Goal: Task Accomplishment & Management: Use online tool/utility

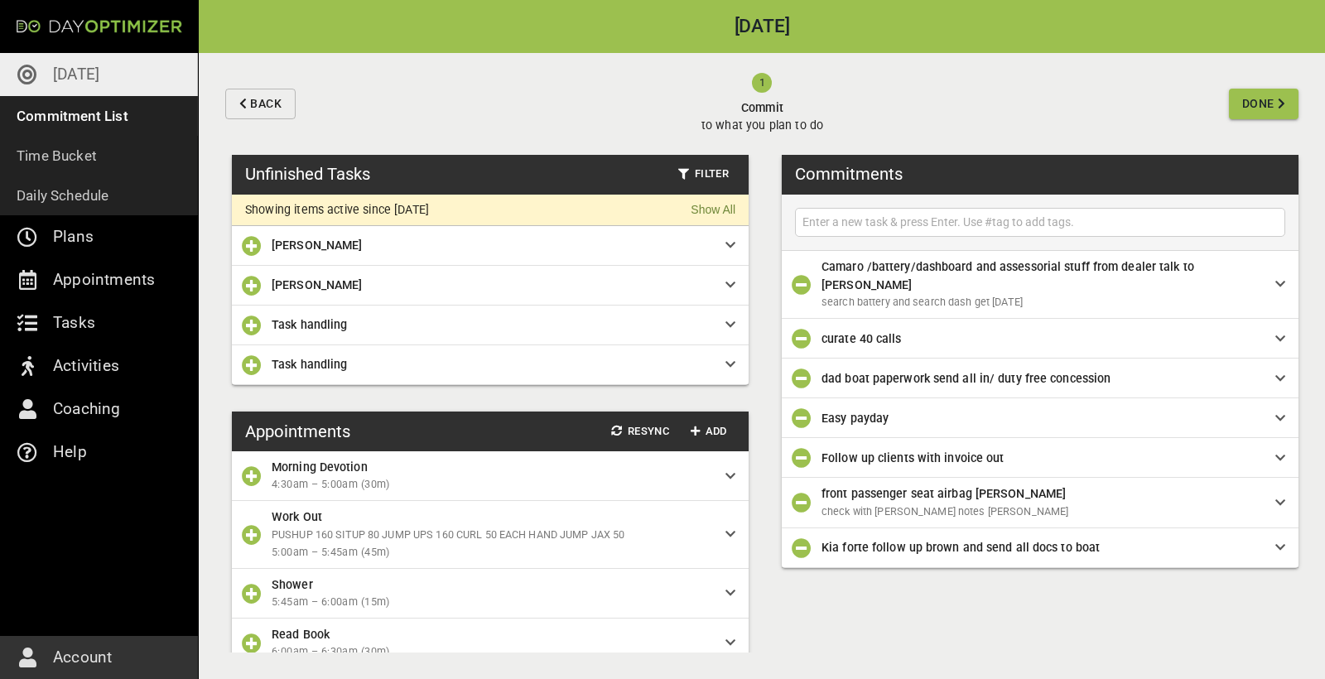
click at [248, 324] on icon "button" at bounding box center [252, 325] width 20 height 20
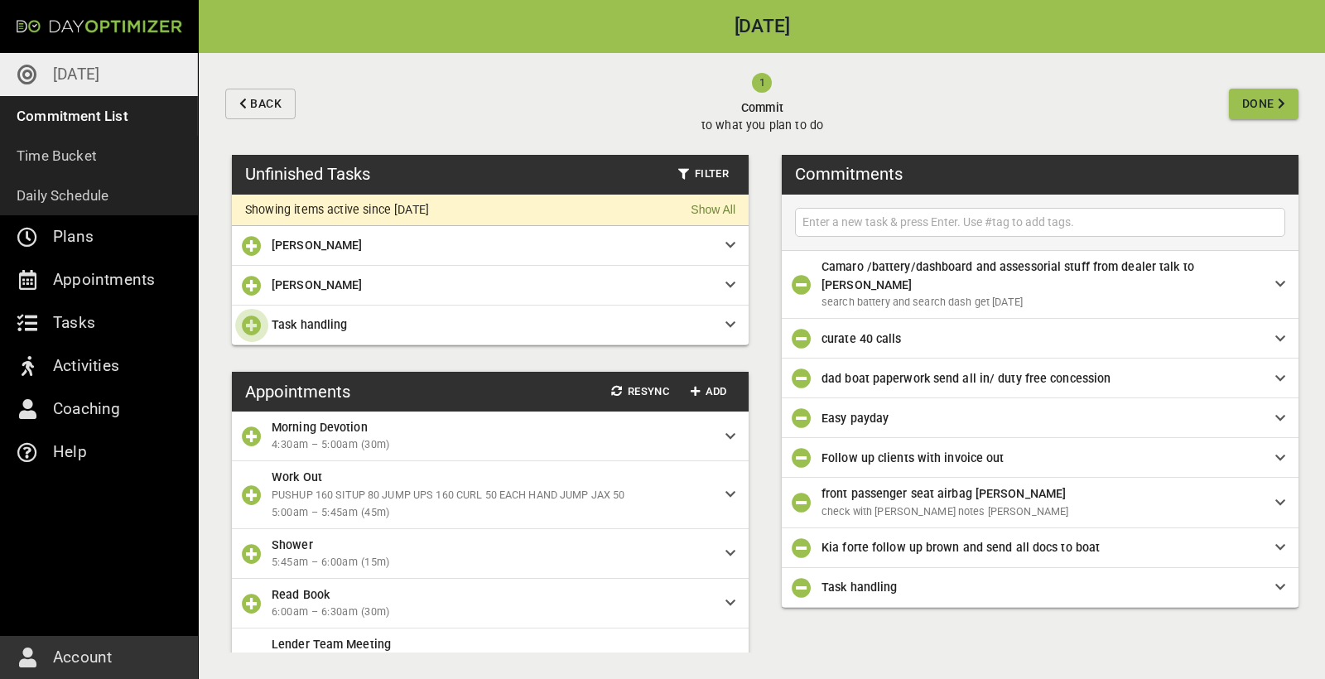
click at [249, 321] on icon "button" at bounding box center [252, 325] width 20 height 20
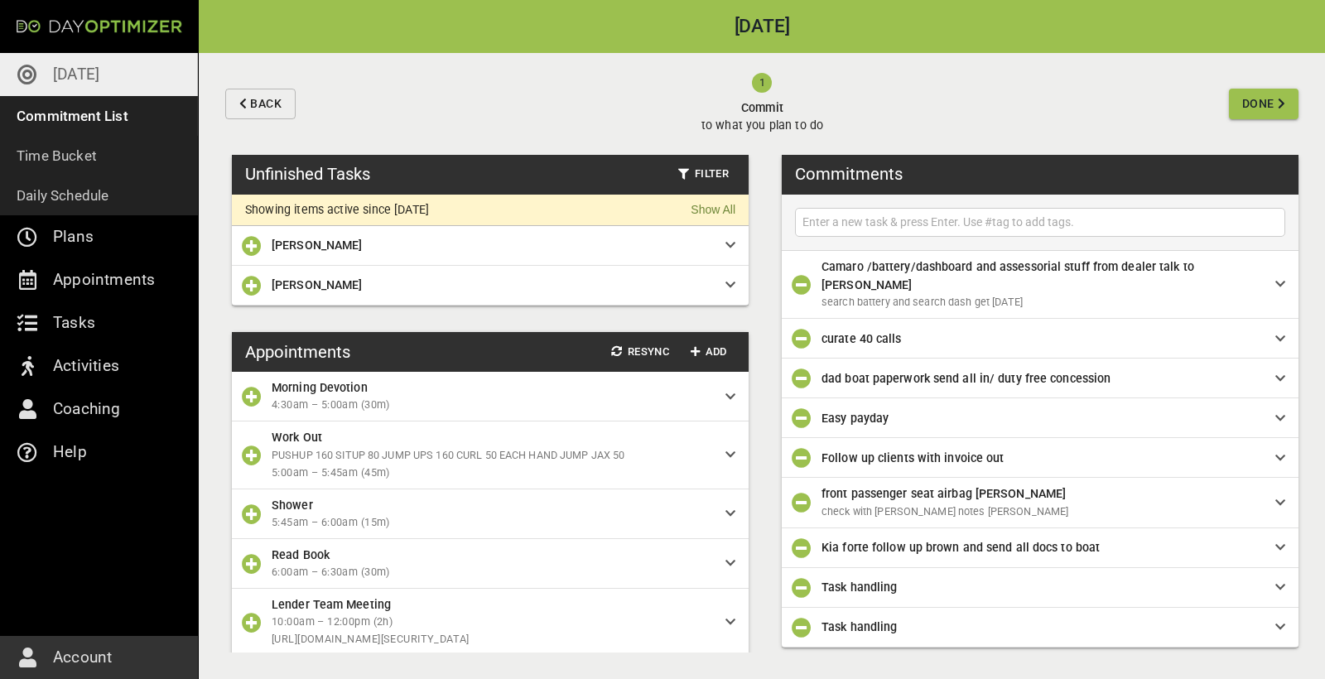
click at [840, 226] on input "text" at bounding box center [1040, 222] width 482 height 21
type input "[PERSON_NAME] new client curate"
type input "update [PERSON_NAME]"
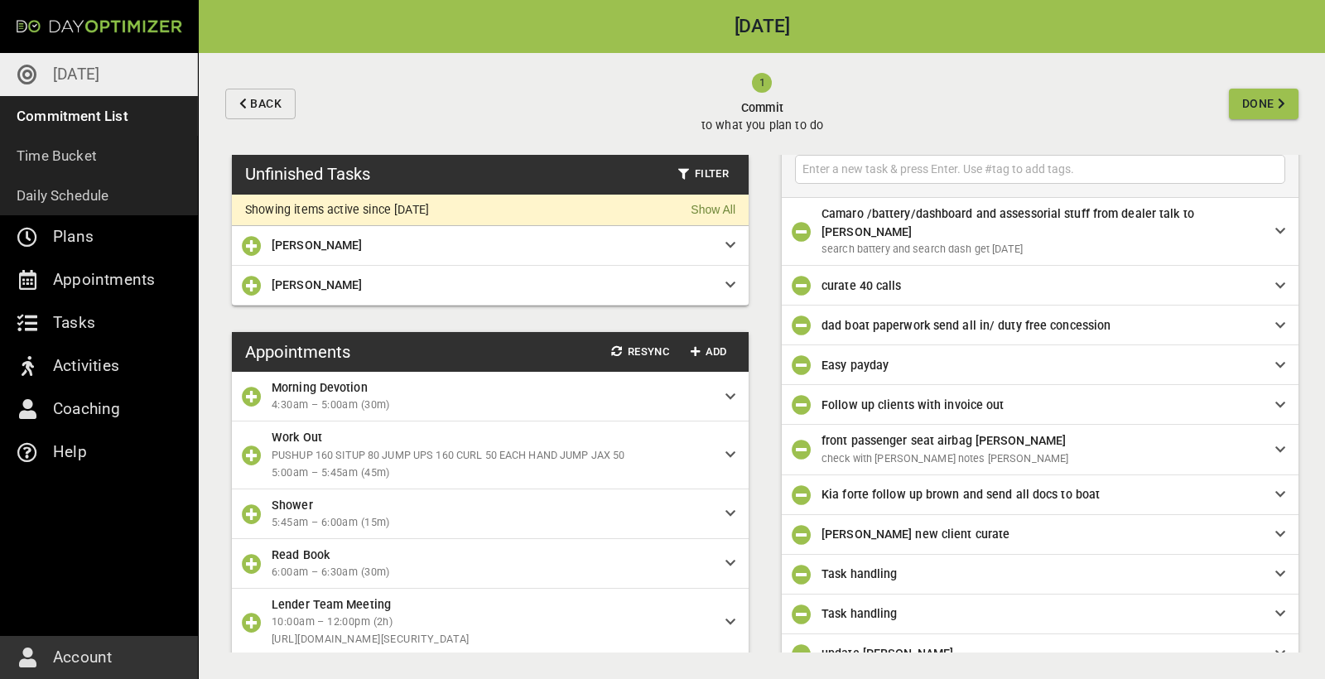
click at [954, 166] on input "text" at bounding box center [1040, 169] width 482 height 21
type input "Reach out to ZNS"
type input "Reach out influencer"
type input "record content"
click at [1237, 106] on button "Done" at bounding box center [1264, 104] width 70 height 31
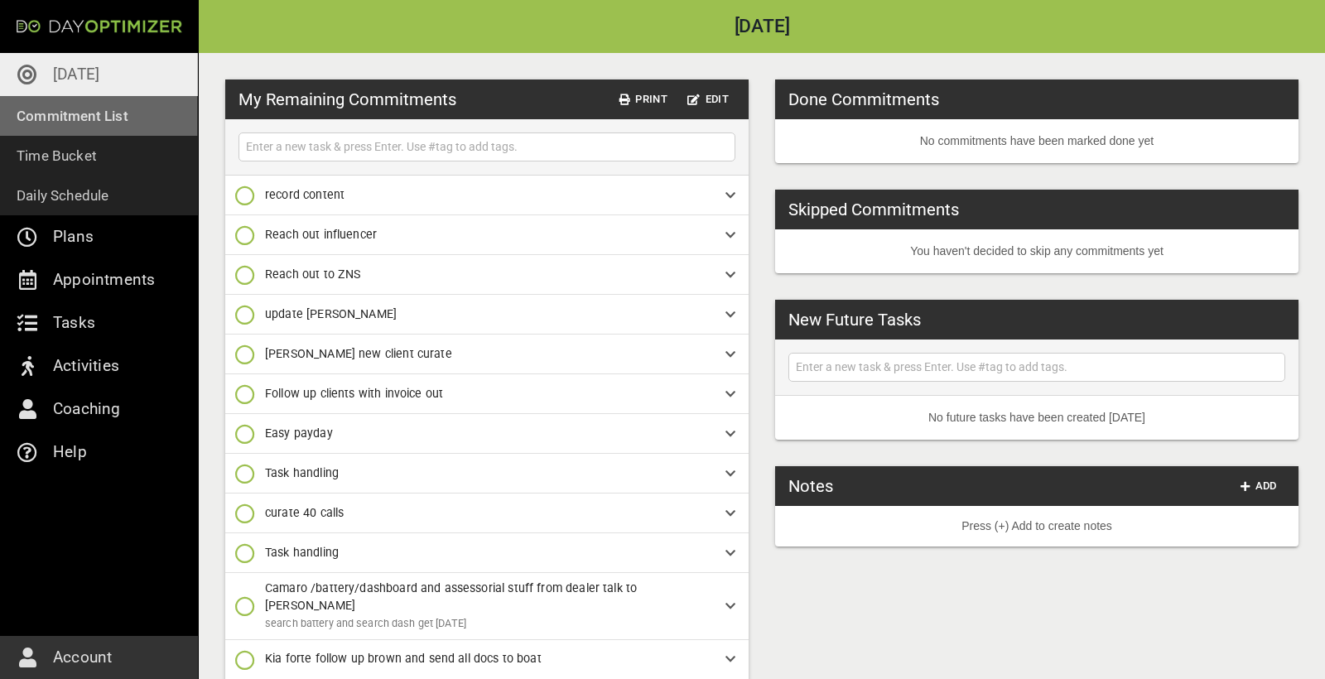
click at [82, 120] on p "Commitment List" at bounding box center [73, 115] width 112 height 23
click at [104, 117] on p "Commitment List" at bounding box center [73, 115] width 112 height 23
click at [112, 79] on link "[DATE]" at bounding box center [99, 74] width 198 height 43
click at [78, 120] on p "Commitment List" at bounding box center [73, 115] width 112 height 23
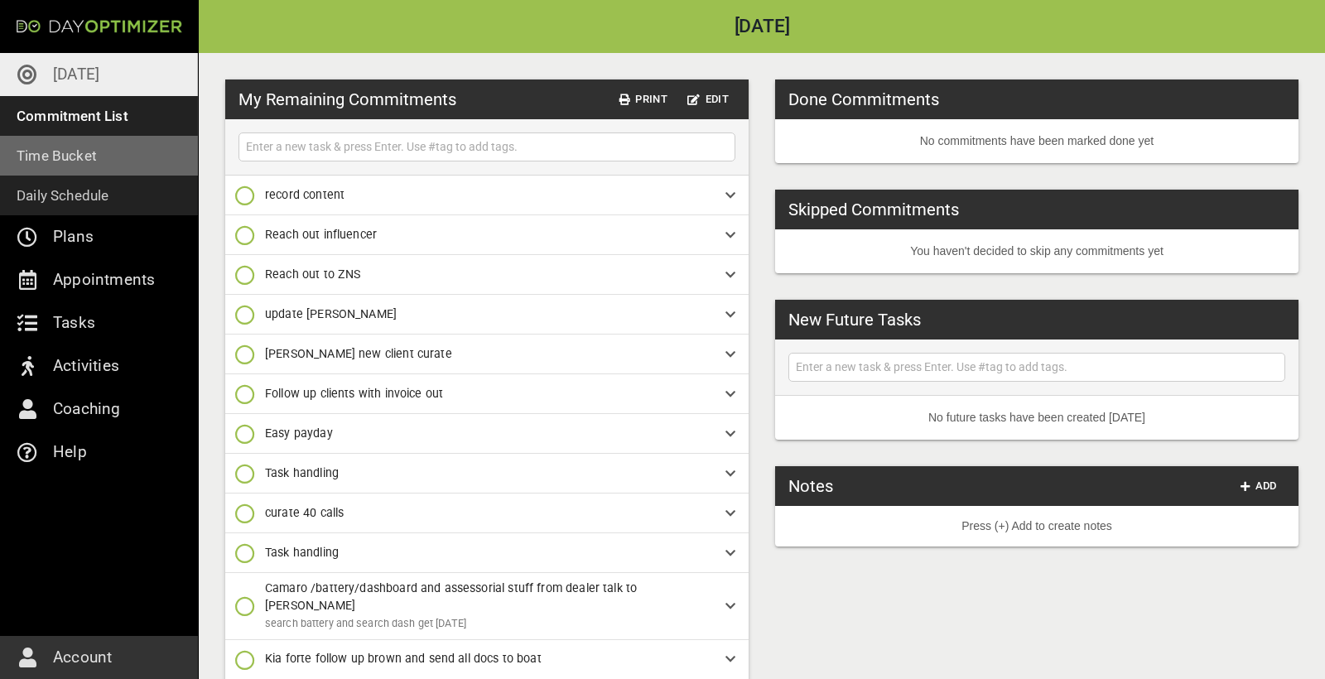
click at [76, 163] on p "Time Bucket" at bounding box center [57, 155] width 80 height 23
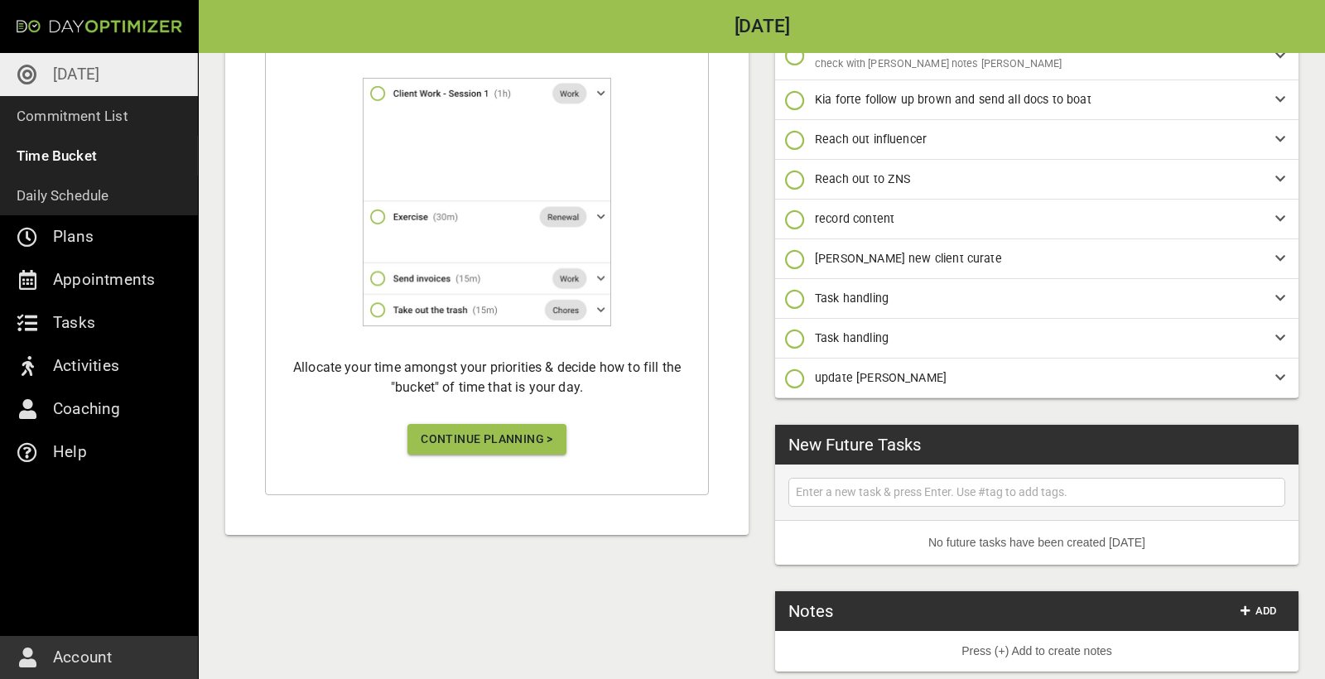
scroll to position [369, 0]
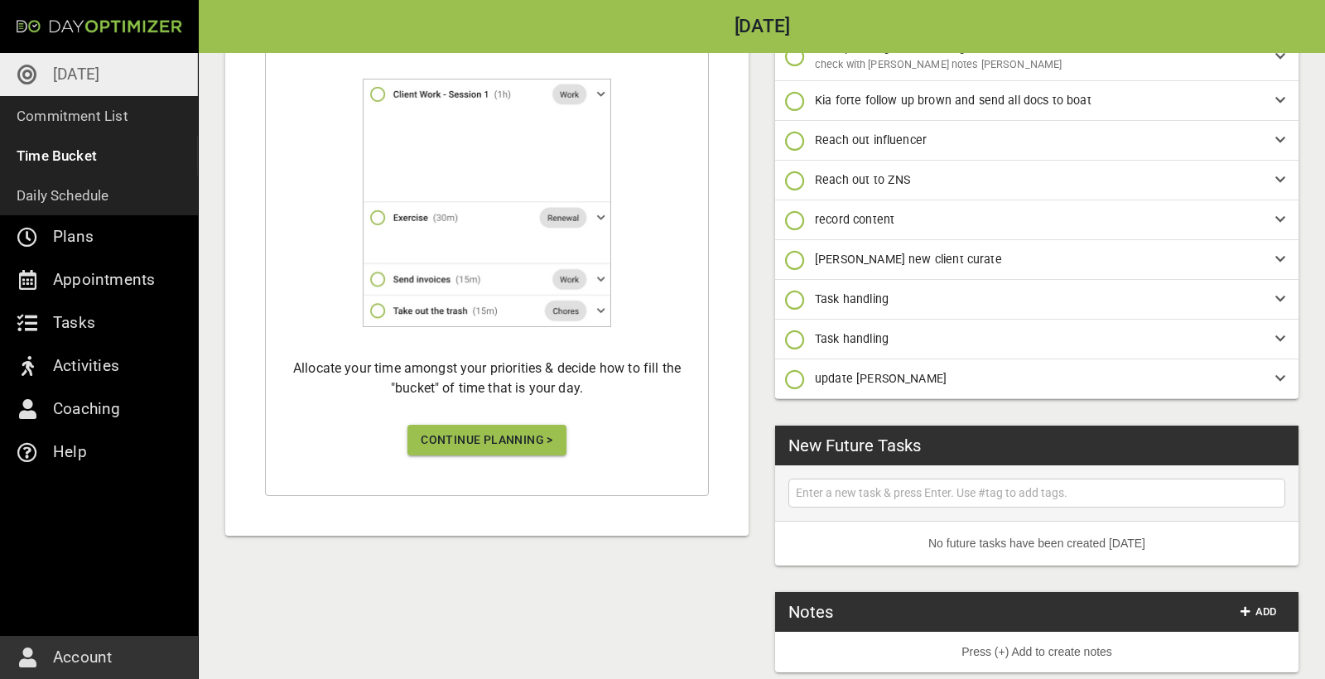
click at [508, 436] on span "Continue Planning >" at bounding box center [487, 440] width 132 height 21
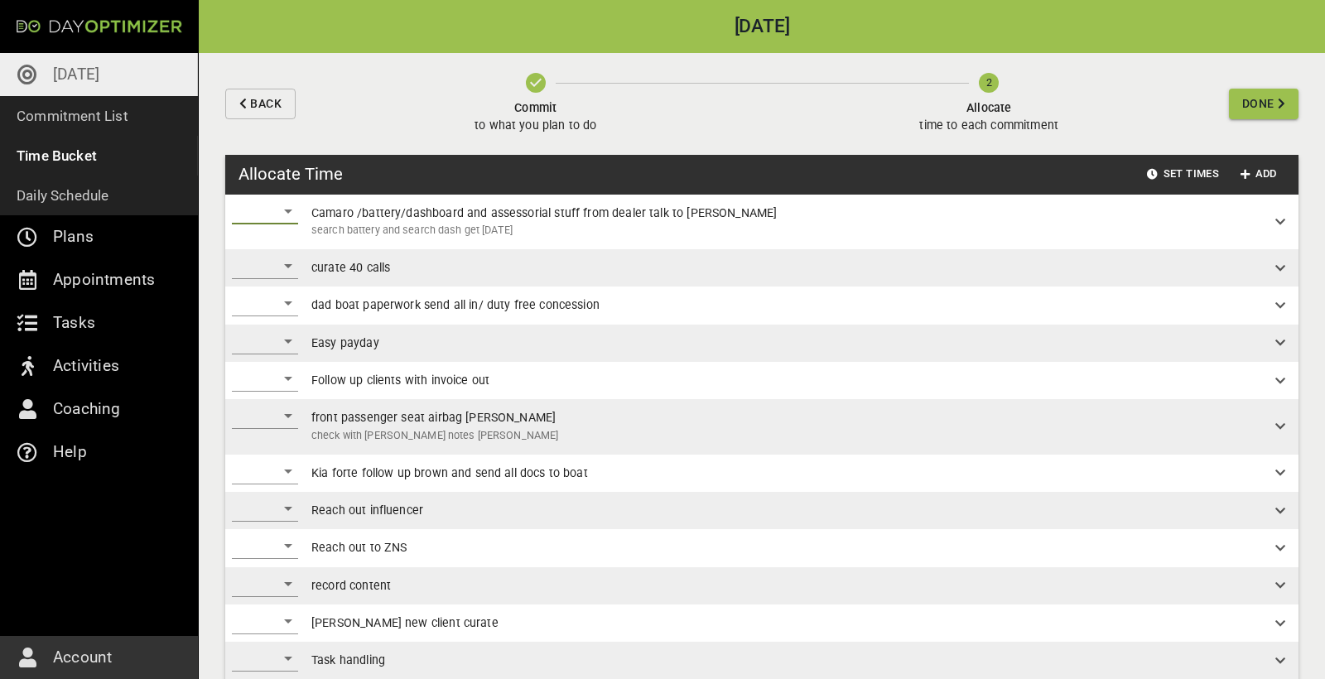
click at [279, 217] on div "​" at bounding box center [265, 211] width 66 height 26
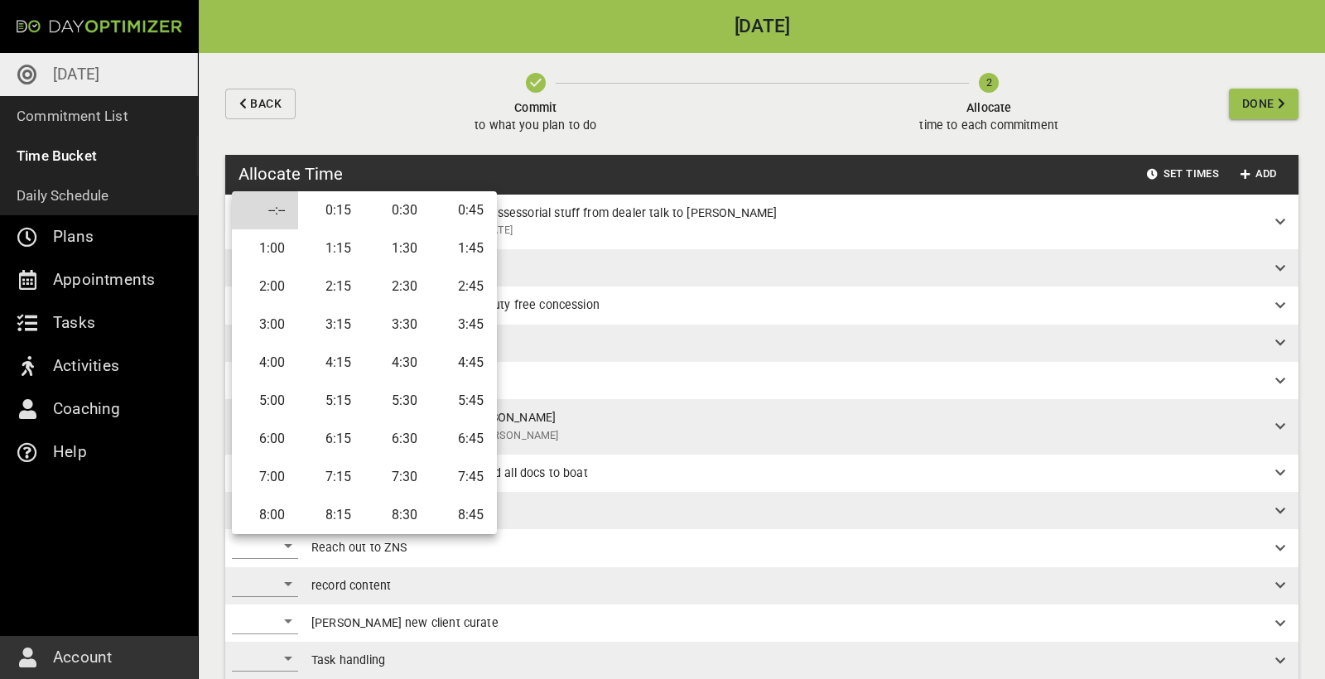
click at [276, 249] on li "1:00" at bounding box center [265, 248] width 66 height 38
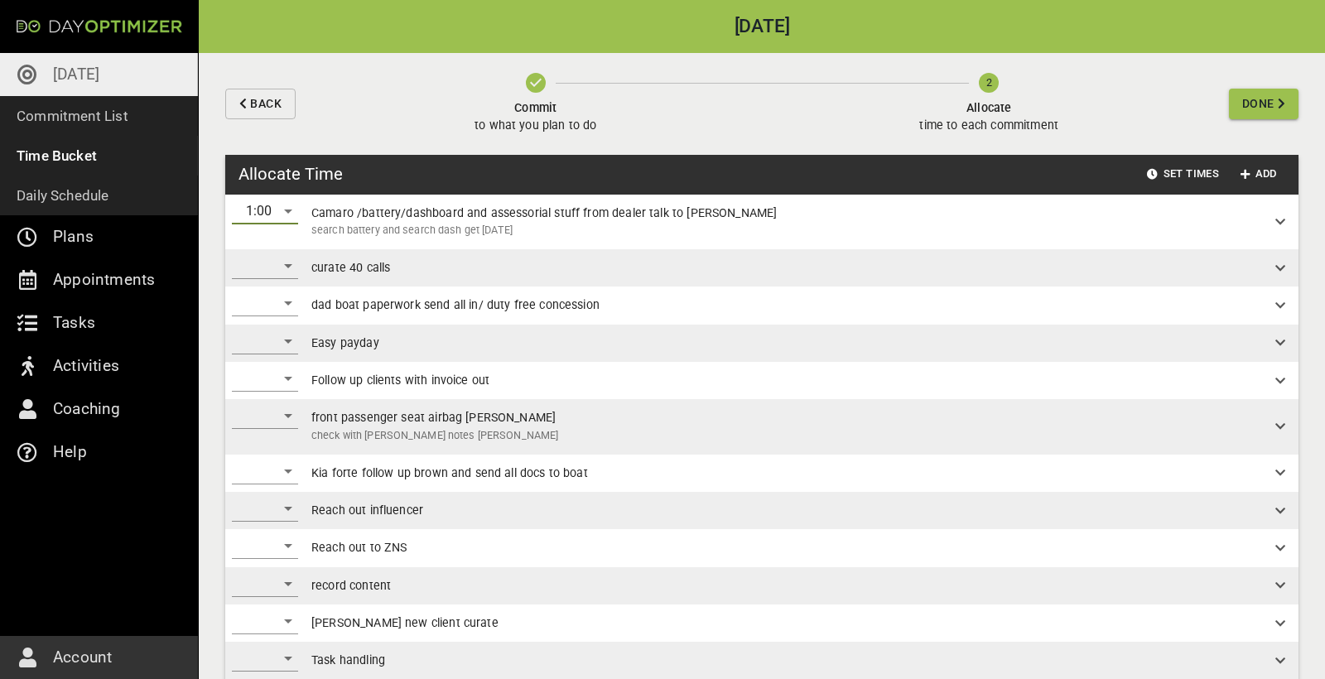
click at [259, 262] on div "​" at bounding box center [265, 266] width 66 height 26
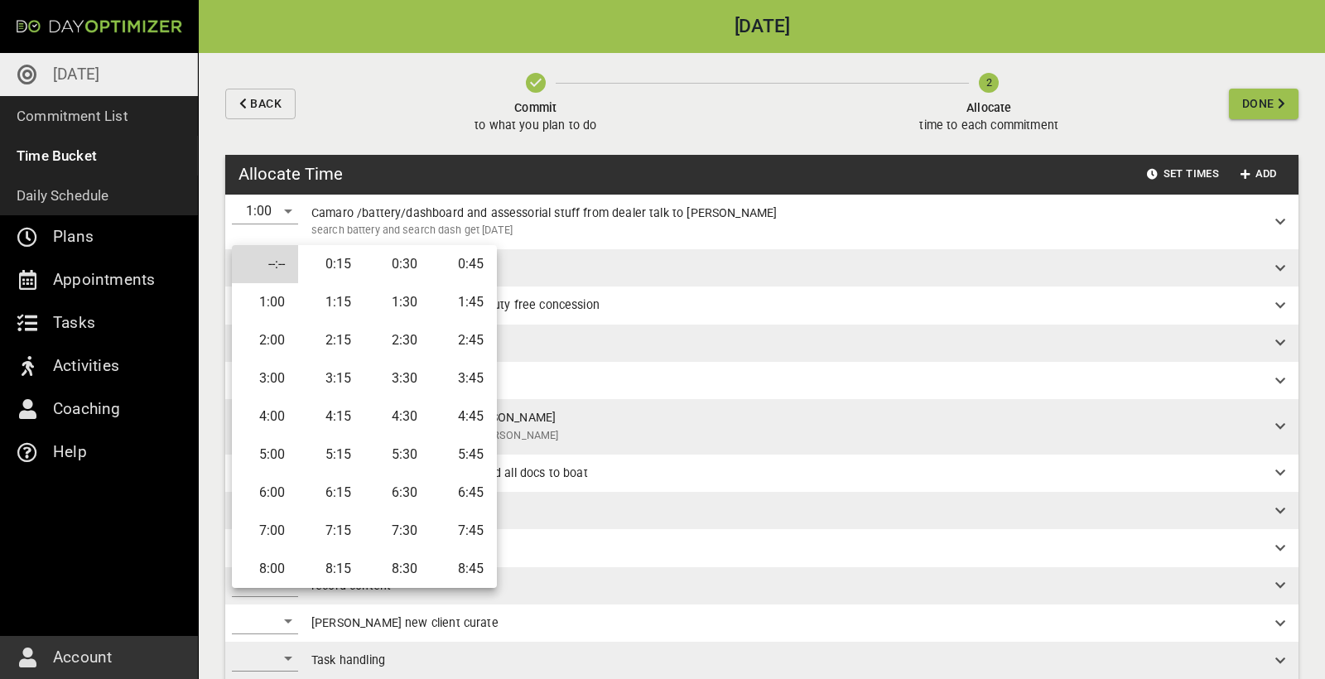
click at [269, 336] on li "2:00" at bounding box center [265, 340] width 66 height 38
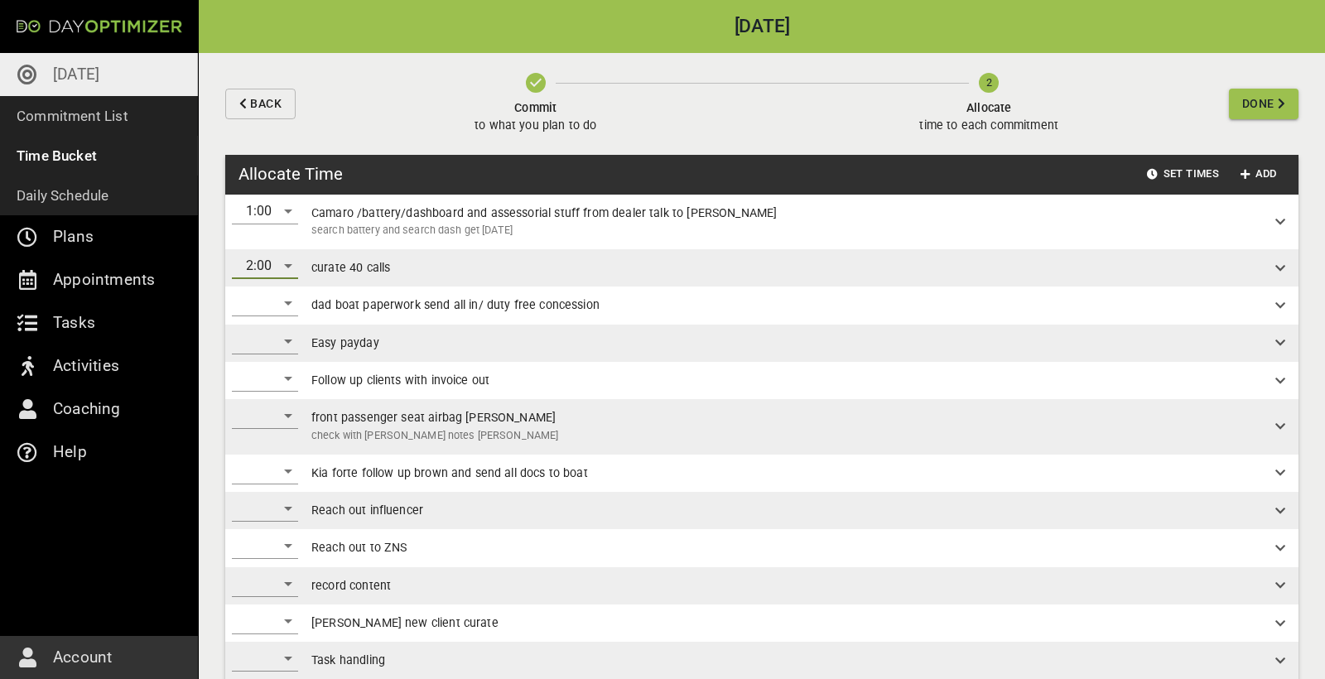
click at [281, 301] on div "​" at bounding box center [265, 303] width 66 height 26
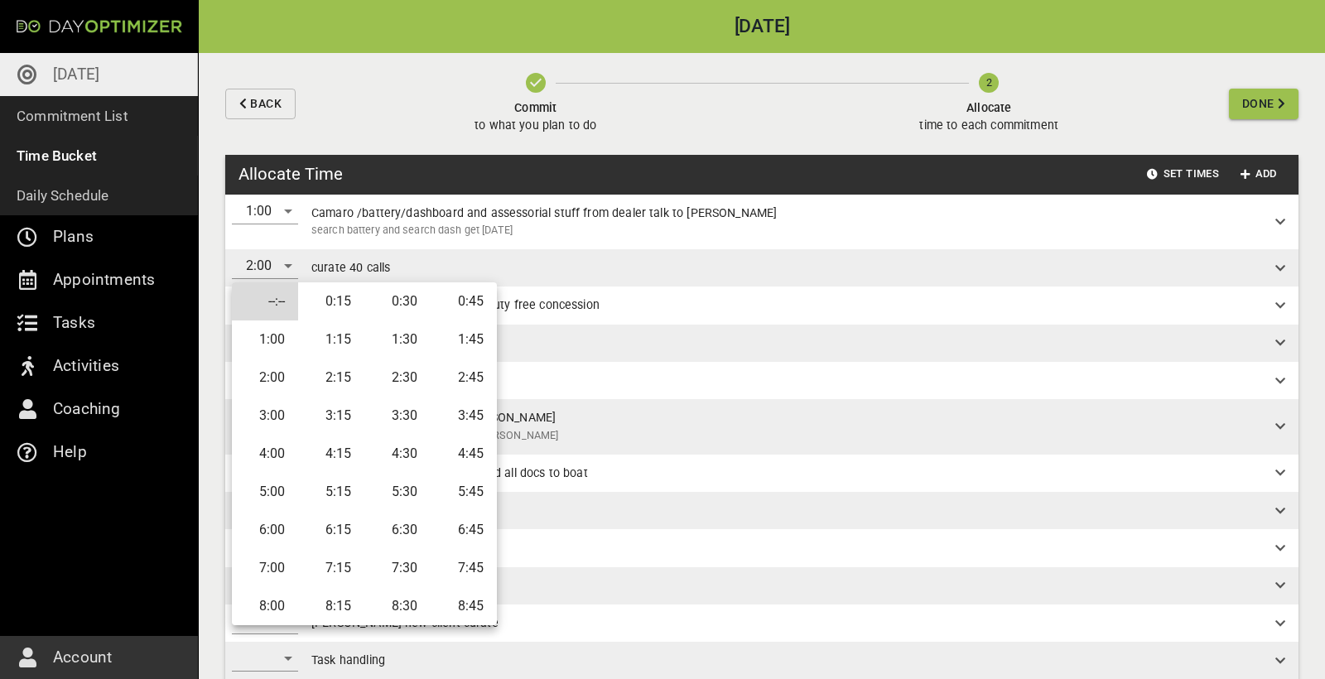
click at [400, 306] on li "0:30" at bounding box center [397, 301] width 66 height 38
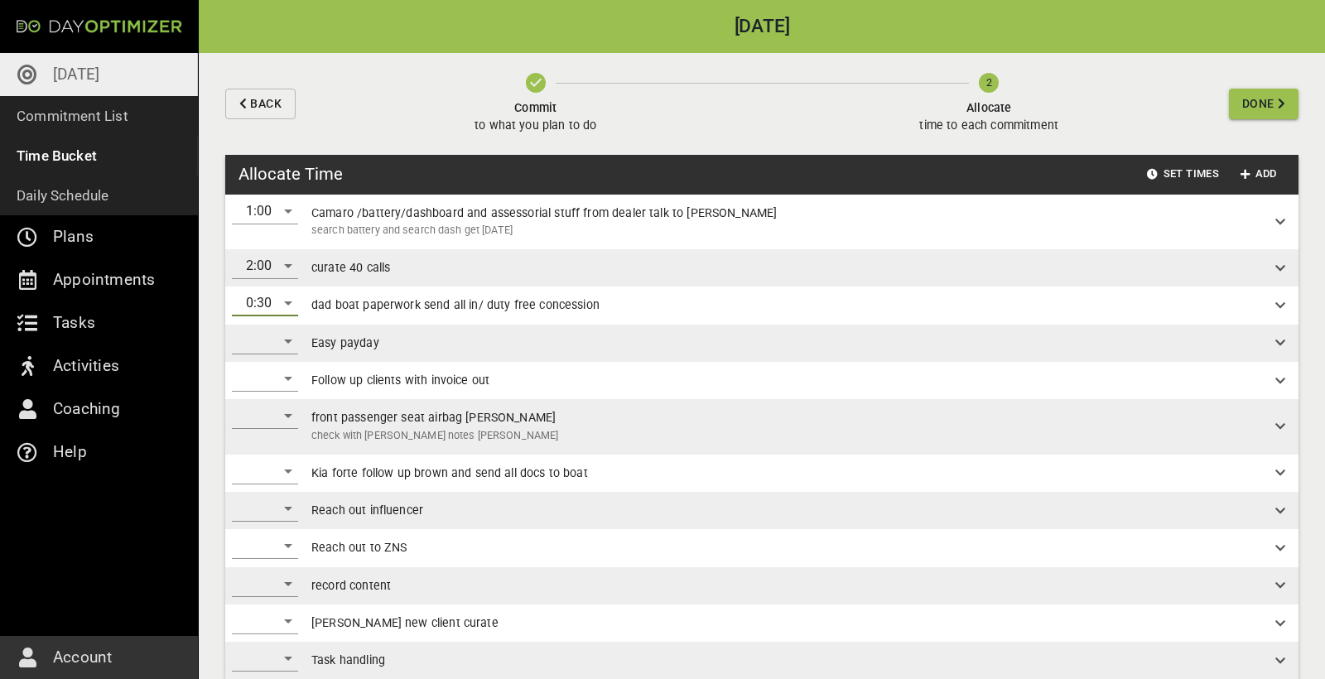
click at [273, 338] on div "​" at bounding box center [265, 341] width 66 height 26
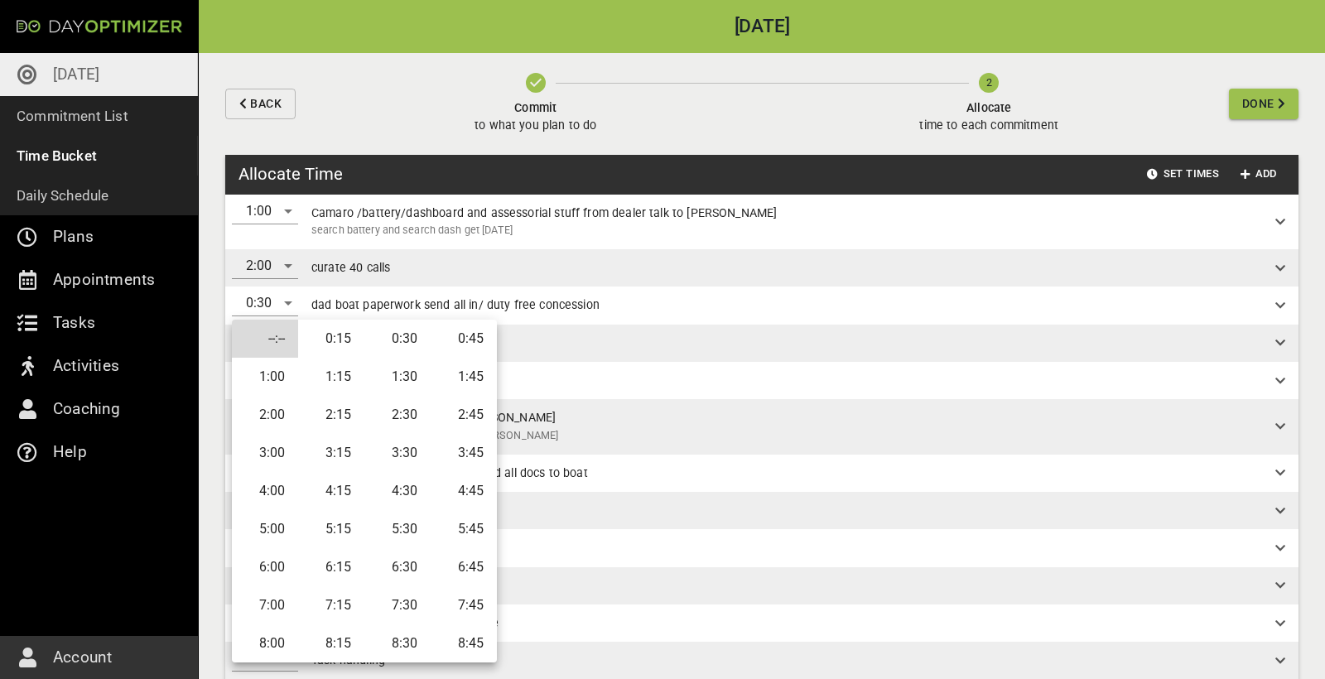
click at [401, 347] on li "0:30" at bounding box center [397, 339] width 66 height 38
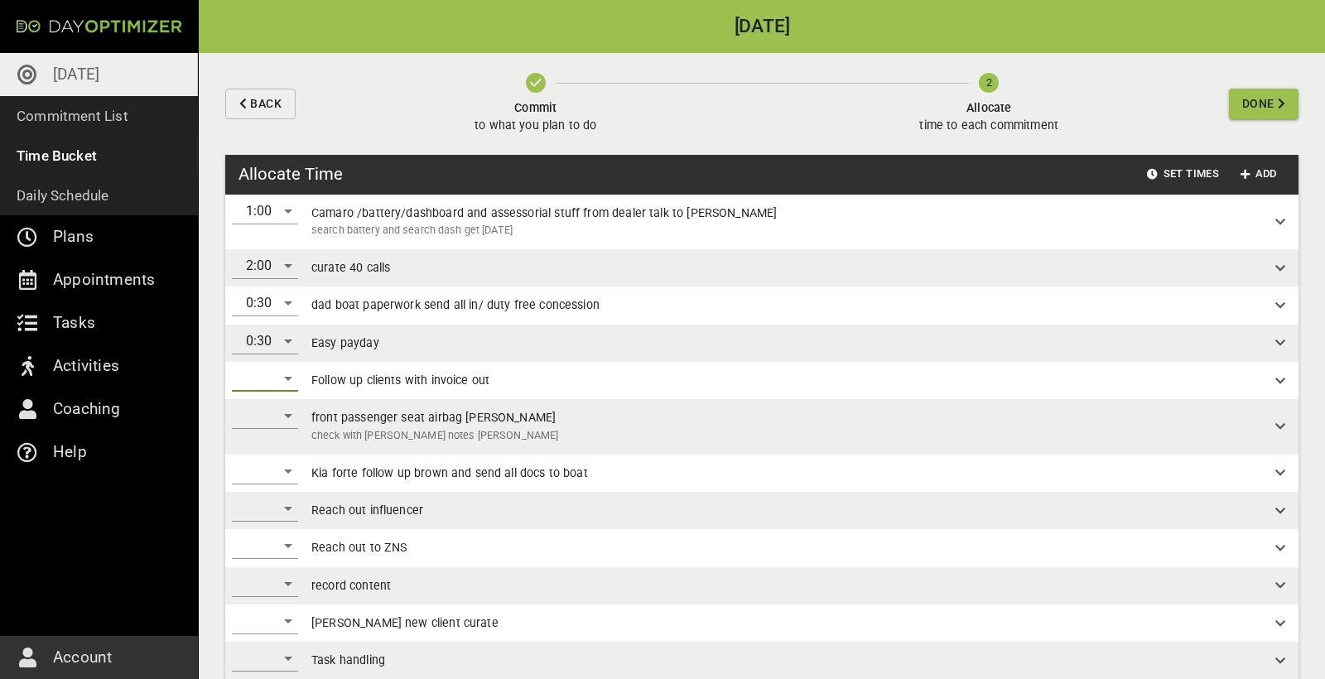
click at [265, 378] on div "​" at bounding box center [265, 378] width 66 height 26
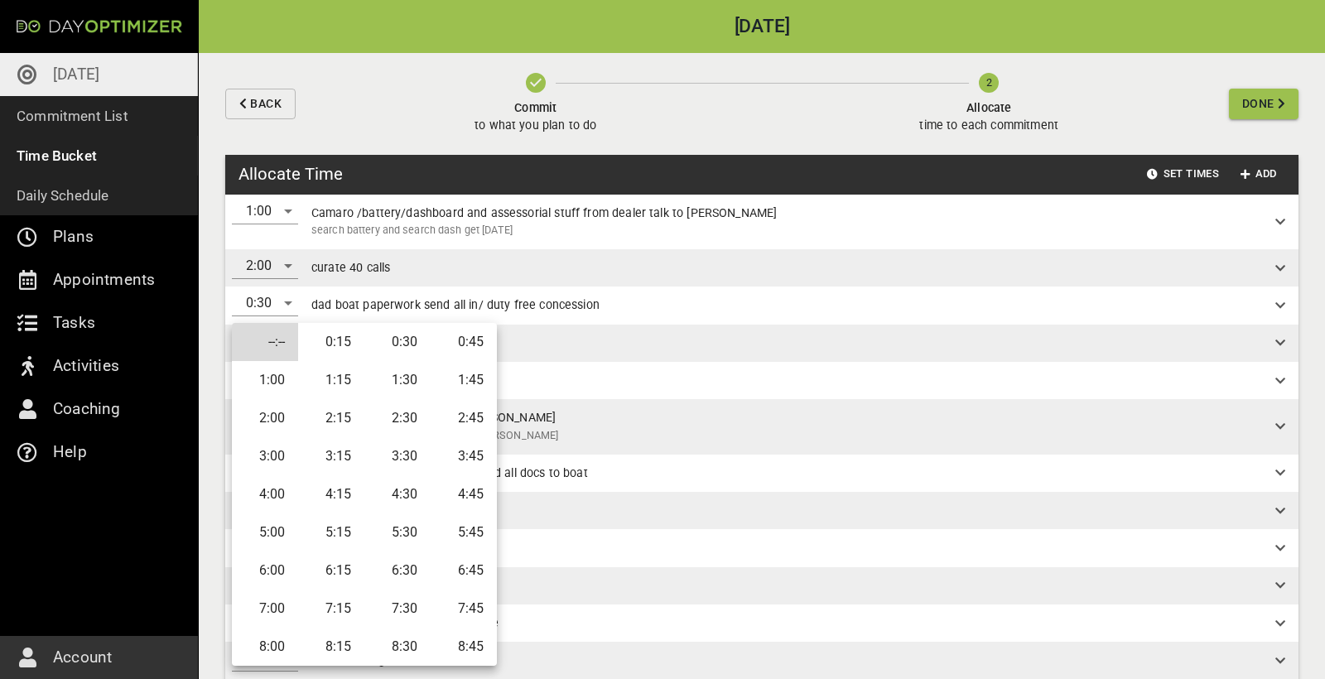
click at [457, 334] on li "0:45" at bounding box center [464, 342] width 66 height 38
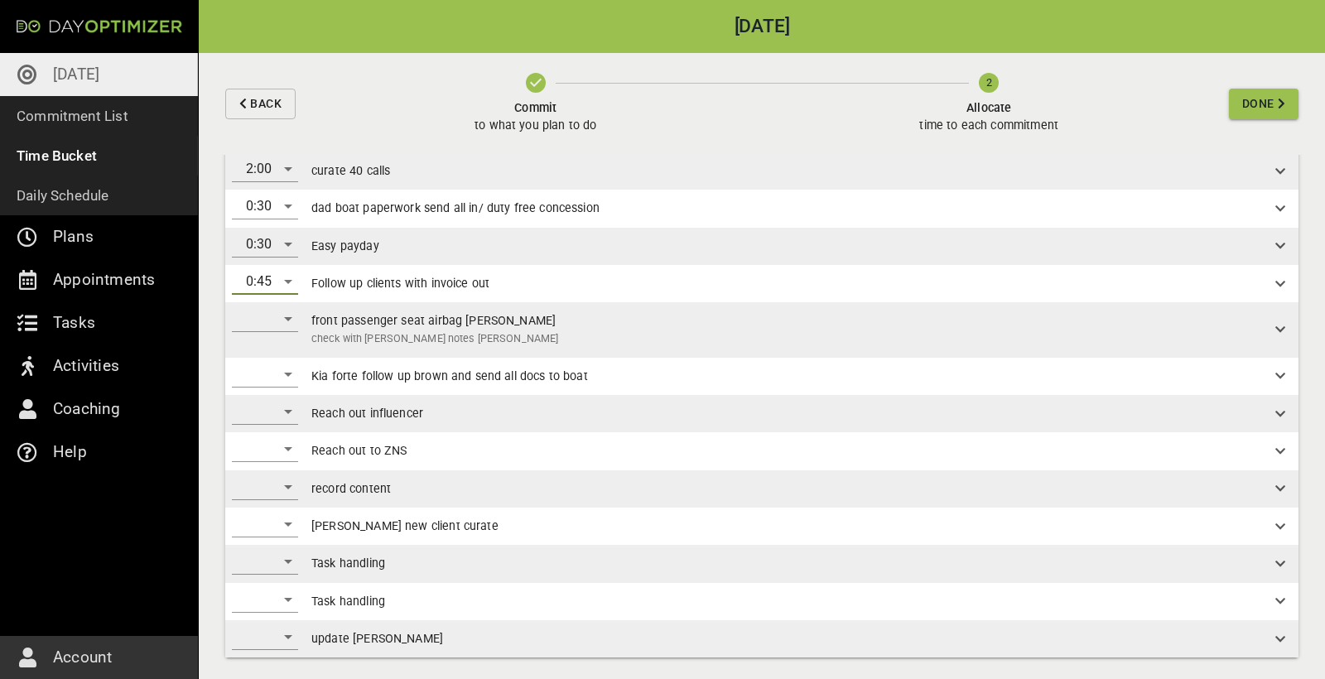
scroll to position [96, 0]
click at [289, 319] on div "​" at bounding box center [265, 319] width 66 height 26
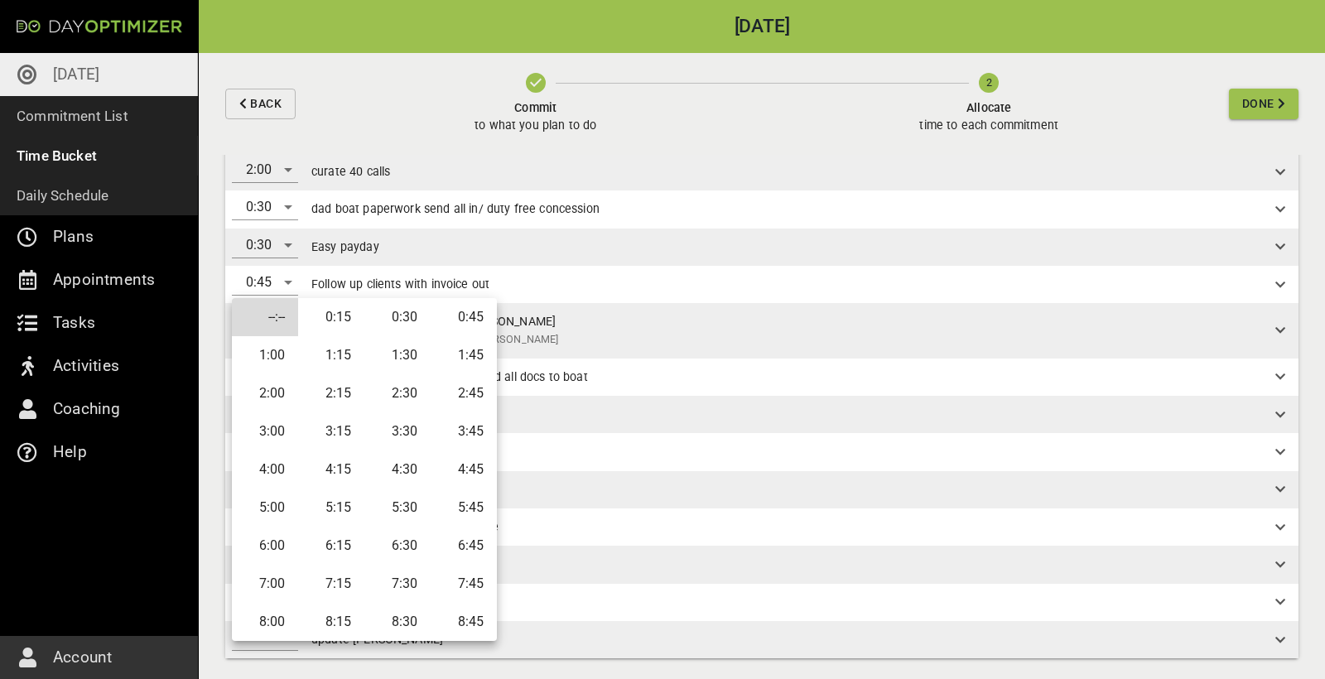
click at [273, 344] on li "1:00" at bounding box center [265, 355] width 66 height 38
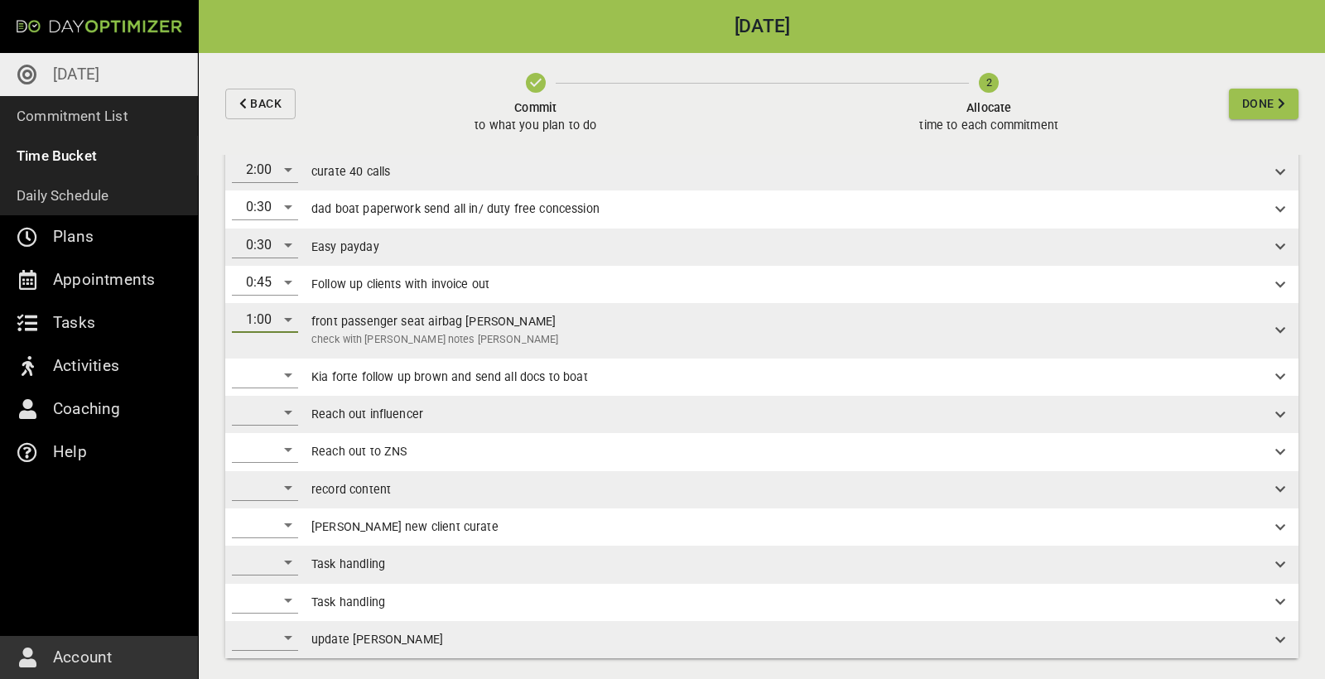
click at [288, 370] on div "​" at bounding box center [265, 375] width 66 height 26
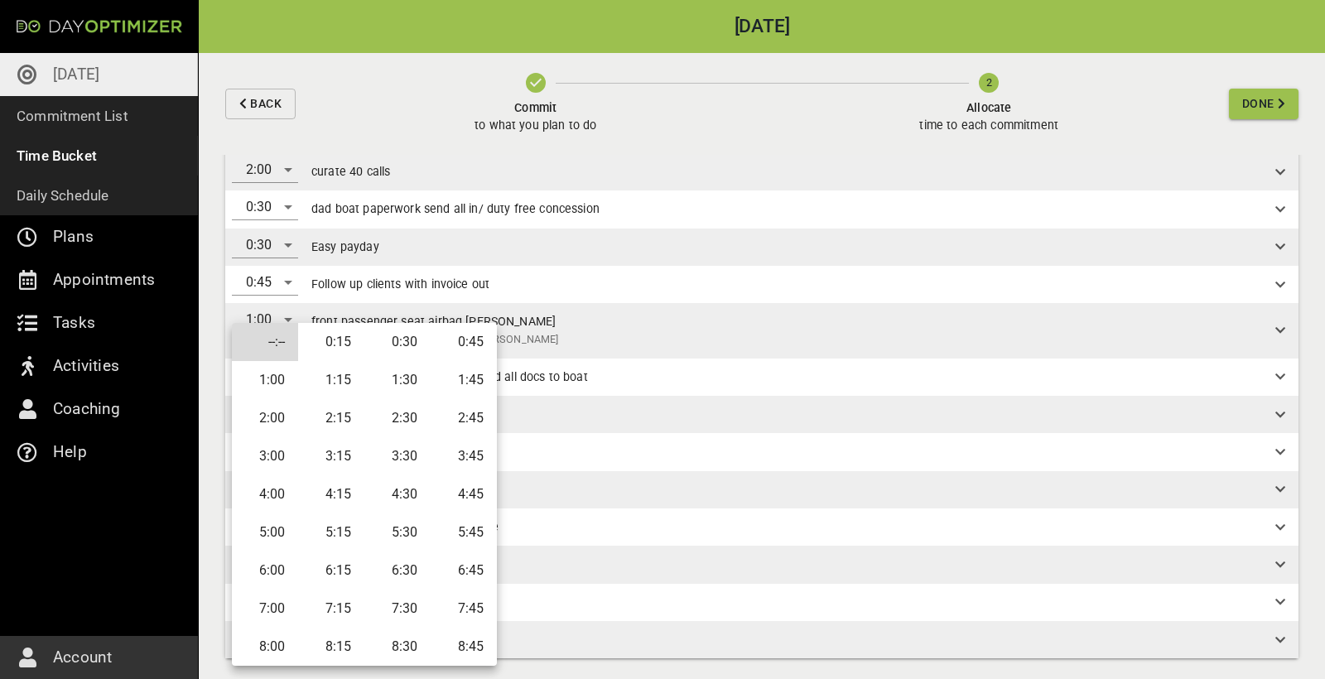
click at [410, 341] on li "0:30" at bounding box center [397, 342] width 66 height 38
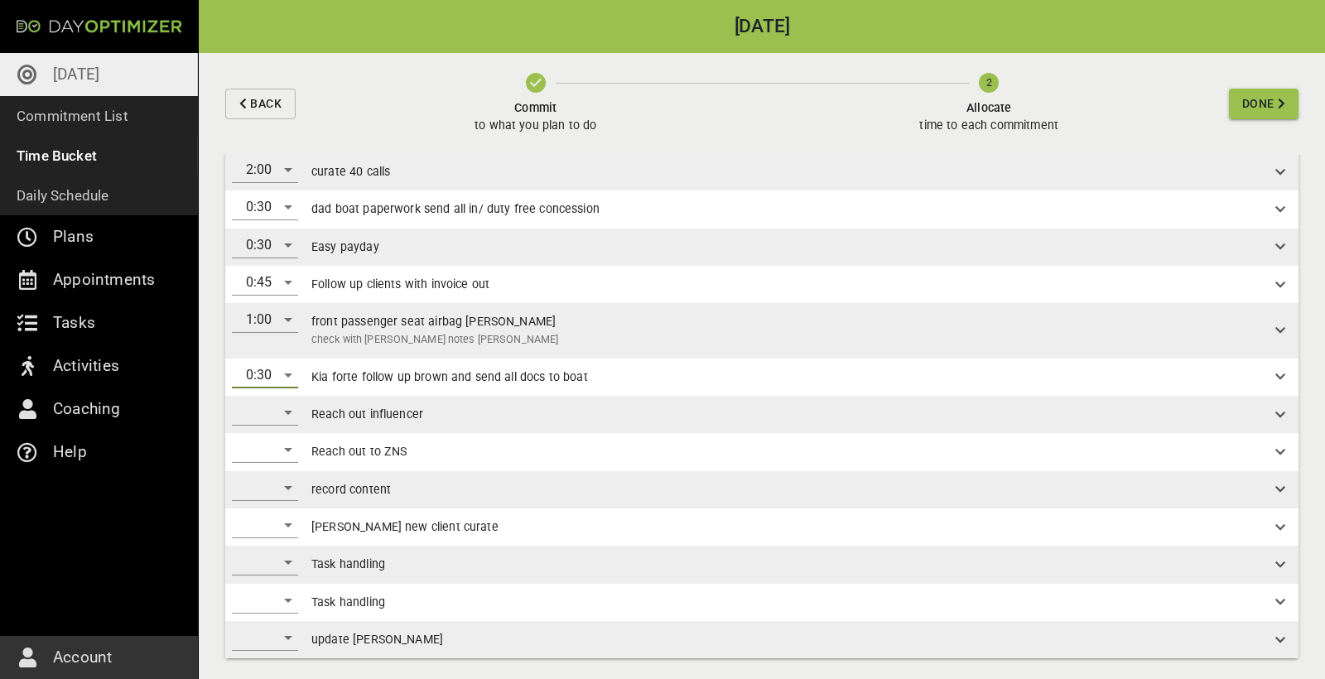
click at [280, 405] on div "​" at bounding box center [265, 412] width 66 height 26
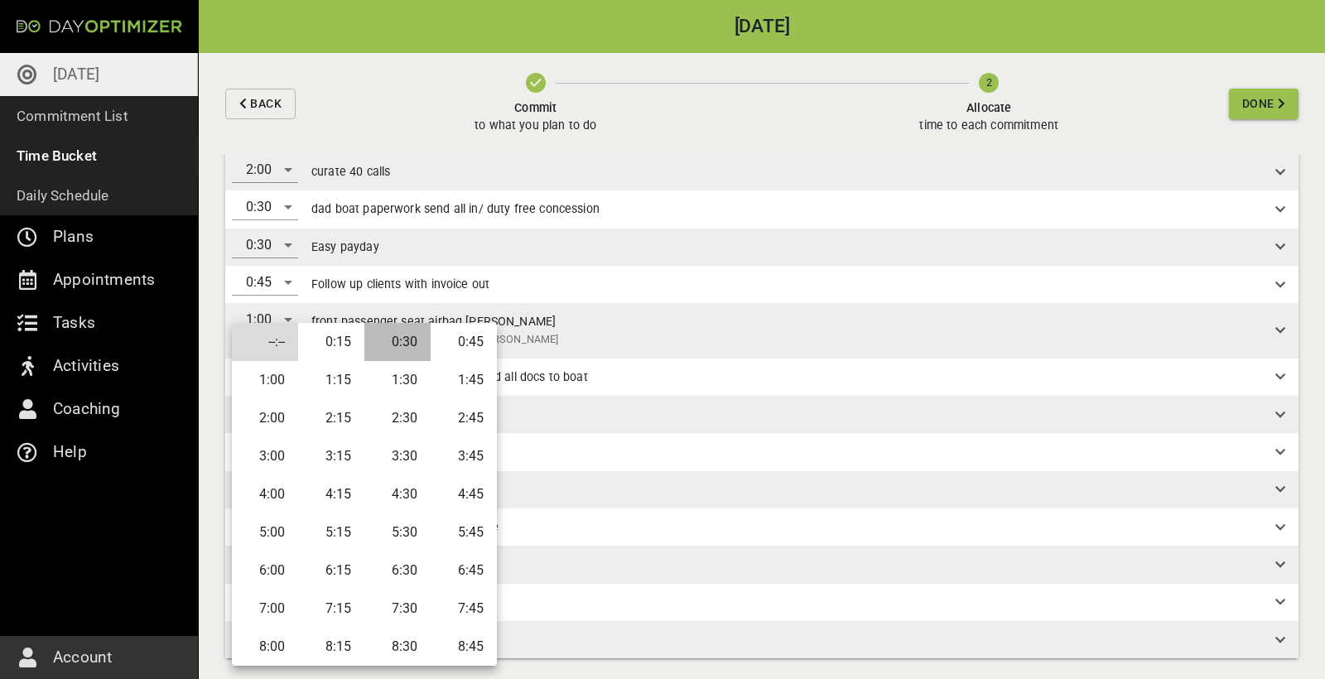
click at [411, 343] on li "0:30" at bounding box center [397, 342] width 66 height 38
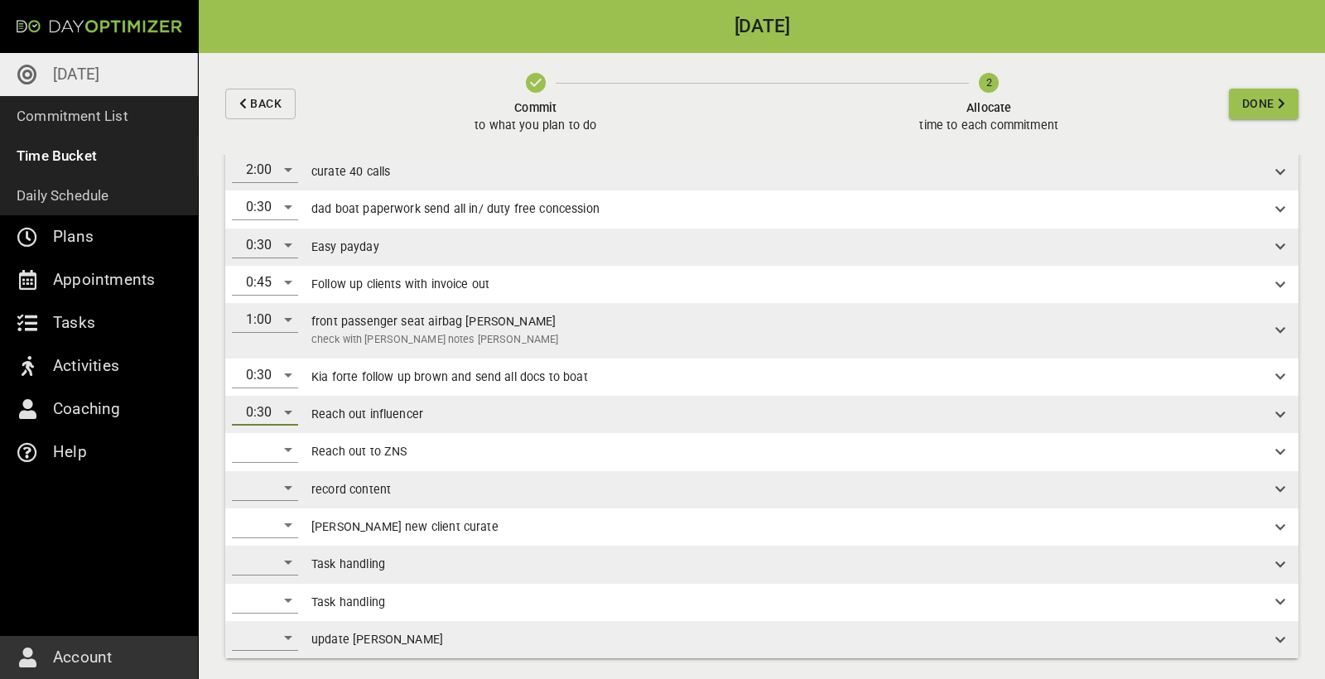
scroll to position [0, 0]
click at [291, 441] on div "​" at bounding box center [265, 449] width 66 height 26
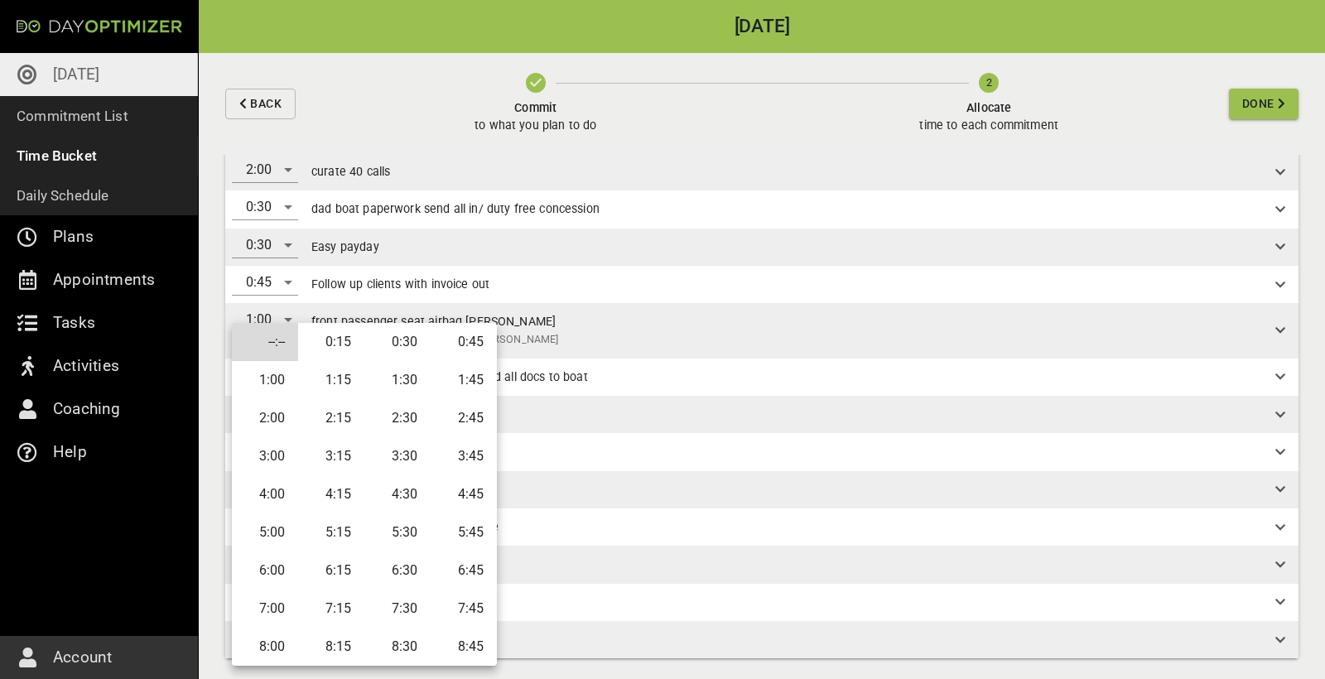
click at [411, 345] on li "0:30" at bounding box center [397, 342] width 66 height 38
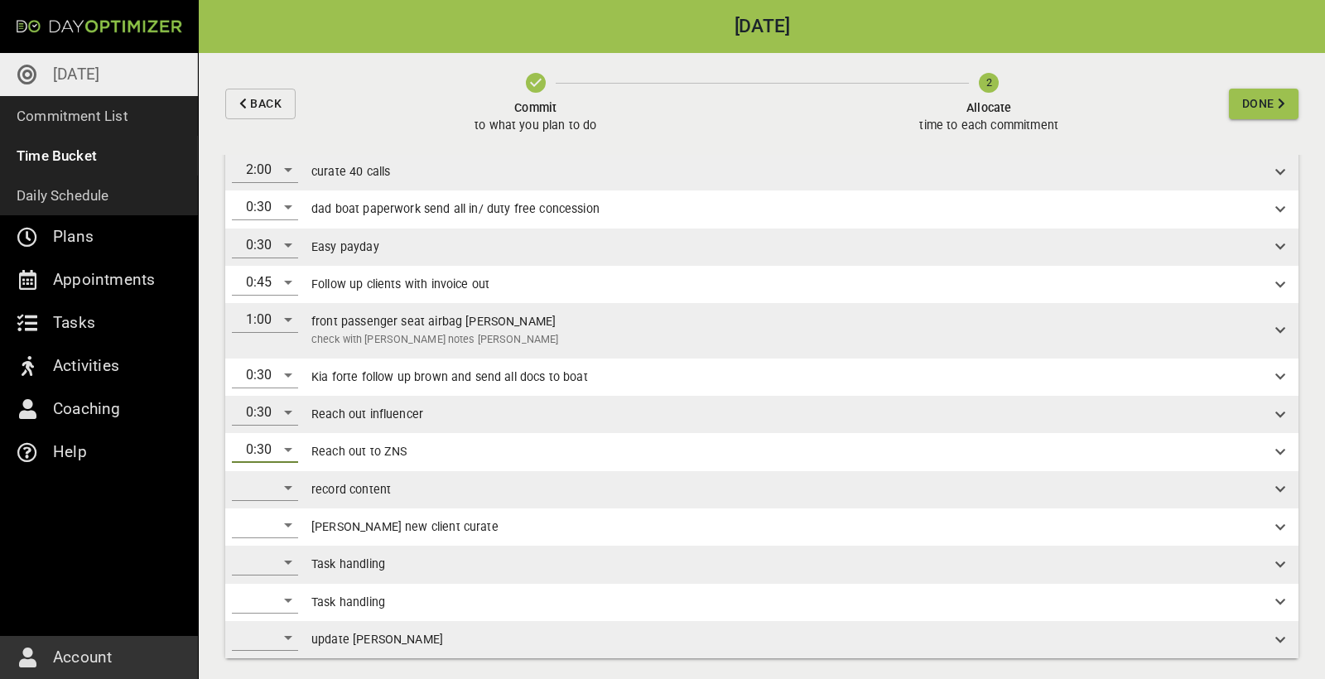
click at [291, 443] on div "0:30" at bounding box center [265, 449] width 66 height 26
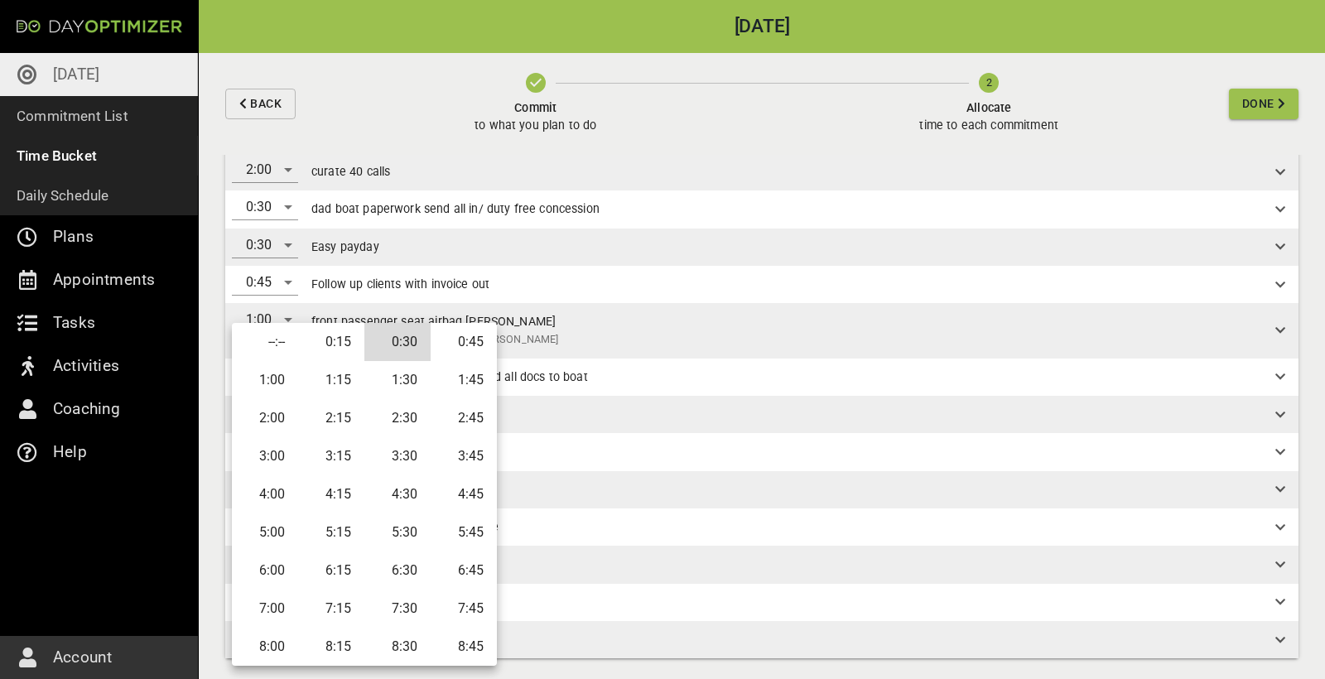
click at [480, 344] on li "0:45" at bounding box center [464, 342] width 66 height 38
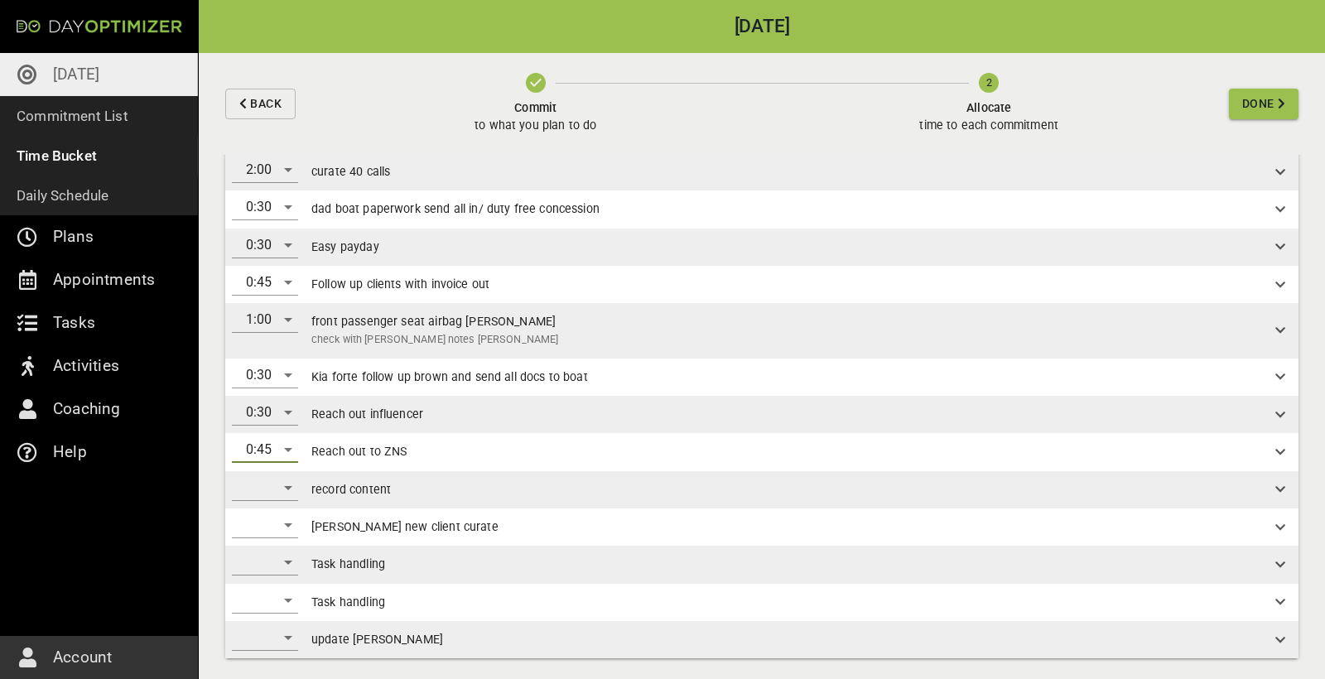
click at [267, 455] on div "0:45" at bounding box center [265, 449] width 66 height 26
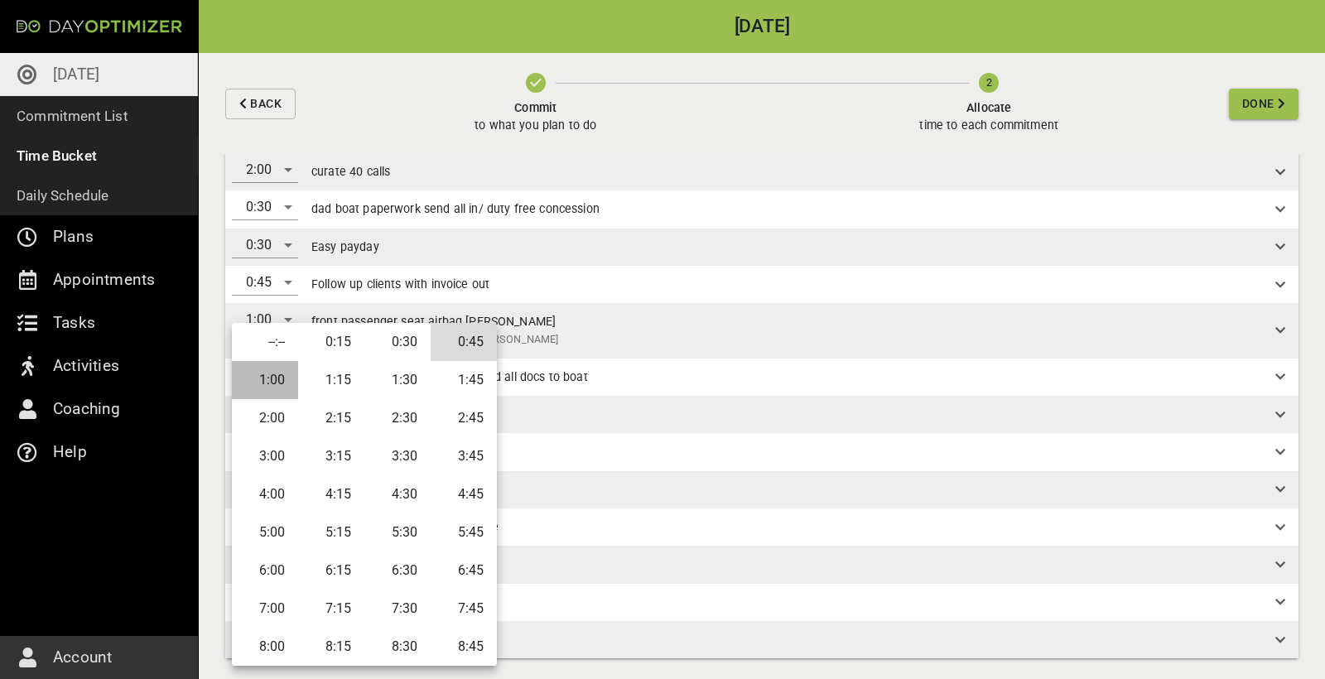
click at [284, 378] on li "1:00" at bounding box center [265, 380] width 66 height 38
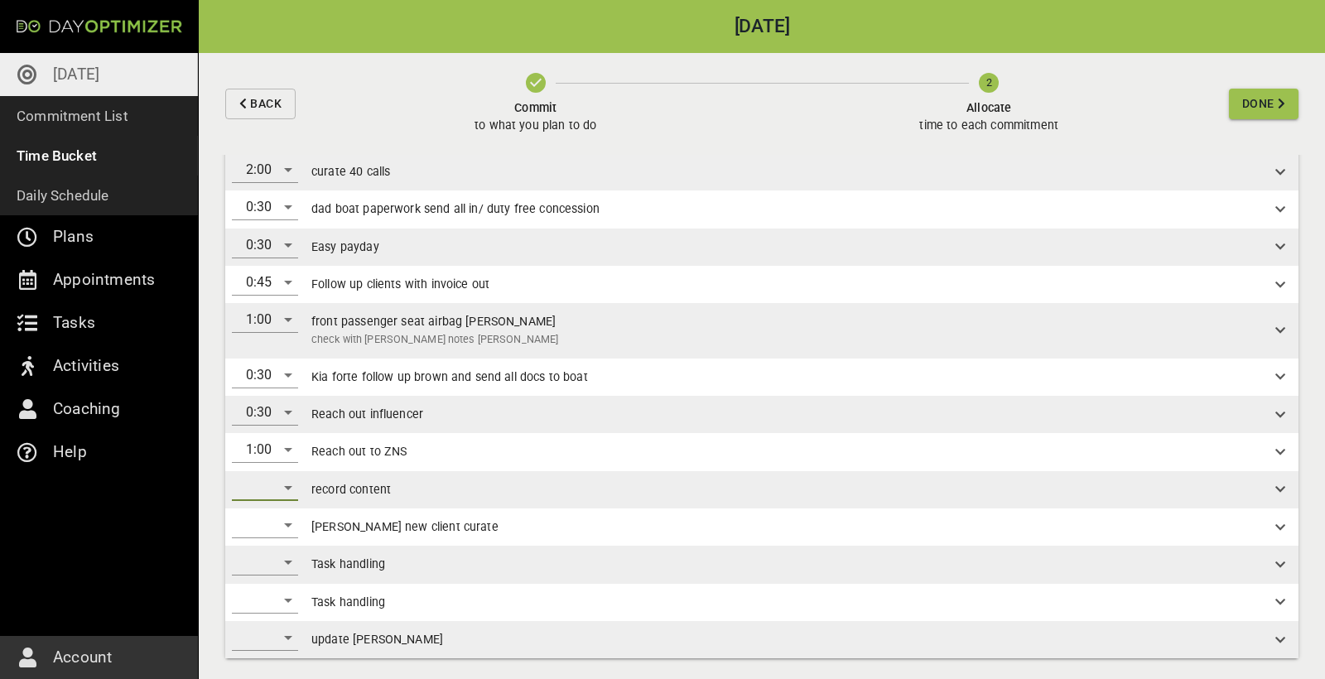
click at [282, 484] on div "​" at bounding box center [265, 487] width 66 height 26
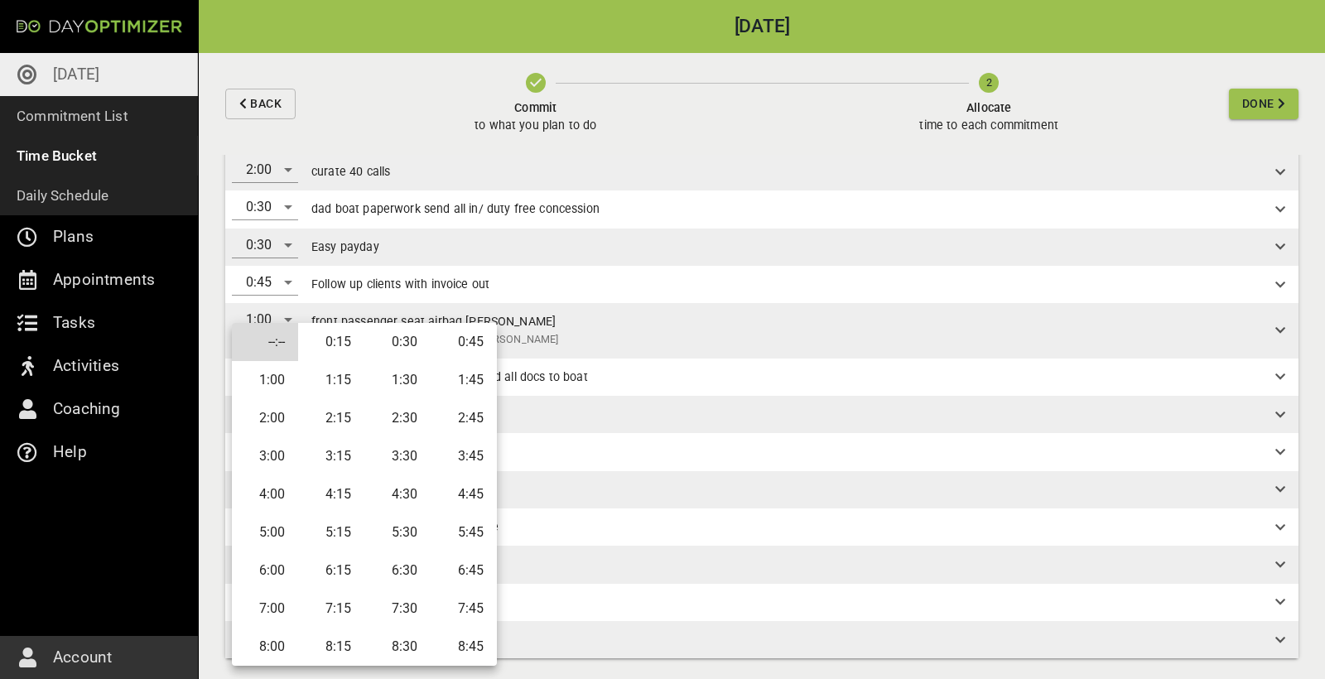
click at [270, 411] on li "2:00" at bounding box center [265, 418] width 66 height 38
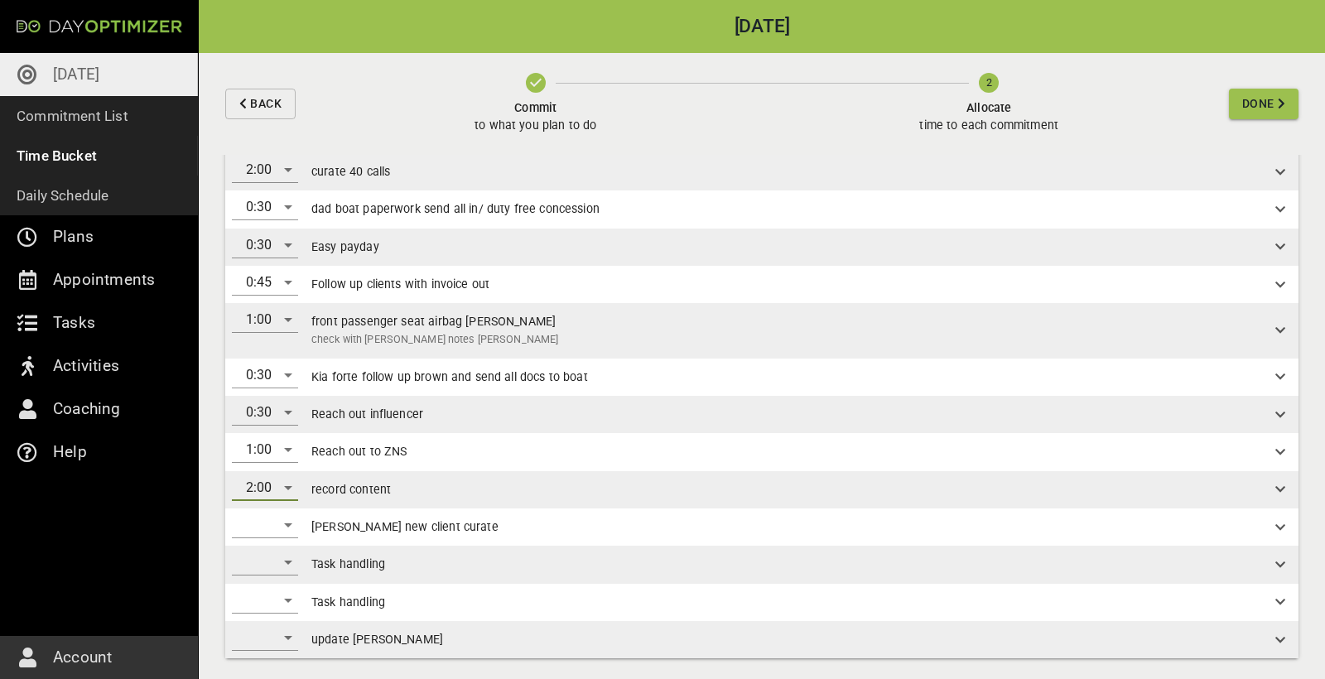
click at [285, 482] on div "2:00" at bounding box center [265, 487] width 66 height 26
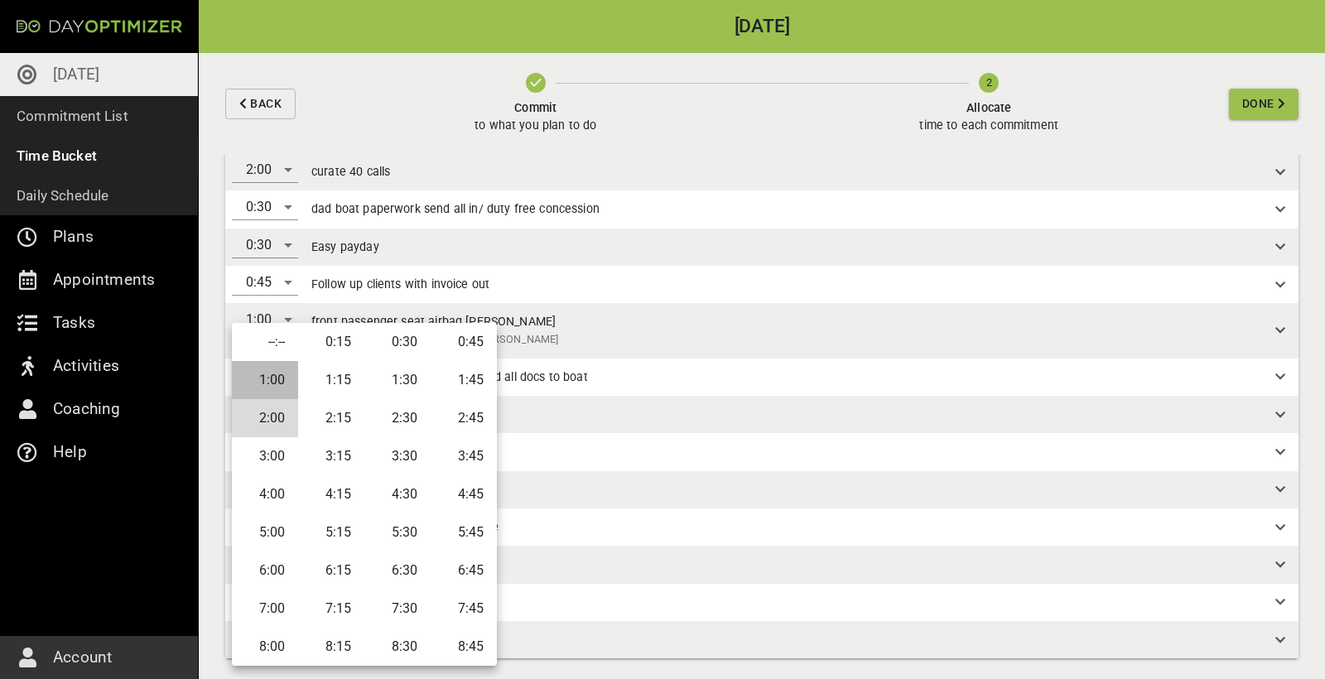
click at [272, 383] on li "1:00" at bounding box center [265, 380] width 66 height 38
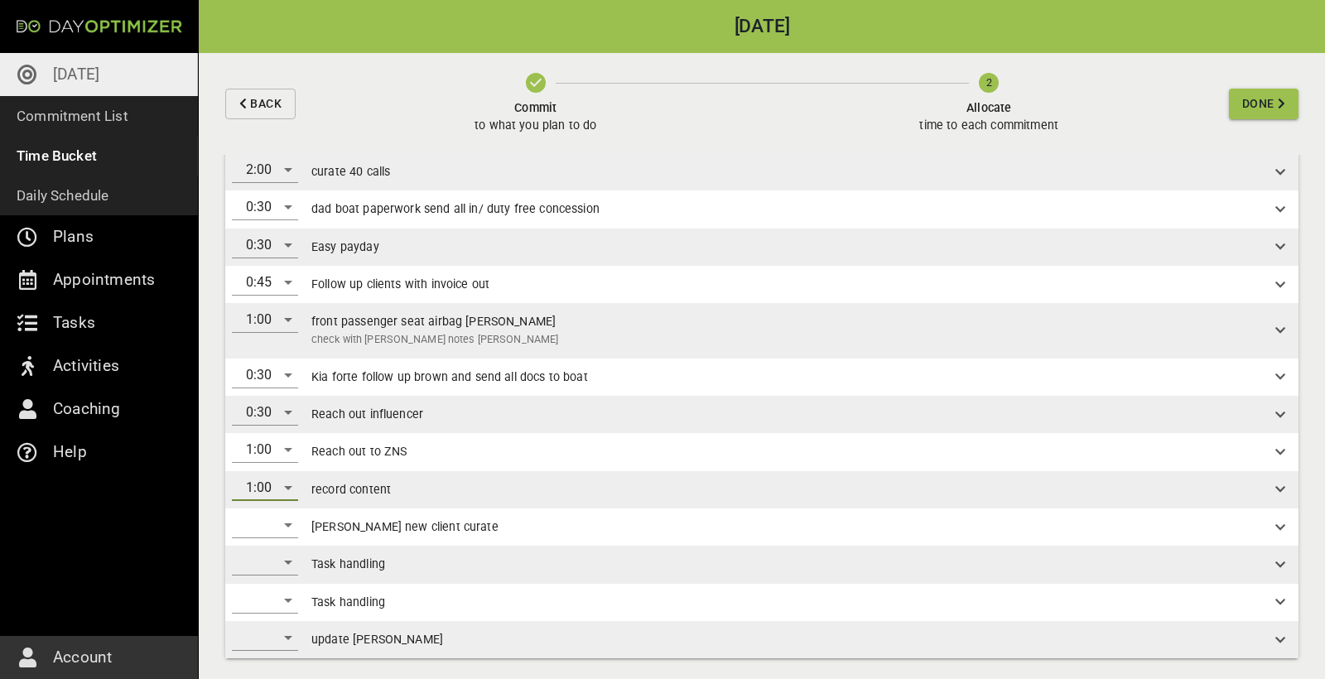
click at [272, 517] on div "​" at bounding box center [265, 525] width 66 height 26
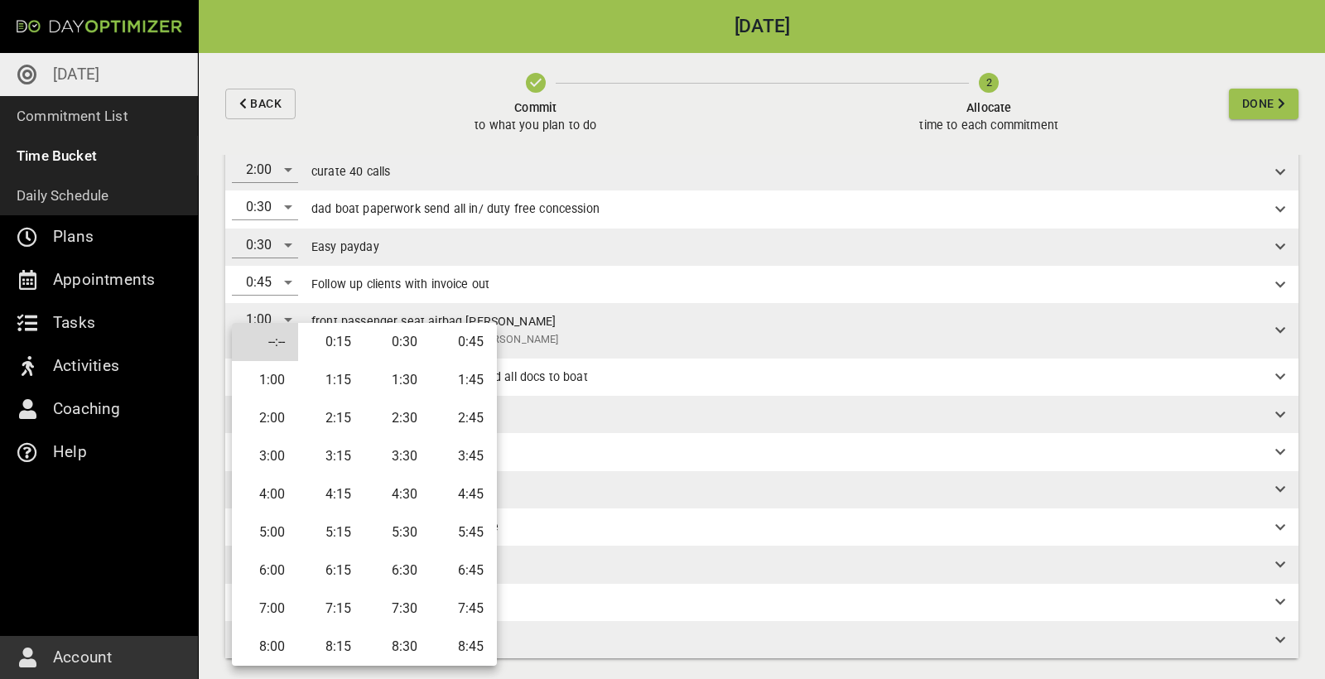
click at [272, 383] on li "1:00" at bounding box center [265, 380] width 66 height 38
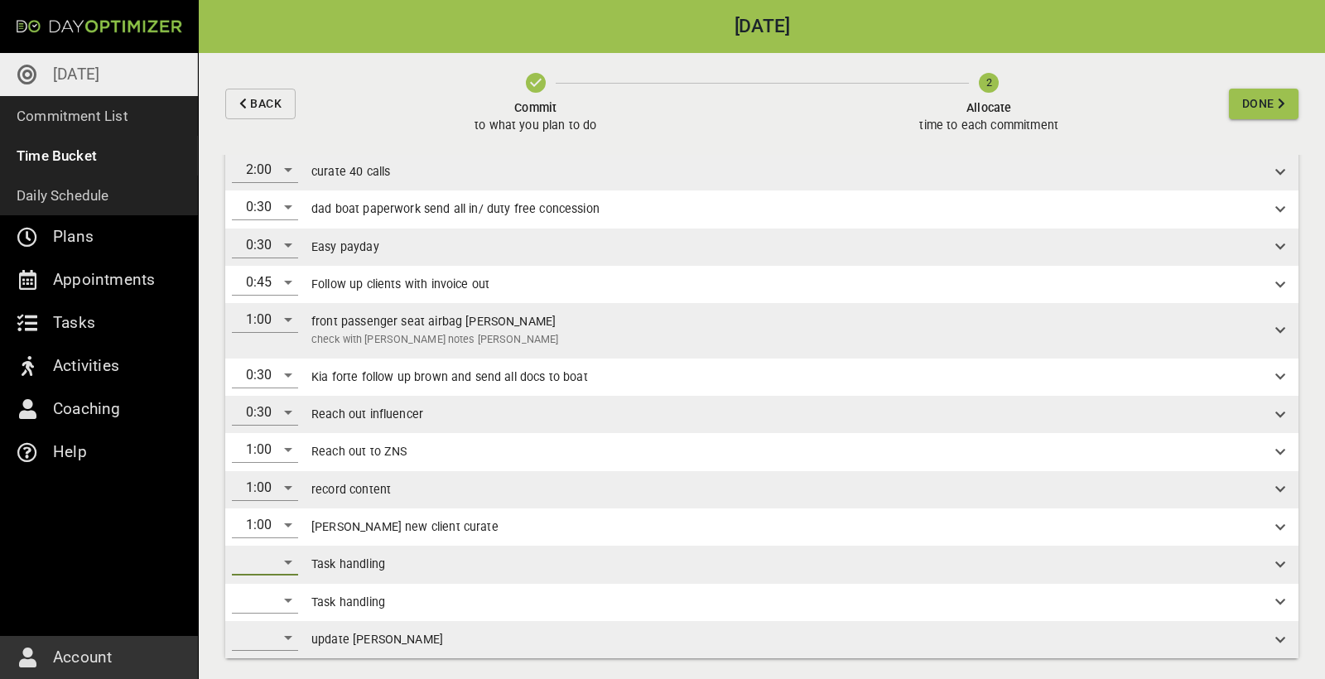
click at [283, 558] on div "​" at bounding box center [265, 562] width 66 height 26
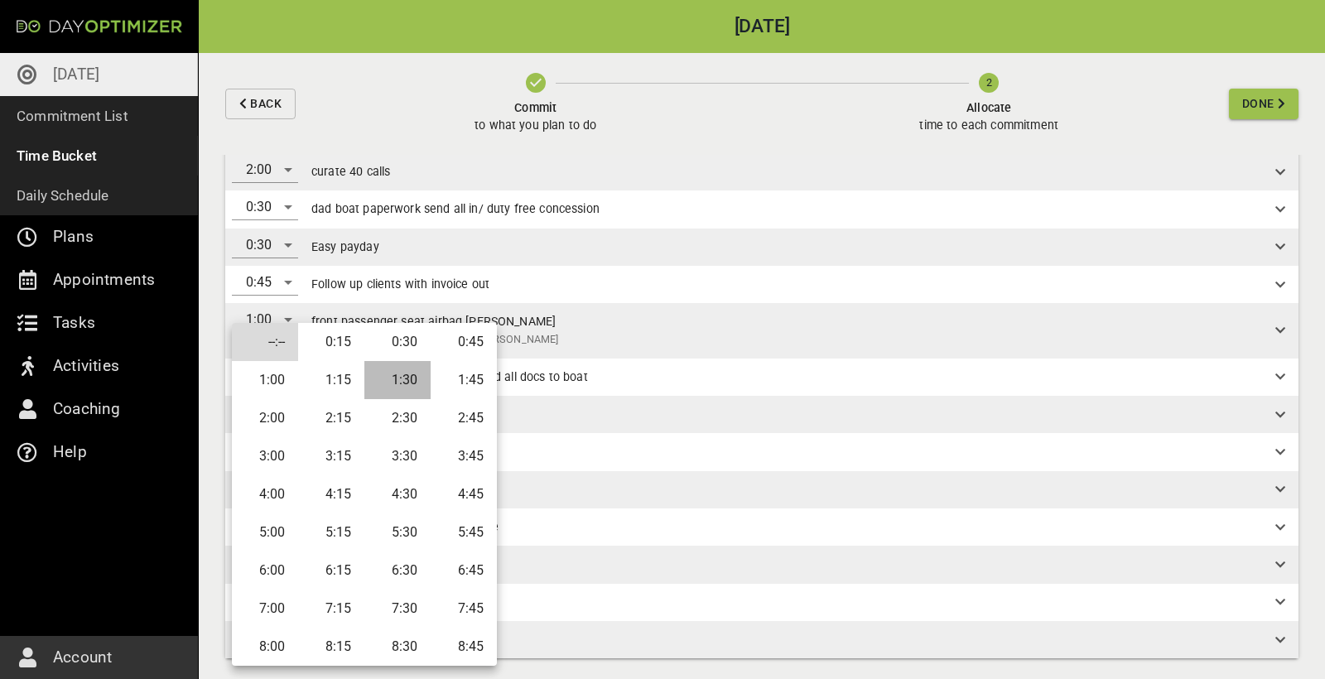
click at [409, 381] on li "1:30" at bounding box center [397, 380] width 66 height 38
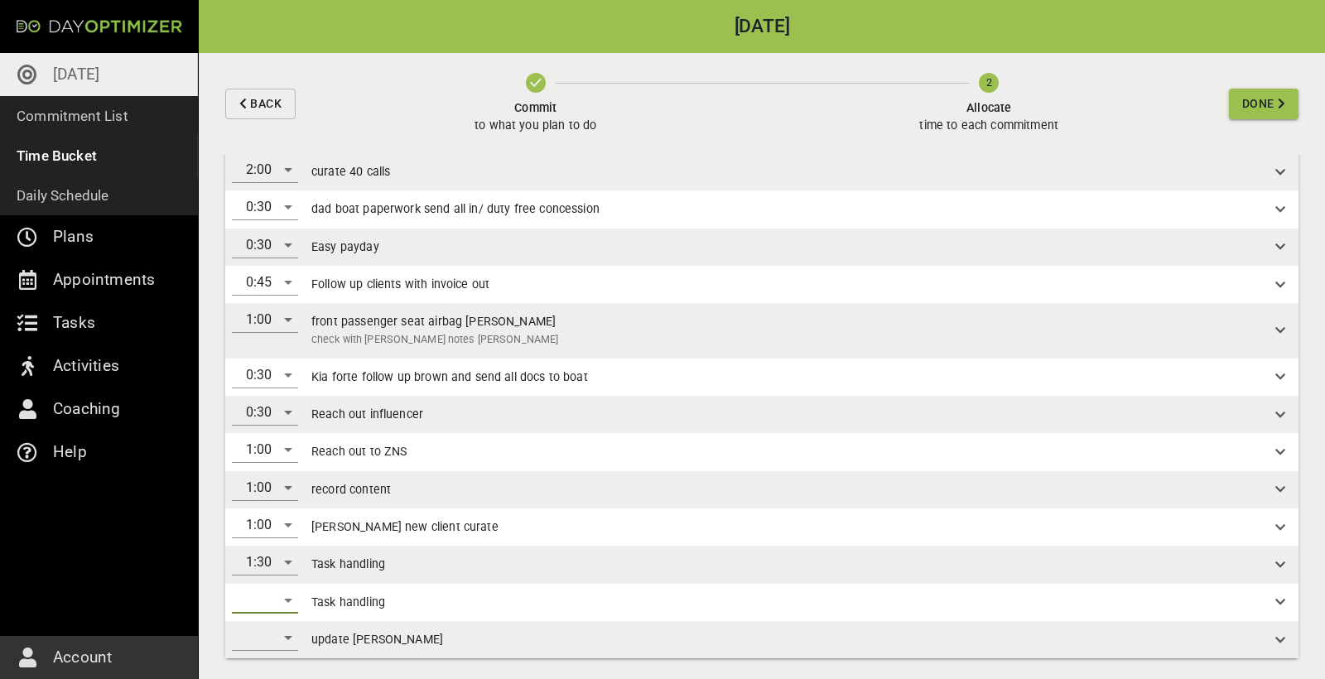
click at [285, 593] on div "​" at bounding box center [265, 600] width 66 height 26
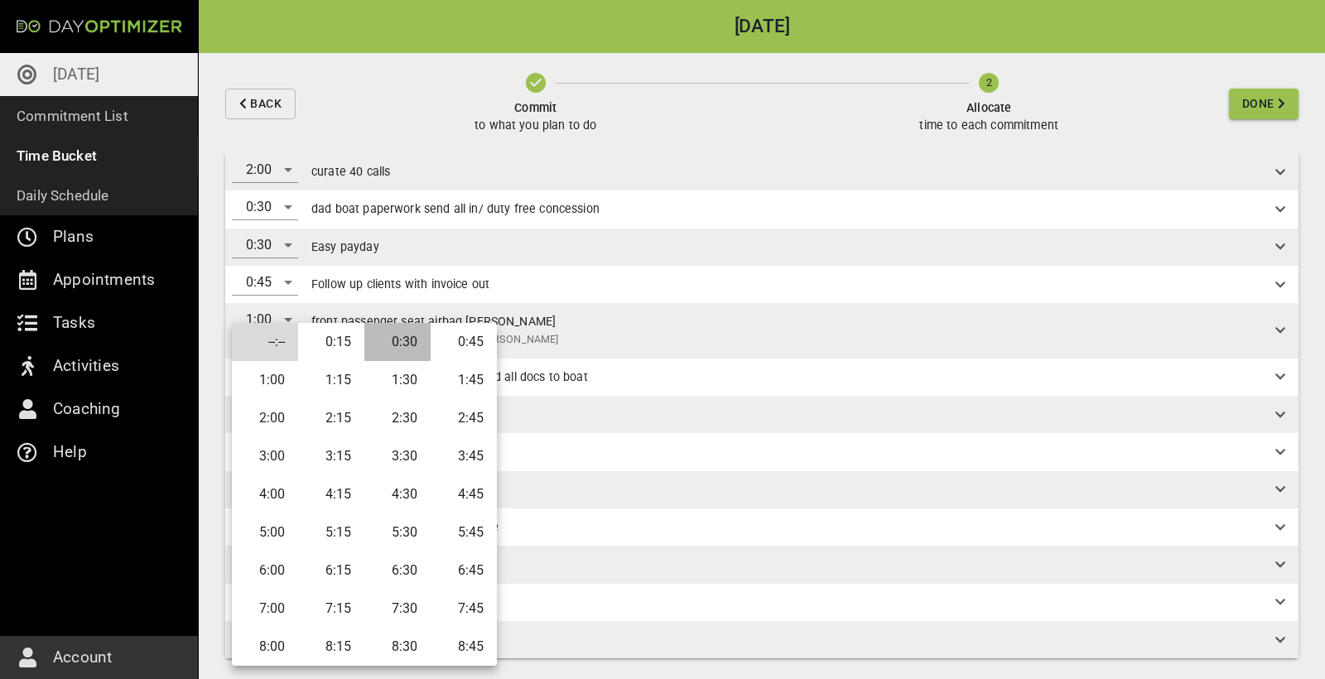
click at [416, 339] on li "0:30" at bounding box center [397, 342] width 66 height 38
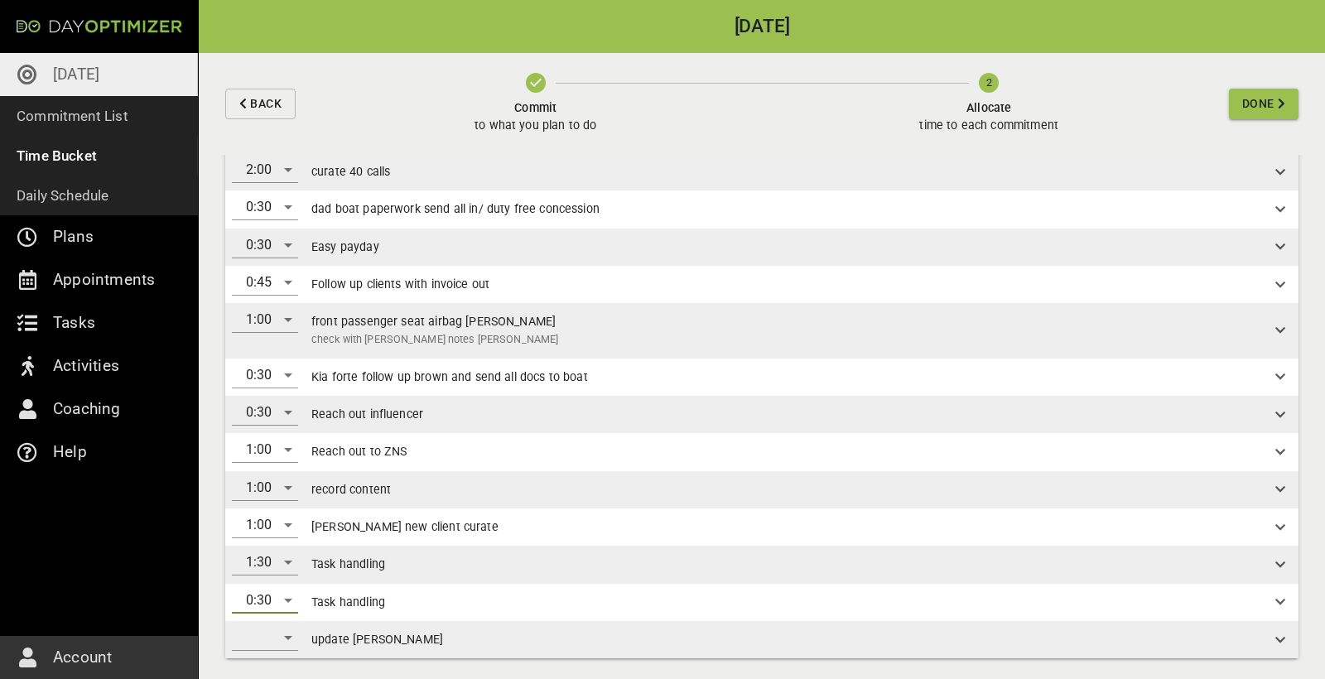
click at [278, 589] on div "0:30" at bounding box center [265, 600] width 66 height 26
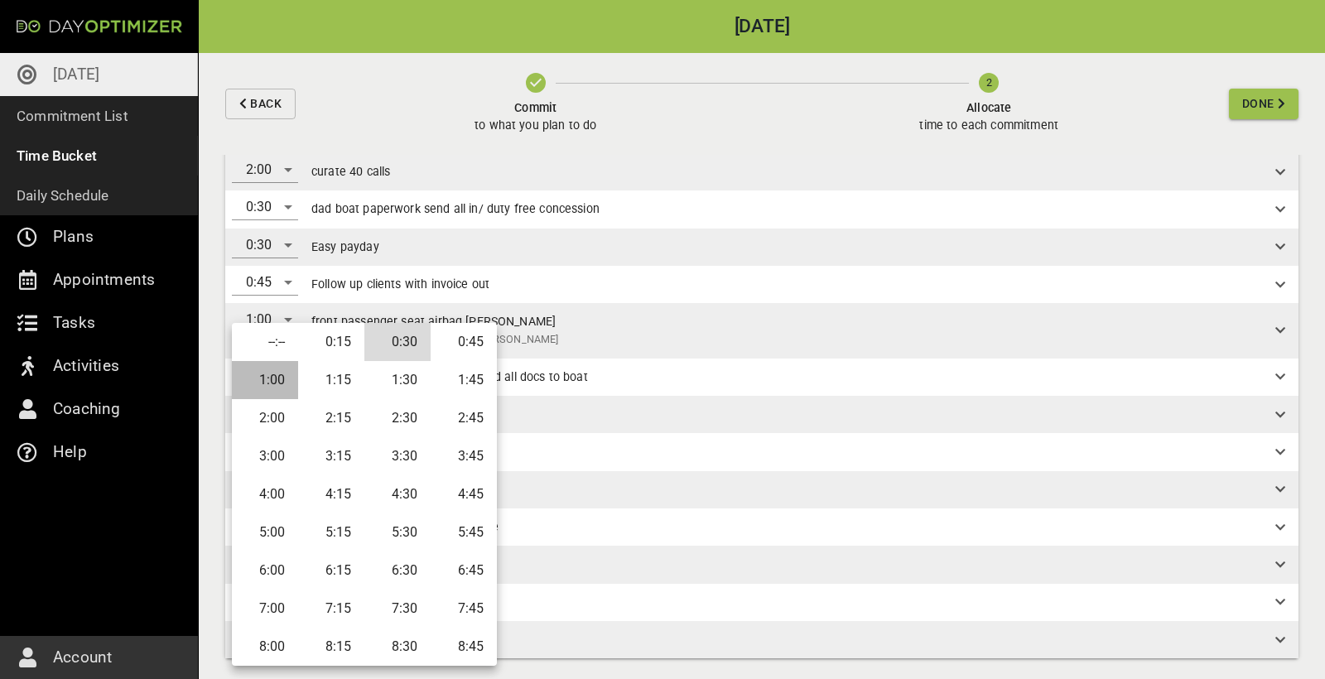
click at [266, 374] on li "1:00" at bounding box center [265, 380] width 66 height 38
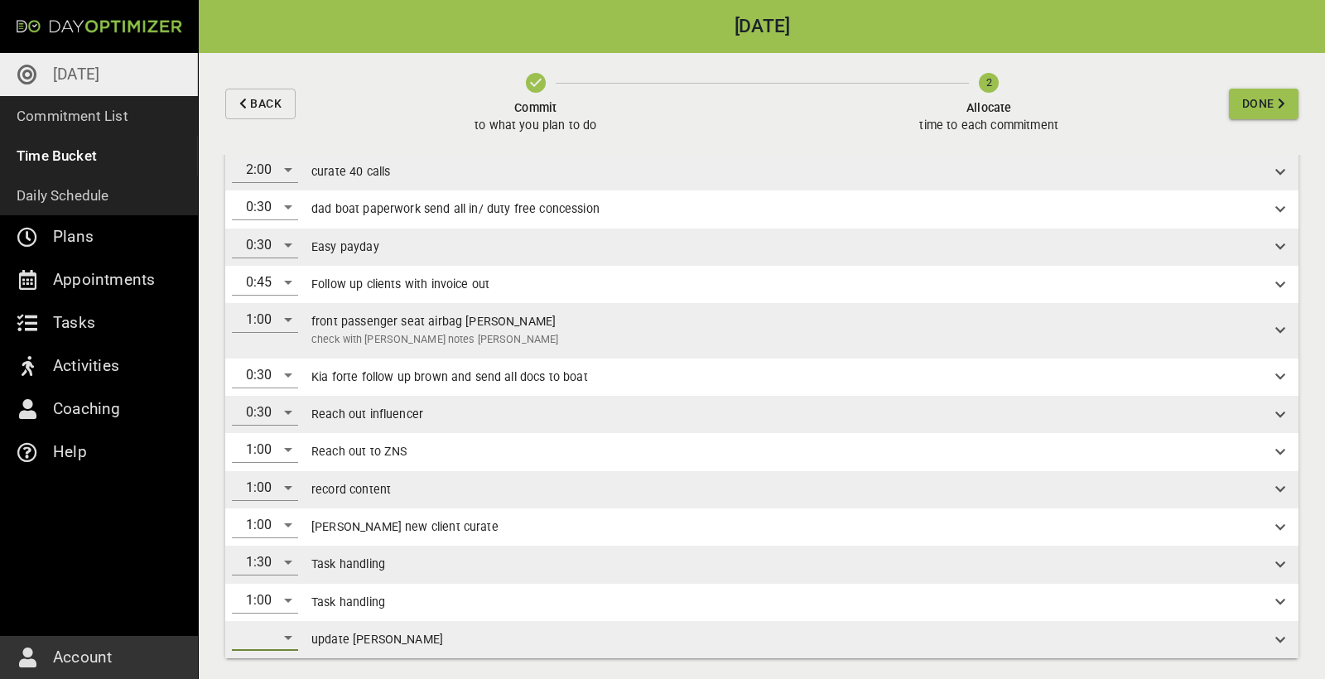
click at [277, 633] on div "​" at bounding box center [265, 637] width 66 height 26
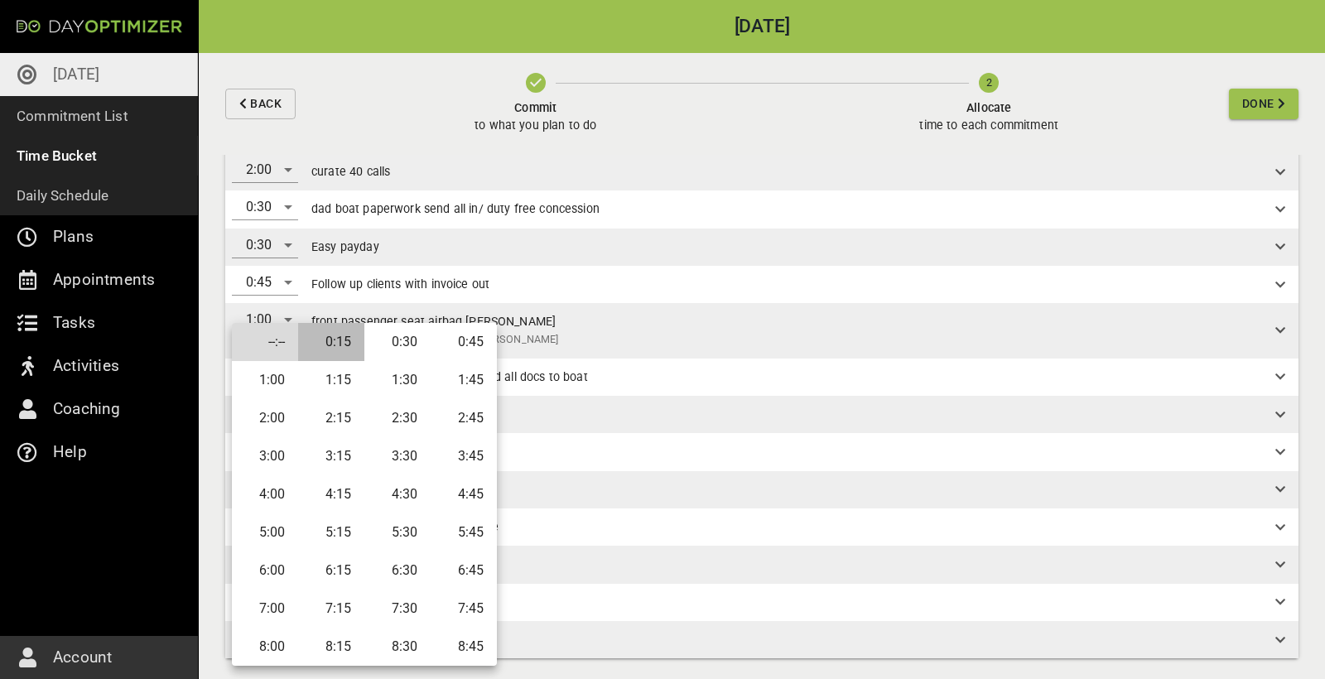
click at [342, 351] on li "0:15" at bounding box center [331, 342] width 66 height 38
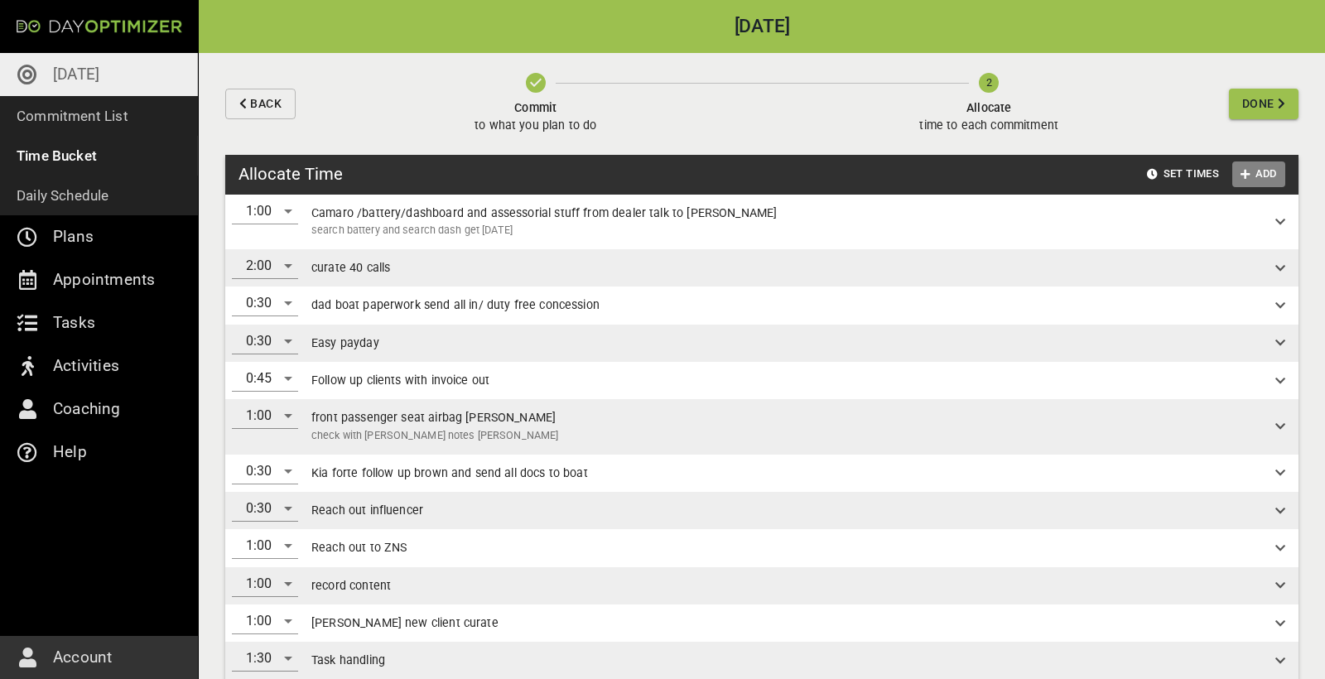
click at [1264, 170] on span "Add" at bounding box center [1259, 174] width 40 height 19
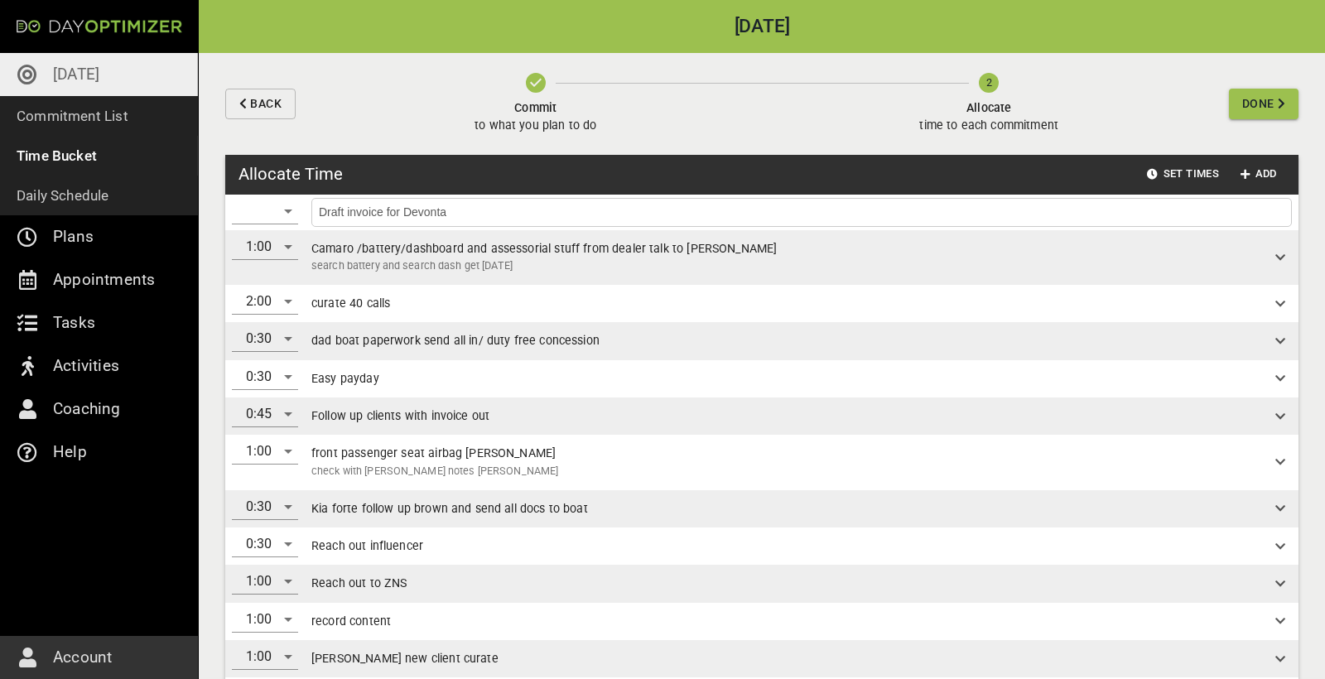
drag, startPoint x: 688, startPoint y: 194, endPoint x: 504, endPoint y: 210, distance: 184.5
click at [504, 210] on input "Draft invoice for Devonta" at bounding box center [801, 212] width 972 height 21
type input "Draft invoice for [PERSON_NAME]"
click at [280, 215] on div "​" at bounding box center [265, 211] width 66 height 26
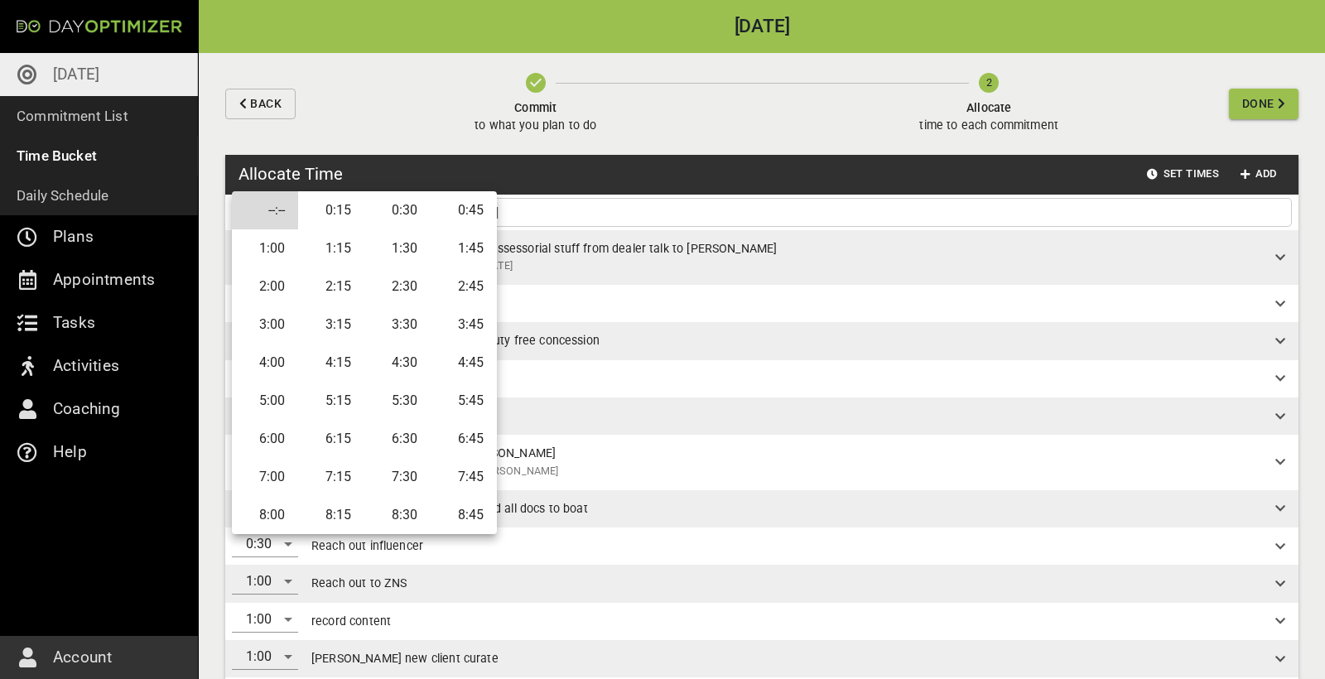
click at [334, 212] on li "0:15" at bounding box center [331, 210] width 66 height 38
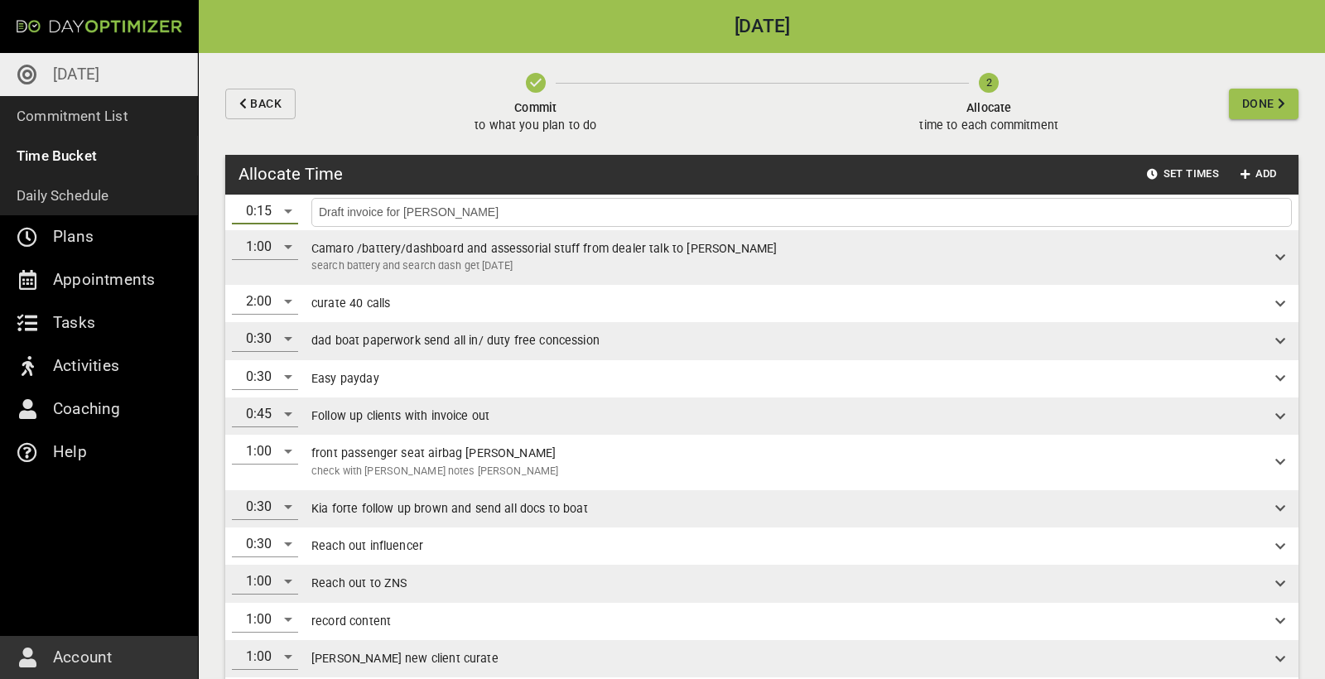
click at [582, 221] on input "Draft invoice for [PERSON_NAME]" at bounding box center [801, 212] width 972 height 21
drag, startPoint x: 582, startPoint y: 221, endPoint x: 569, endPoint y: 206, distance: 19.9
click at [569, 207] on input "Draft invoice for [PERSON_NAME]" at bounding box center [801, 212] width 972 height 21
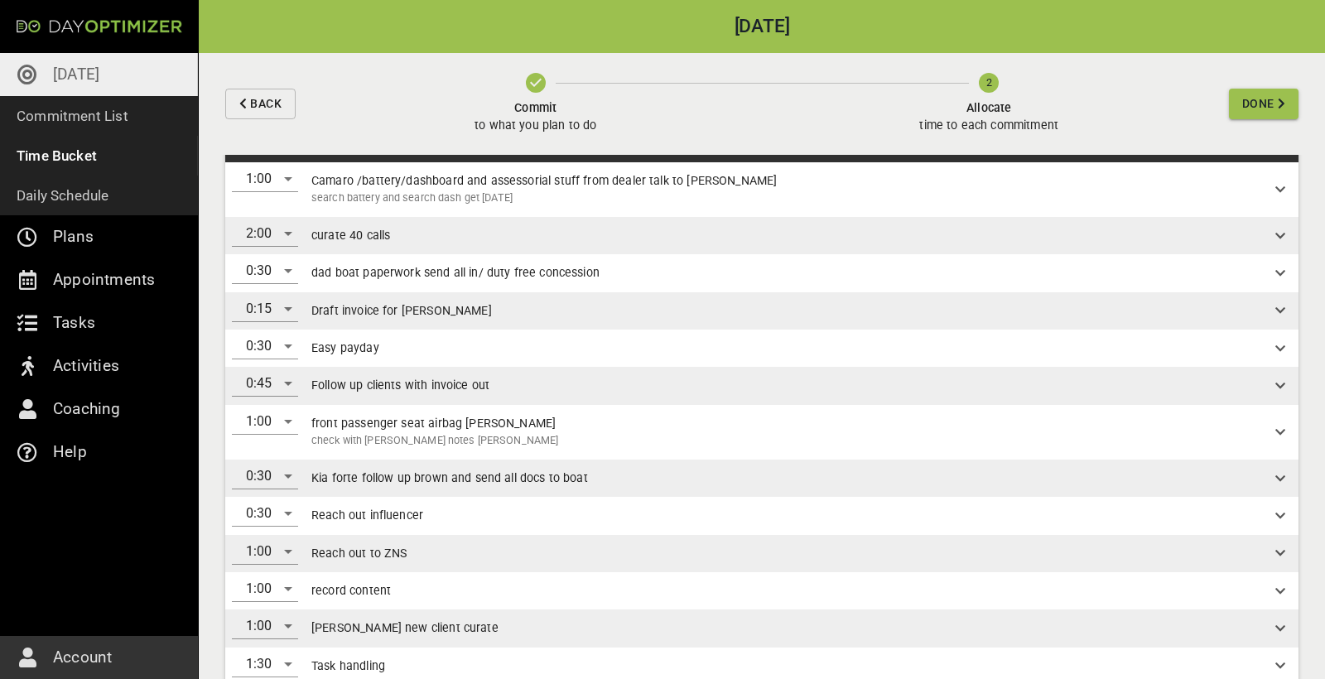
scroll to position [36, 0]
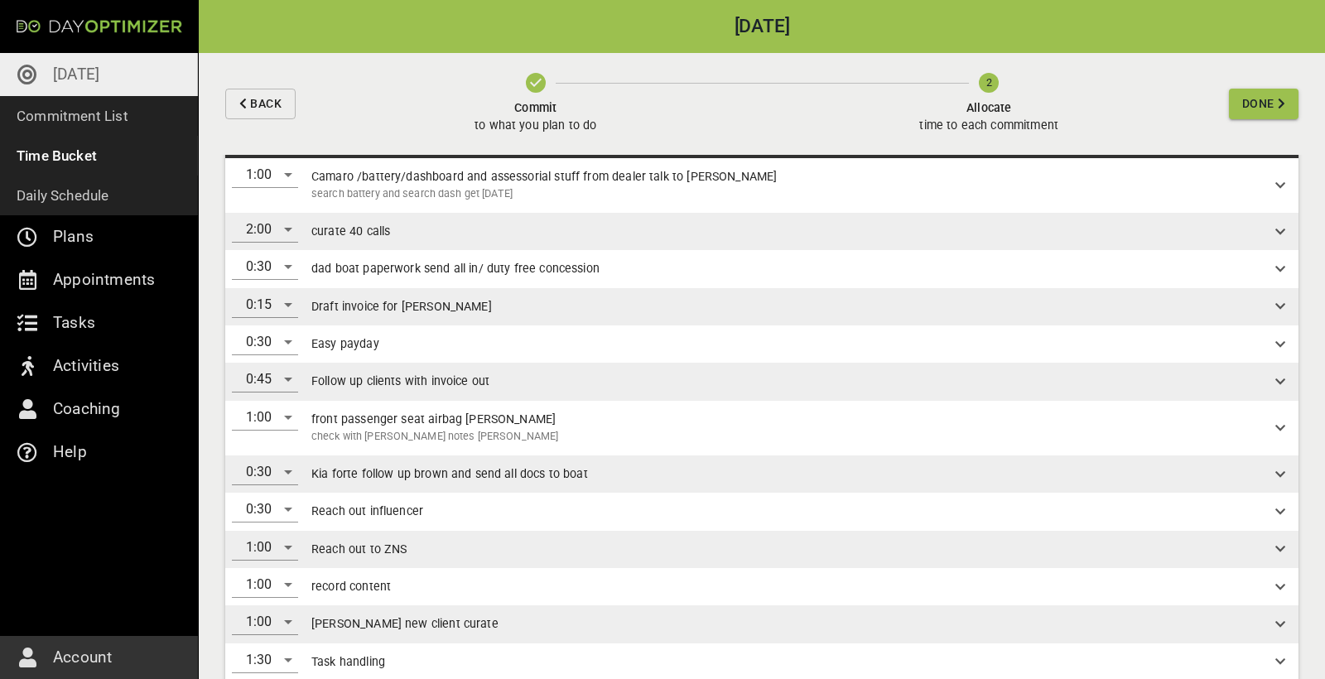
click at [474, 265] on span "dad boat paperwork send all in/ duty free concession" at bounding box center [455, 268] width 288 height 13
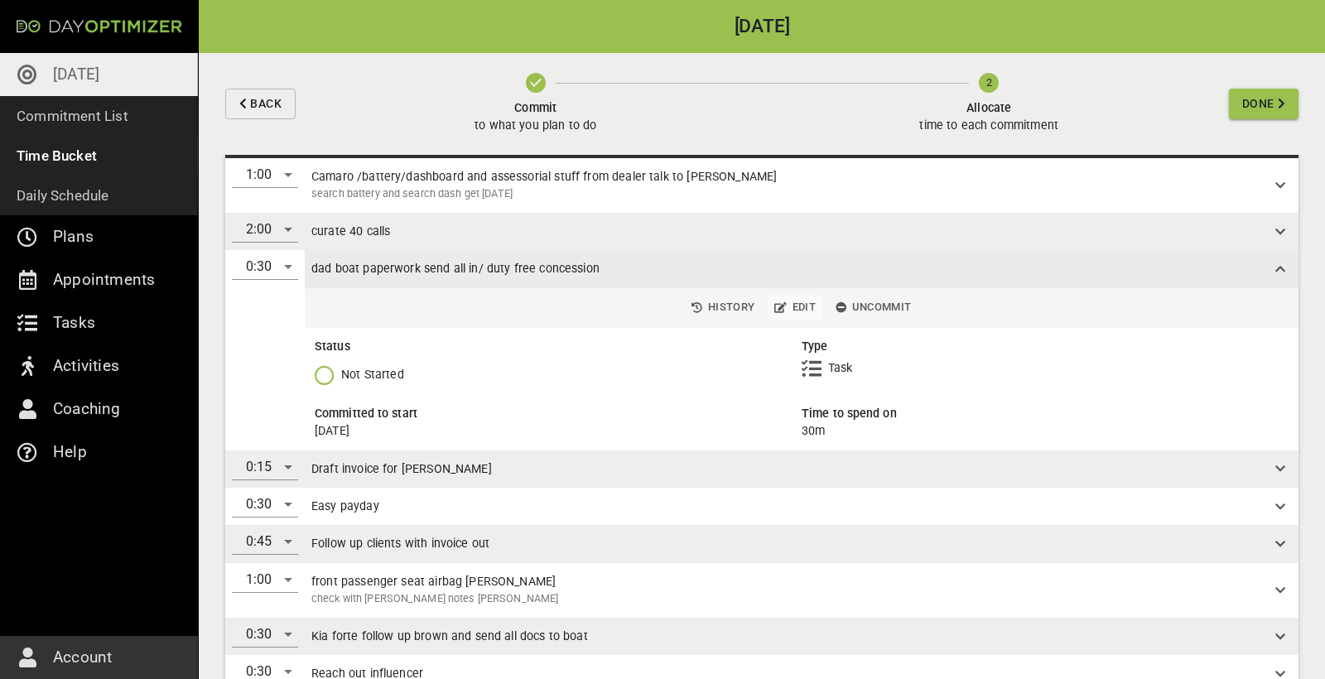
click at [795, 303] on span "Edit" at bounding box center [794, 307] width 41 height 19
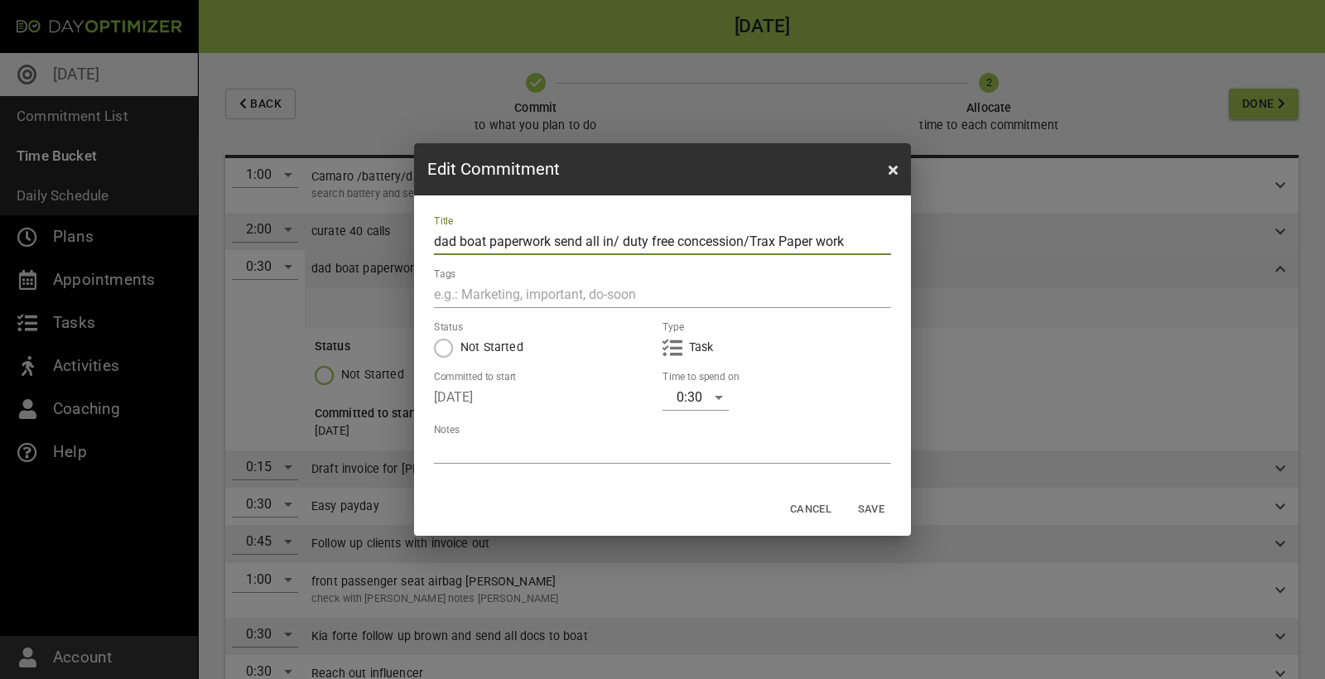
type input "dad boat paperwork send all in/ duty free concession/Trax Paper work"
click at [714, 394] on div "0:30" at bounding box center [695, 397] width 66 height 26
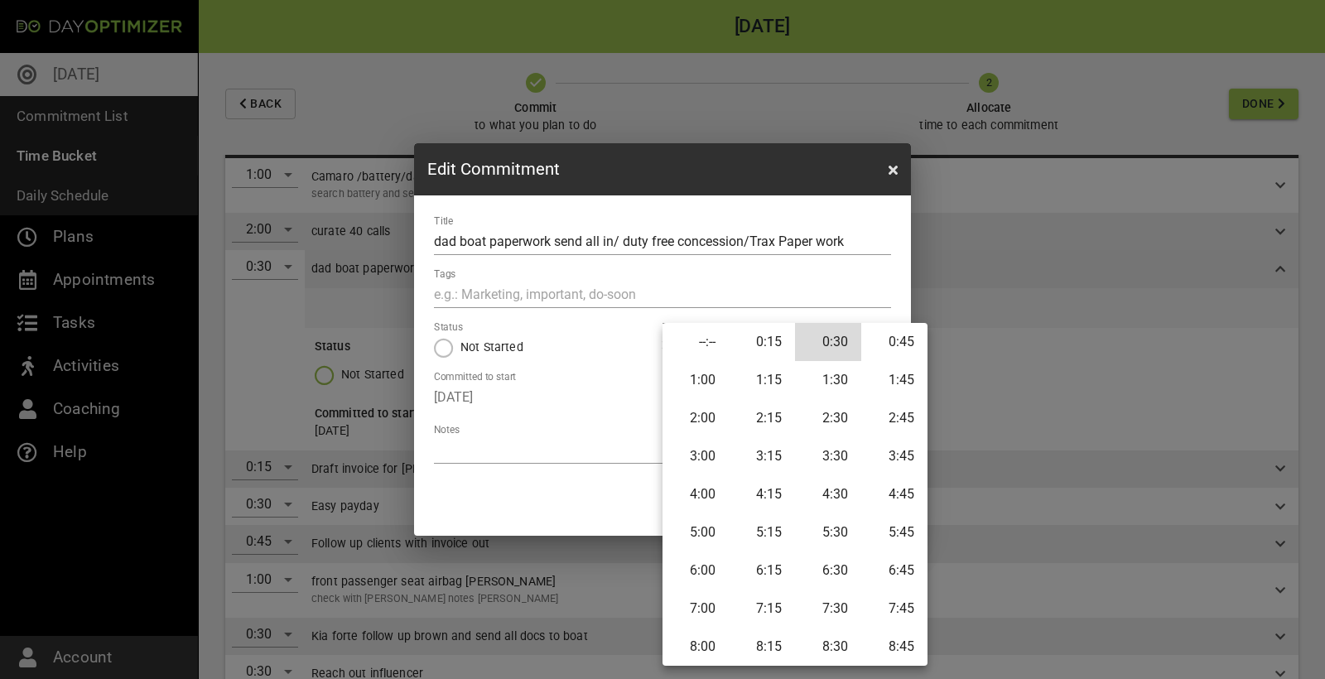
click at [899, 340] on li "0:45" at bounding box center [894, 342] width 66 height 38
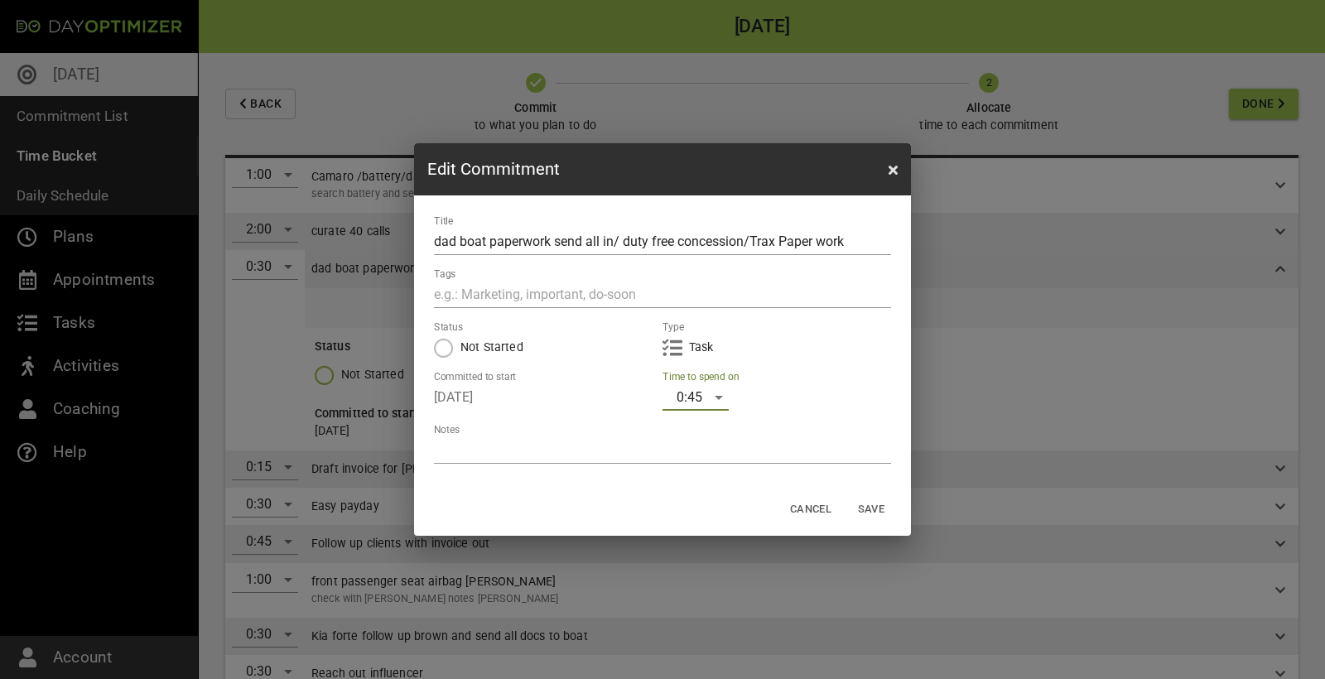
click at [868, 516] on span "Save" at bounding box center [871, 509] width 40 height 19
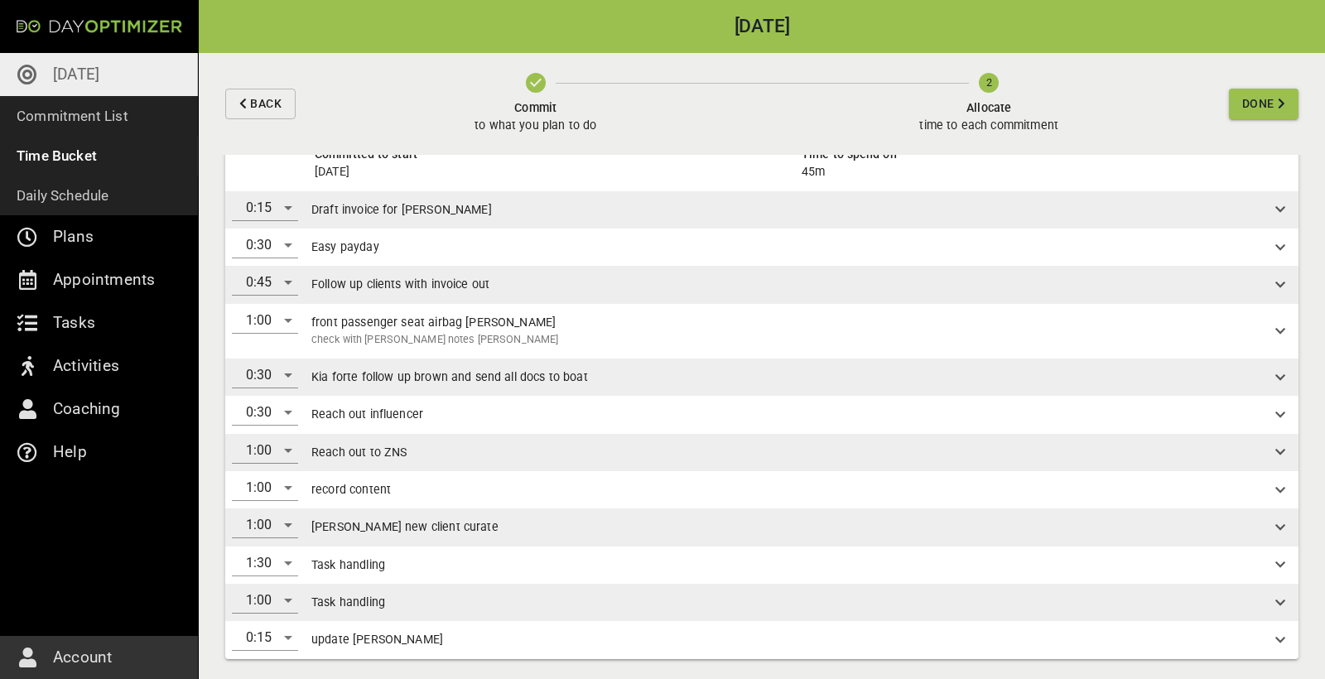
scroll to position [295, 0]
click at [281, 558] on div "1:30" at bounding box center [265, 564] width 66 height 26
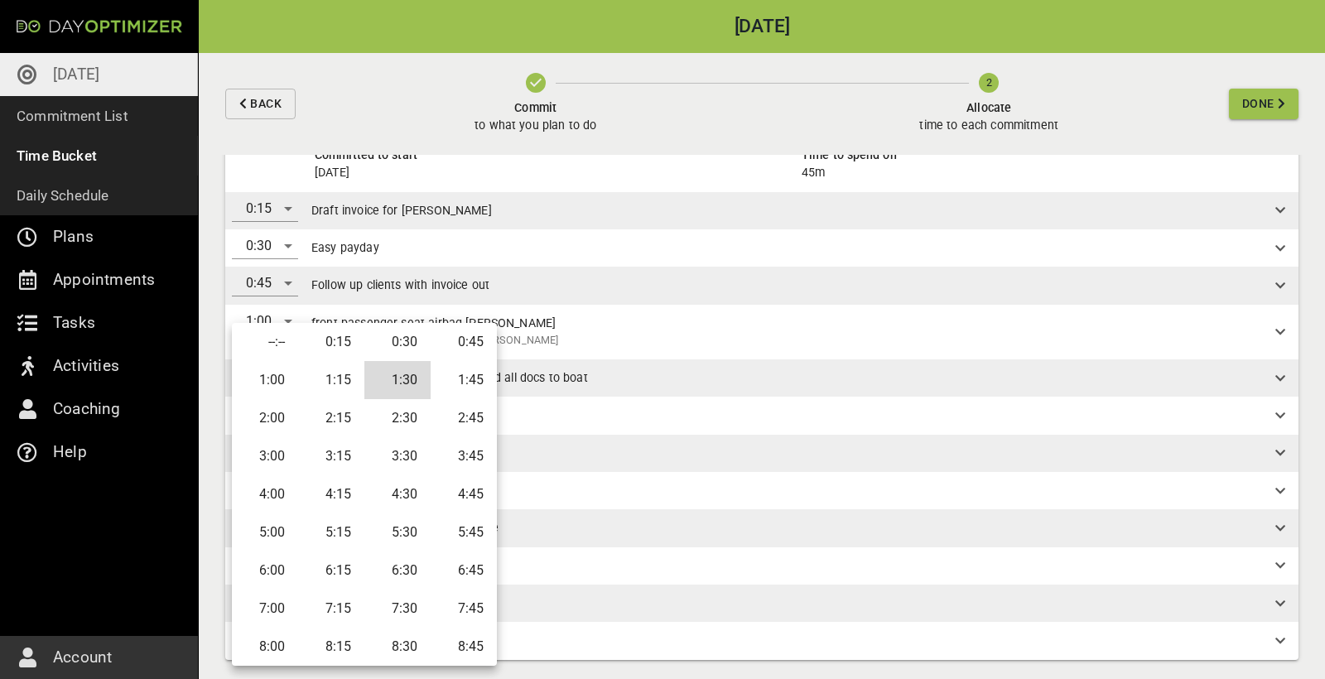
click at [263, 375] on li "1:00" at bounding box center [265, 380] width 66 height 38
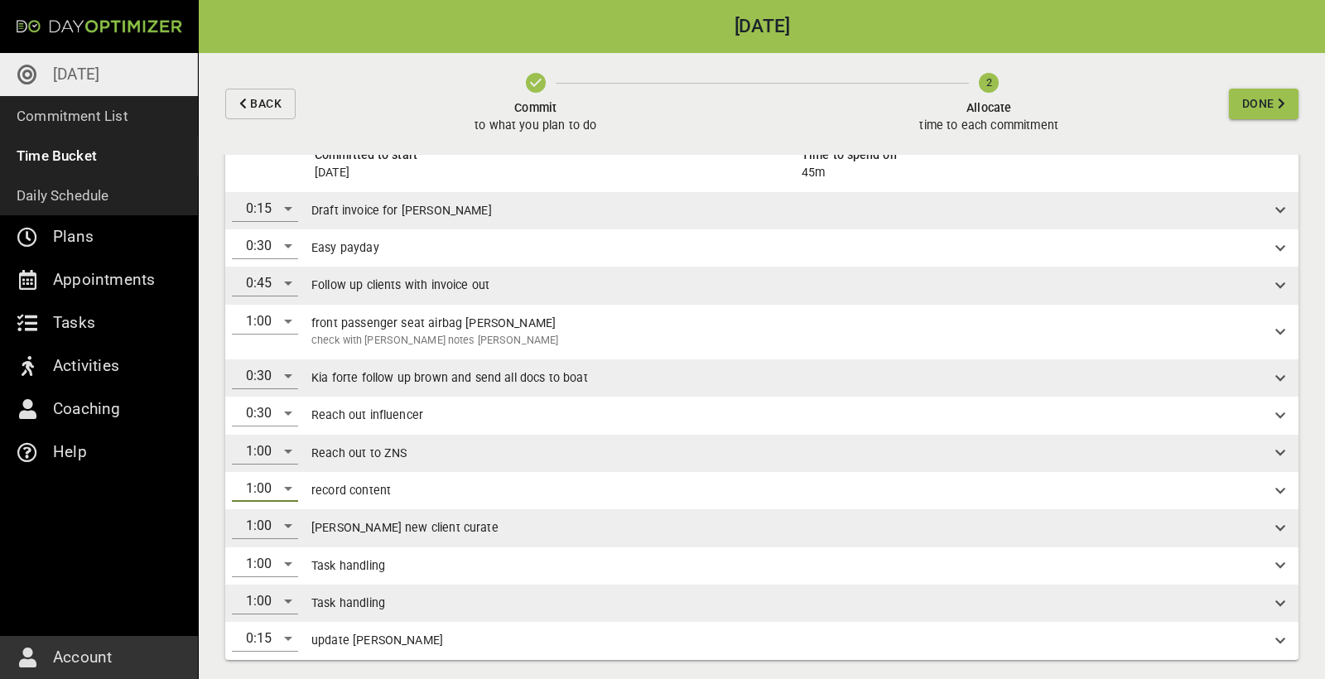
click at [275, 479] on div "1:00" at bounding box center [265, 488] width 66 height 26
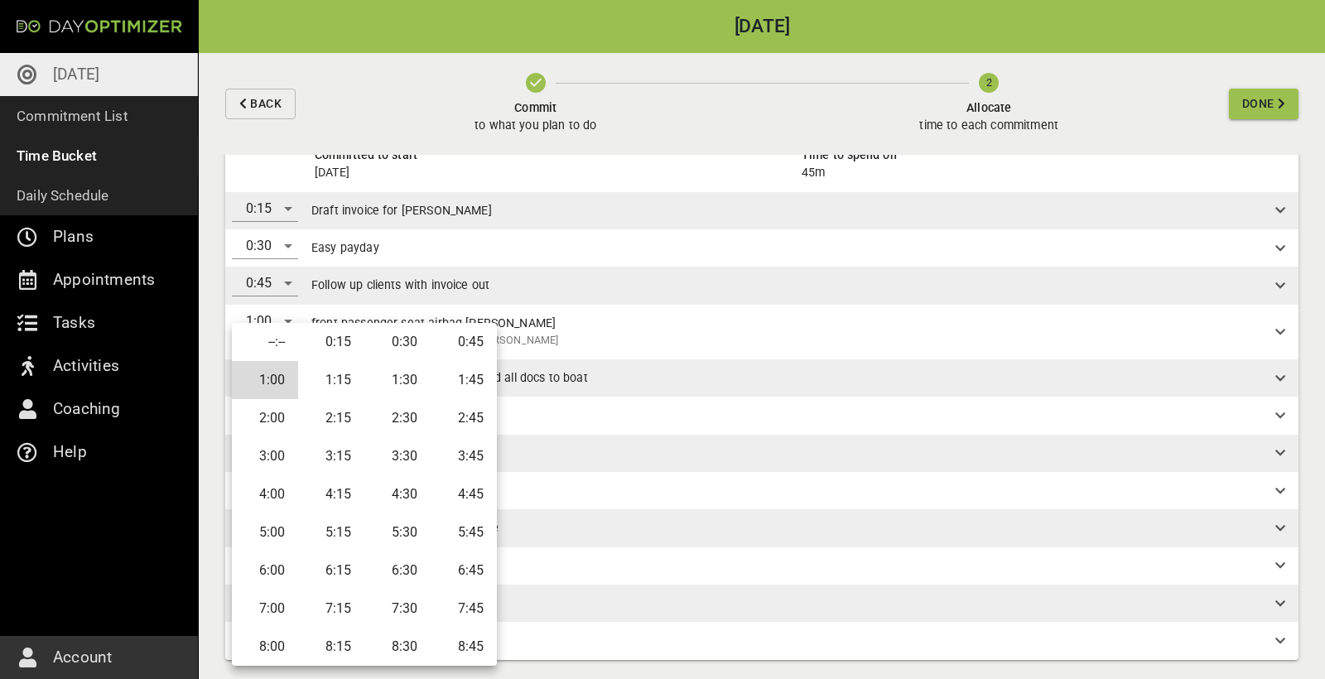
click at [392, 339] on li "0:30" at bounding box center [397, 342] width 66 height 38
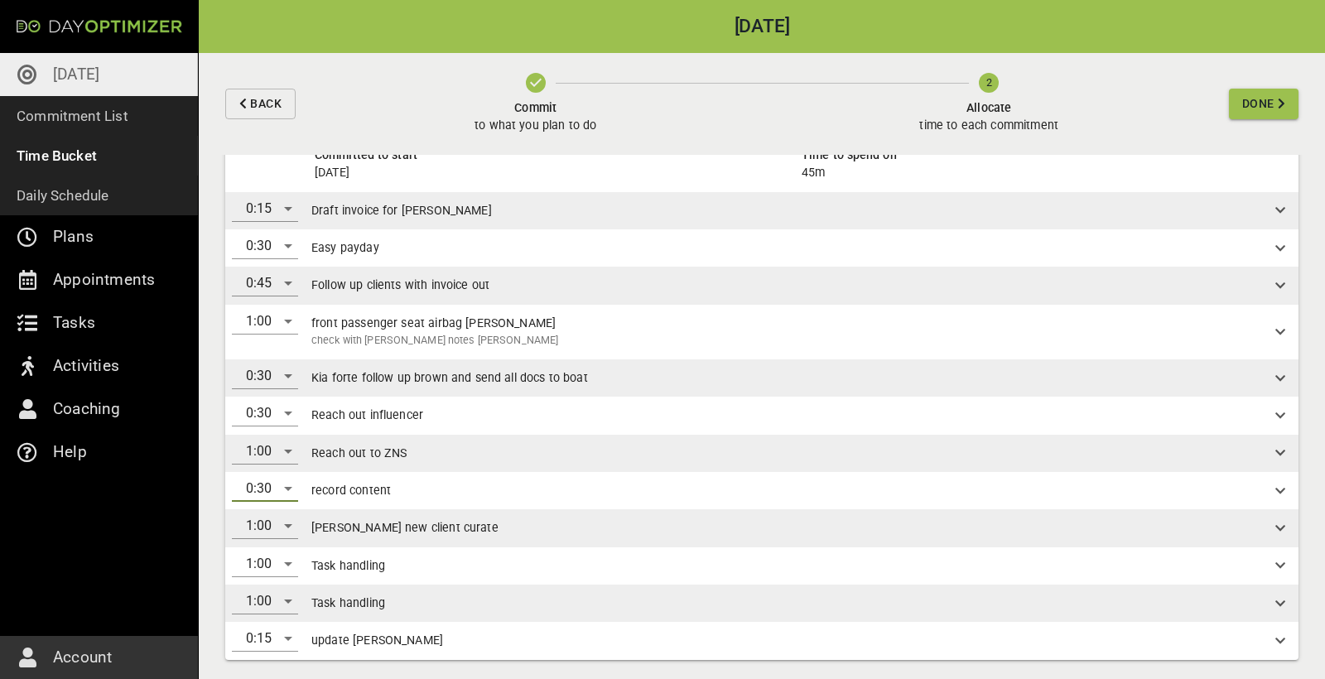
click at [269, 485] on div "0:30" at bounding box center [265, 488] width 66 height 26
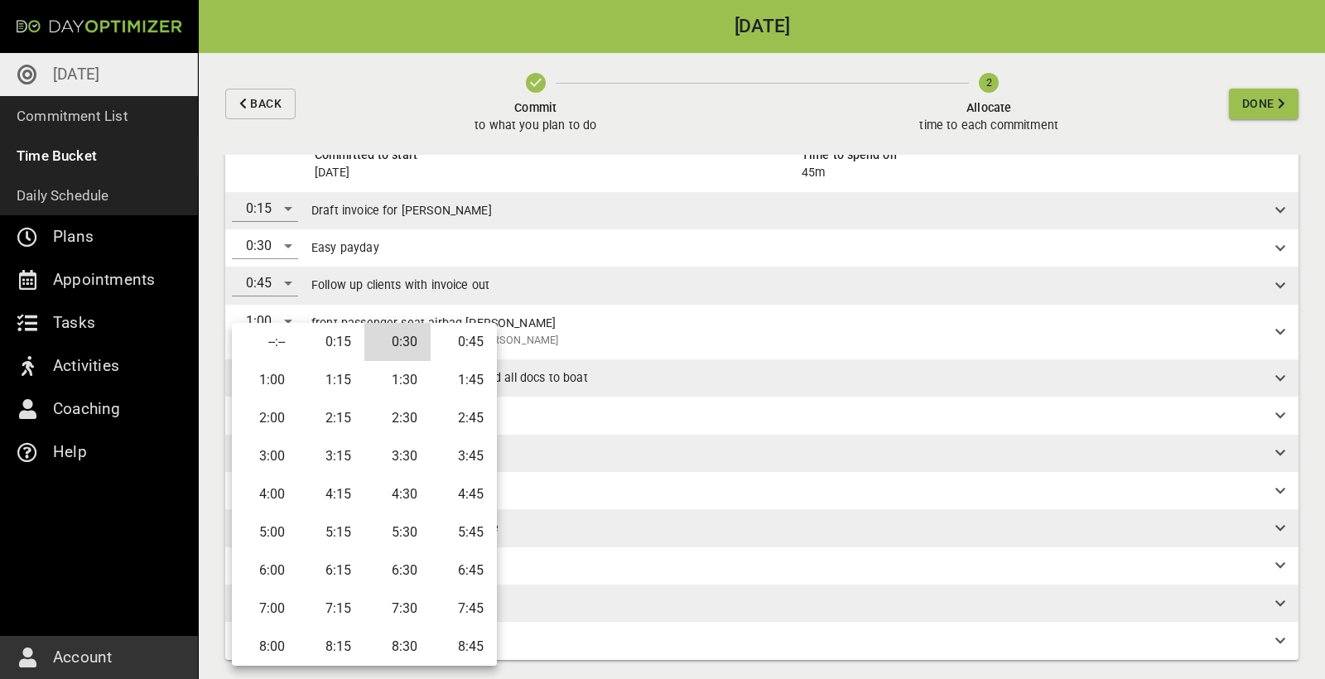
click at [413, 382] on li "1:30" at bounding box center [397, 380] width 66 height 38
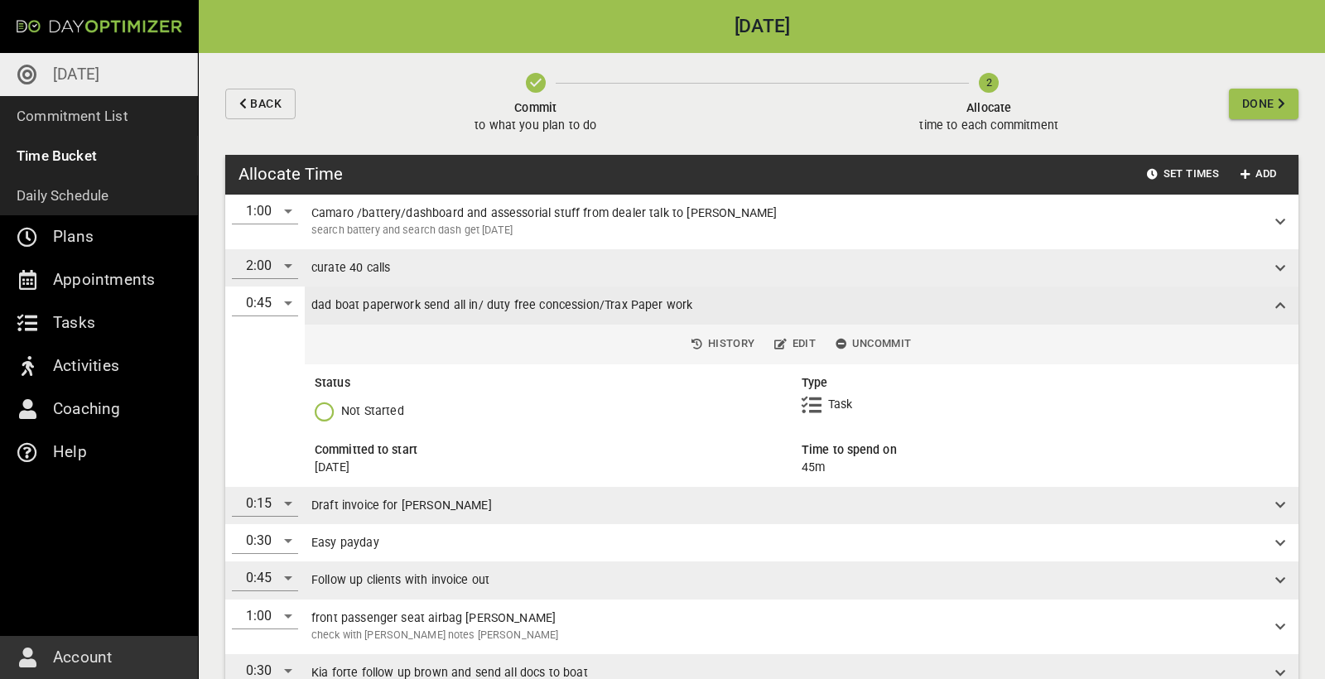
scroll to position [0, 0]
click at [1257, 179] on span "Add" at bounding box center [1259, 174] width 40 height 19
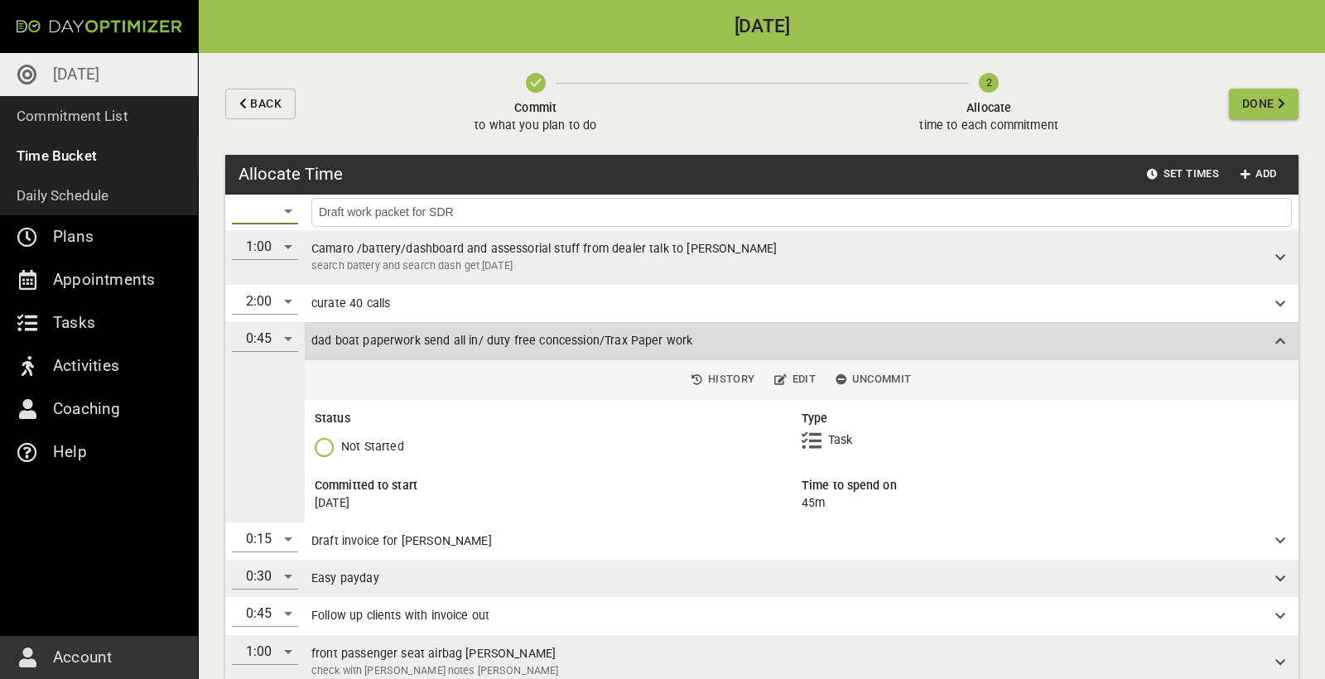
click at [266, 210] on div "​" at bounding box center [265, 211] width 66 height 26
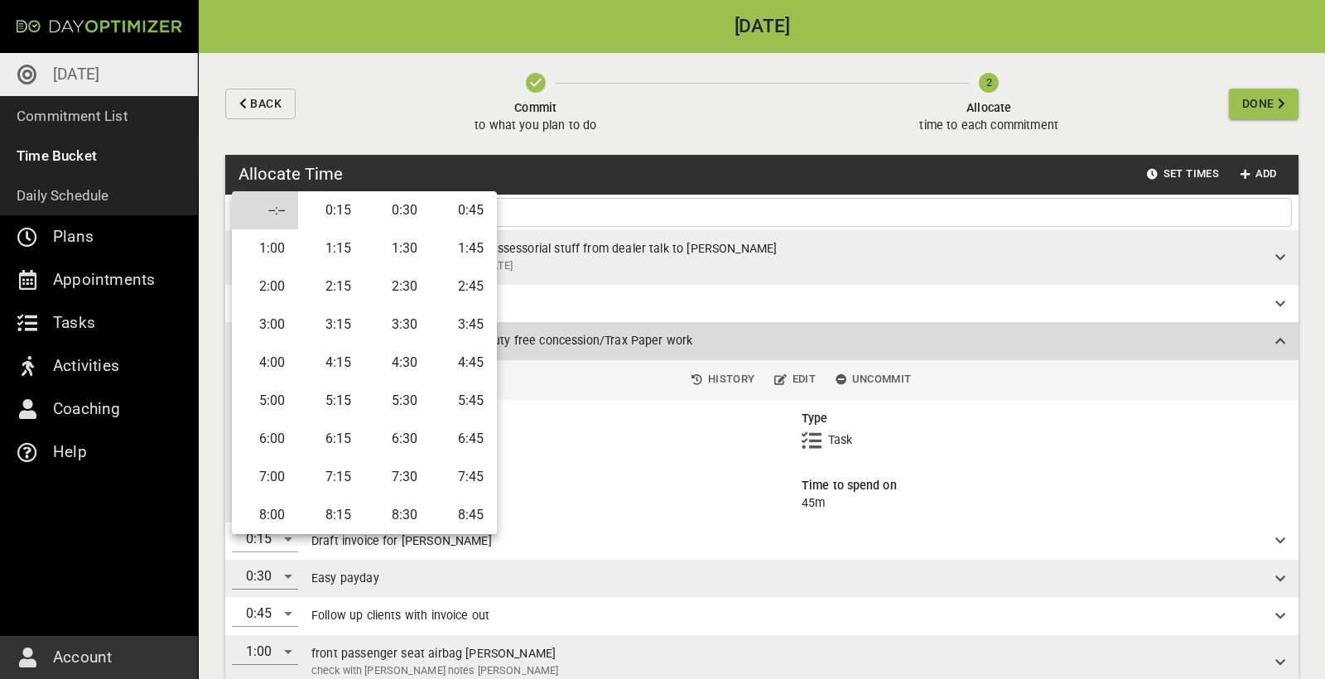
click at [343, 214] on li "0:15" at bounding box center [331, 210] width 66 height 38
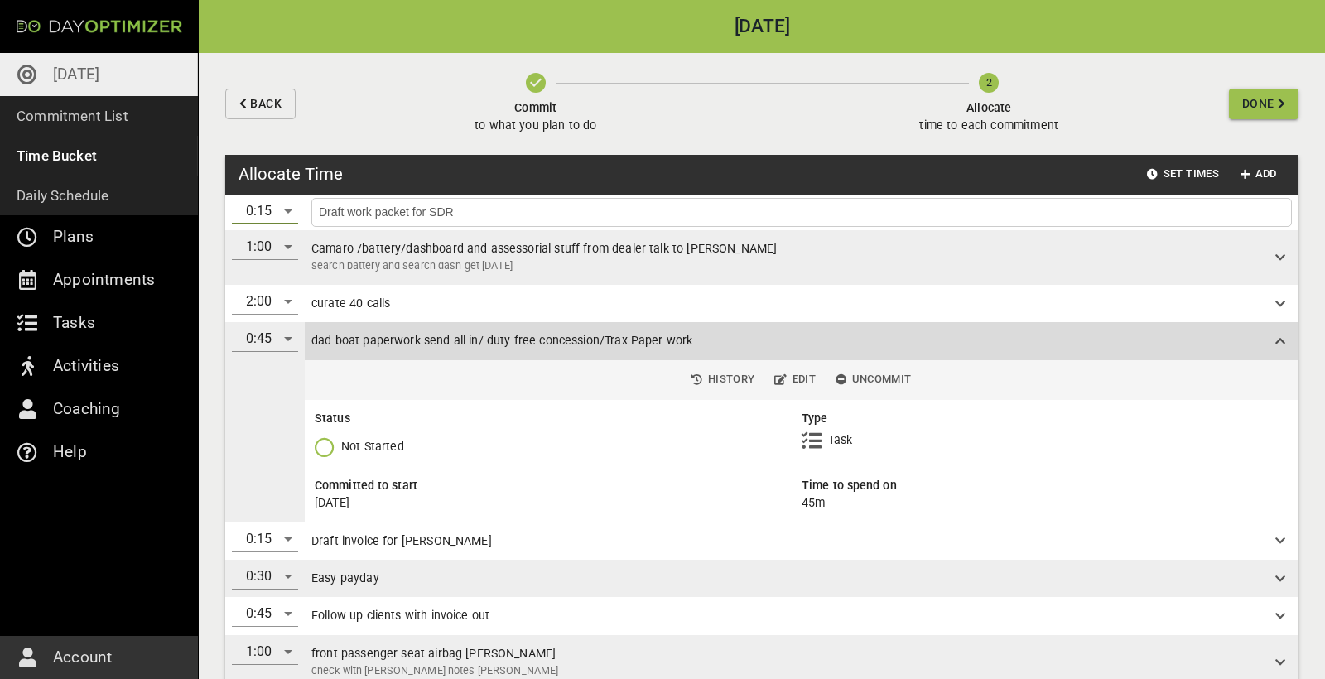
click at [269, 211] on div "0:15" at bounding box center [265, 211] width 66 height 26
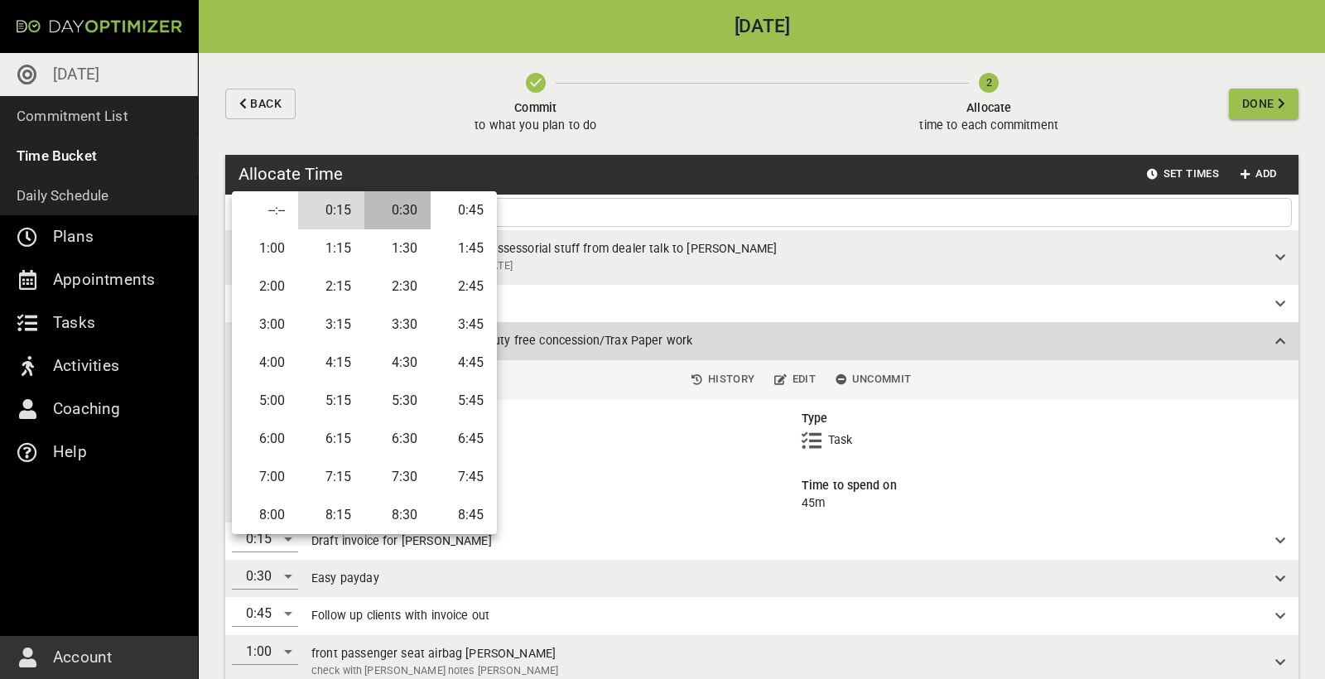
click at [392, 219] on li "0:30" at bounding box center [397, 210] width 66 height 38
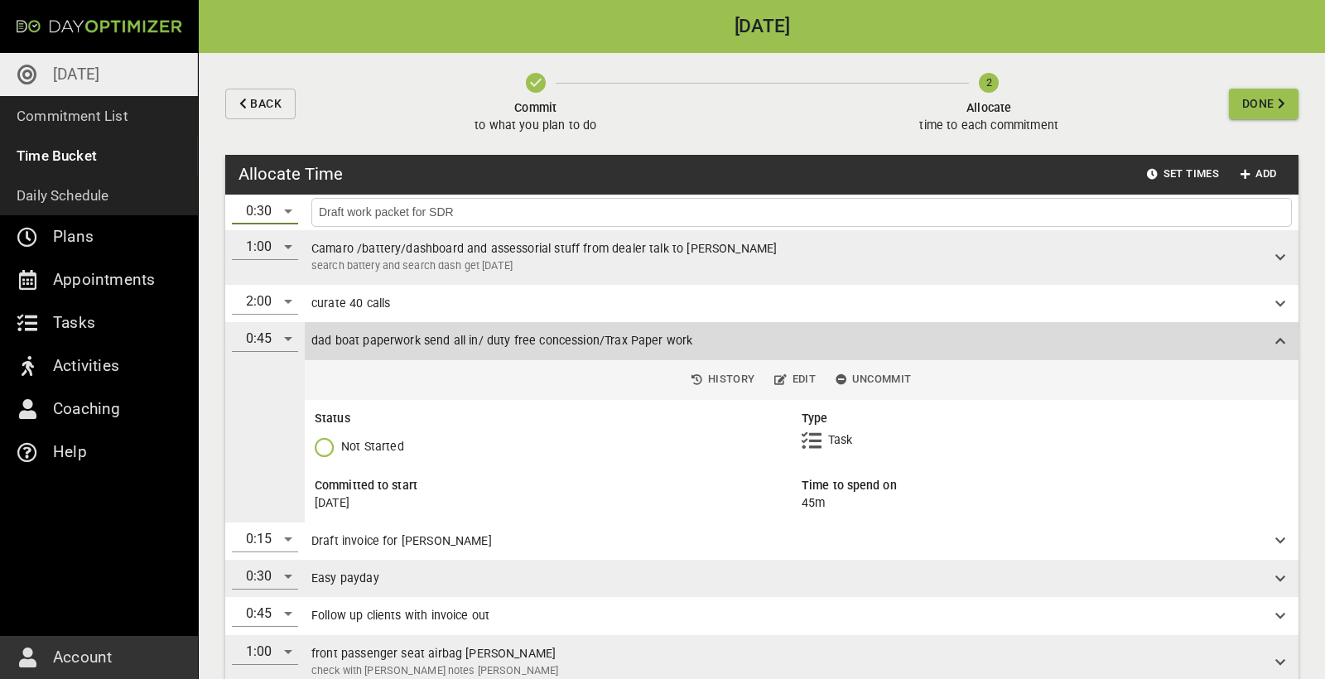
click at [1152, 215] on input "Draft work packet for SDR" at bounding box center [801, 212] width 972 height 21
type input "Draft work packet for SDR [PERSON_NAME]"
click at [522, 214] on input "Draft work packet for SDR [PERSON_NAME]" at bounding box center [801, 212] width 972 height 21
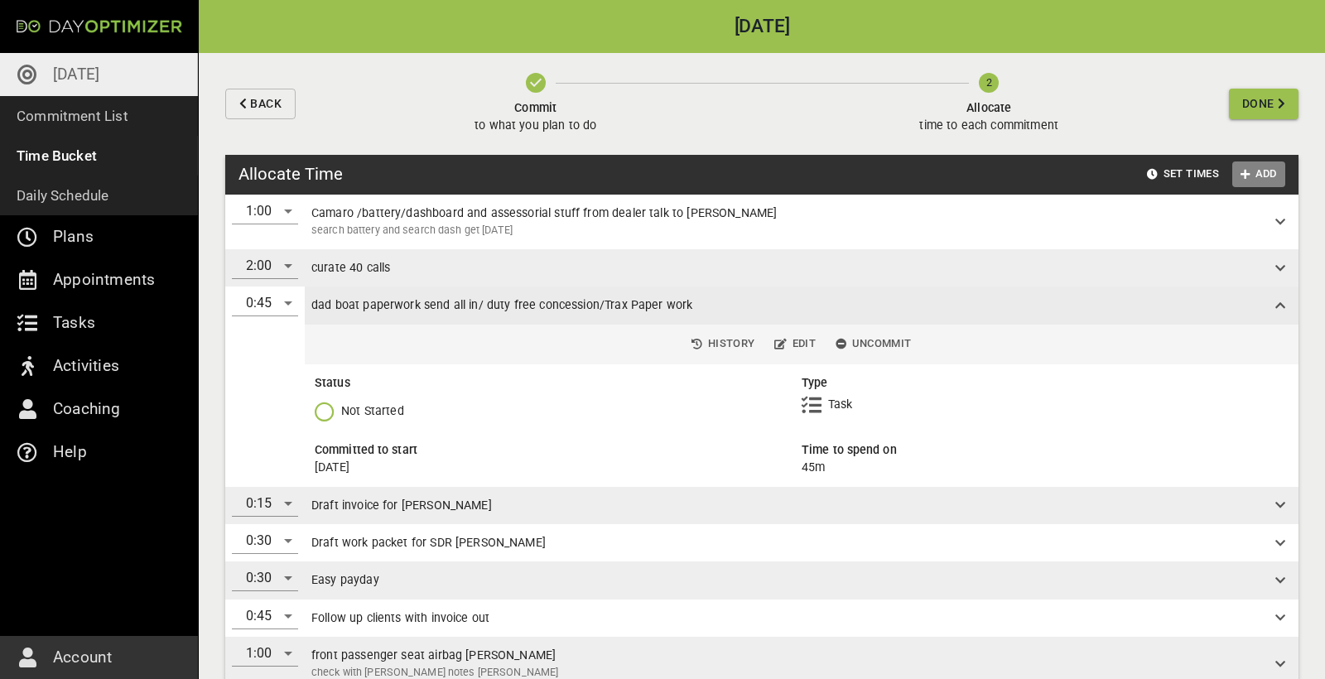
click at [1264, 179] on span "Add" at bounding box center [1259, 174] width 40 height 19
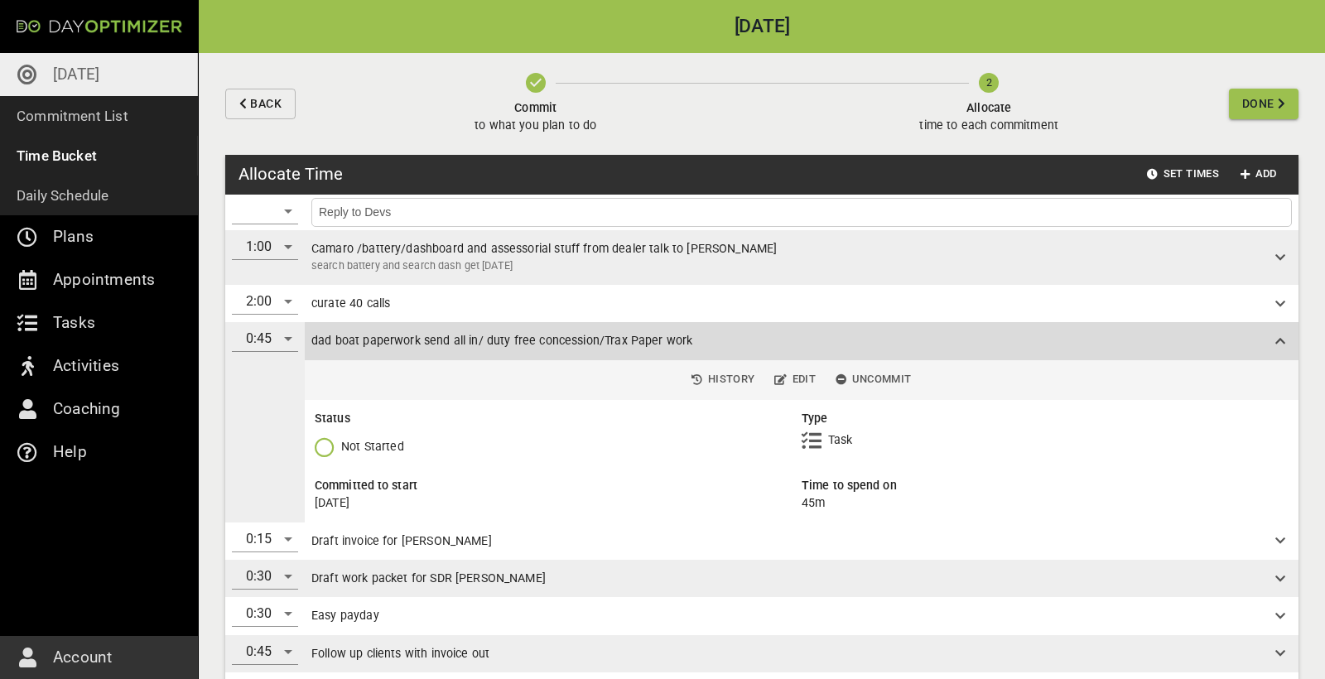
type input "Reply to Devs"
click at [278, 219] on div "​" at bounding box center [265, 211] width 66 height 26
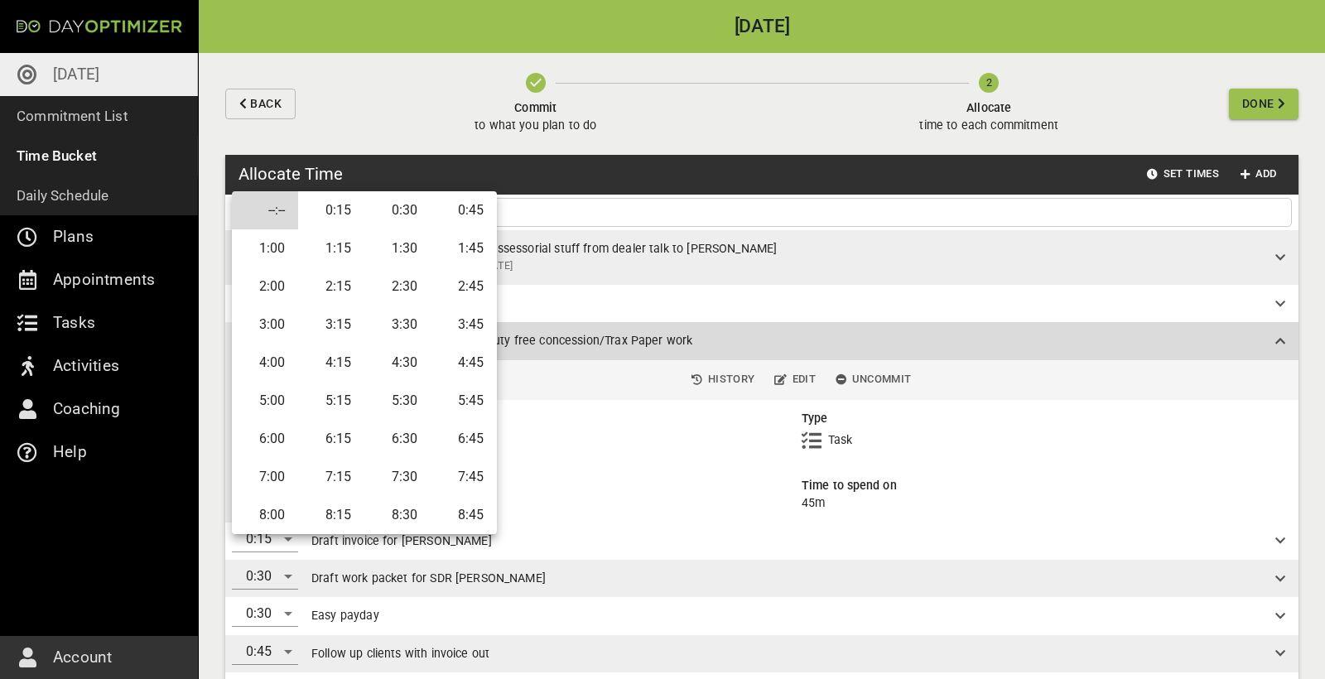
click at [331, 217] on li "0:15" at bounding box center [331, 210] width 66 height 38
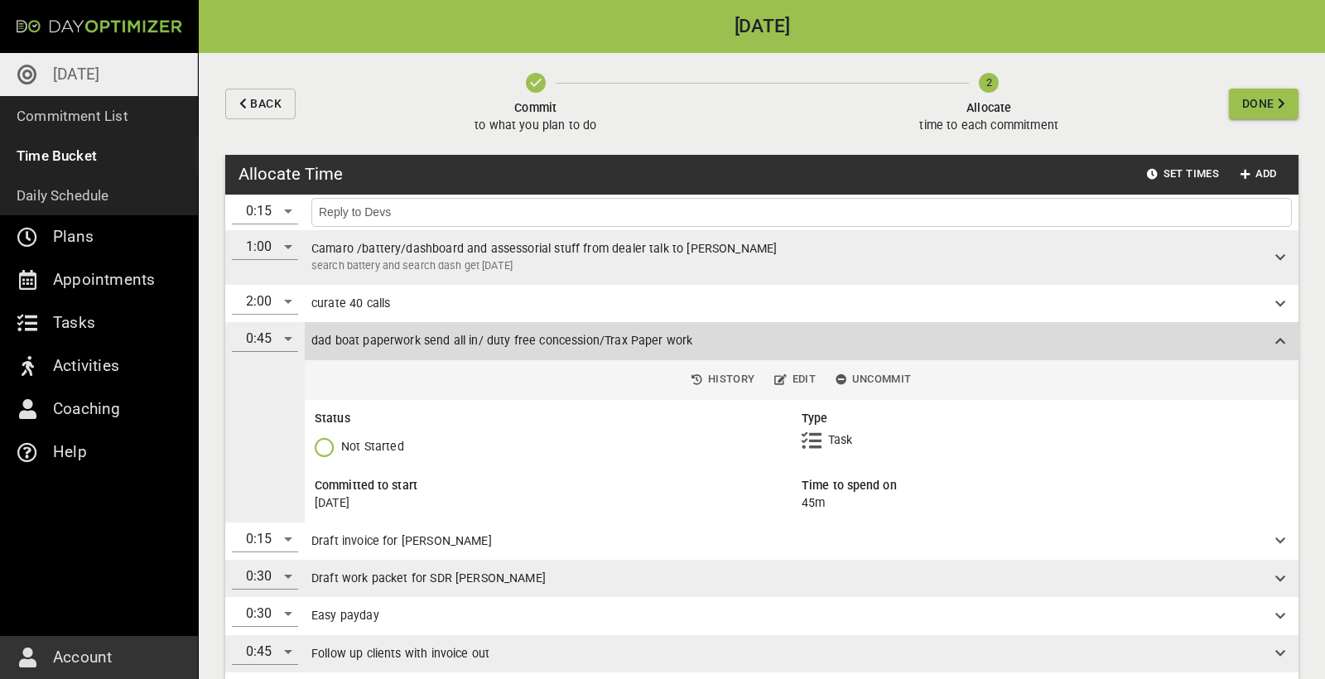
click at [593, 196] on div "Reply to Devs" at bounding box center [802, 213] width 994 height 36
click at [588, 208] on input "Reply to Devs" at bounding box center [801, 212] width 972 height 21
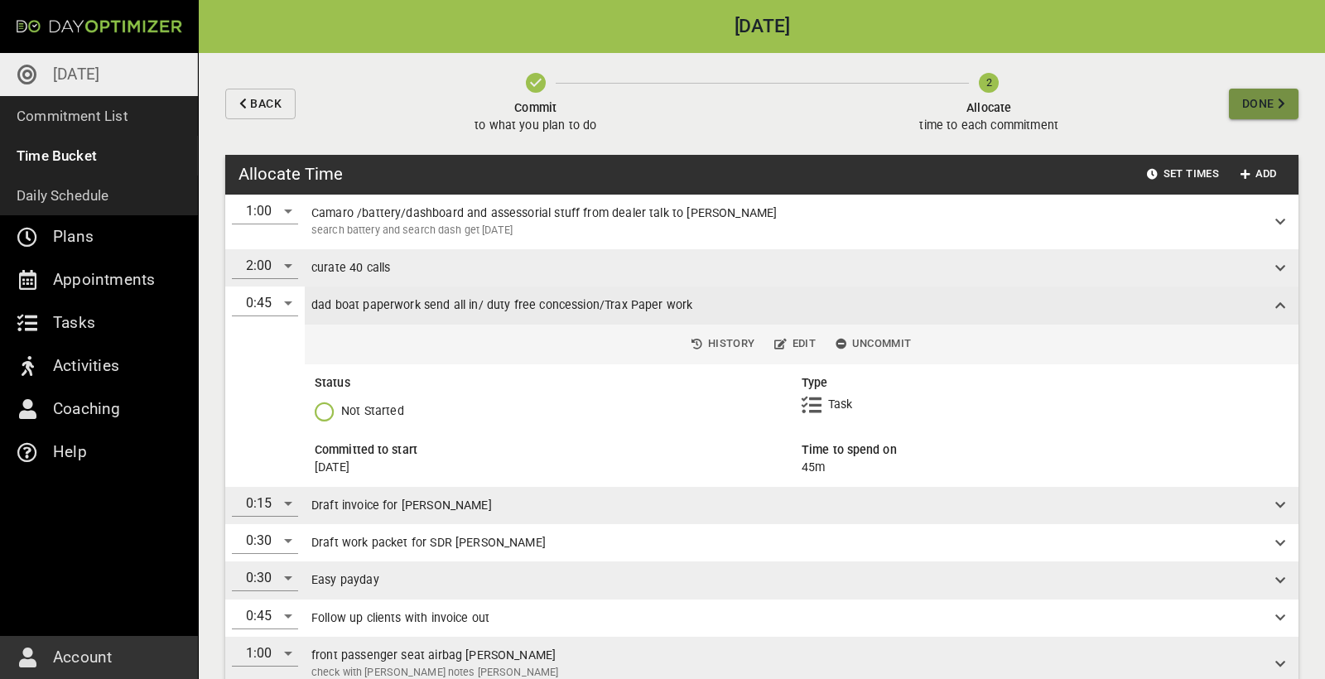
click at [1277, 103] on icon "button" at bounding box center [1280, 104] width 7 height 12
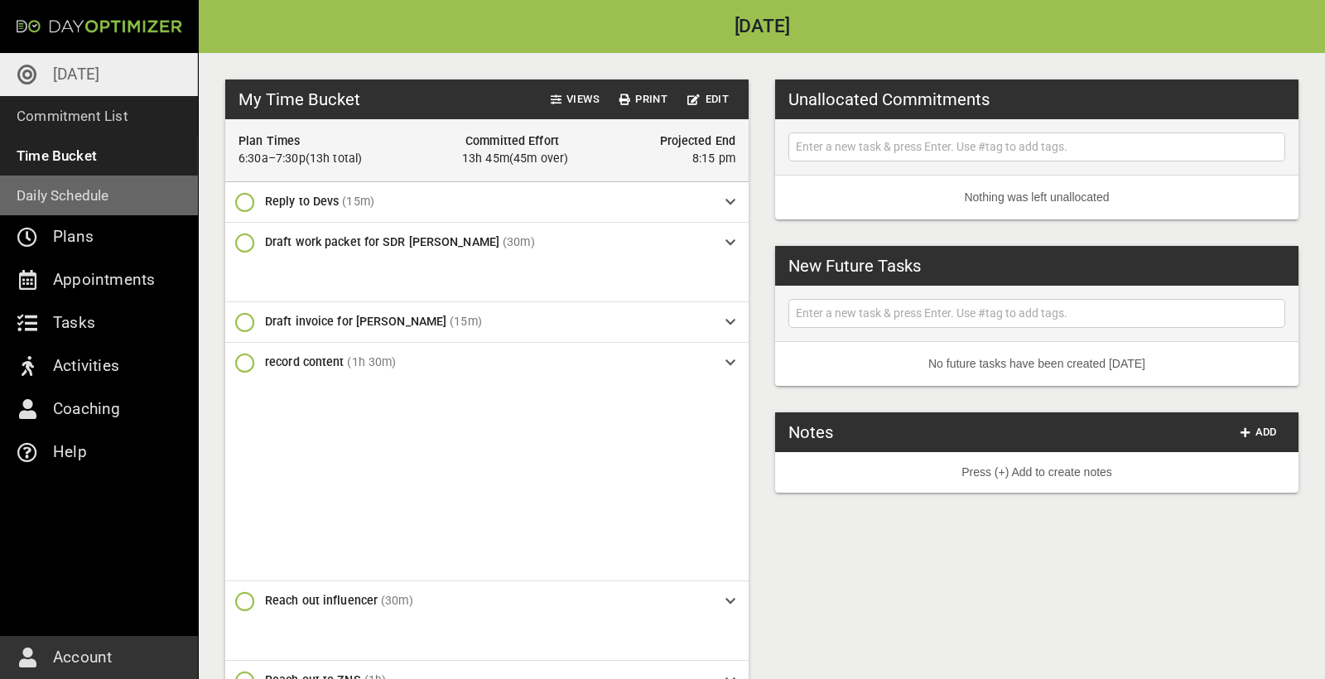
click at [76, 200] on p "Daily Schedule" at bounding box center [63, 195] width 93 height 23
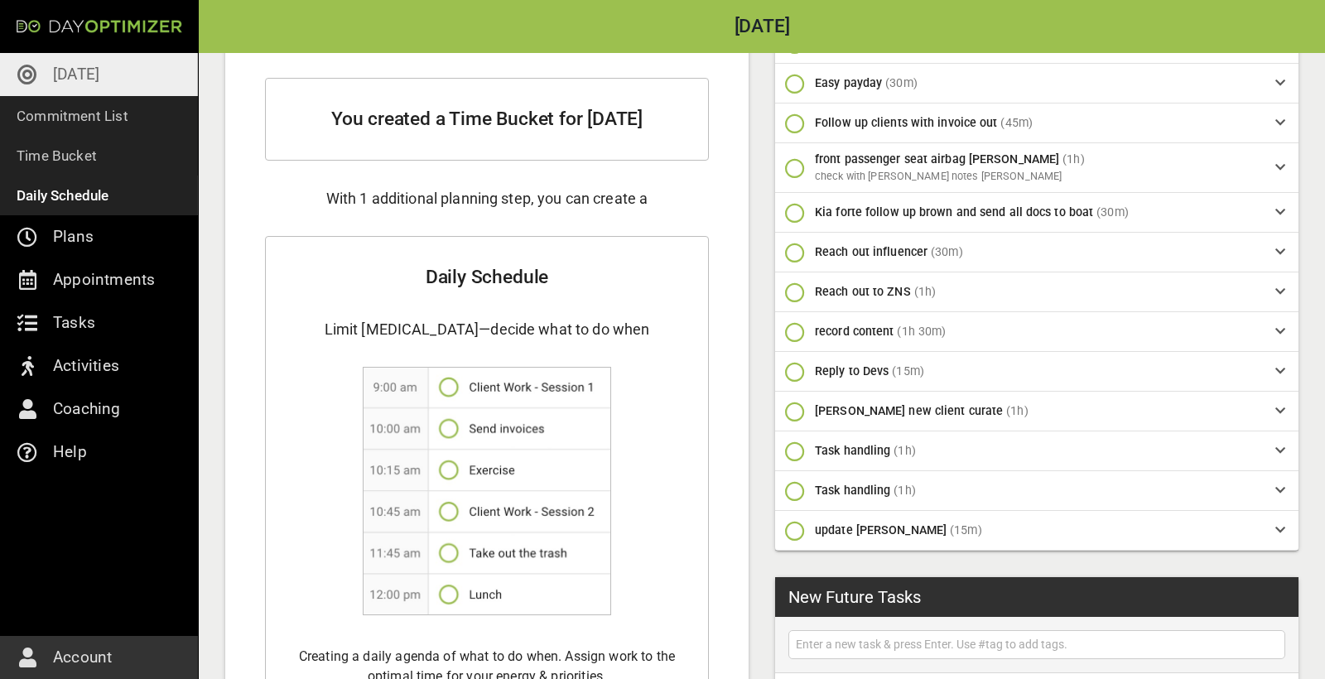
scroll to position [424, 0]
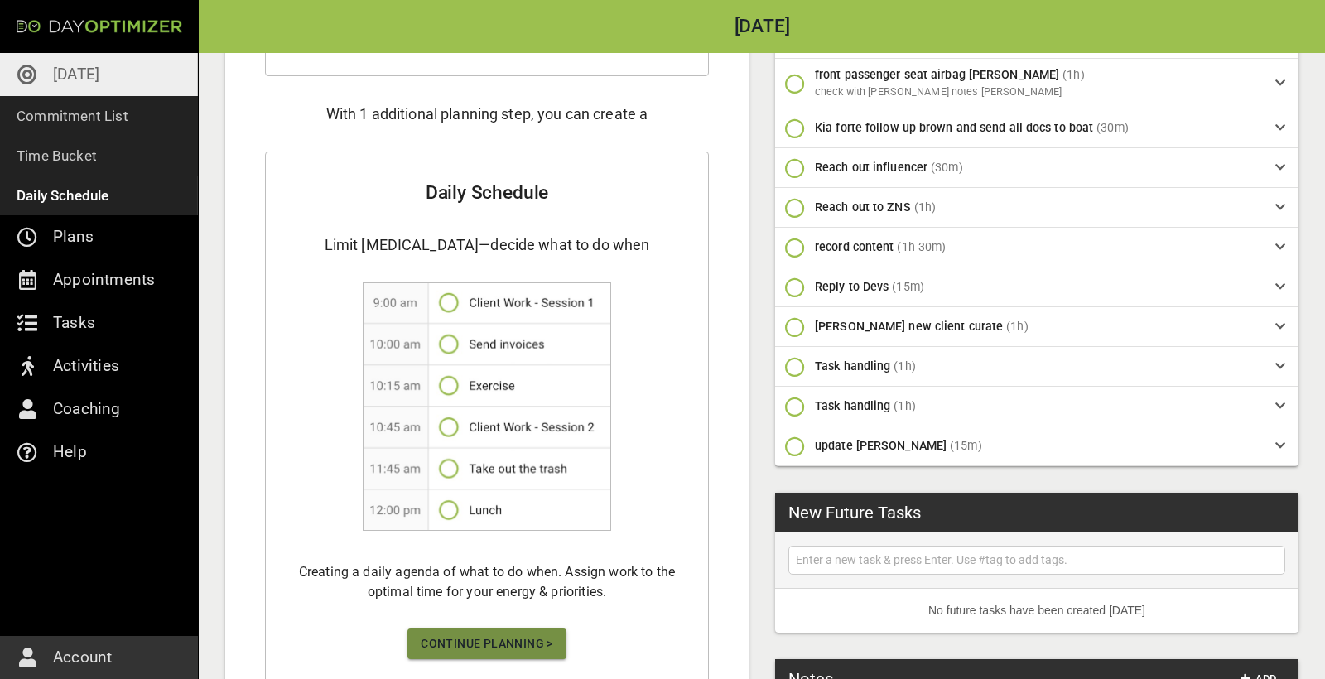
click at [521, 633] on span "Continue Planning >" at bounding box center [487, 643] width 132 height 21
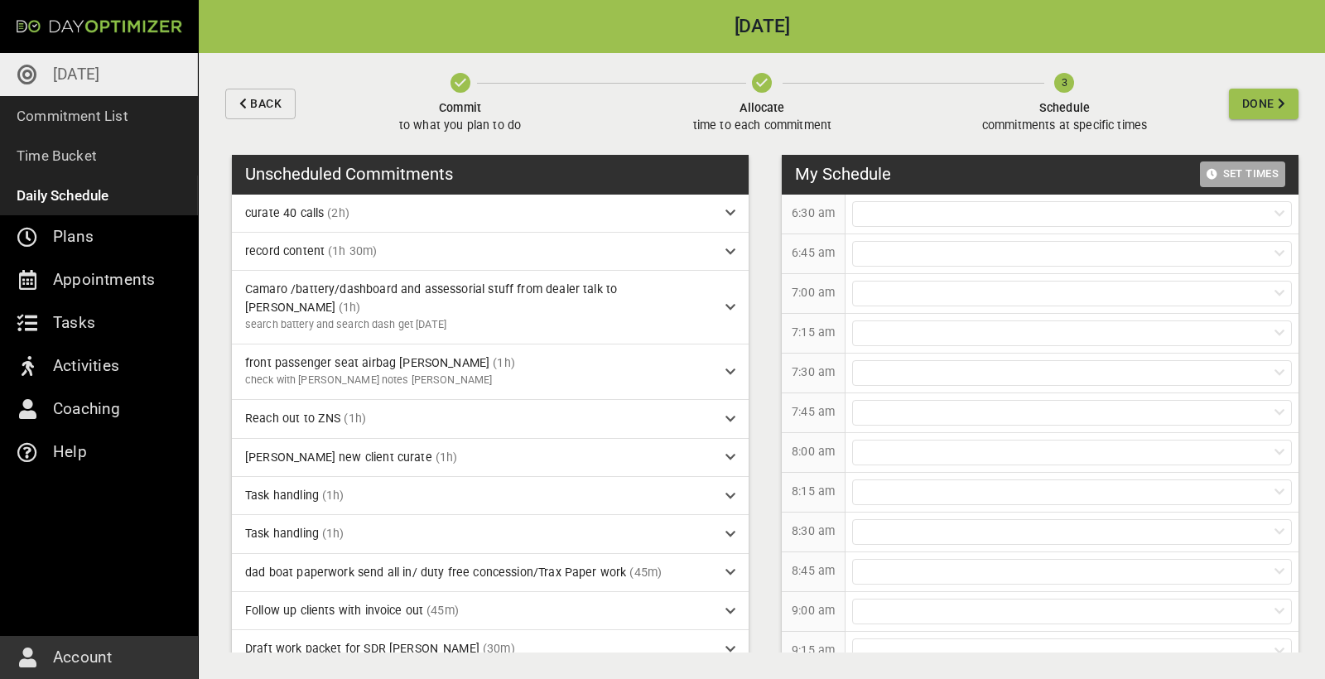
click at [1238, 171] on span "Set Times" at bounding box center [1242, 174] width 72 height 19
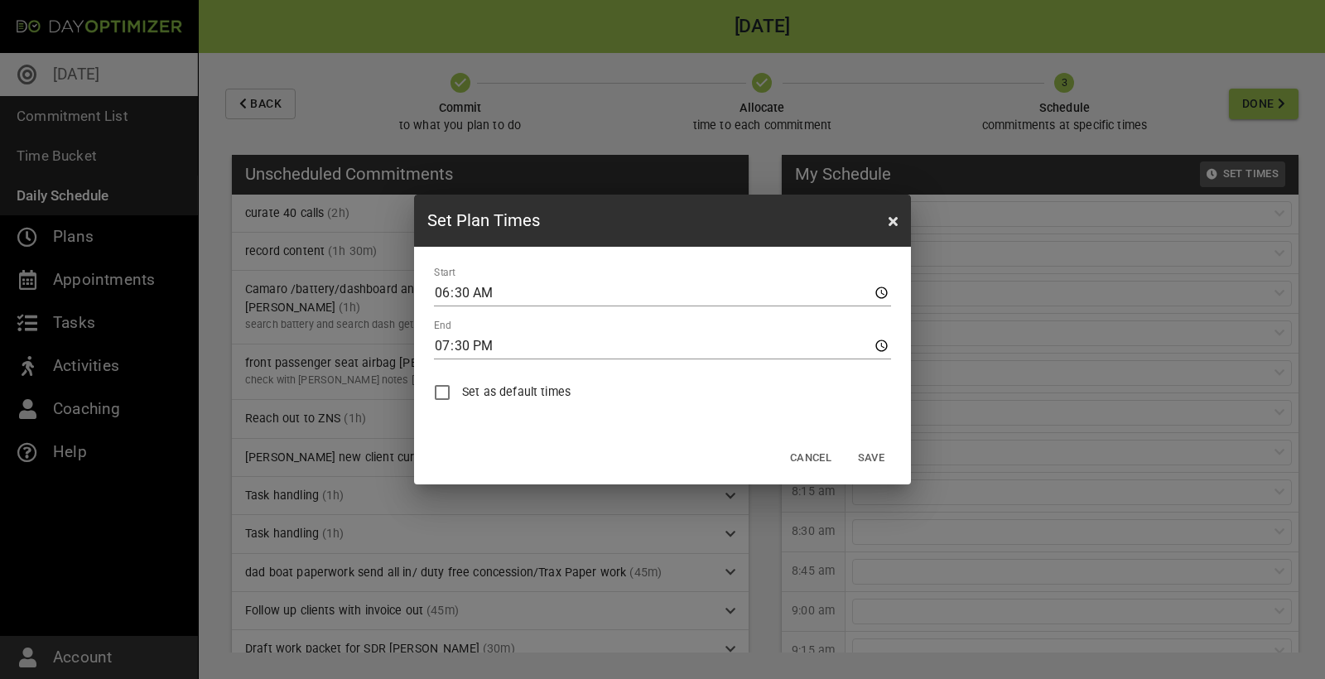
click at [463, 295] on input "06:30" at bounding box center [662, 293] width 457 height 26
type input "06:00"
click at [445, 353] on input "19:30" at bounding box center [662, 346] width 457 height 26
type input "20:30"
click at [873, 460] on span "Save" at bounding box center [871, 458] width 40 height 19
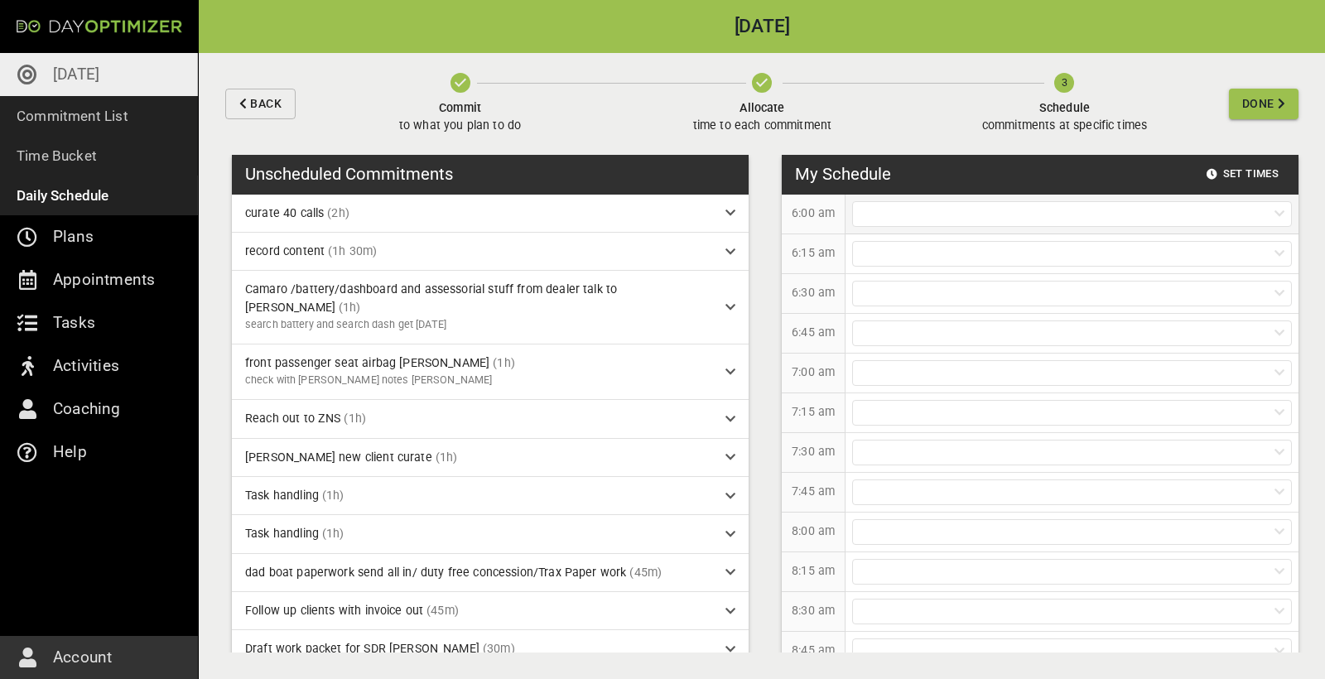
click at [901, 211] on div at bounding box center [1072, 214] width 440 height 26
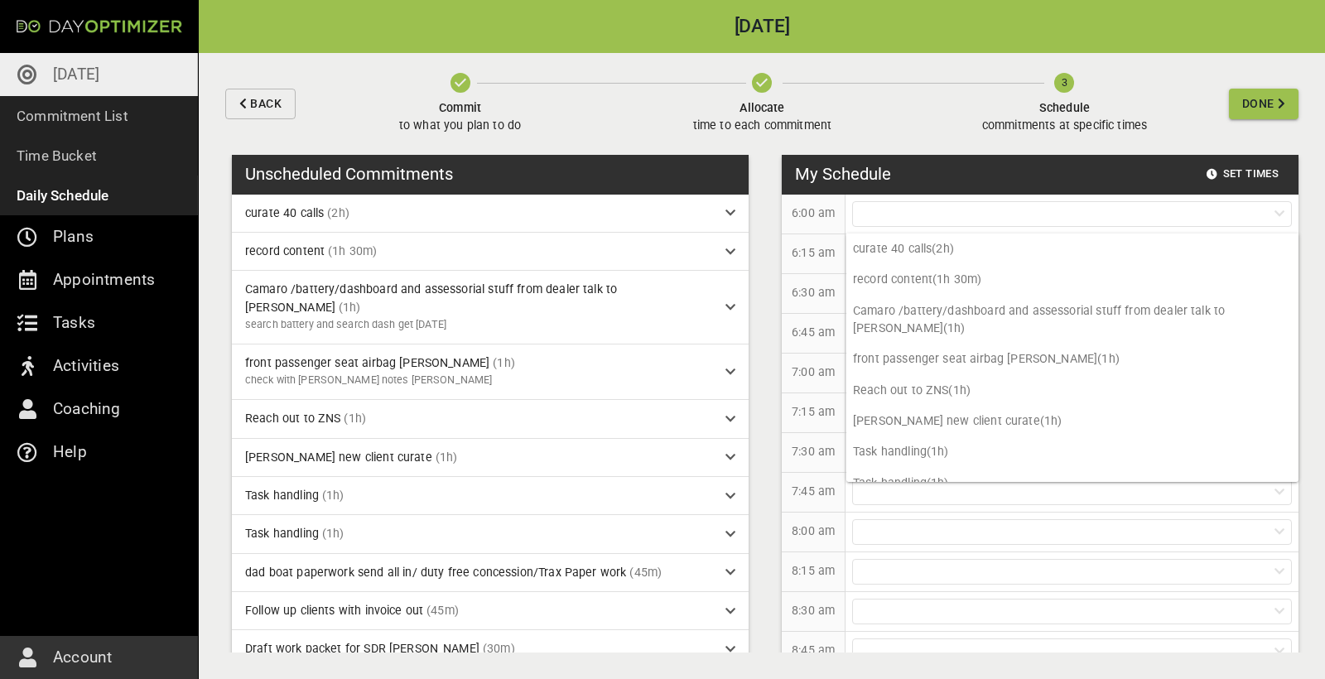
click at [816, 257] on p "6:15 am" at bounding box center [812, 252] width 43 height 17
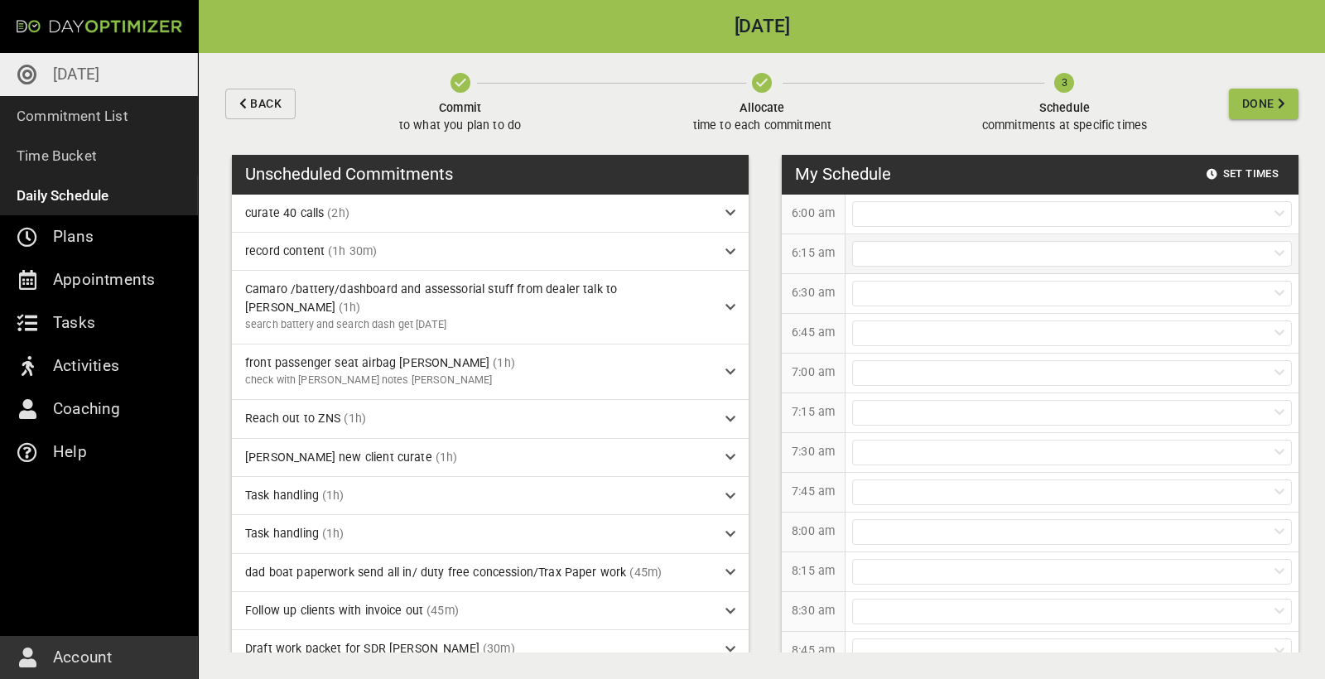
click at [930, 247] on div at bounding box center [1072, 254] width 440 height 26
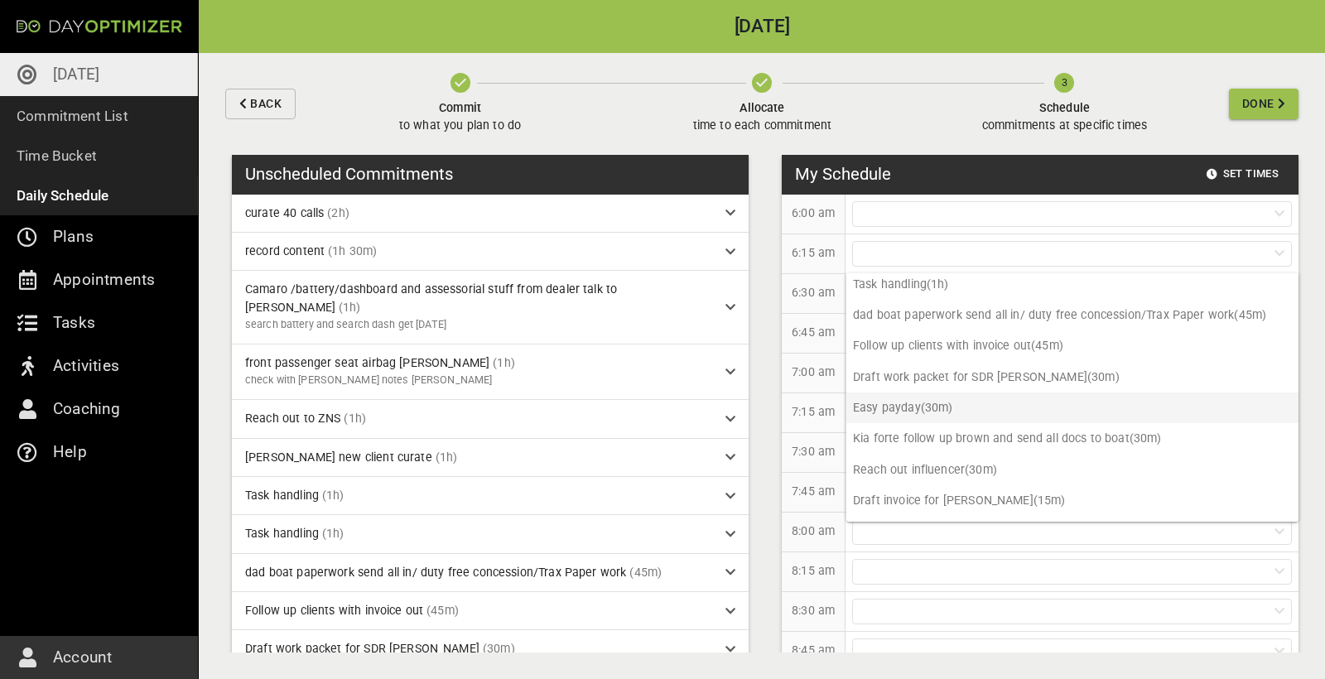
scroll to position [240, 0]
click at [1035, 421] on p "Kia forte follow up brown and send all docs to boat (30m)" at bounding box center [1072, 436] width 452 height 31
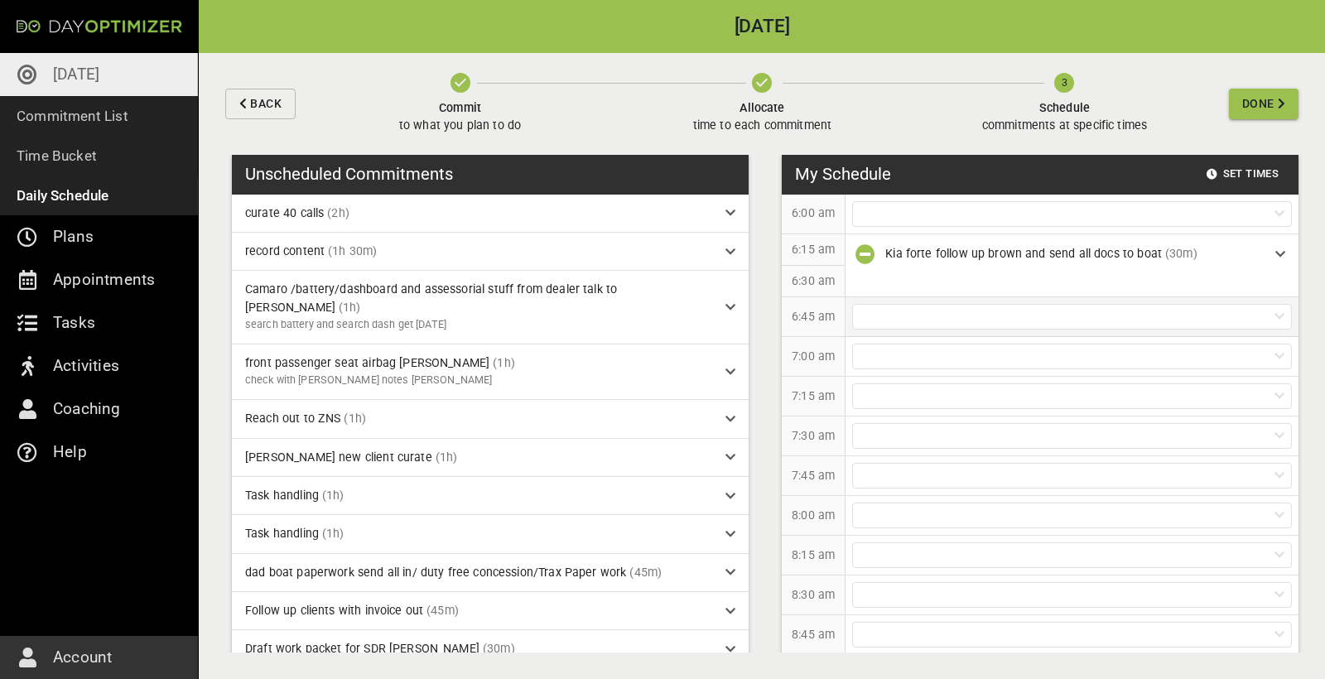
click at [930, 316] on div at bounding box center [1072, 317] width 440 height 26
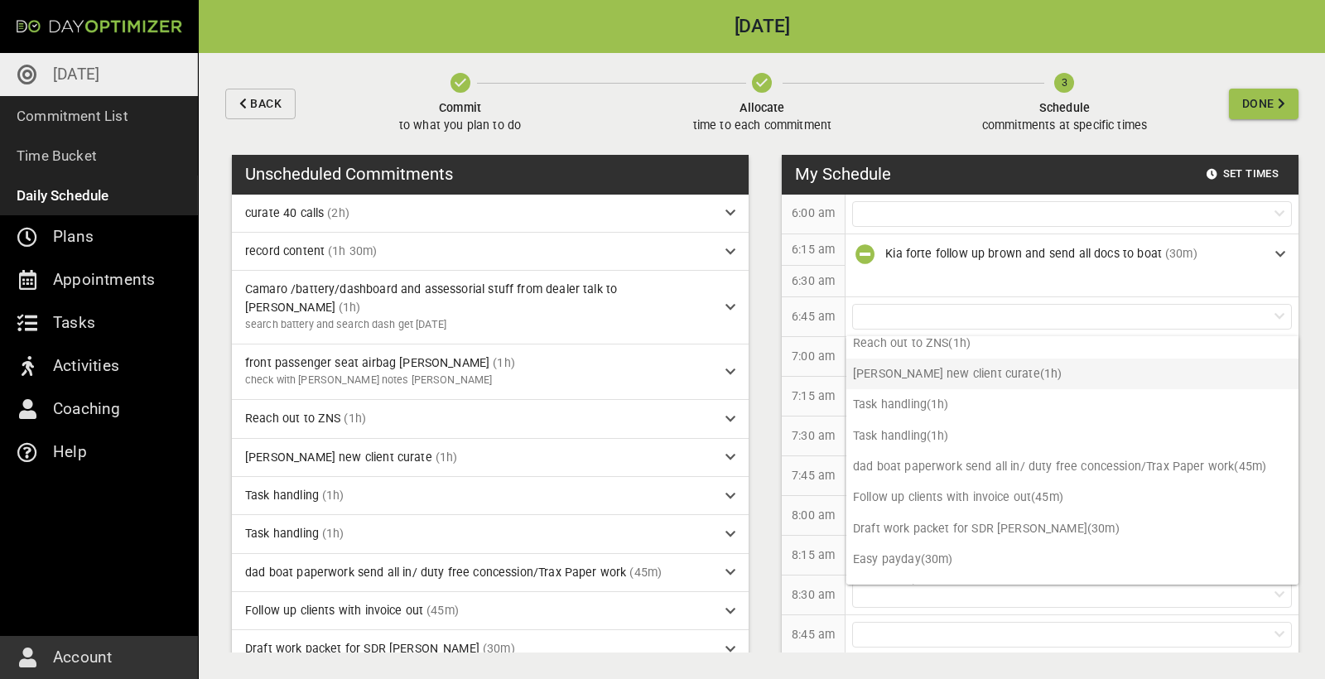
scroll to position [162, 0]
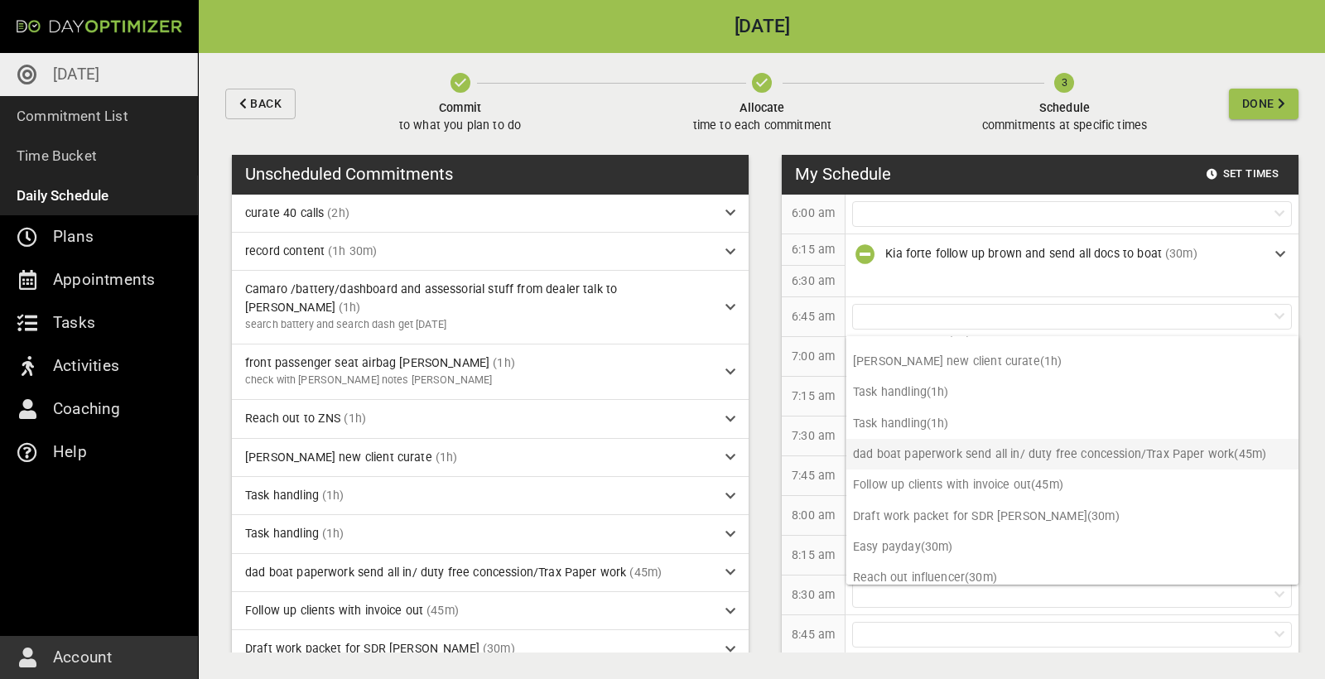
click at [958, 439] on p "dad boat paperwork send all in/ duty free concession/Trax Paper work (45m)" at bounding box center [1072, 454] width 452 height 31
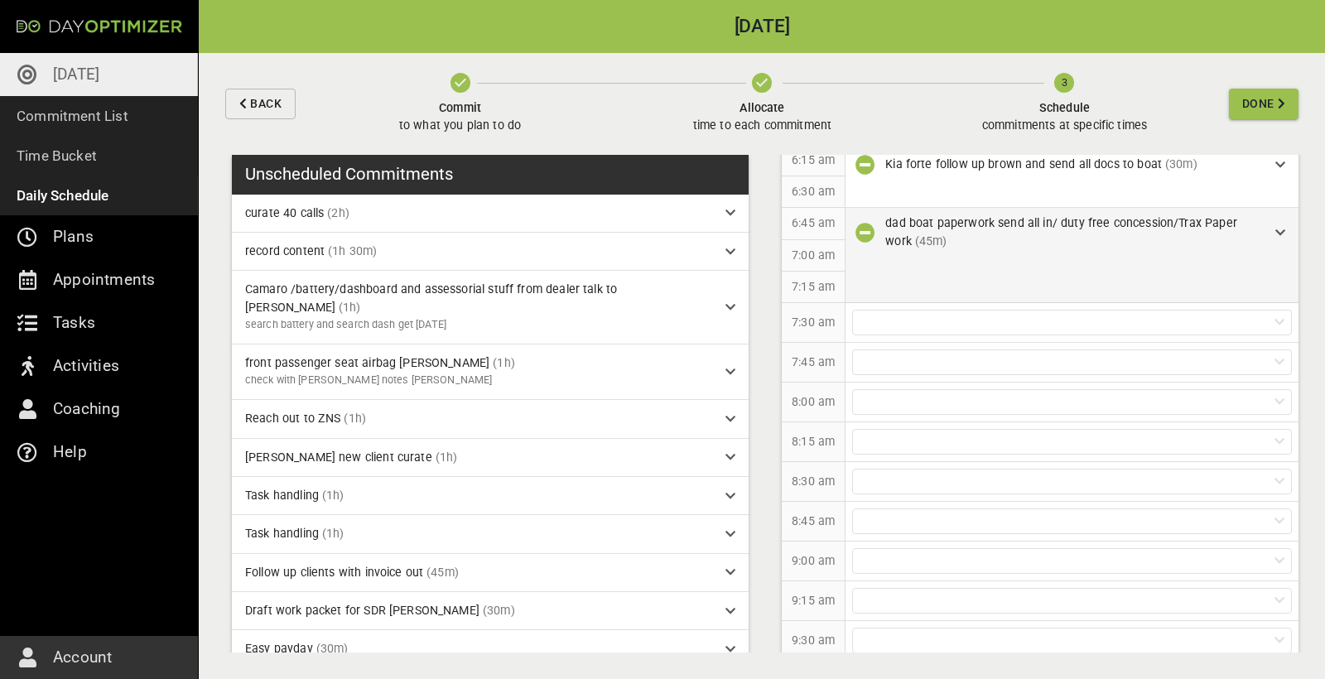
scroll to position [91, 0]
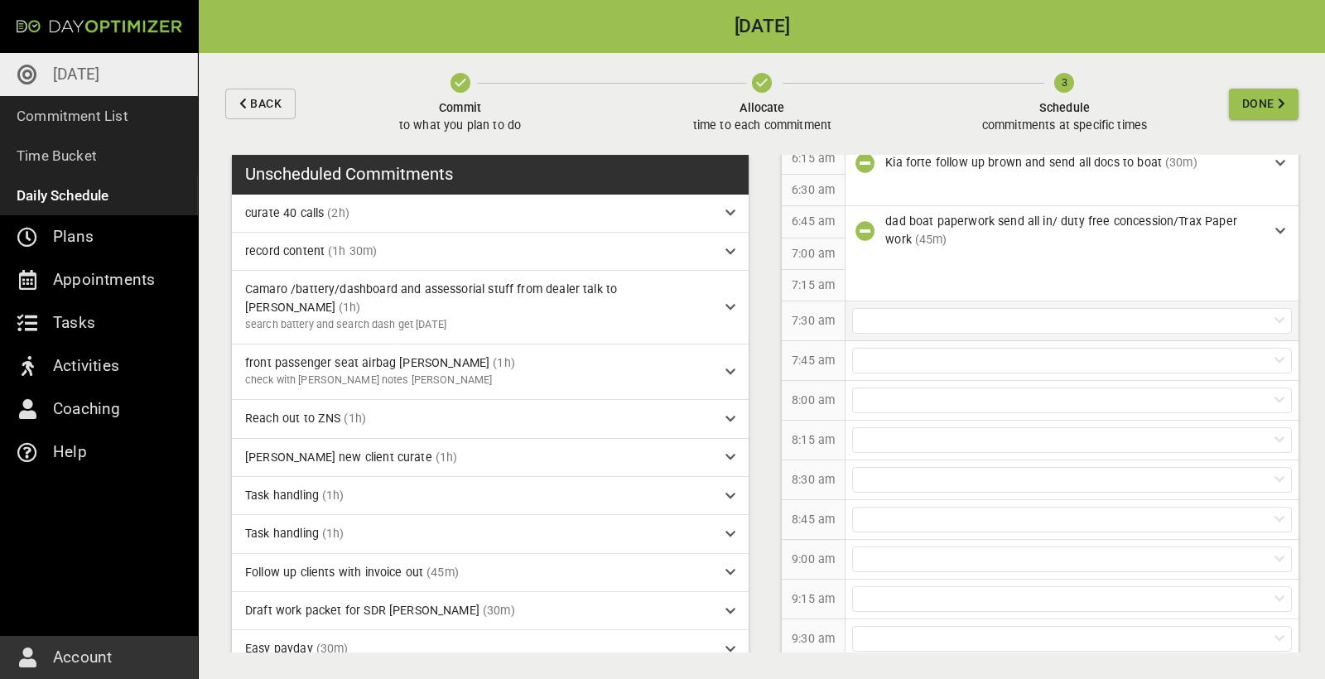
click at [929, 310] on div at bounding box center [1072, 321] width 440 height 26
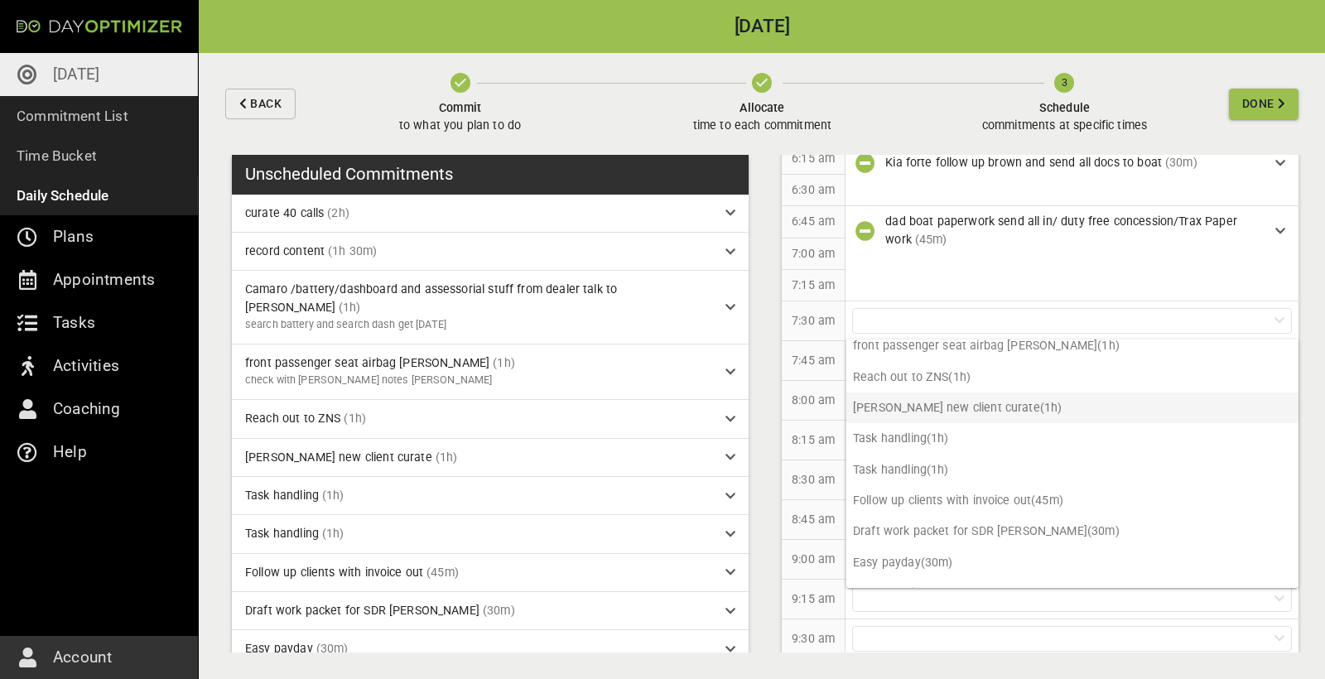
scroll to position [120, 0]
click at [964, 392] on p "[PERSON_NAME] new client curate (1h)" at bounding box center [1072, 407] width 452 height 31
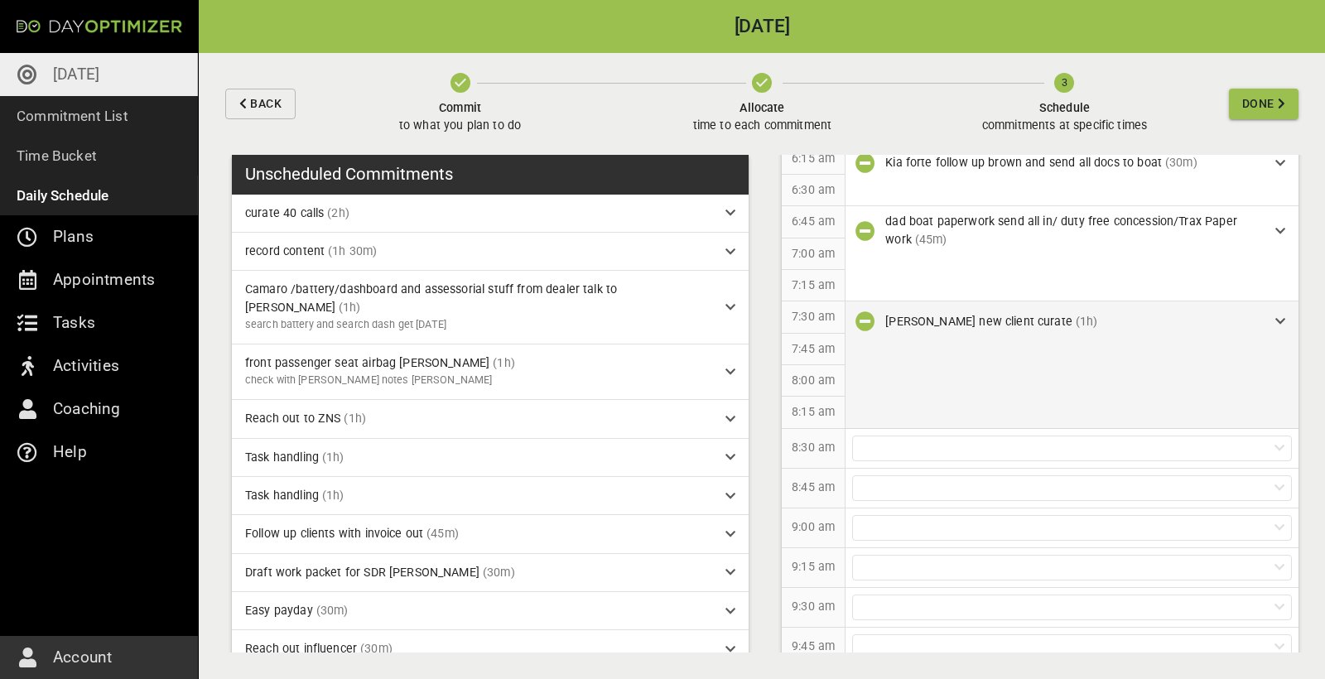
click at [1258, 317] on div "[PERSON_NAME] new client curate (1h)" at bounding box center [1073, 321] width 377 height 17
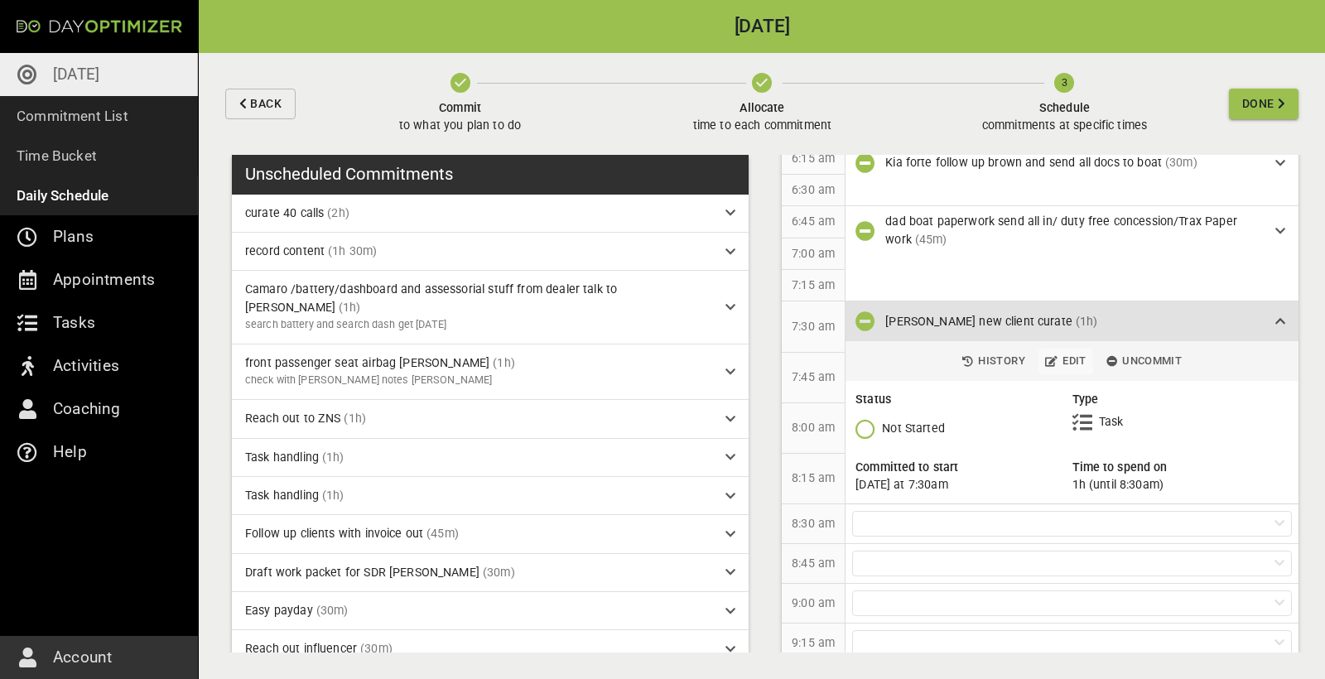
click at [1056, 353] on span "Edit" at bounding box center [1065, 361] width 41 height 19
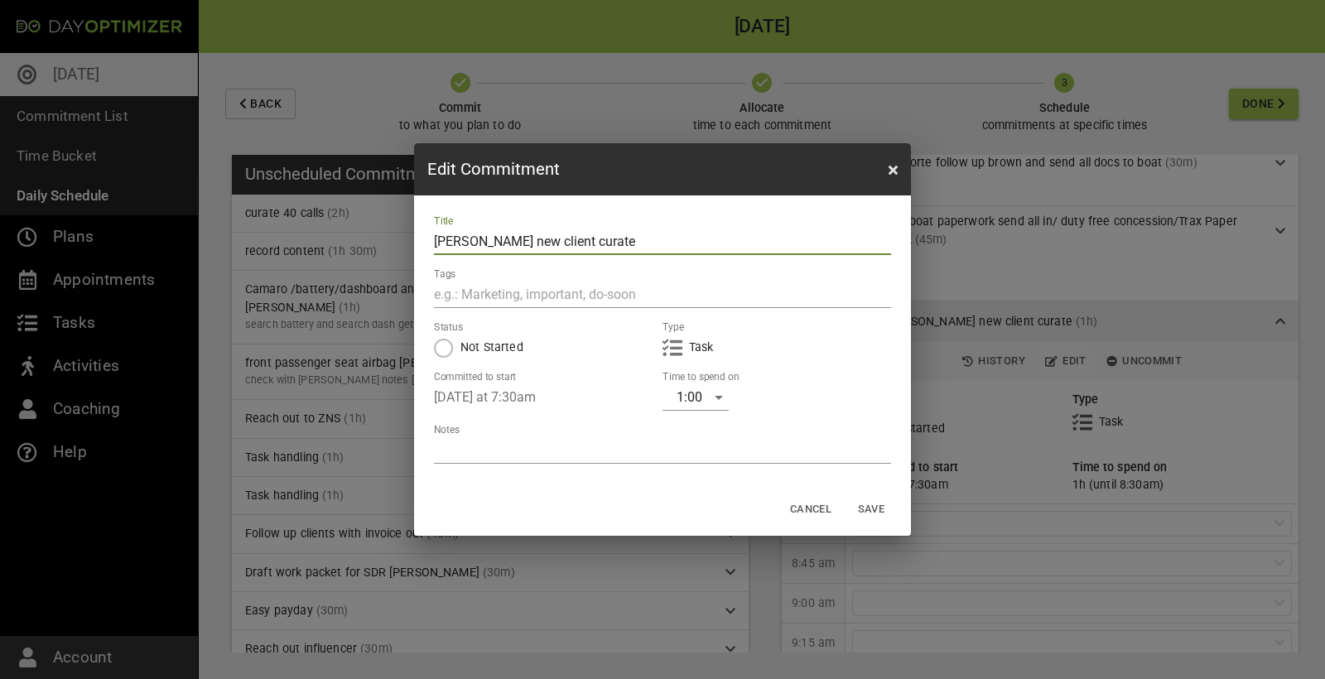
click at [714, 406] on div "1:00" at bounding box center [695, 397] width 66 height 26
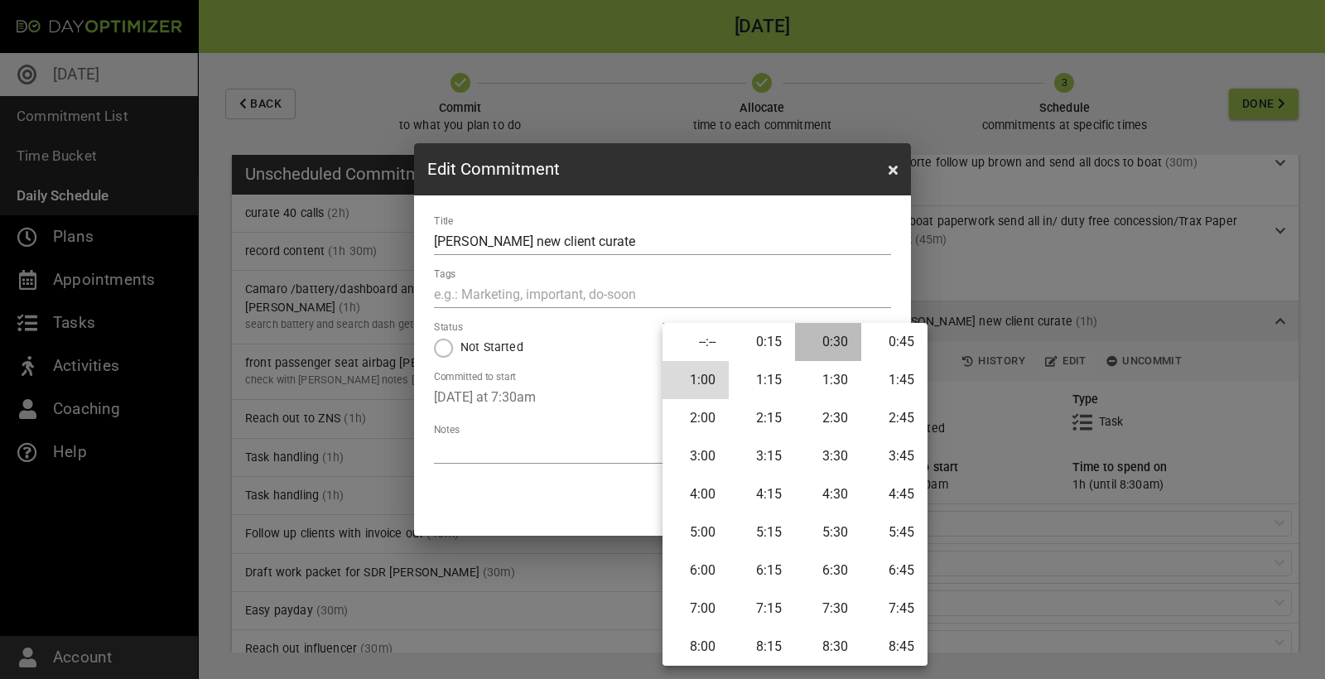
click at [833, 344] on li "0:30" at bounding box center [828, 342] width 66 height 38
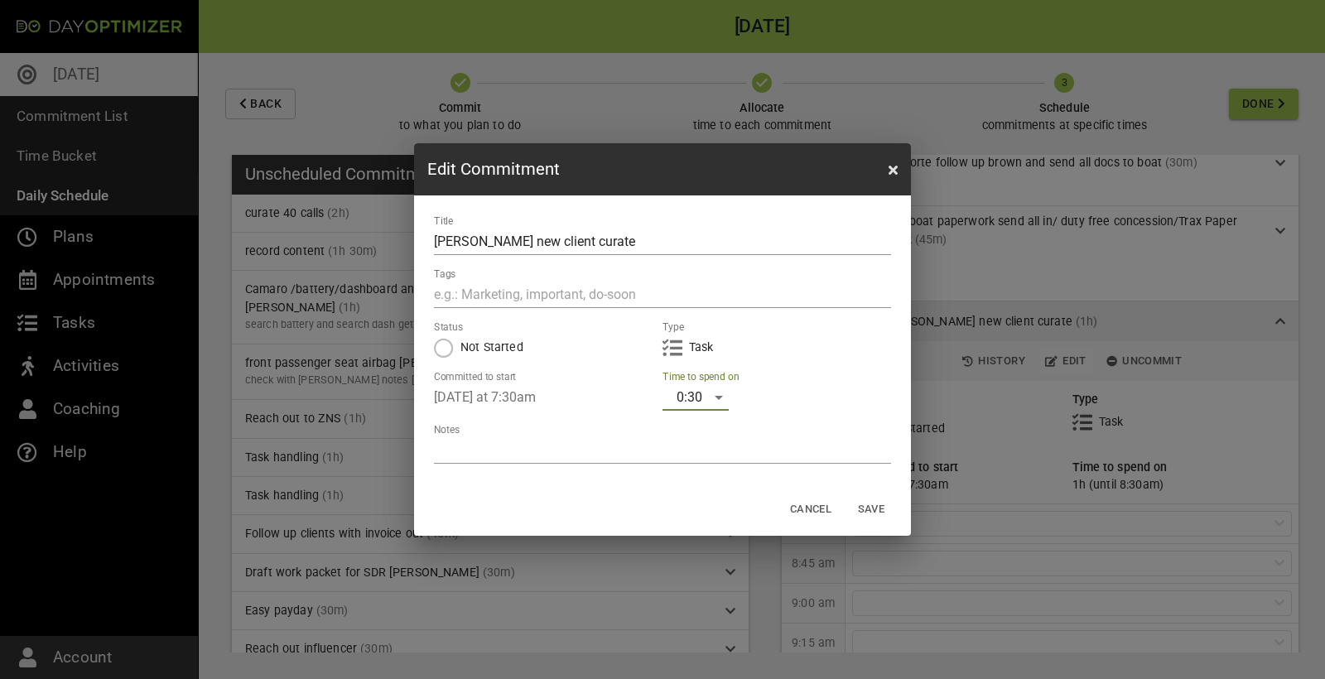
click at [882, 512] on span "Save" at bounding box center [871, 509] width 40 height 19
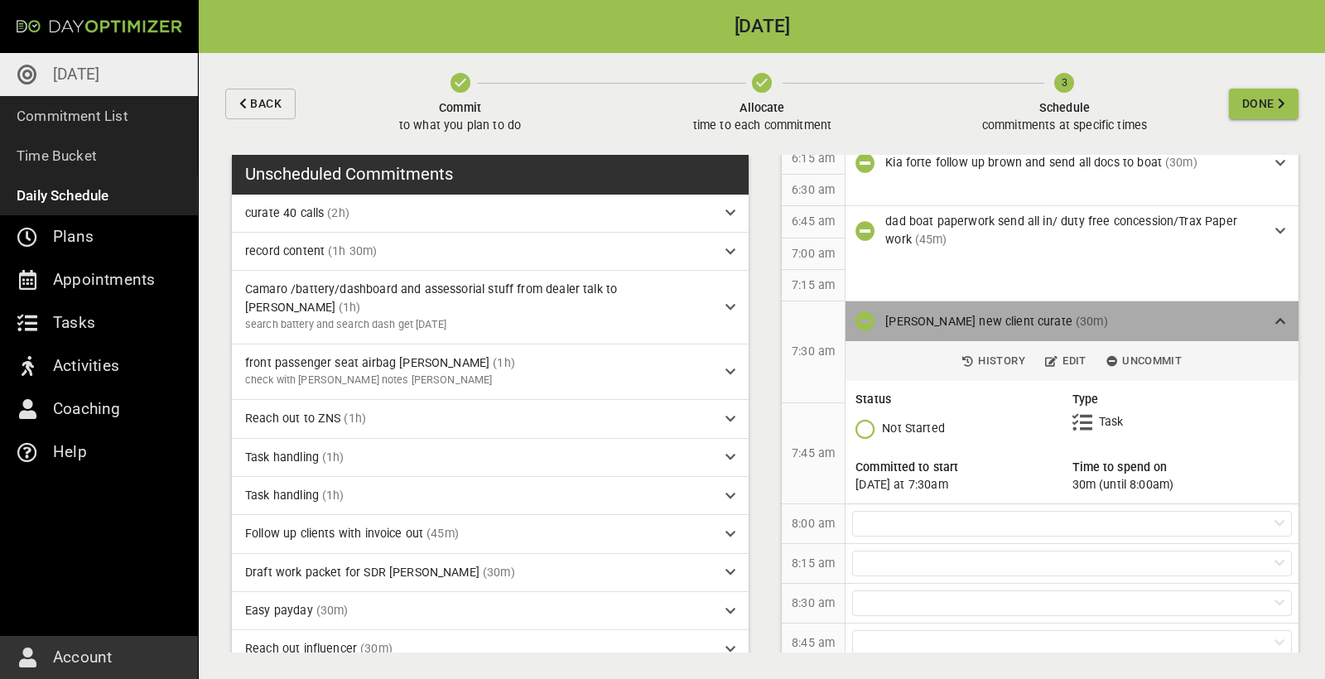
click at [1280, 322] on icon at bounding box center [1280, 321] width 10 height 12
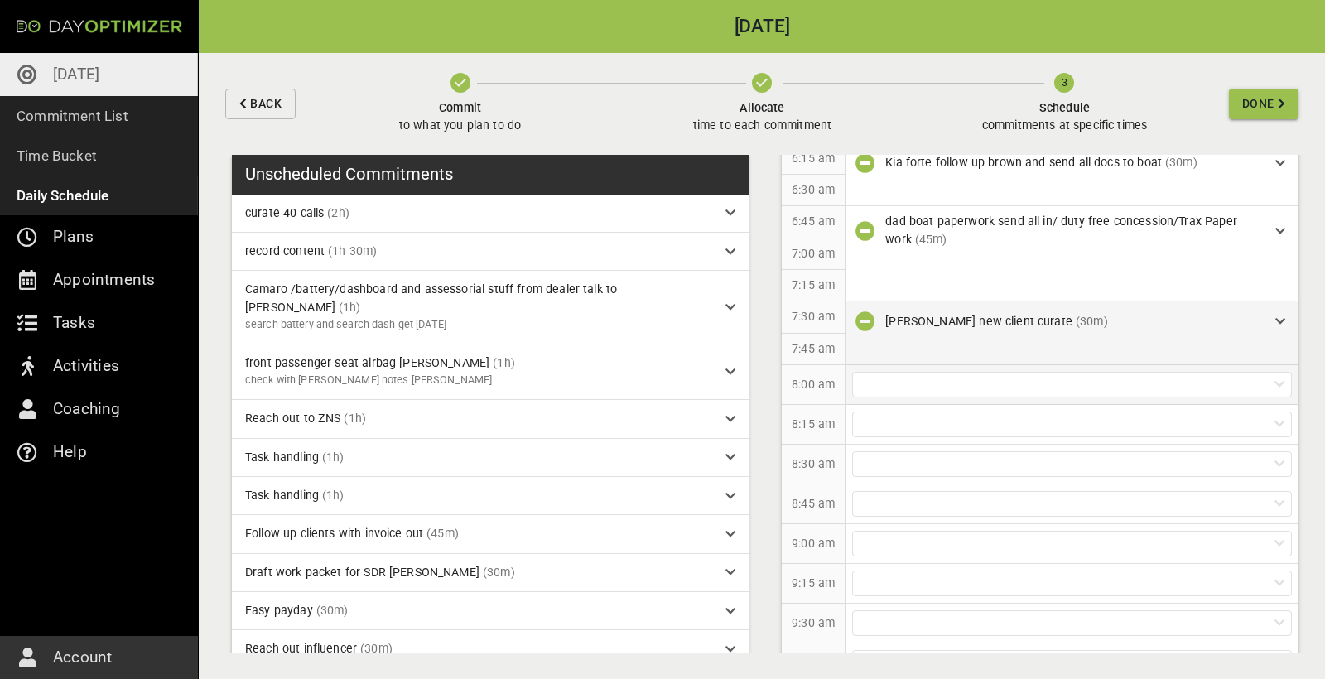
click at [912, 381] on div at bounding box center [1072, 385] width 440 height 26
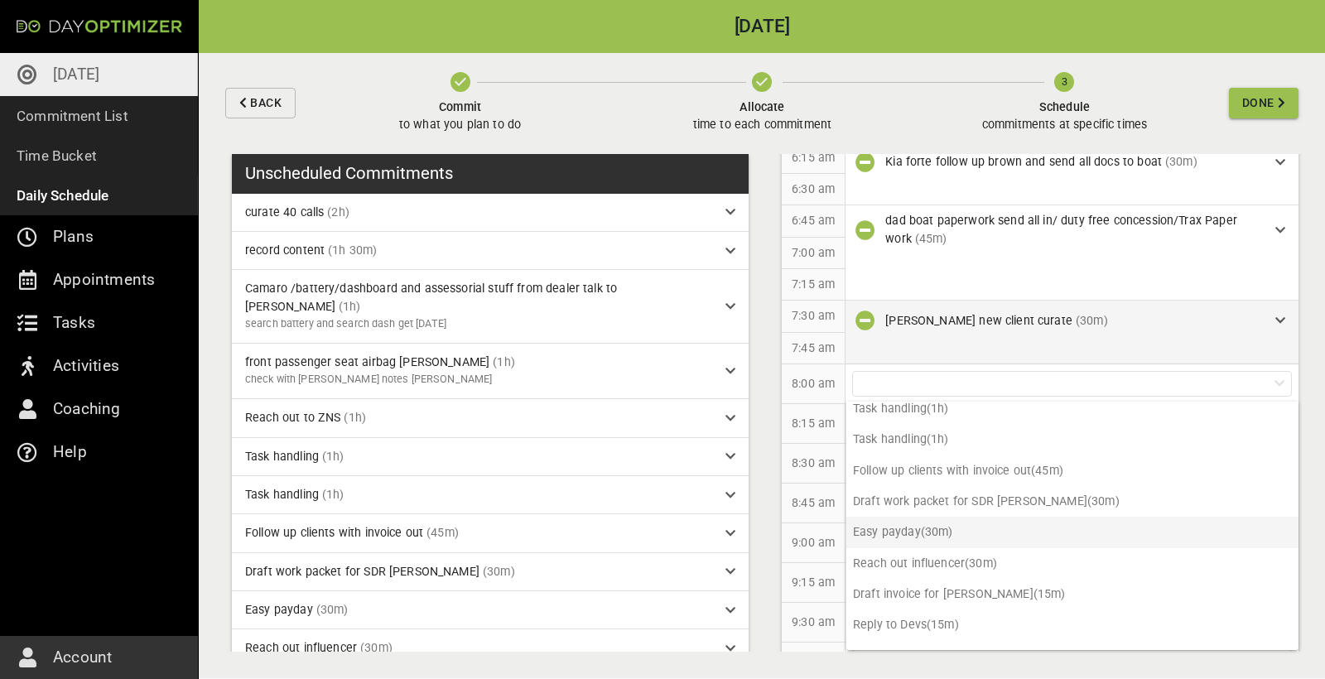
scroll to position [0, 0]
click at [802, 426] on p "8:15 am" at bounding box center [812, 424] width 43 height 17
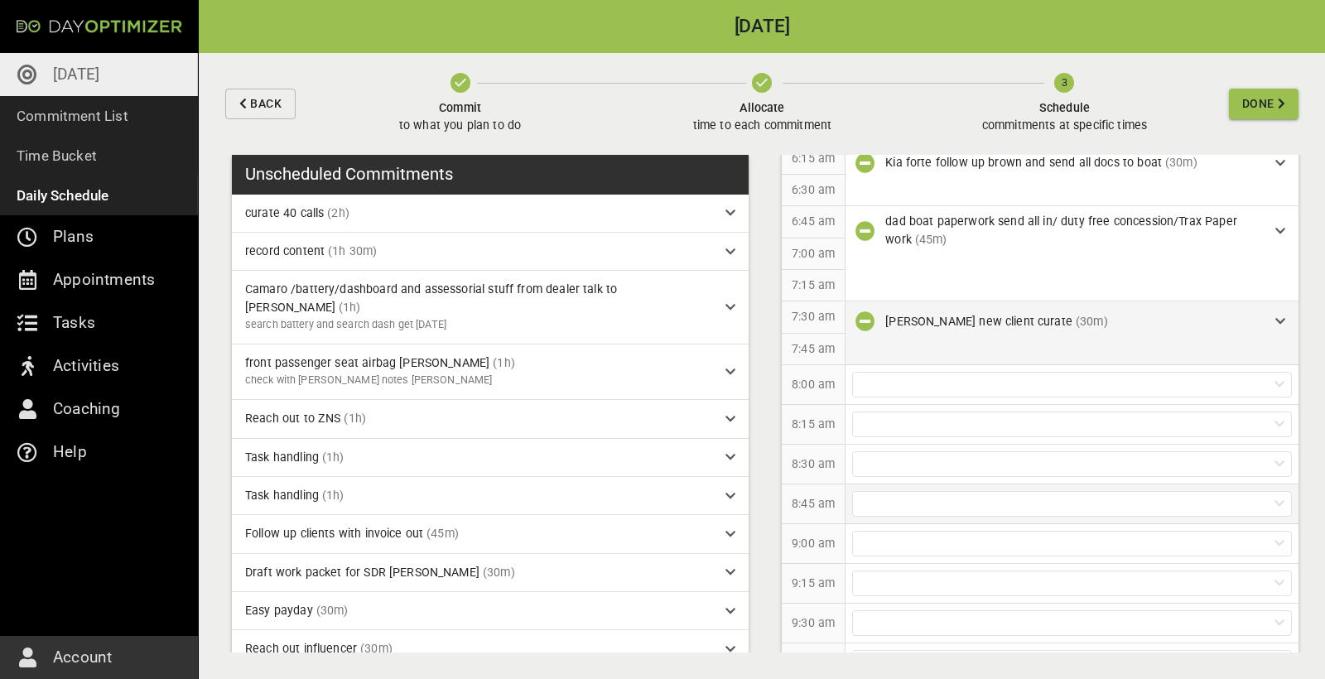
click at [883, 502] on div at bounding box center [1072, 504] width 440 height 26
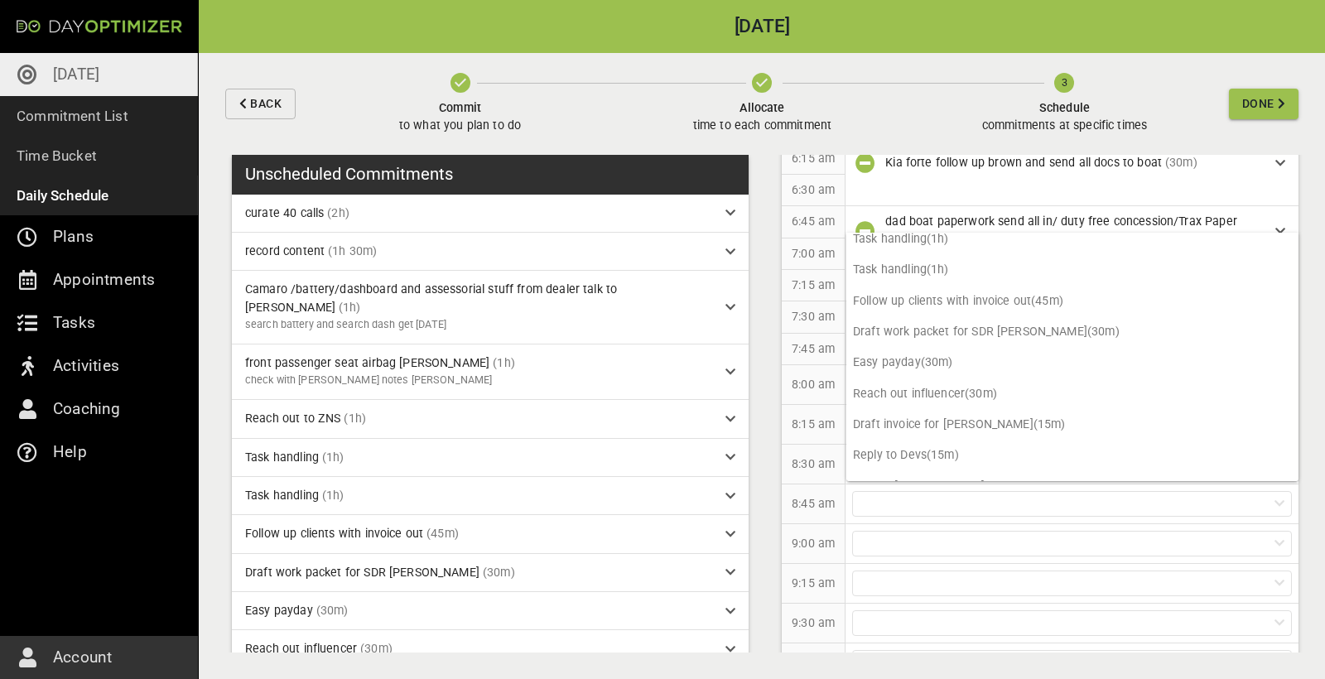
scroll to position [180, 0]
click at [965, 410] on p "Draft invoice for [PERSON_NAME] (15m)" at bounding box center [1072, 425] width 452 height 31
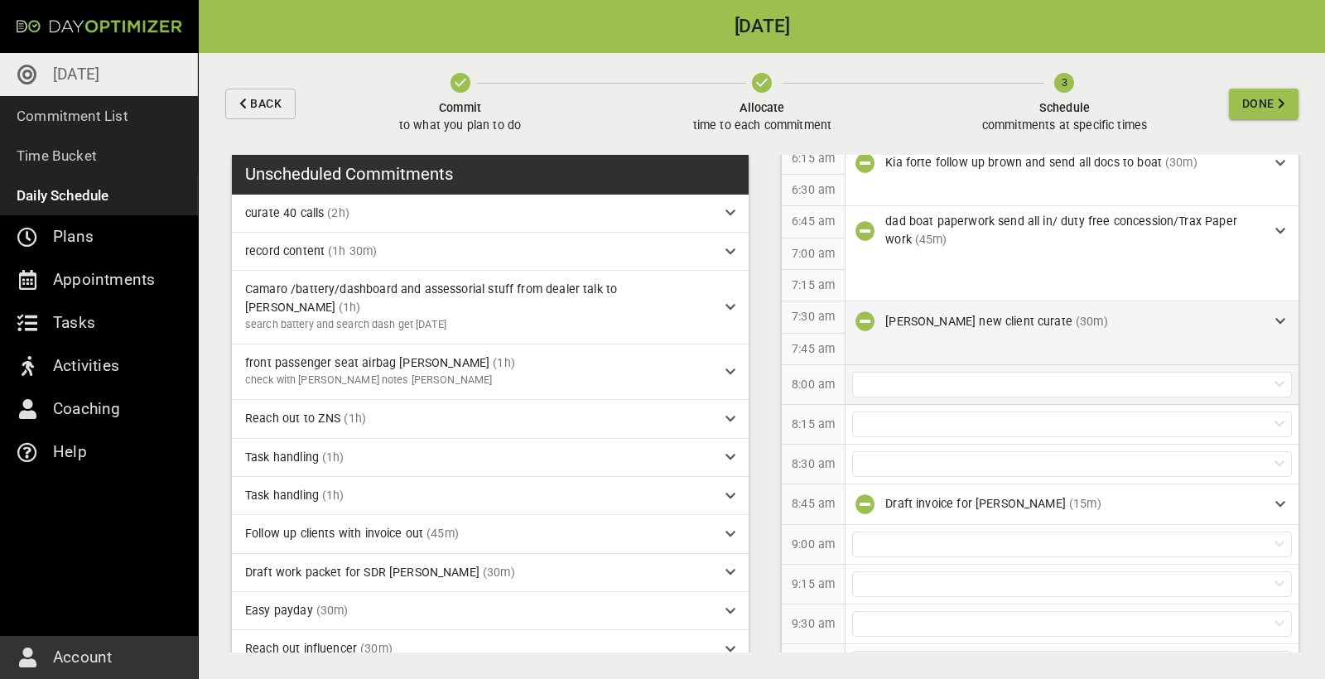
click at [949, 379] on div at bounding box center [1072, 385] width 440 height 26
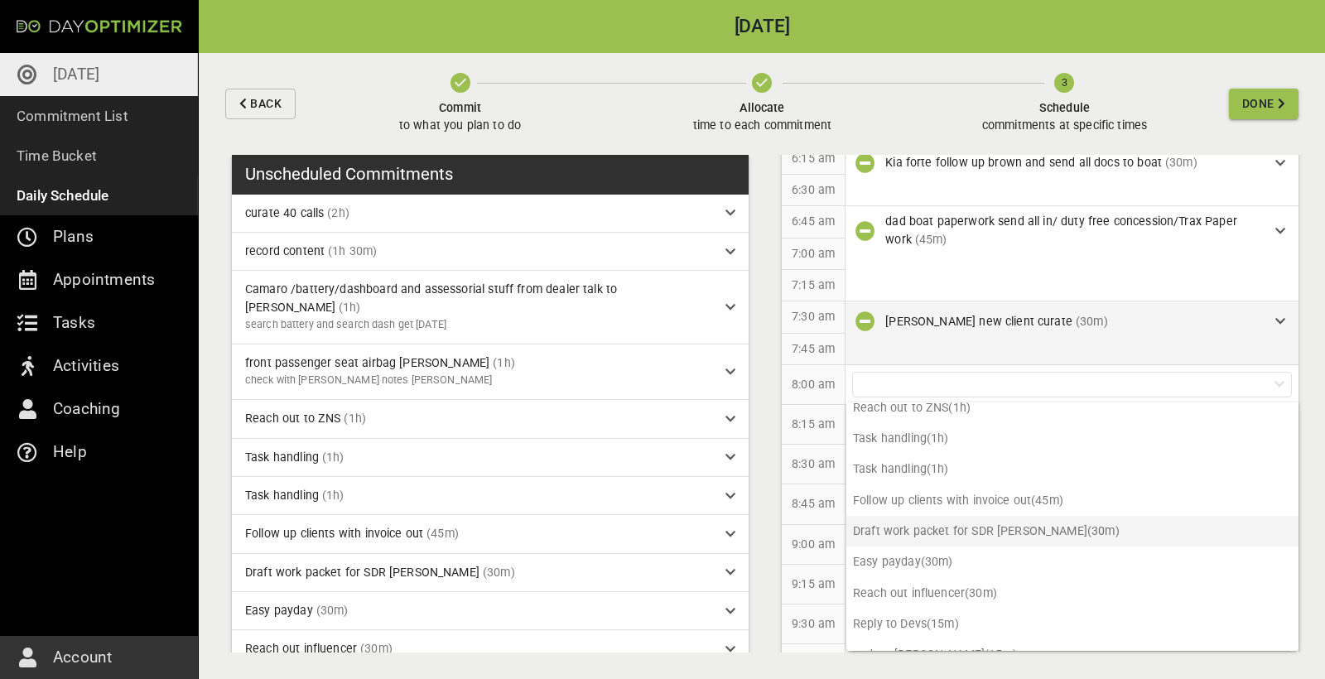
scroll to position [150, 0]
click at [944, 610] on p "Reply to Devs (15m)" at bounding box center [1072, 625] width 452 height 31
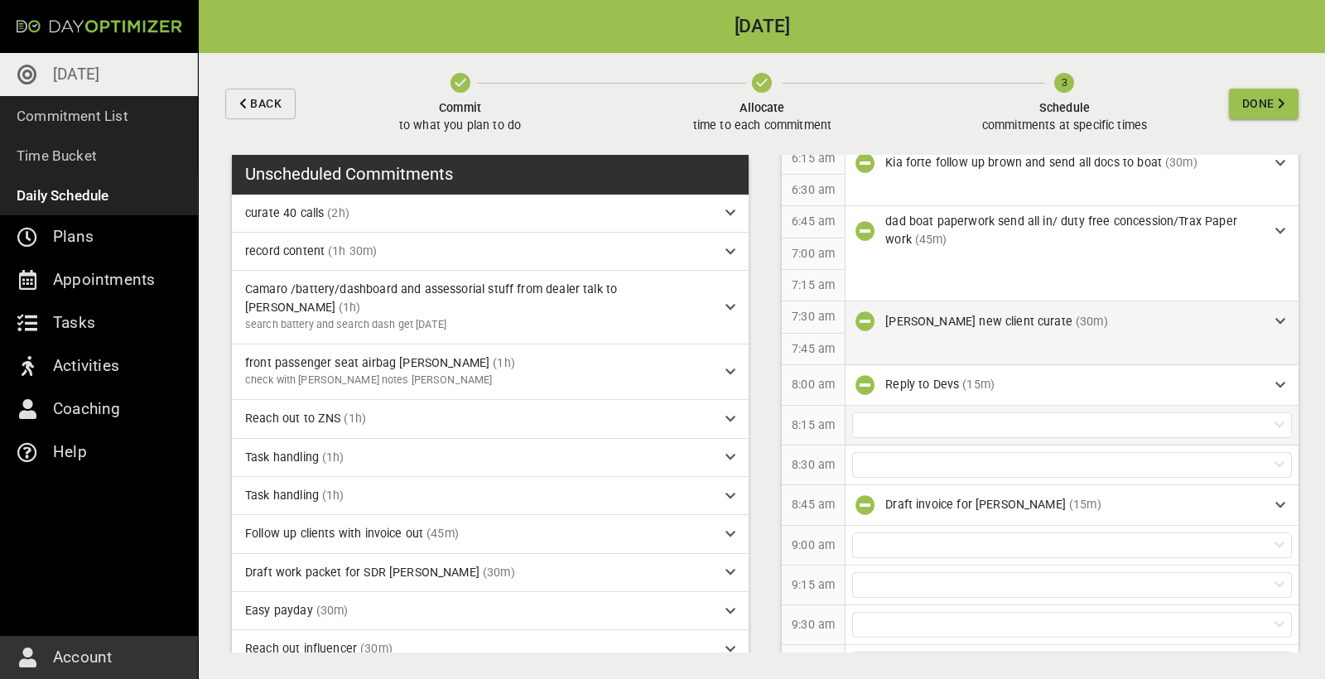
click at [907, 422] on div at bounding box center [1072, 425] width 440 height 26
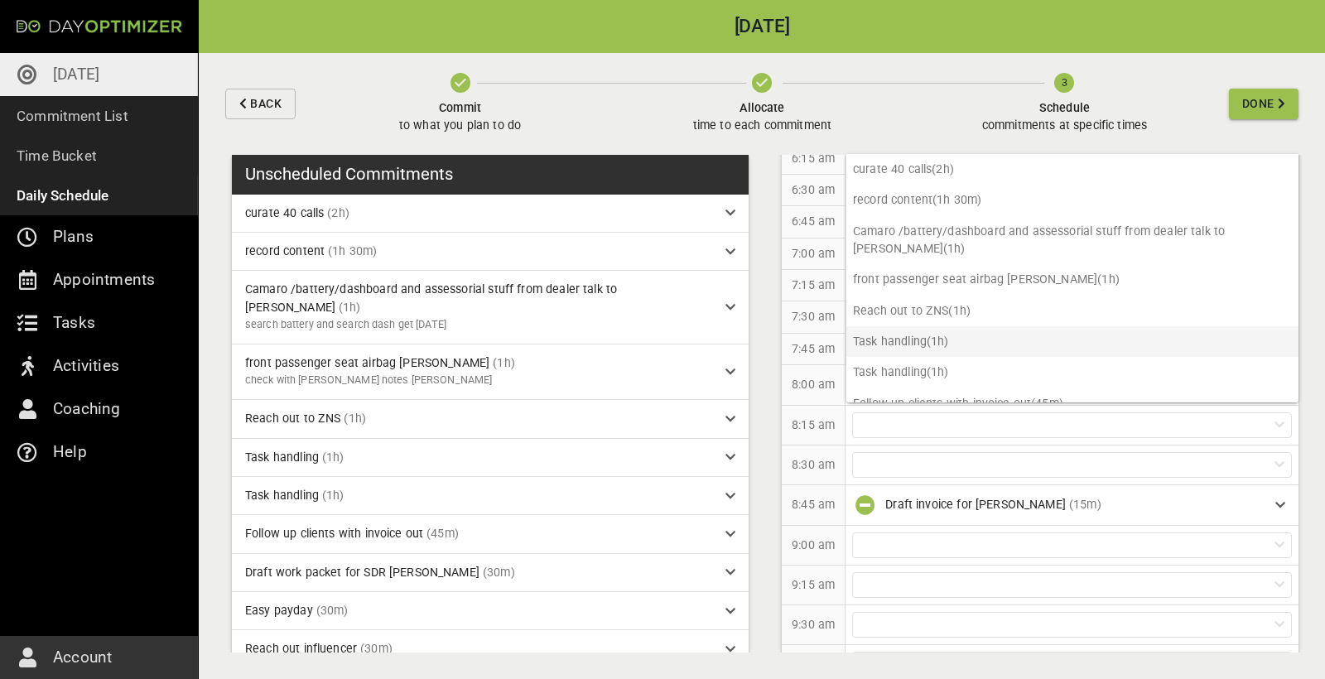
scroll to position [0, 0]
click at [893, 540] on div at bounding box center [1072, 545] width 440 height 26
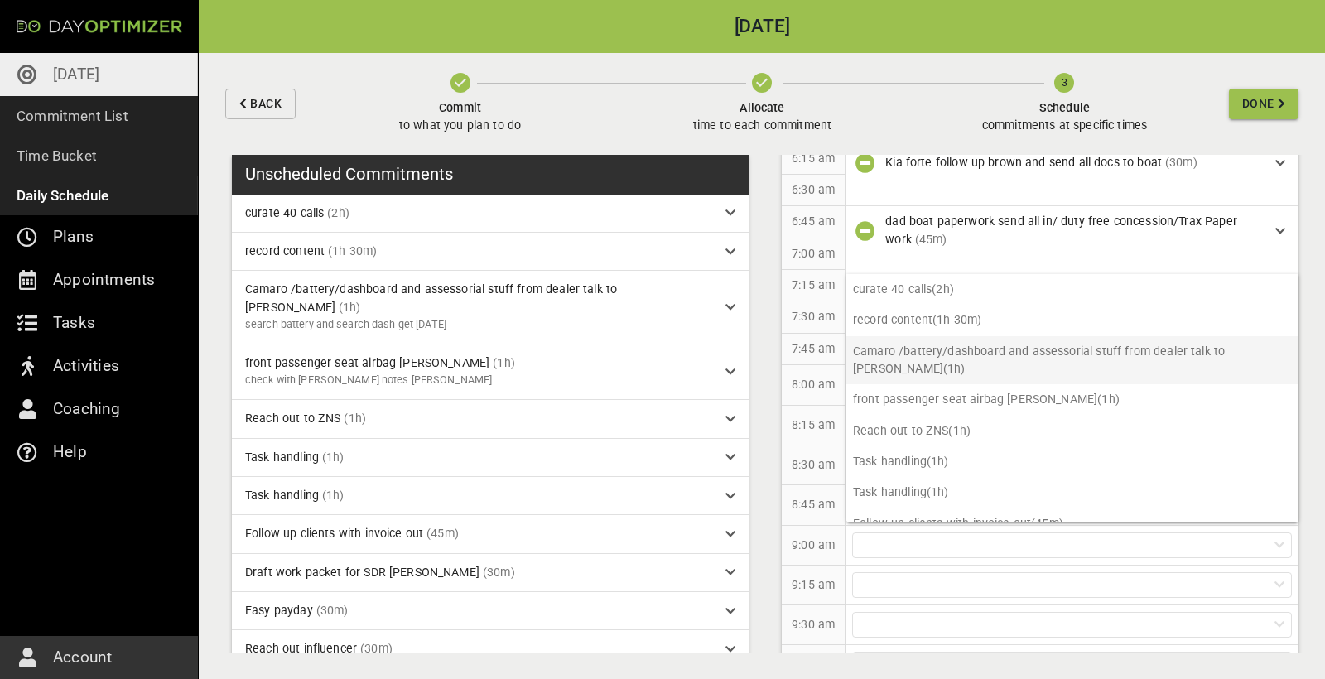
click at [931, 351] on p "Camaro /battery/dashboard and assessorial stuff from dealer talk to [PERSON_NAM…" at bounding box center [1072, 360] width 452 height 49
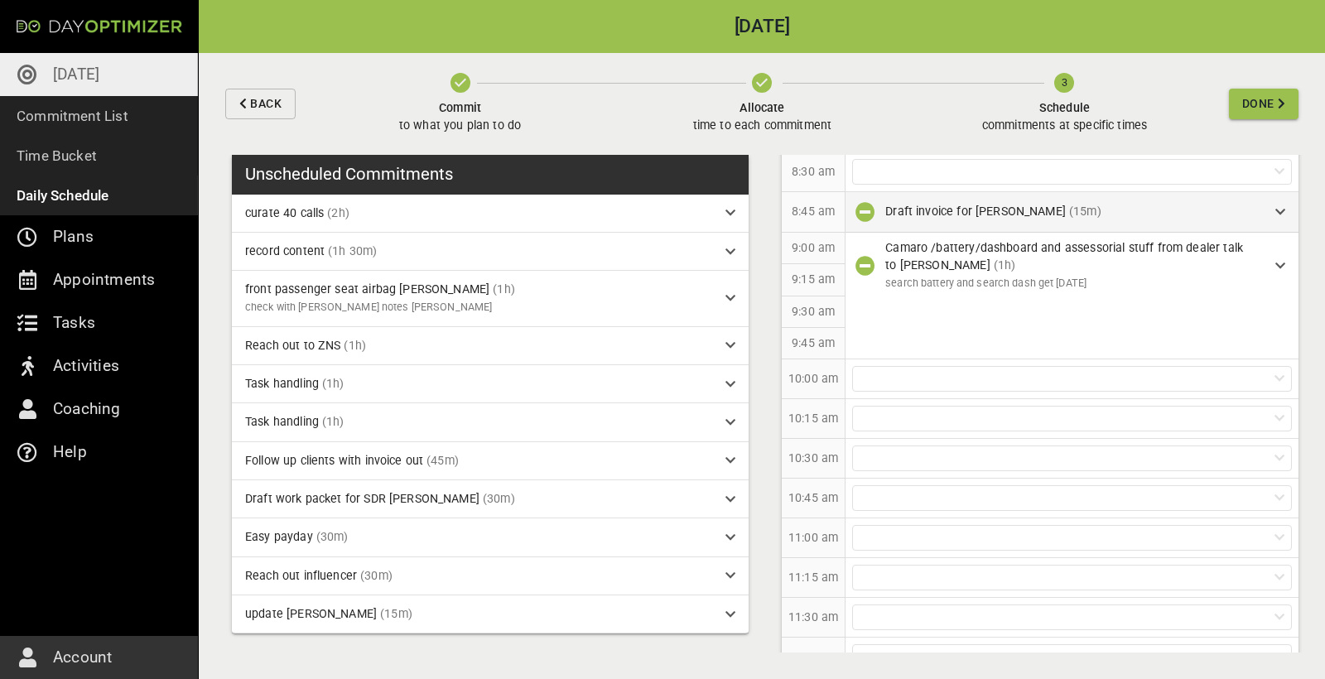
scroll to position [401, 0]
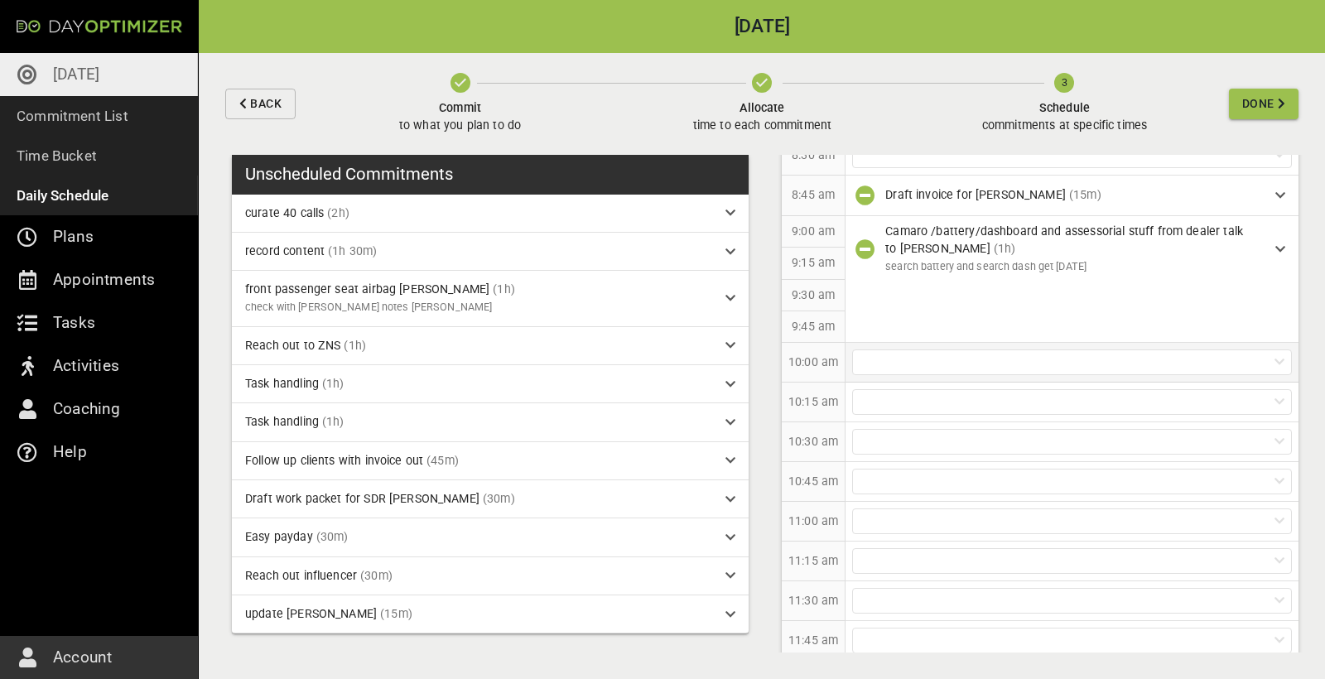
click at [925, 354] on div at bounding box center [1072, 362] width 440 height 26
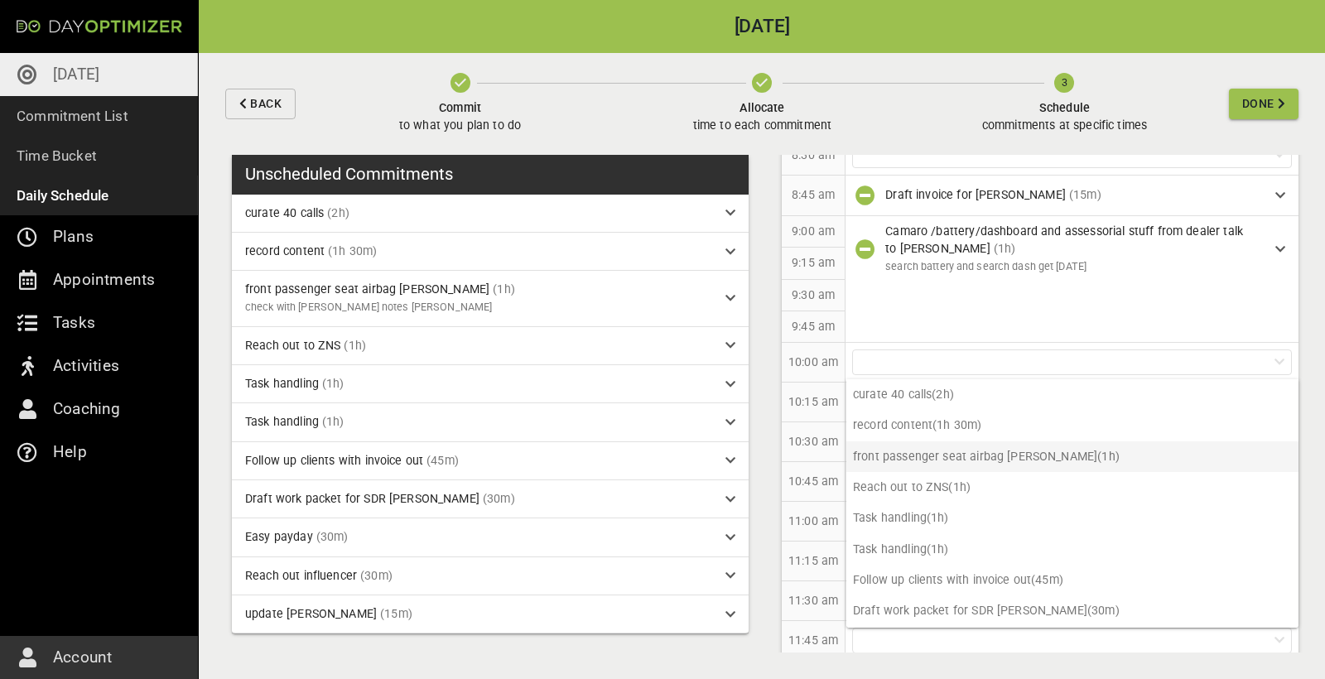
click at [944, 469] on p "front passenger seat airbag [PERSON_NAME] (1h)" at bounding box center [1072, 456] width 452 height 31
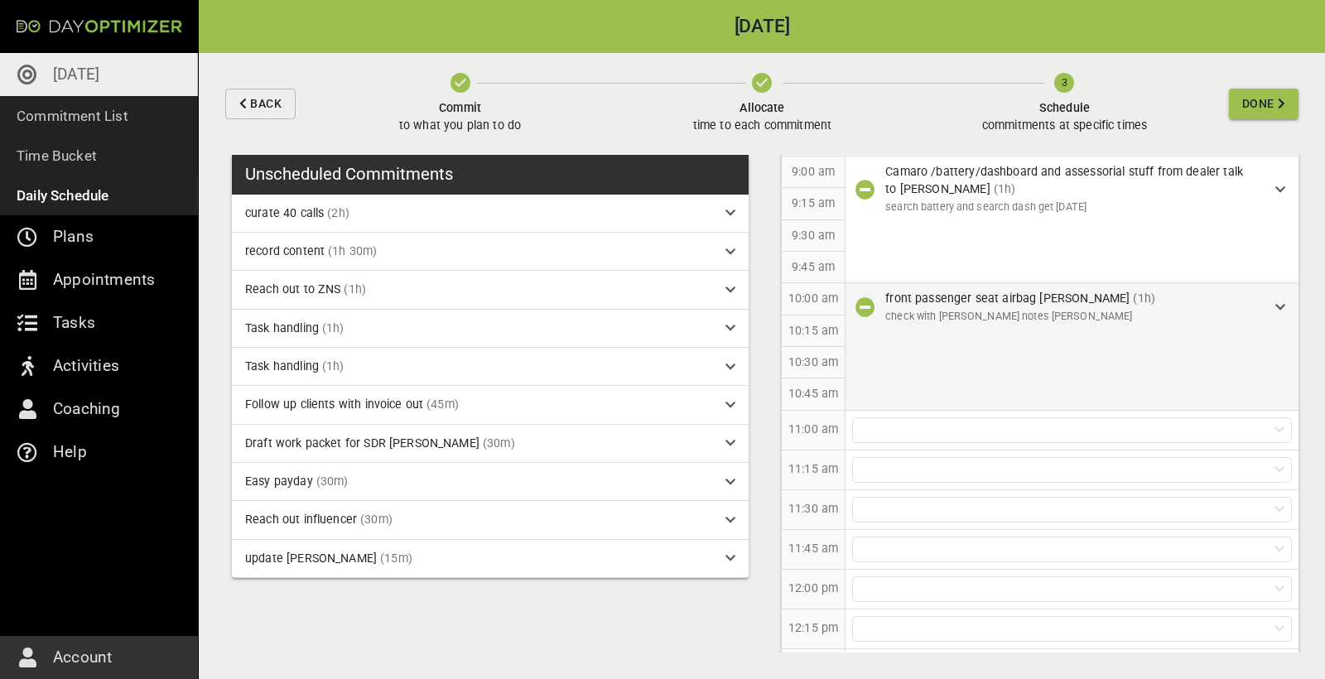
scroll to position [496, 0]
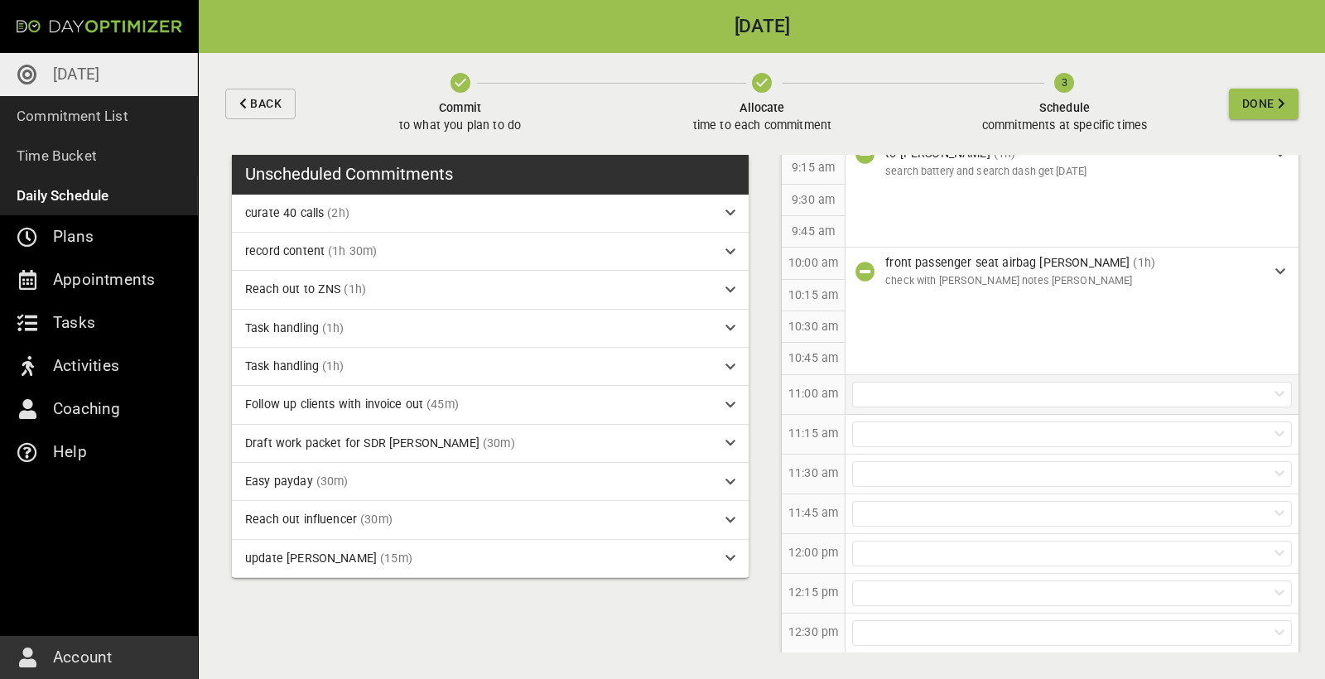
click at [931, 387] on div at bounding box center [1072, 395] width 440 height 26
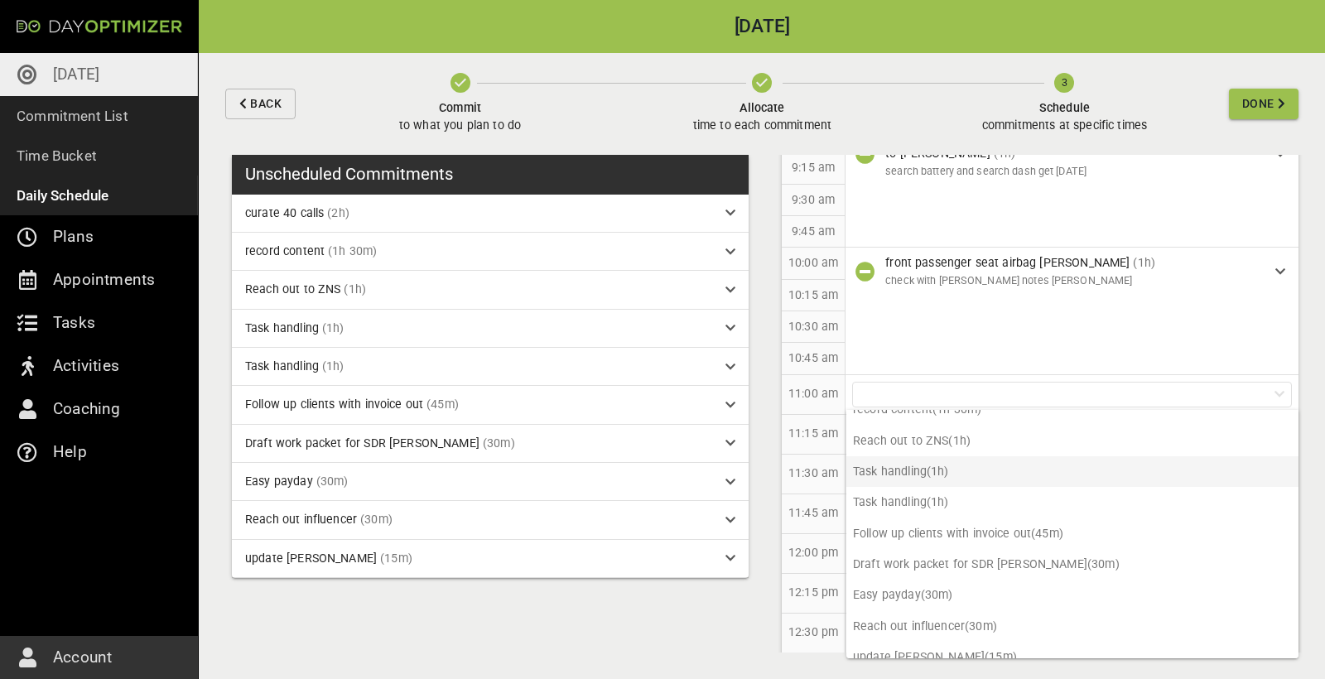
scroll to position [48, 0]
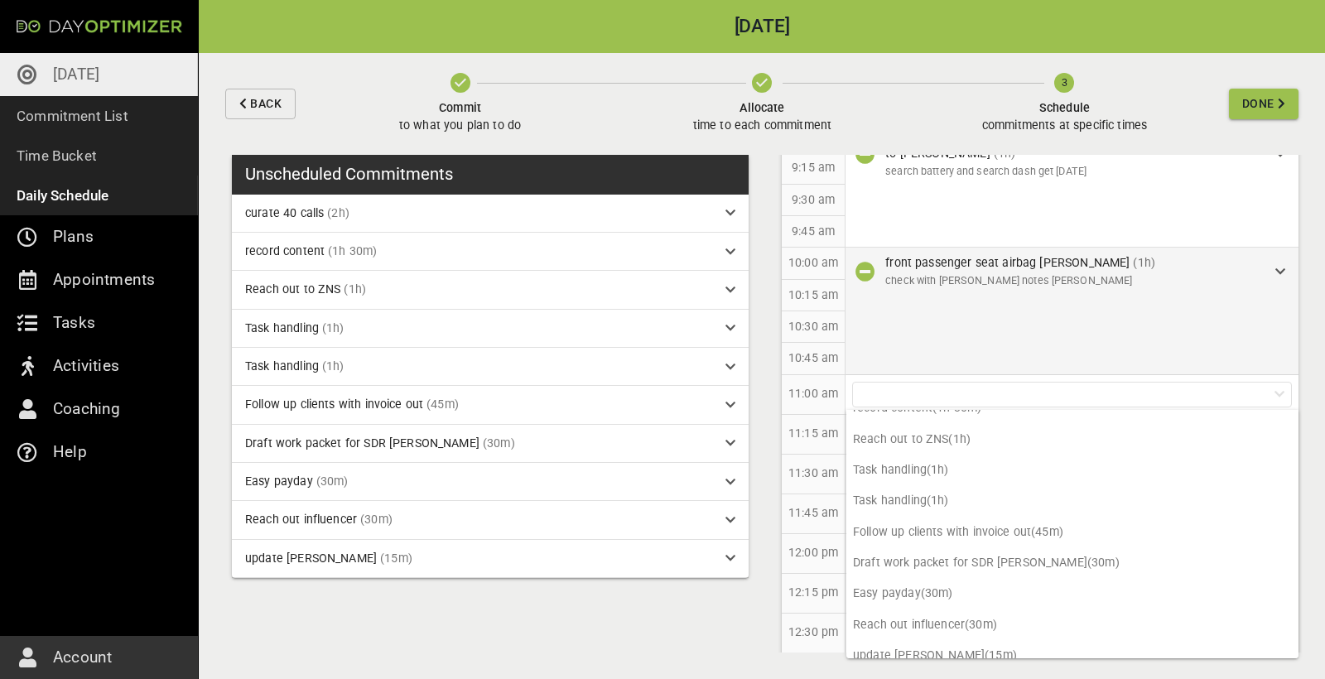
click at [1244, 272] on p "check with [PERSON_NAME] notes [PERSON_NAME]" at bounding box center [1066, 280] width 363 height 17
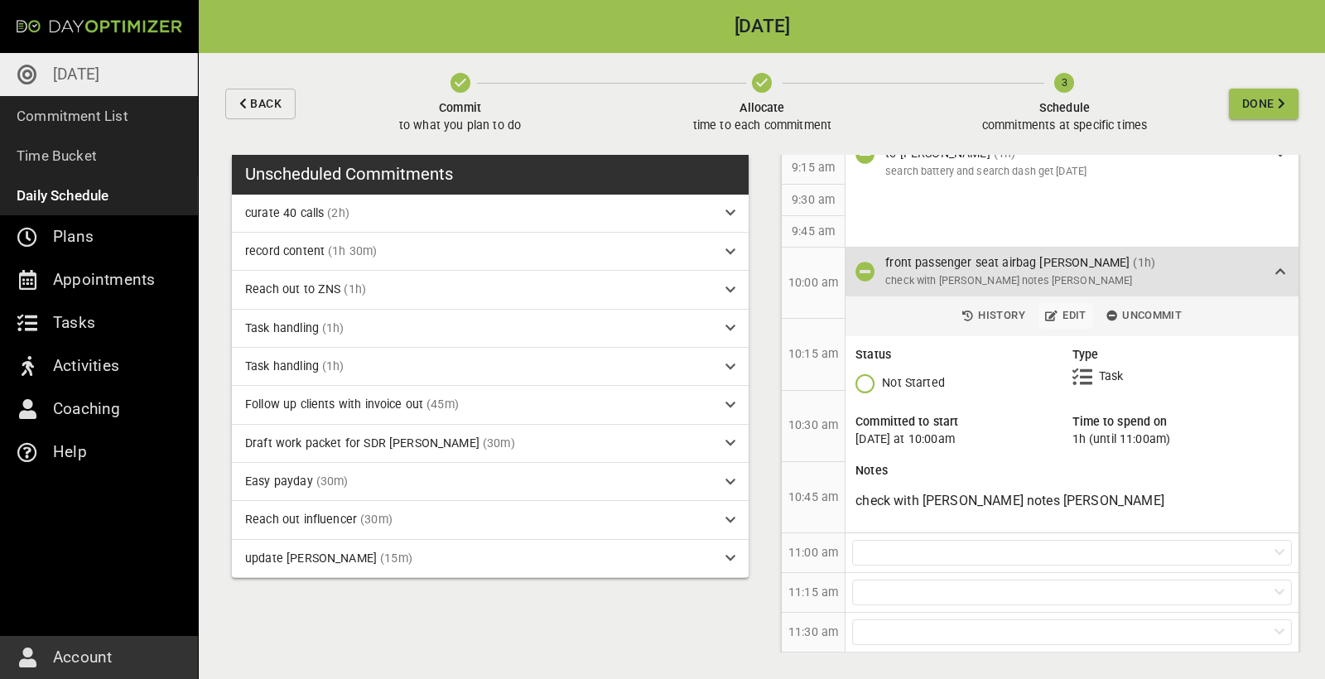
click at [1060, 316] on span "Edit" at bounding box center [1065, 315] width 41 height 19
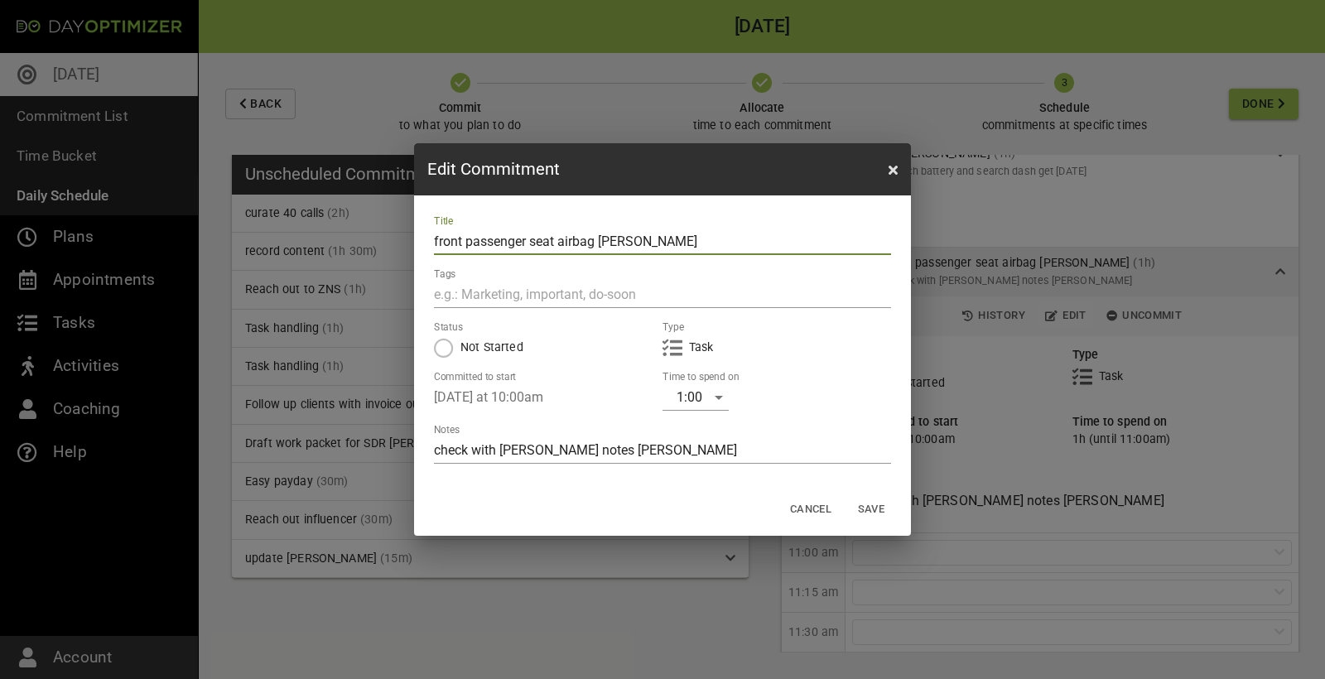
click at [707, 402] on div "1:00" at bounding box center [695, 397] width 66 height 26
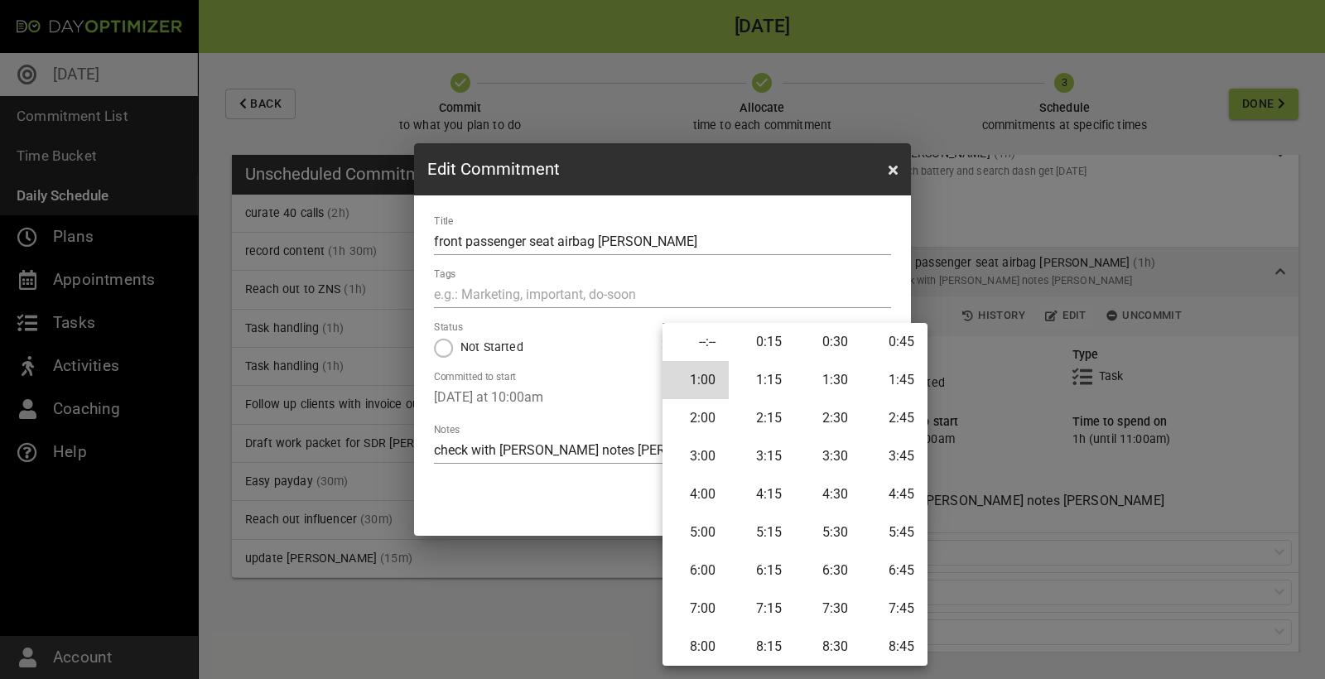
click at [886, 340] on li "0:45" at bounding box center [894, 342] width 66 height 38
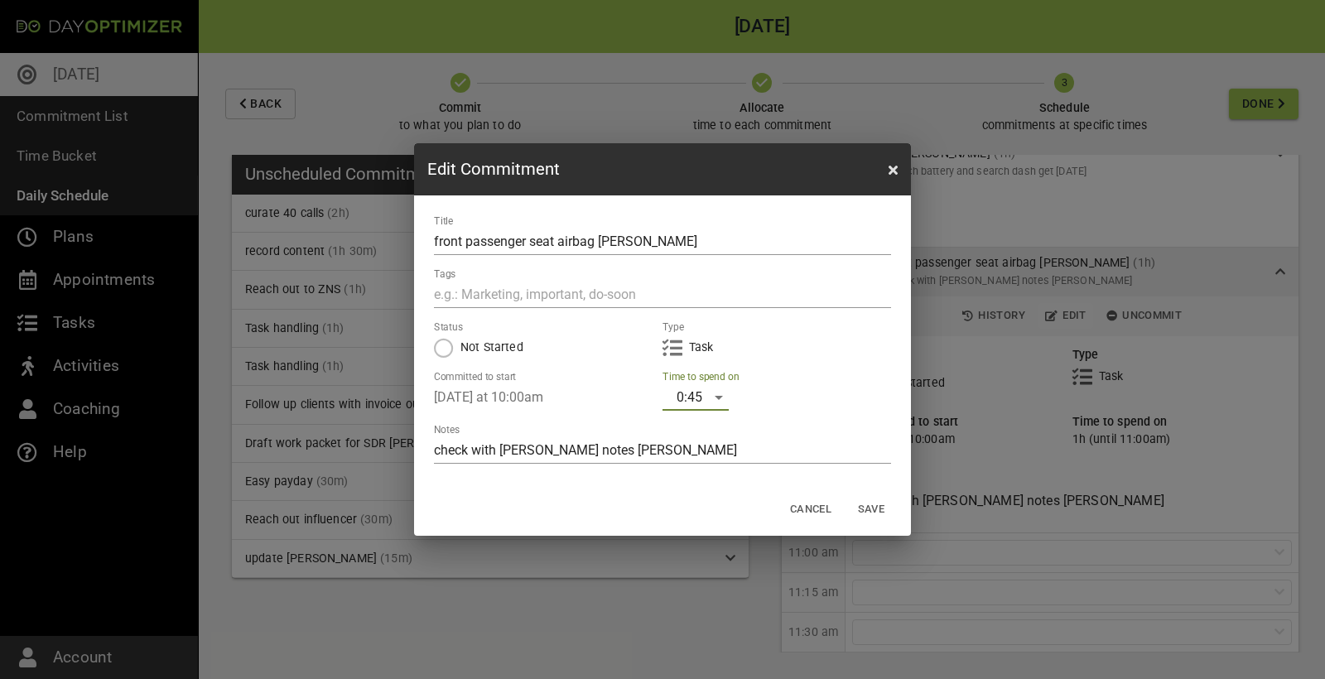
click at [870, 510] on span "Save" at bounding box center [871, 509] width 40 height 19
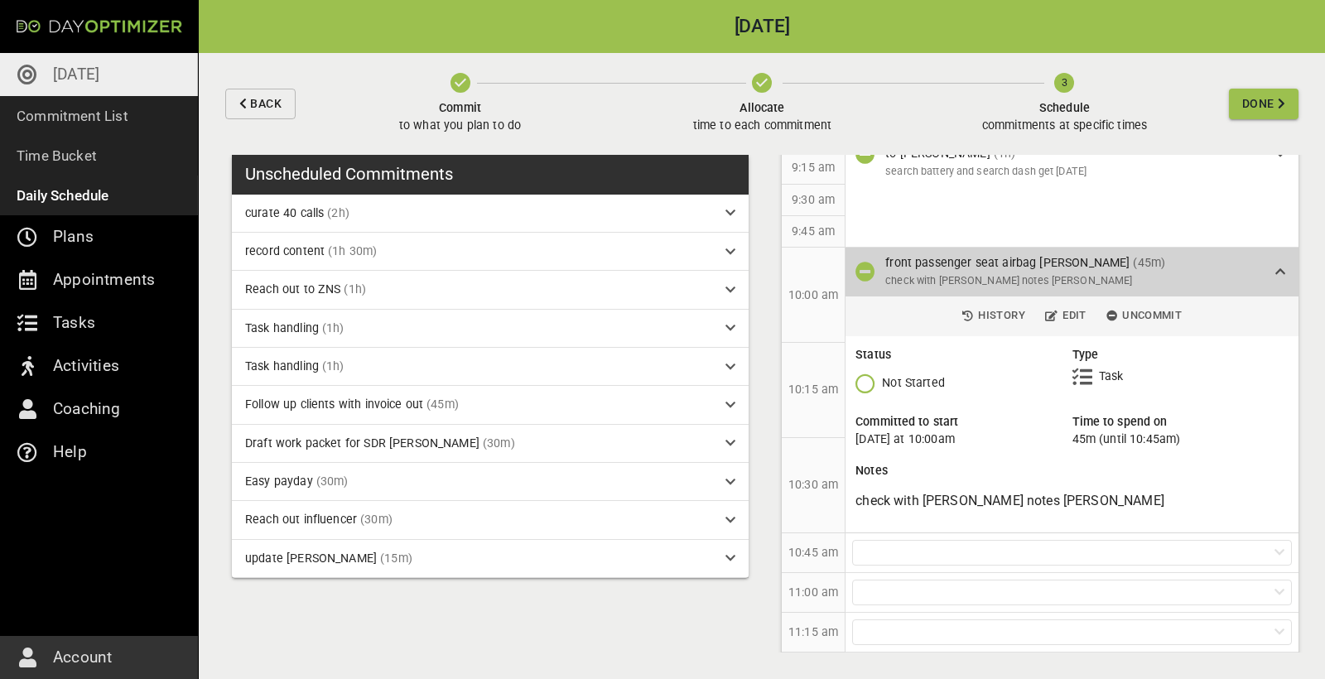
click at [1271, 267] on div "front passenger seat airbag [PERSON_NAME] (45m) check with [PERSON_NAME] notes …" at bounding box center [1080, 271] width 390 height 35
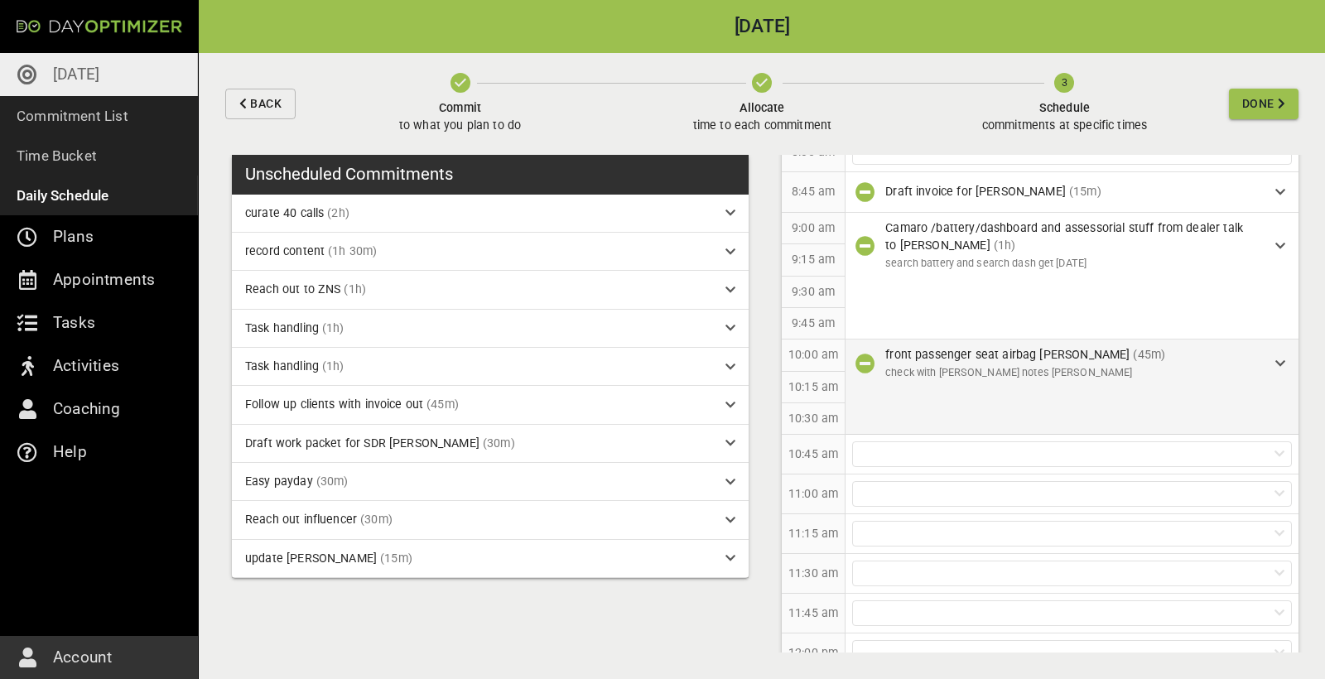
scroll to position [442, 0]
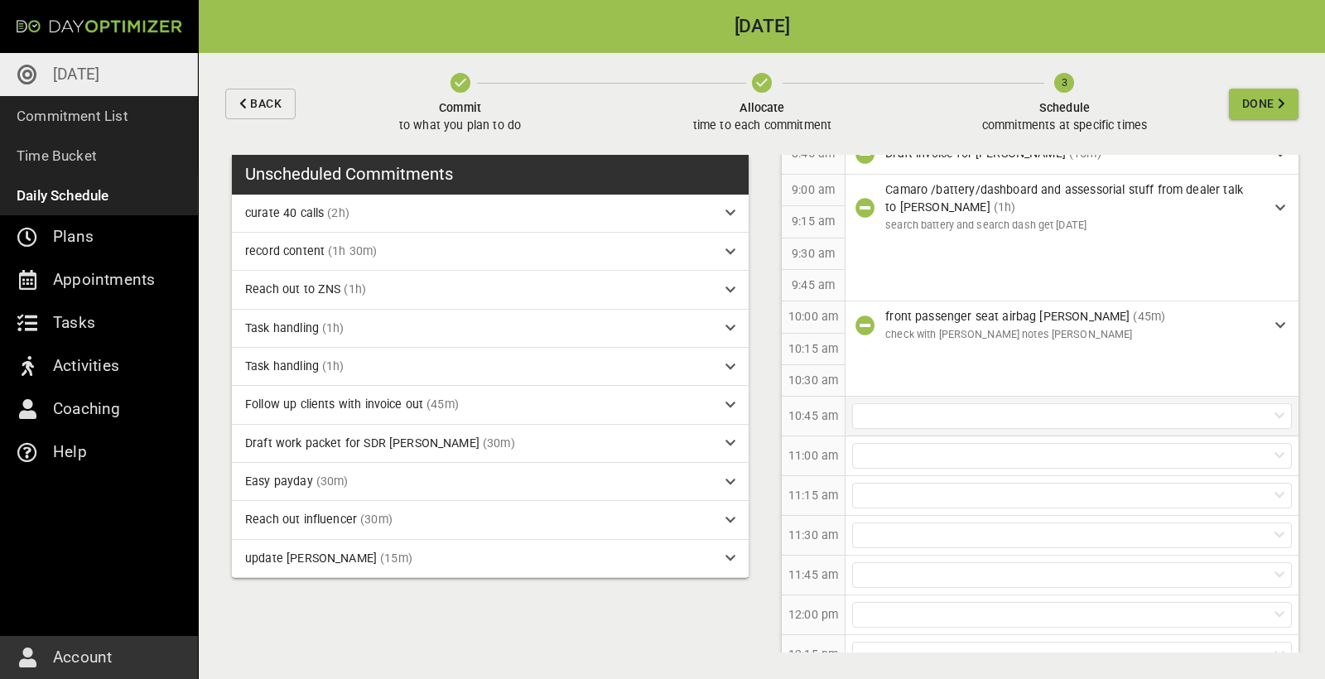
click at [893, 411] on div at bounding box center [1072, 416] width 440 height 26
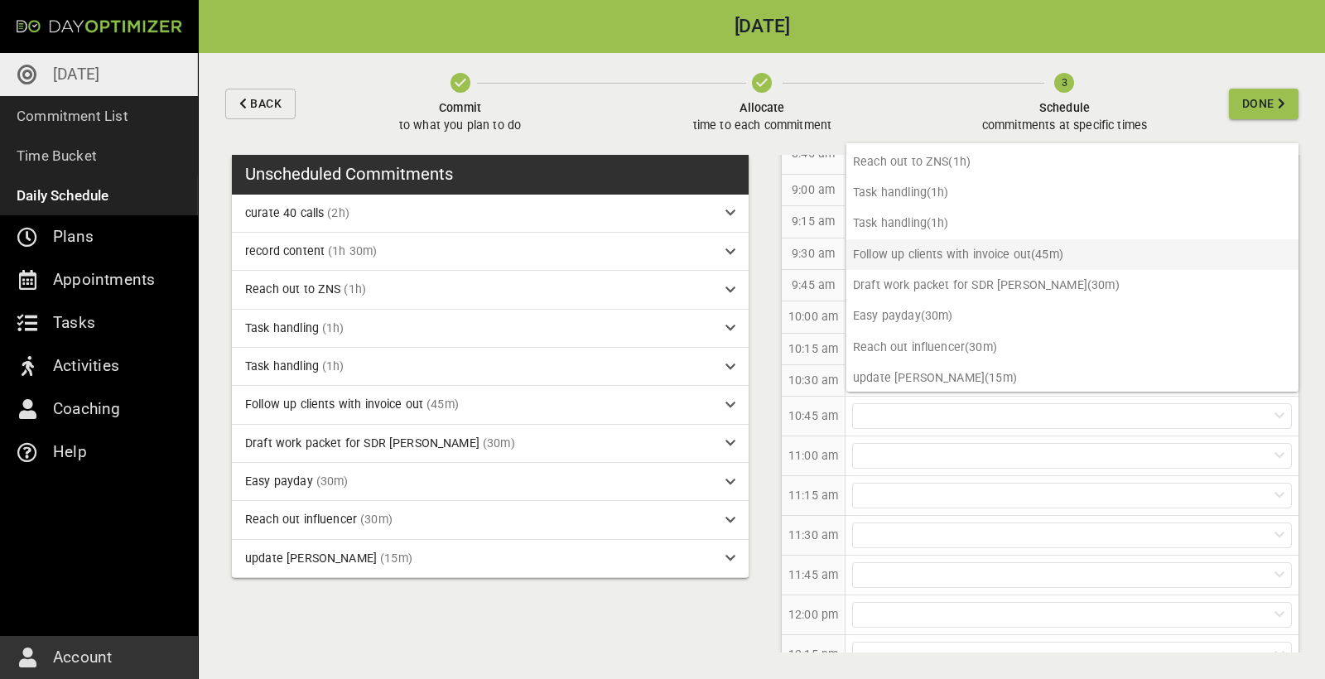
scroll to position [58, 0]
click at [830, 421] on div "10:45 am" at bounding box center [814, 417] width 64 height 40
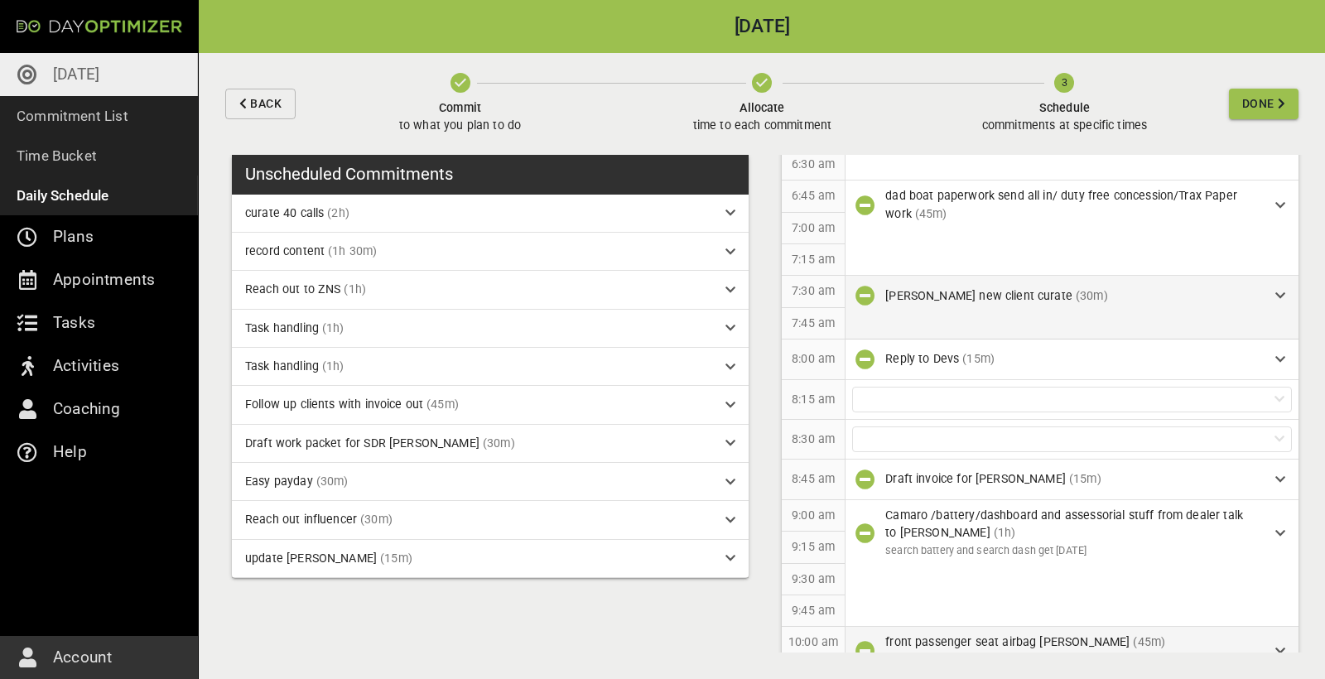
scroll to position [114, 0]
click at [868, 397] on div at bounding box center [1072, 402] width 440 height 26
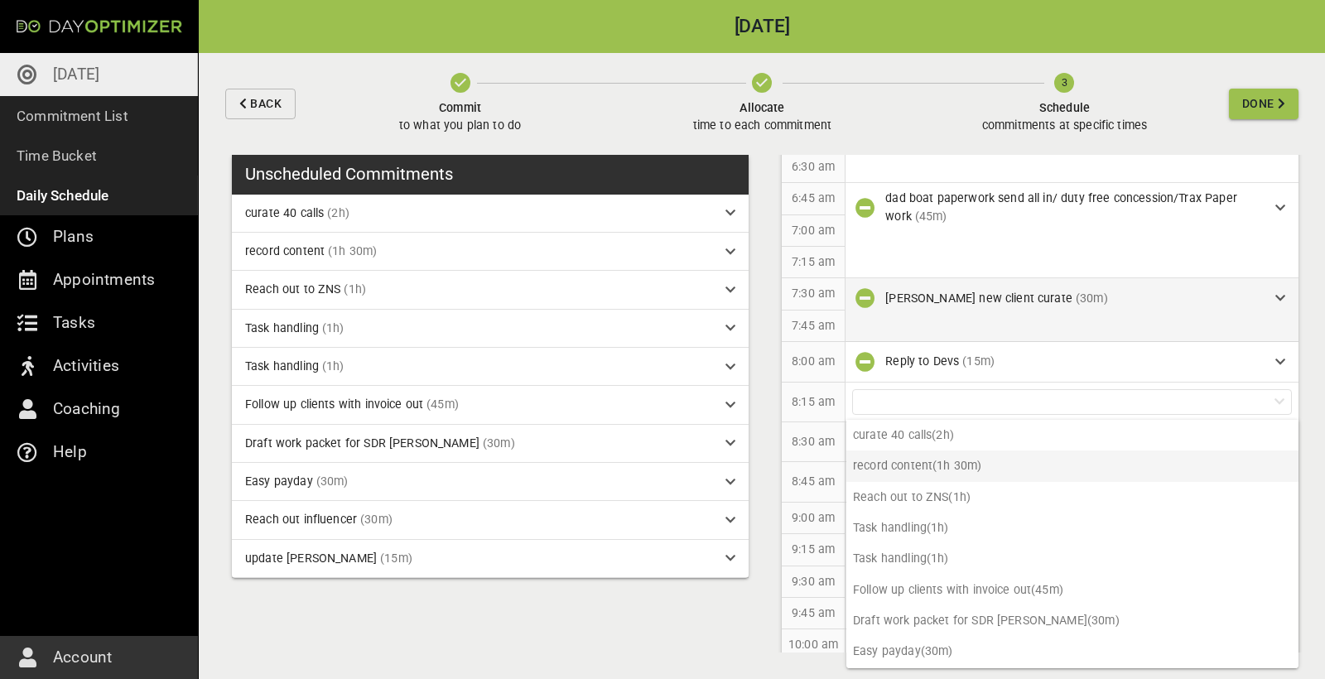
scroll to position [0, 0]
click at [804, 479] on p "8:45 am" at bounding box center [812, 481] width 43 height 17
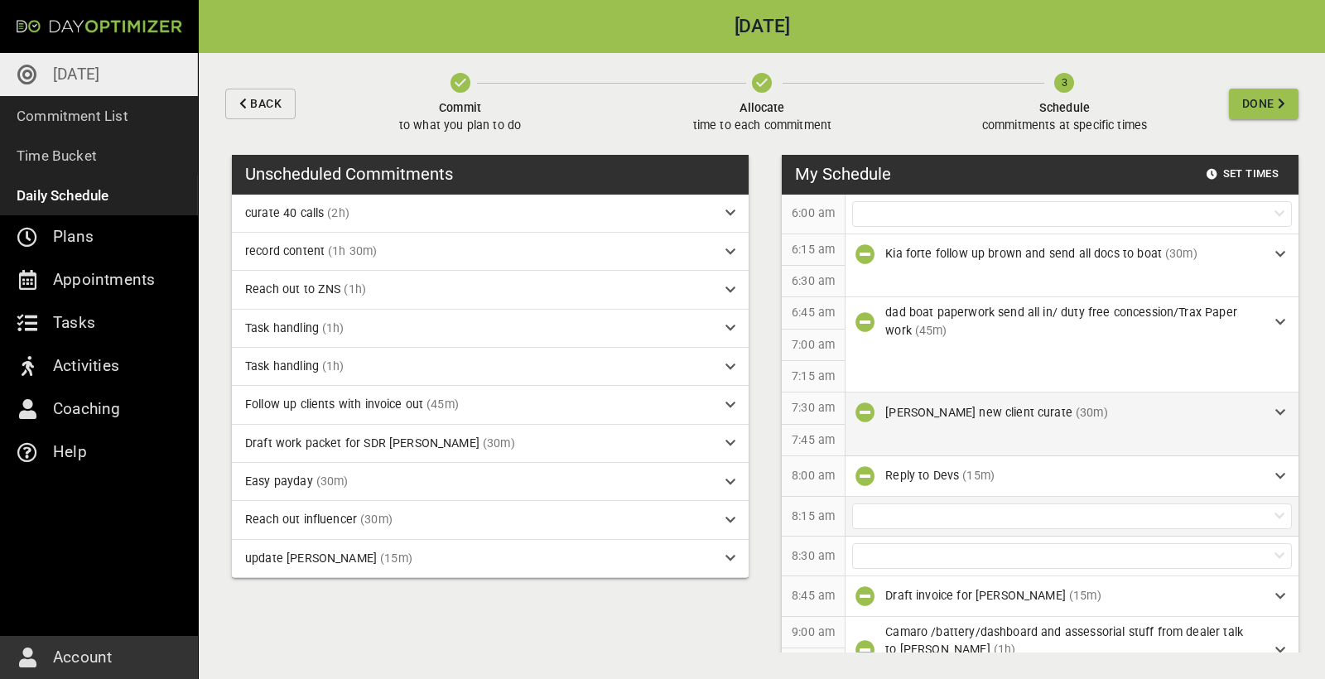
click at [888, 516] on div at bounding box center [1072, 516] width 440 height 26
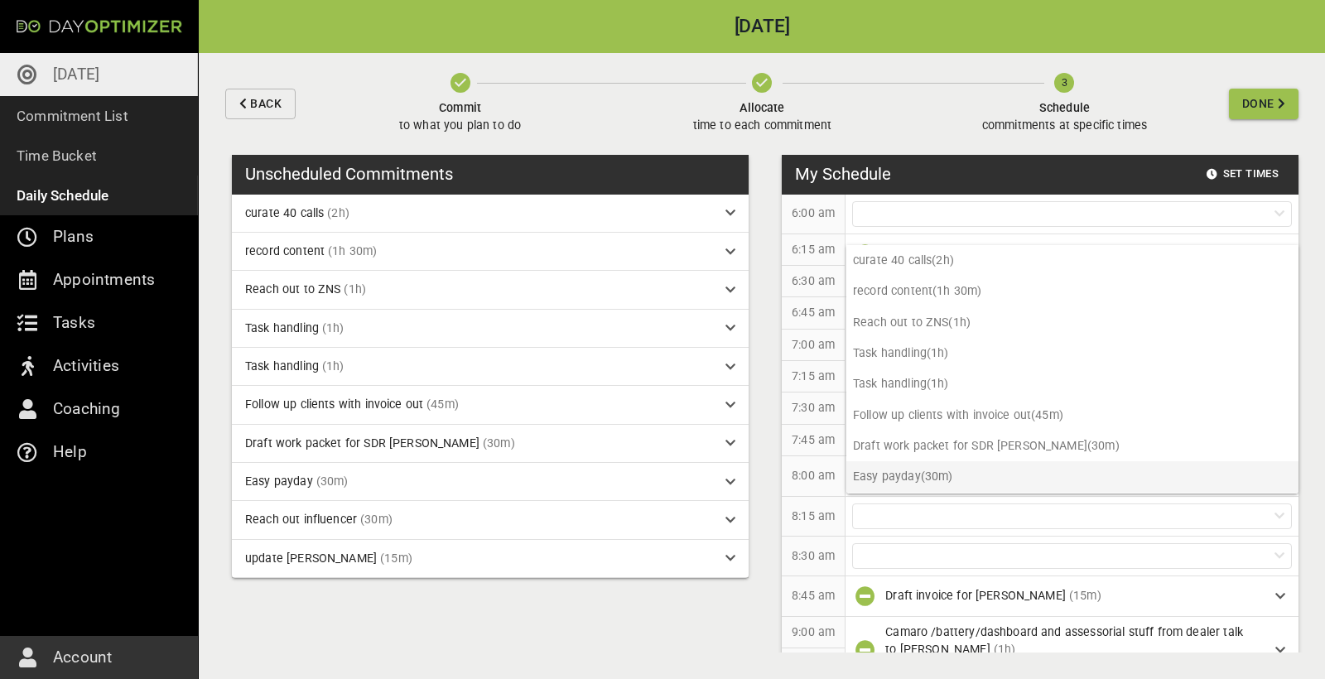
click at [935, 472] on p "Easy payday (30m)" at bounding box center [1072, 476] width 452 height 31
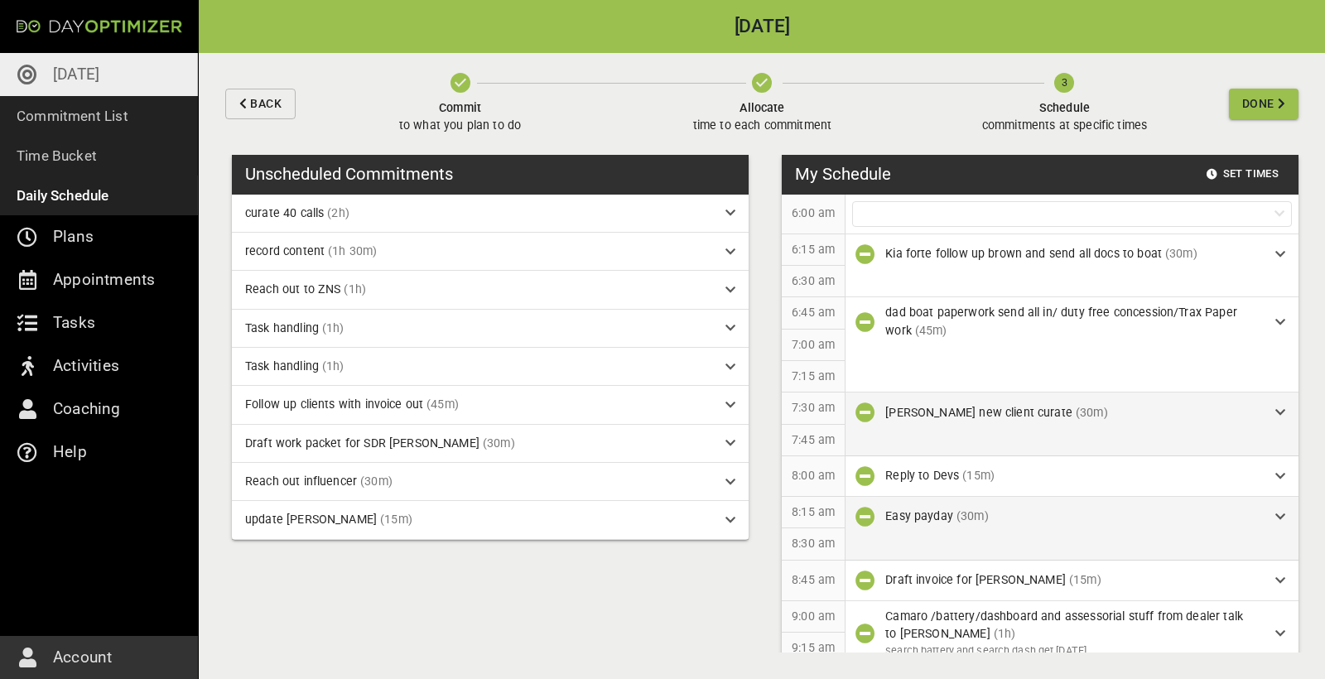
click at [868, 513] on icon "button" at bounding box center [865, 517] width 20 height 20
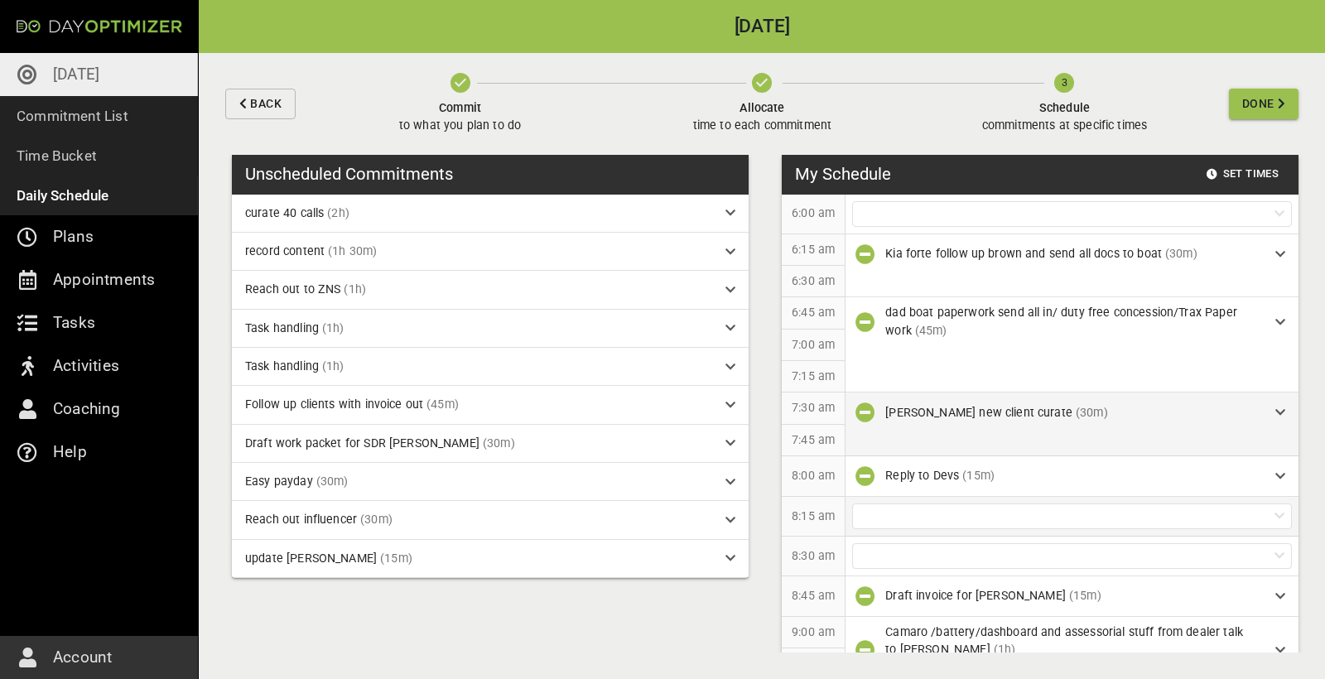
click at [919, 517] on div at bounding box center [1072, 516] width 440 height 26
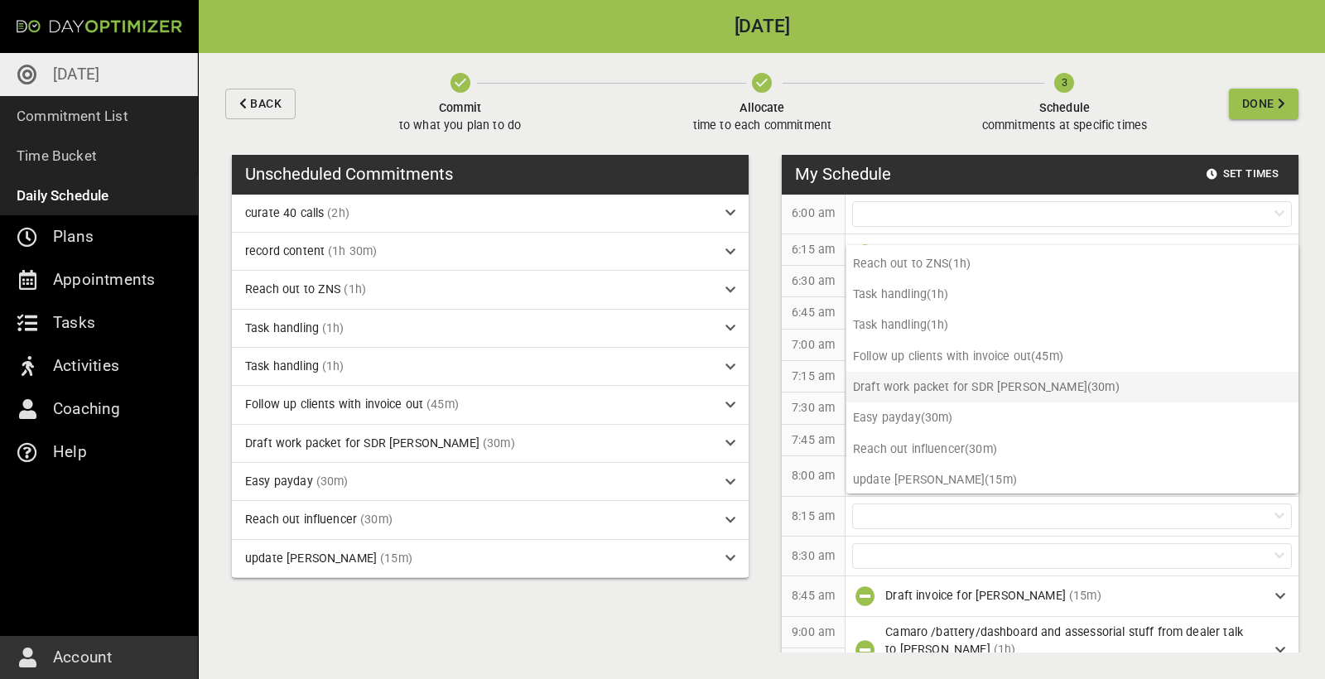
scroll to position [58, 0]
click at [816, 521] on p "8:15 am" at bounding box center [812, 516] width 43 height 17
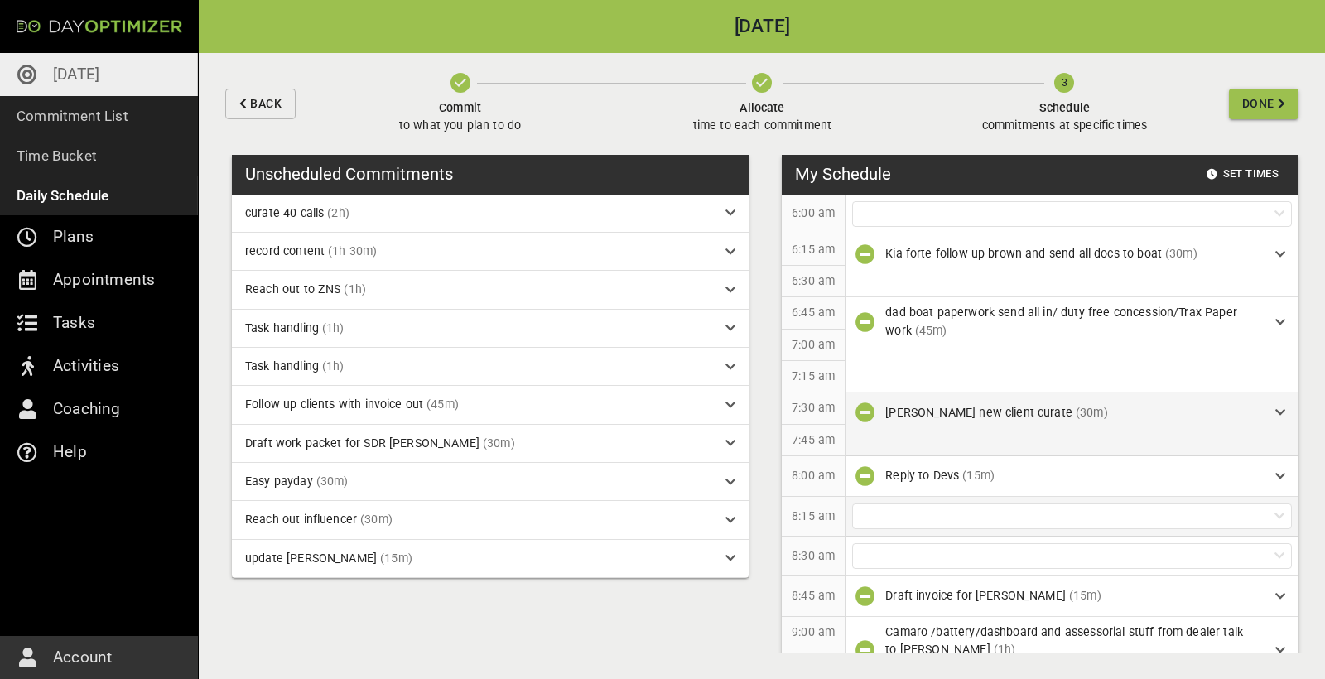
click at [898, 511] on div at bounding box center [1072, 516] width 440 height 26
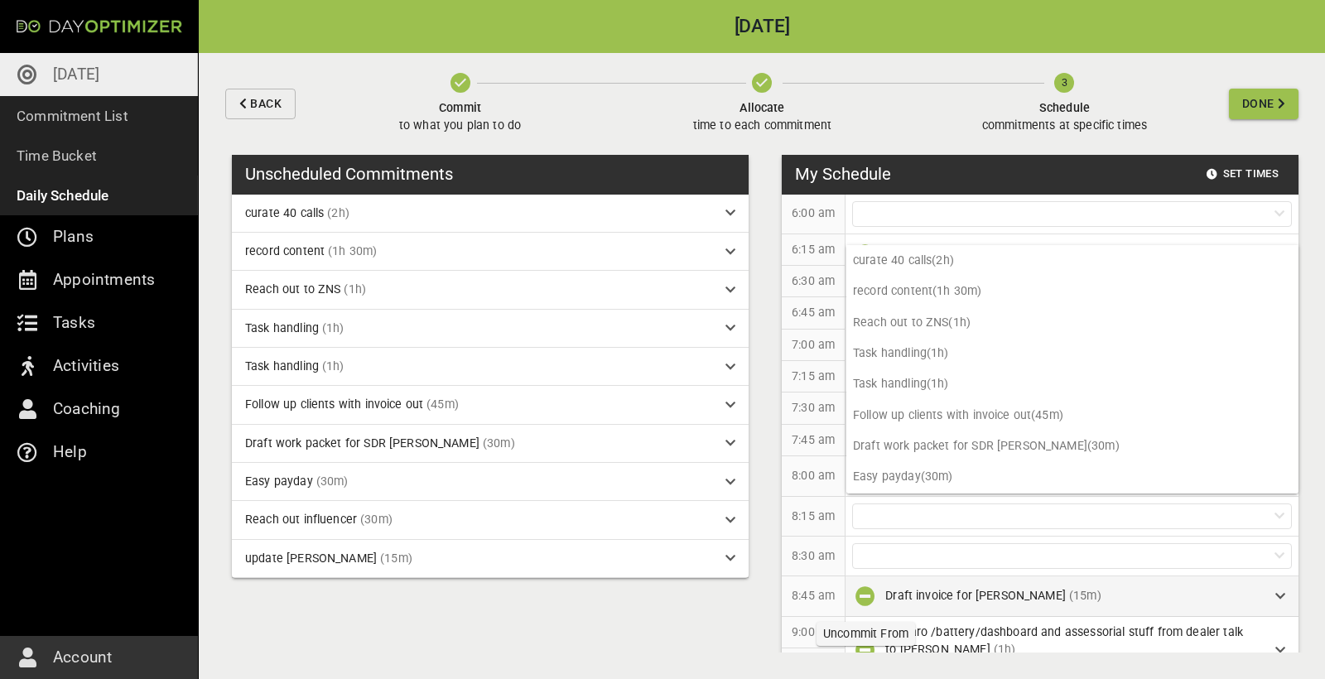
click at [866, 594] on icon "button" at bounding box center [865, 596] width 20 height 20
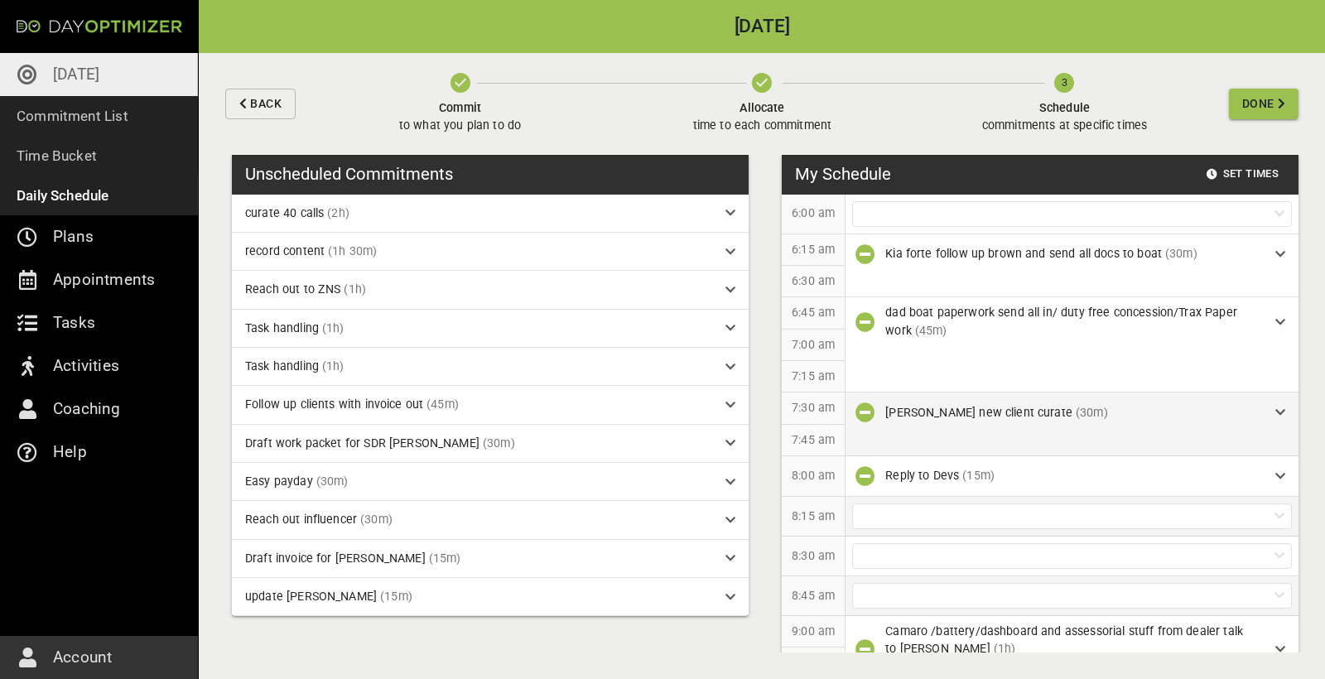
click at [886, 517] on div at bounding box center [1072, 516] width 440 height 26
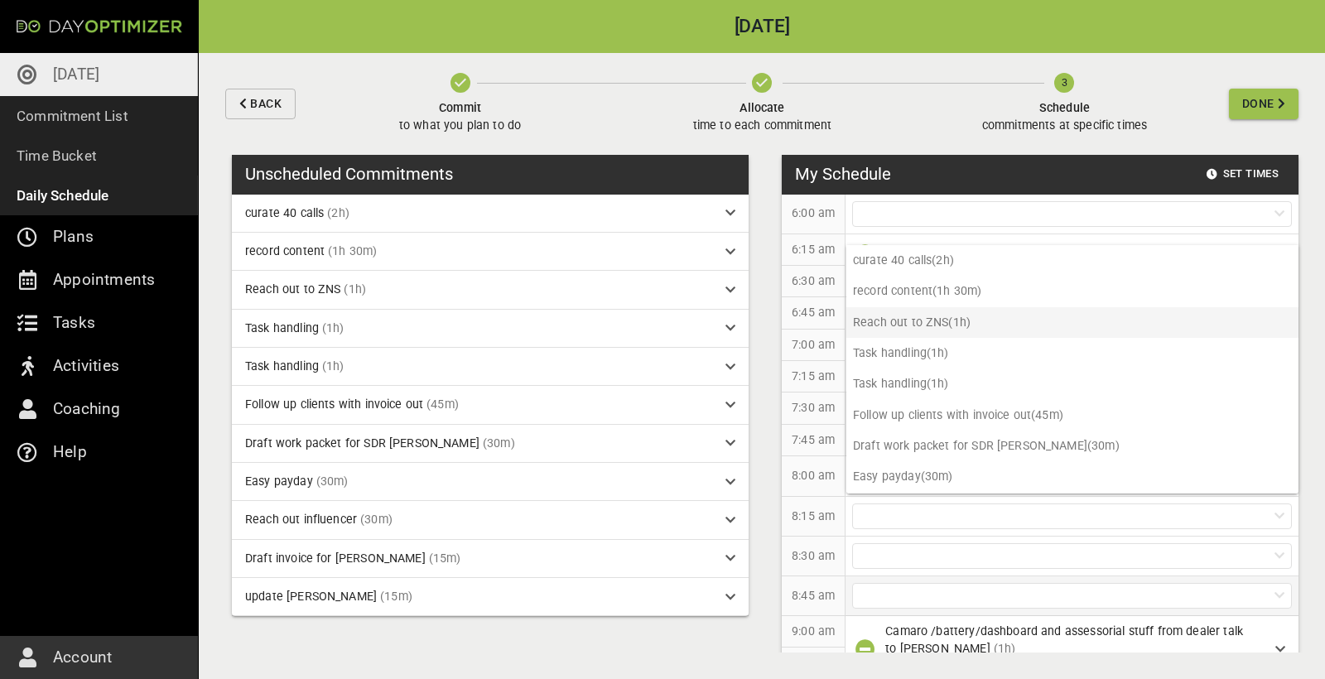
scroll to position [0, 0]
click at [913, 294] on p "record content (1h 30m)" at bounding box center [1072, 291] width 452 height 31
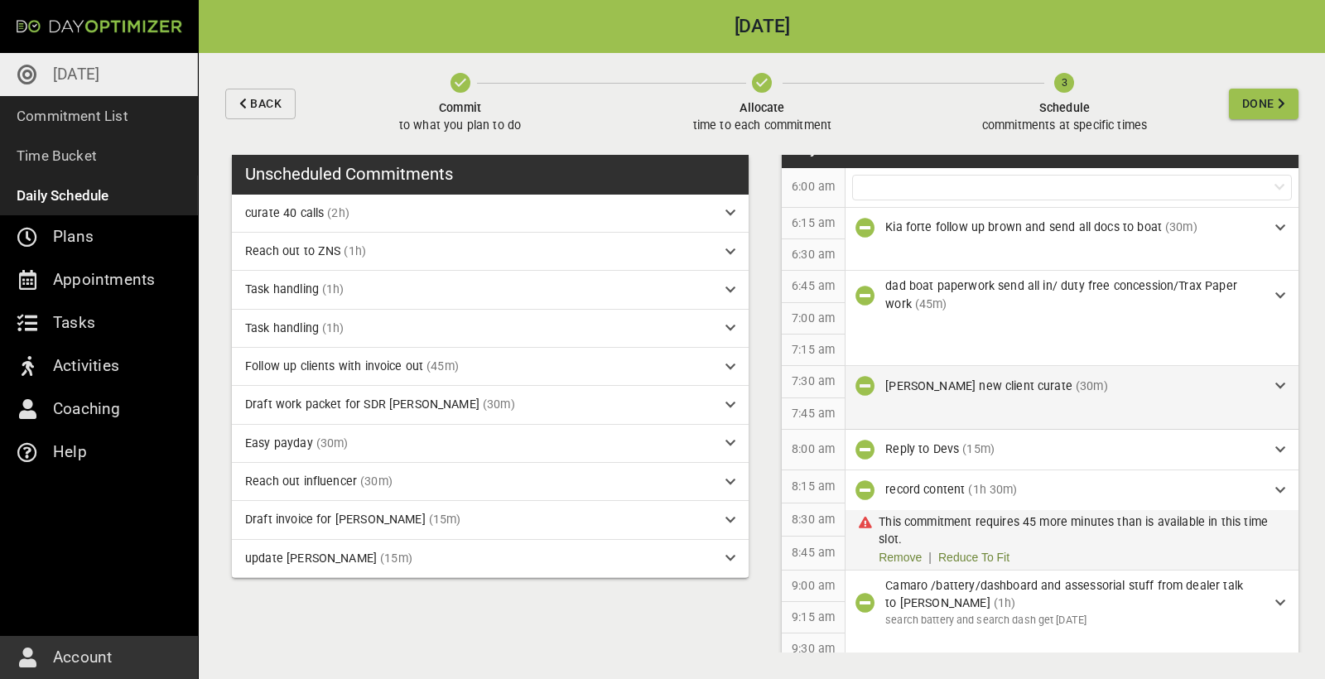
scroll to position [65, 0]
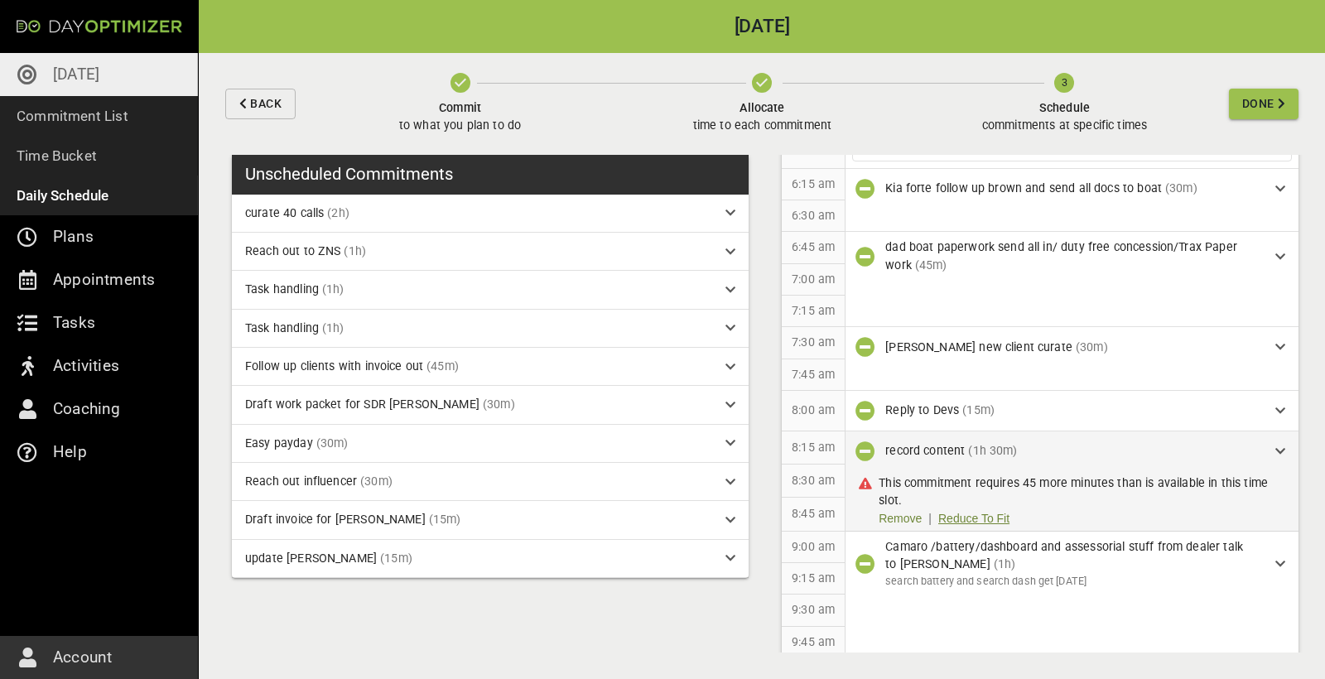
click at [968, 518] on link "Reduce To Fit" at bounding box center [973, 518] width 71 height 17
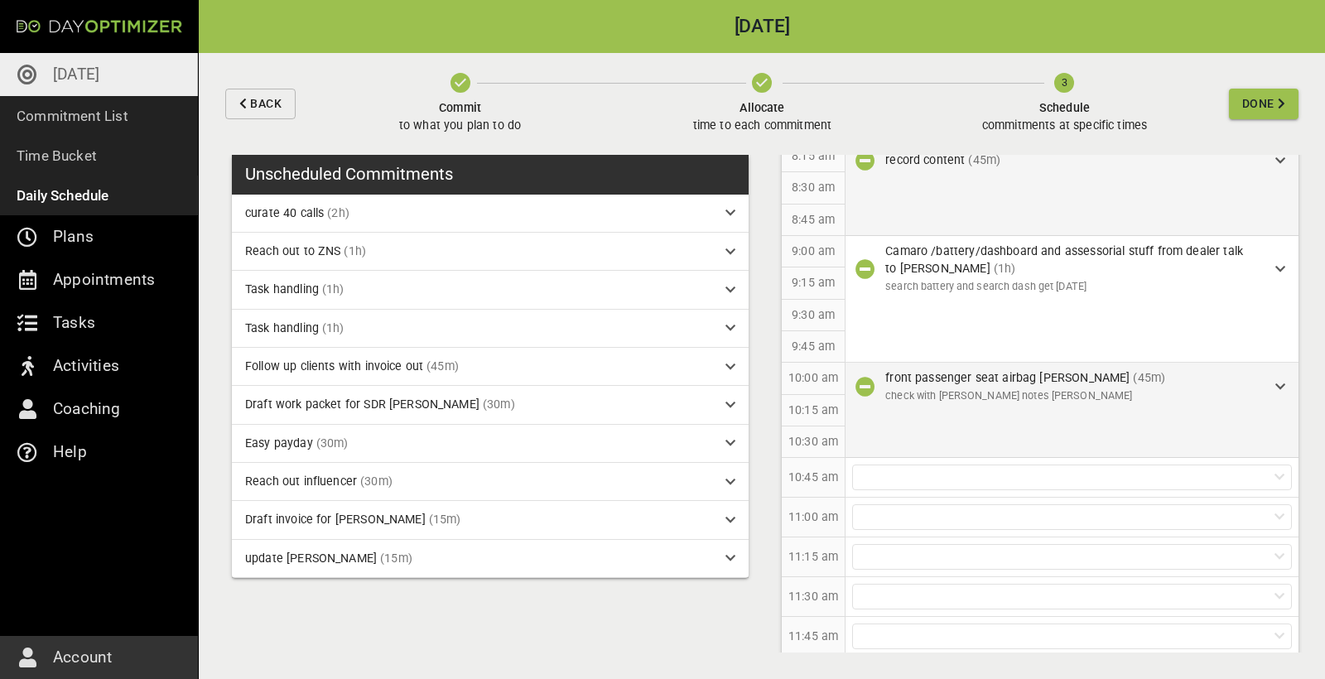
scroll to position [383, 0]
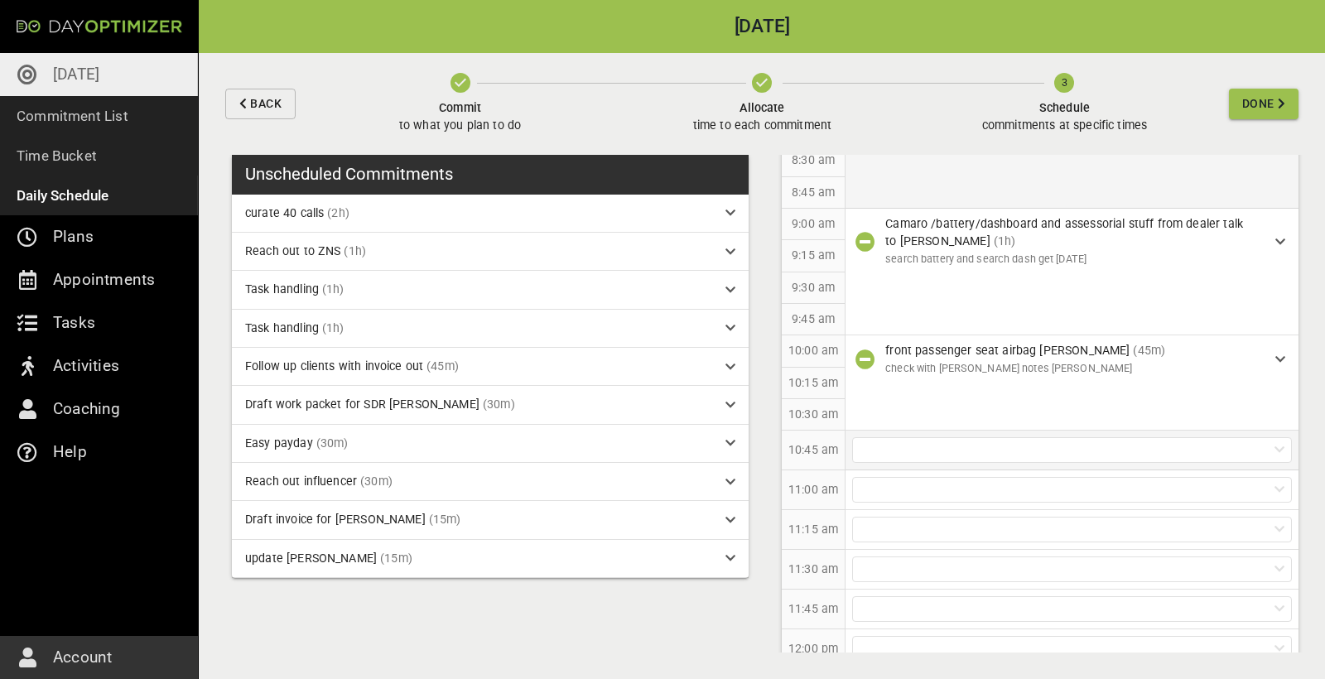
click at [921, 450] on div at bounding box center [1072, 450] width 440 height 26
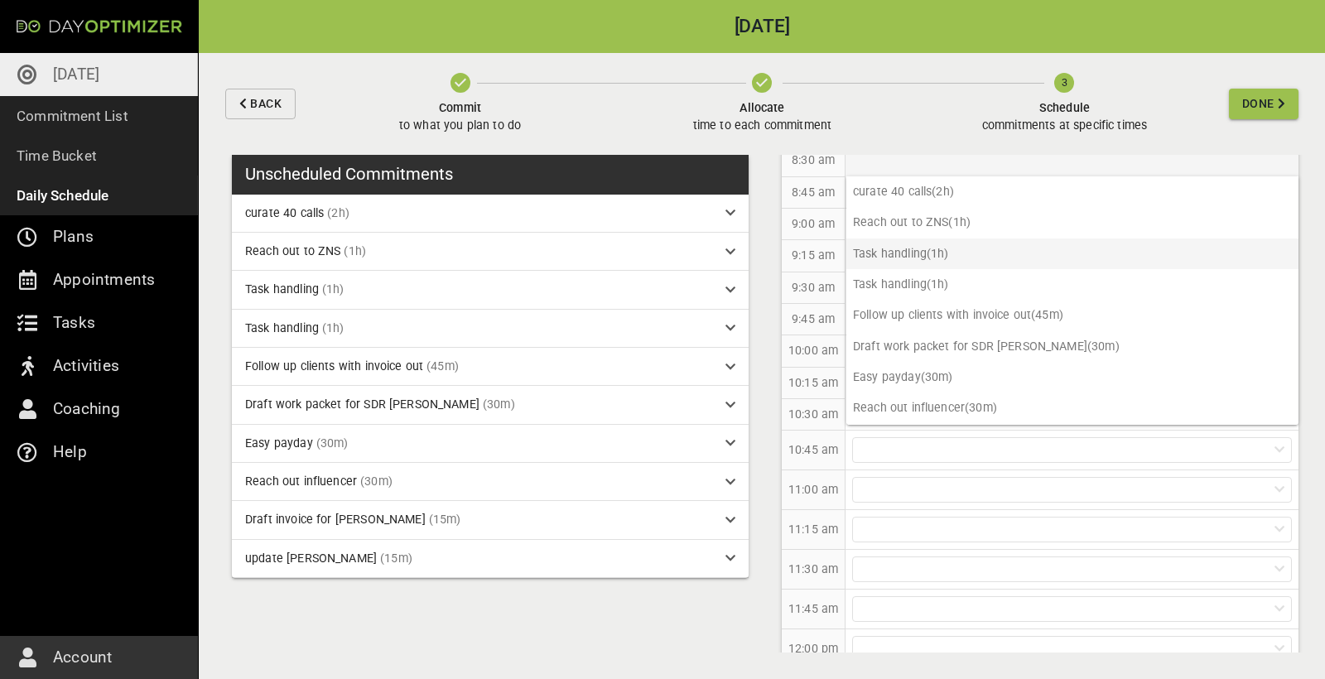
scroll to position [0, 0]
click at [964, 315] on p "Follow up clients with invoice out (45m)" at bounding box center [1072, 315] width 452 height 31
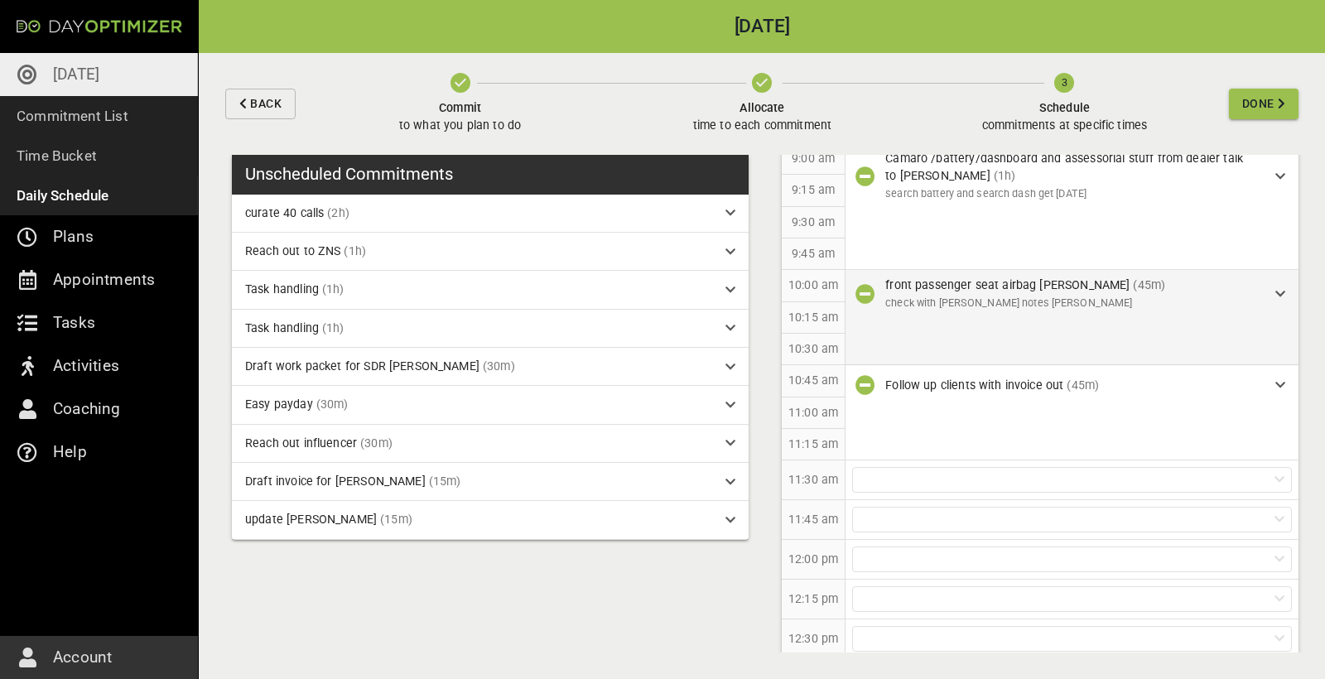
scroll to position [556, 0]
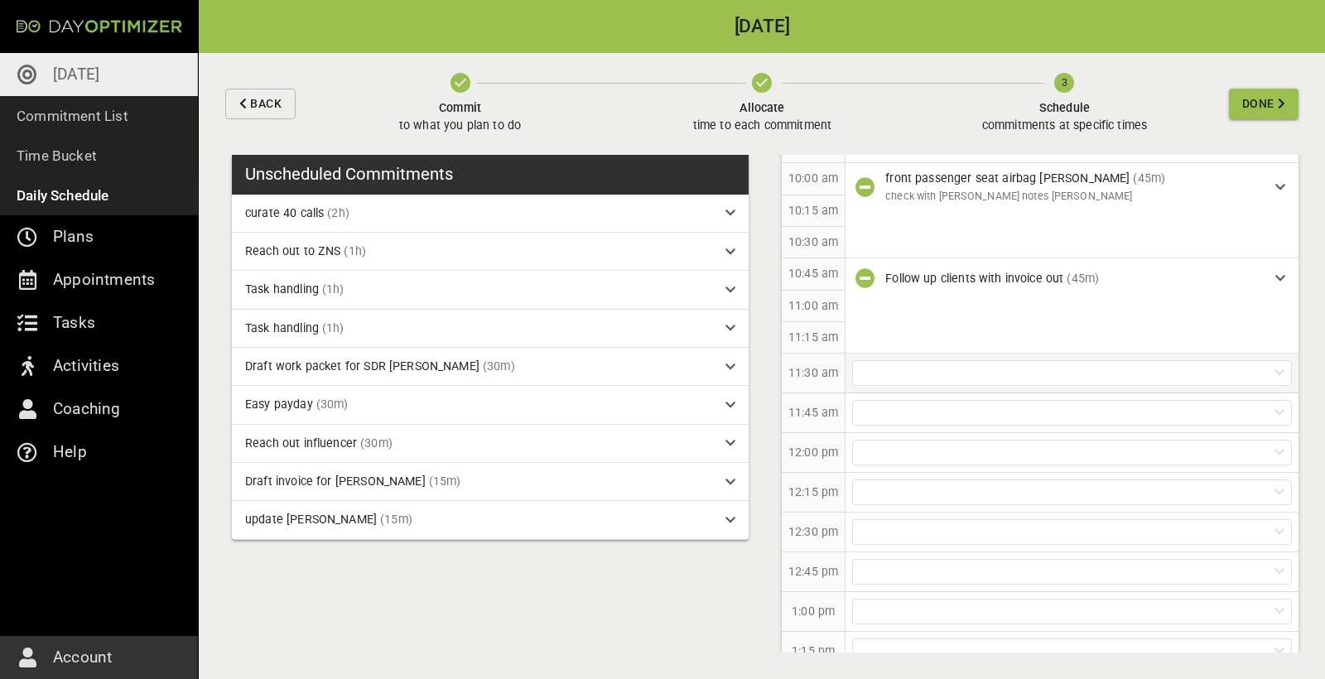
click at [974, 361] on div at bounding box center [1072, 373] width 440 height 26
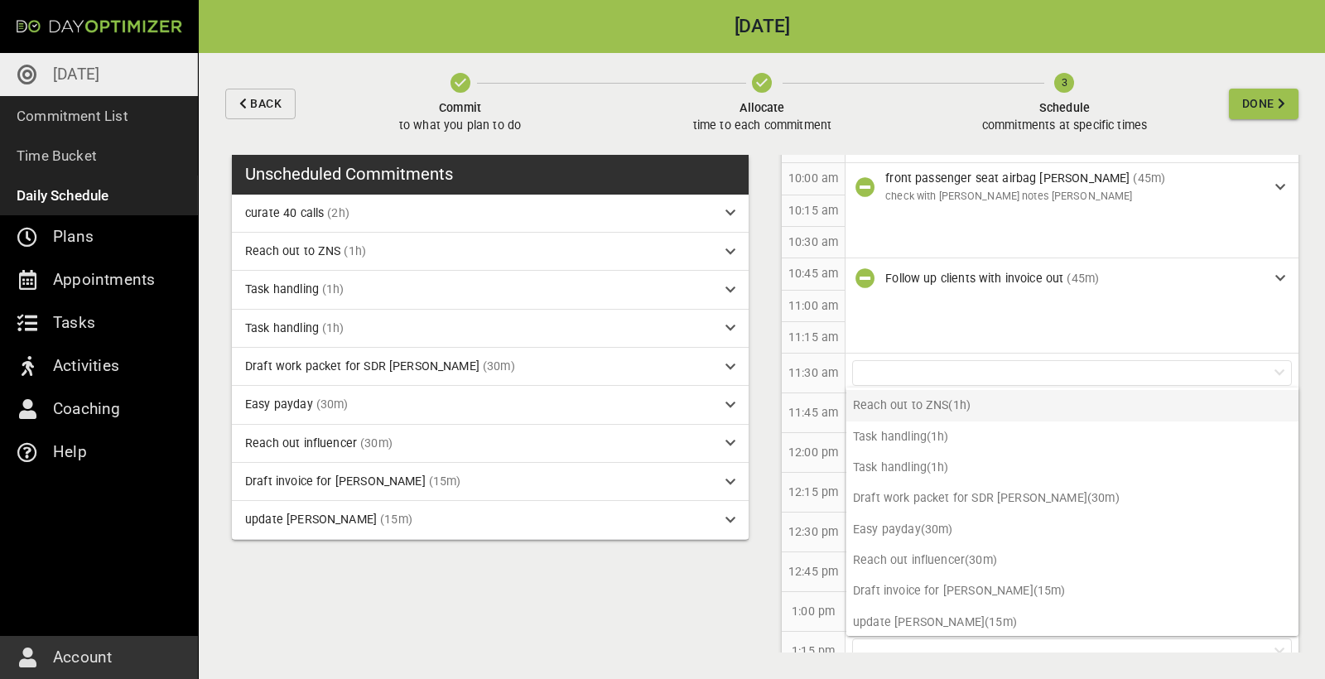
scroll to position [27, 0]
click at [965, 440] on p "Task handling (1h)" at bounding box center [1072, 437] width 452 height 31
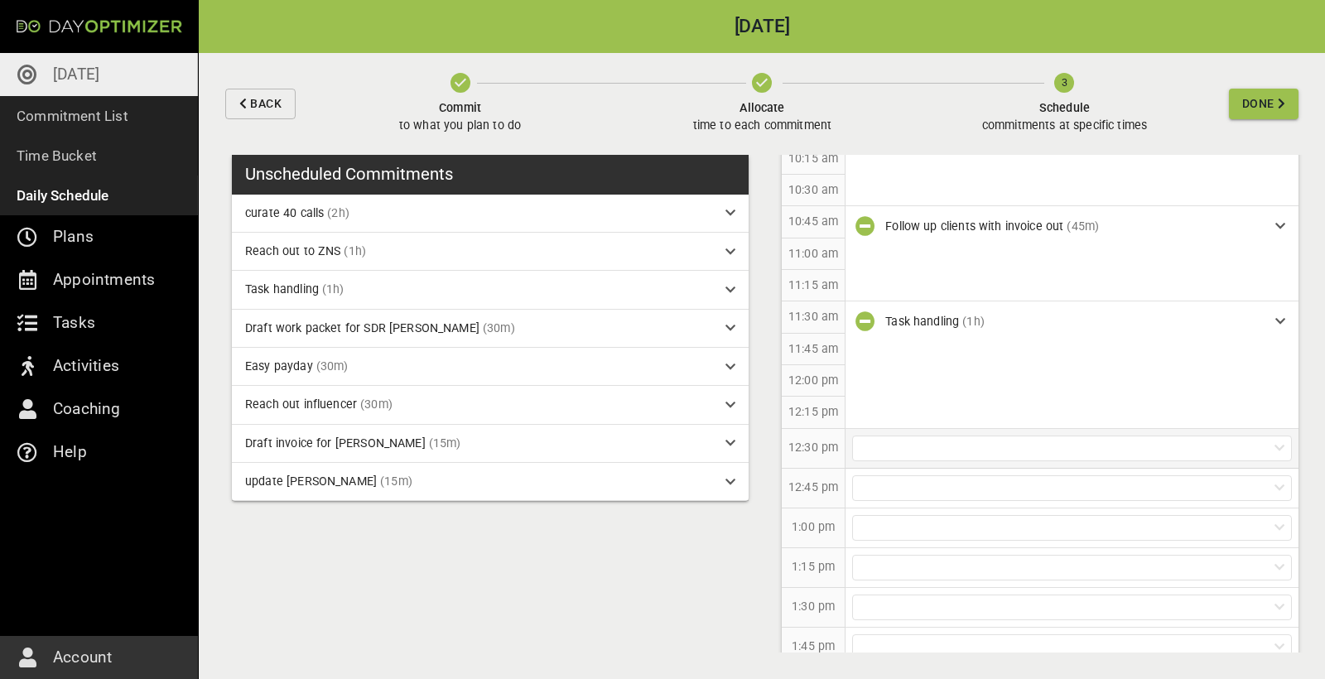
scroll to position [626, 0]
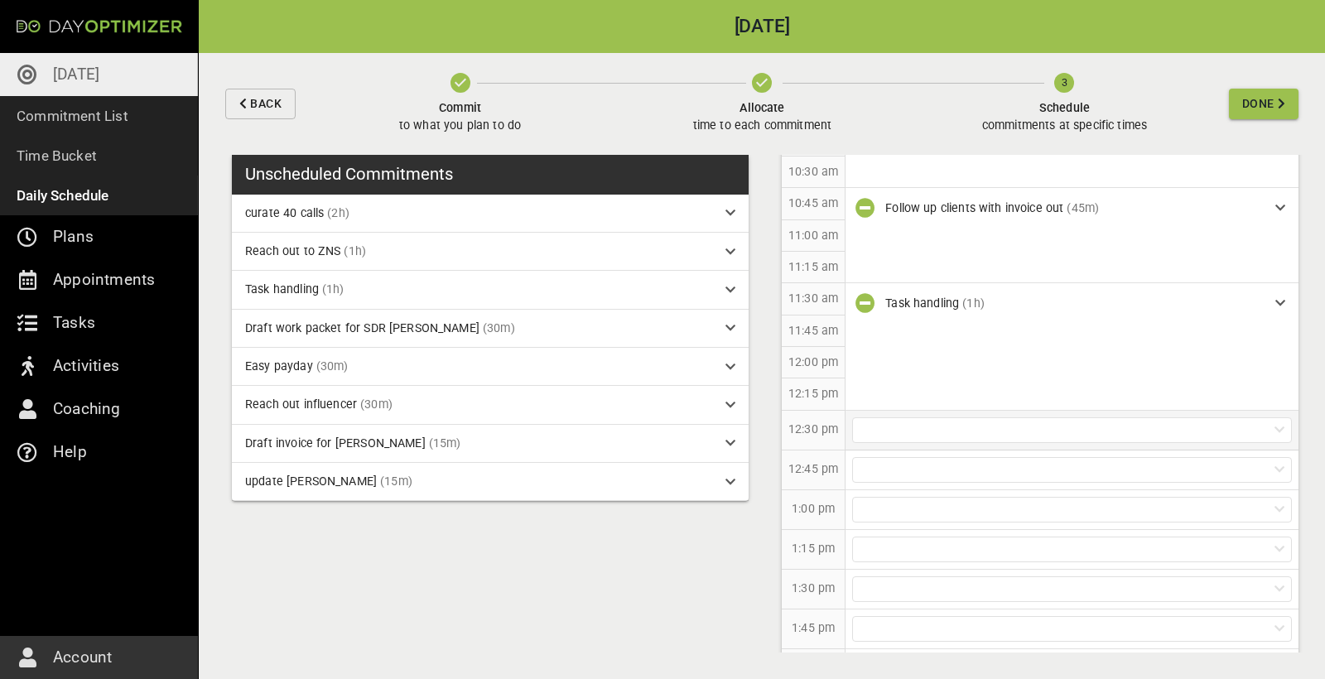
click at [948, 422] on div at bounding box center [1072, 430] width 440 height 26
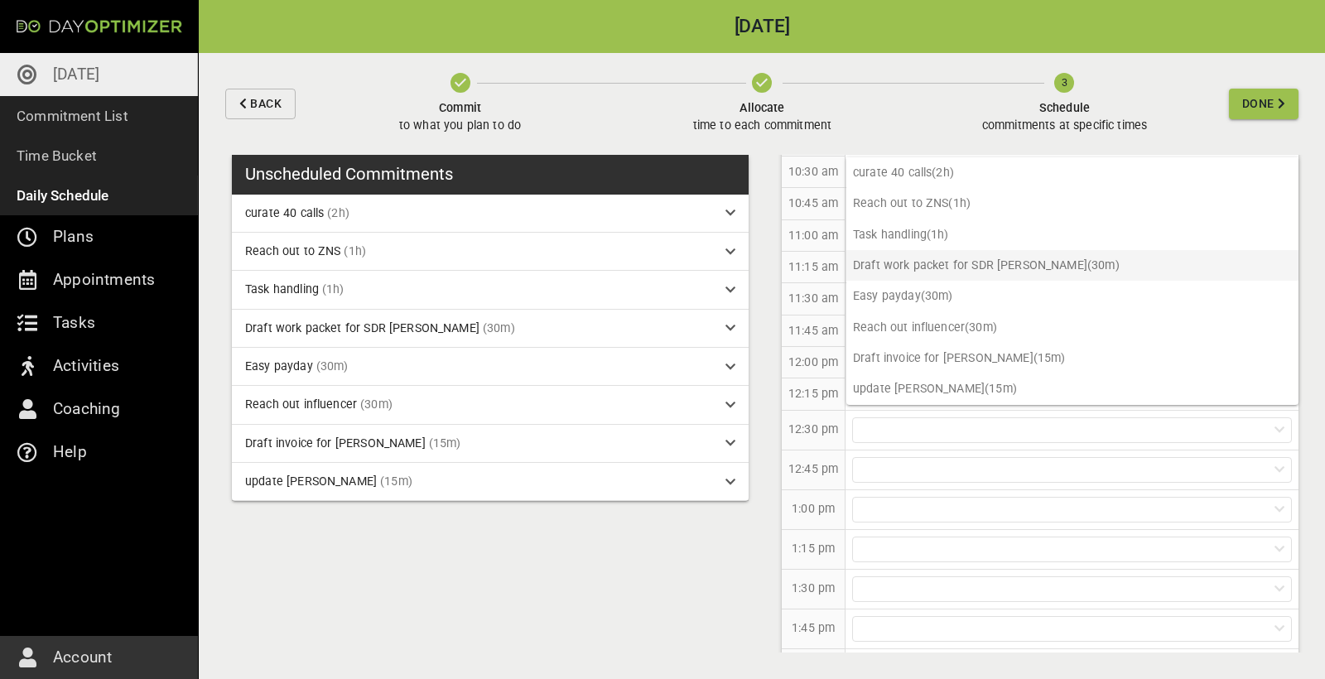
click at [975, 253] on p "Draft work packet for SDR [PERSON_NAME] (30m)" at bounding box center [1072, 265] width 452 height 31
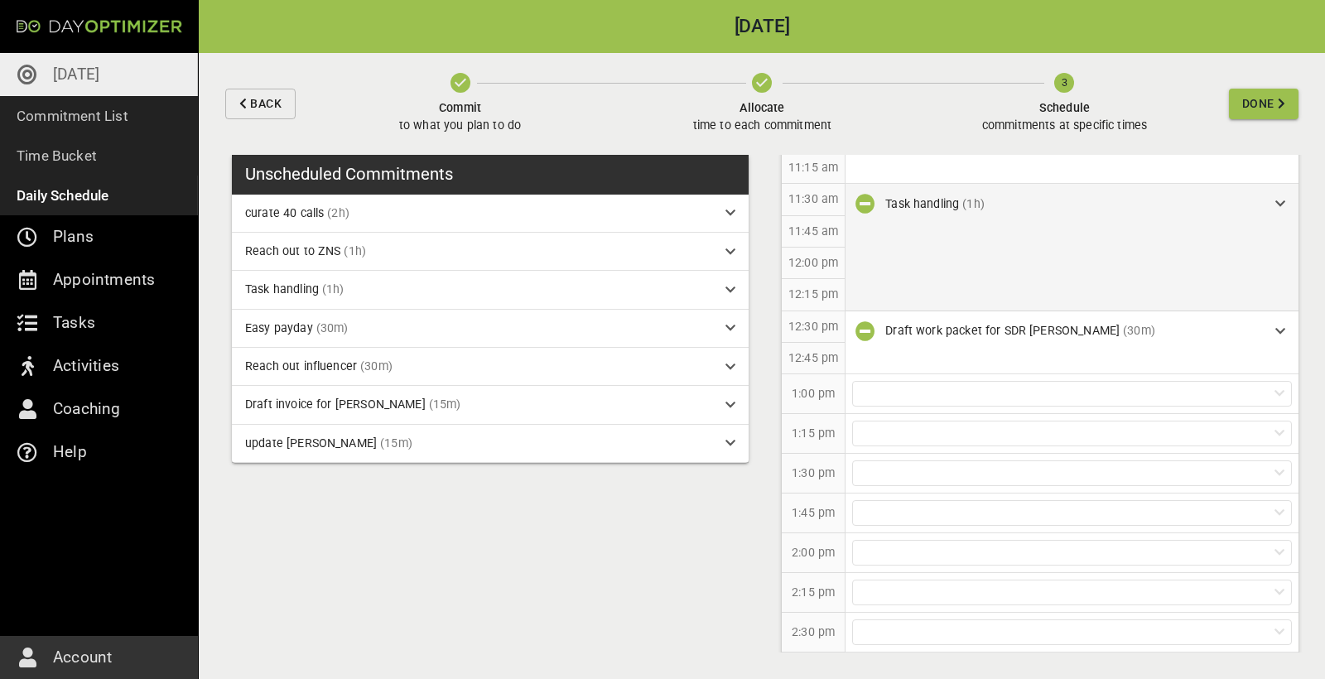
scroll to position [739, 0]
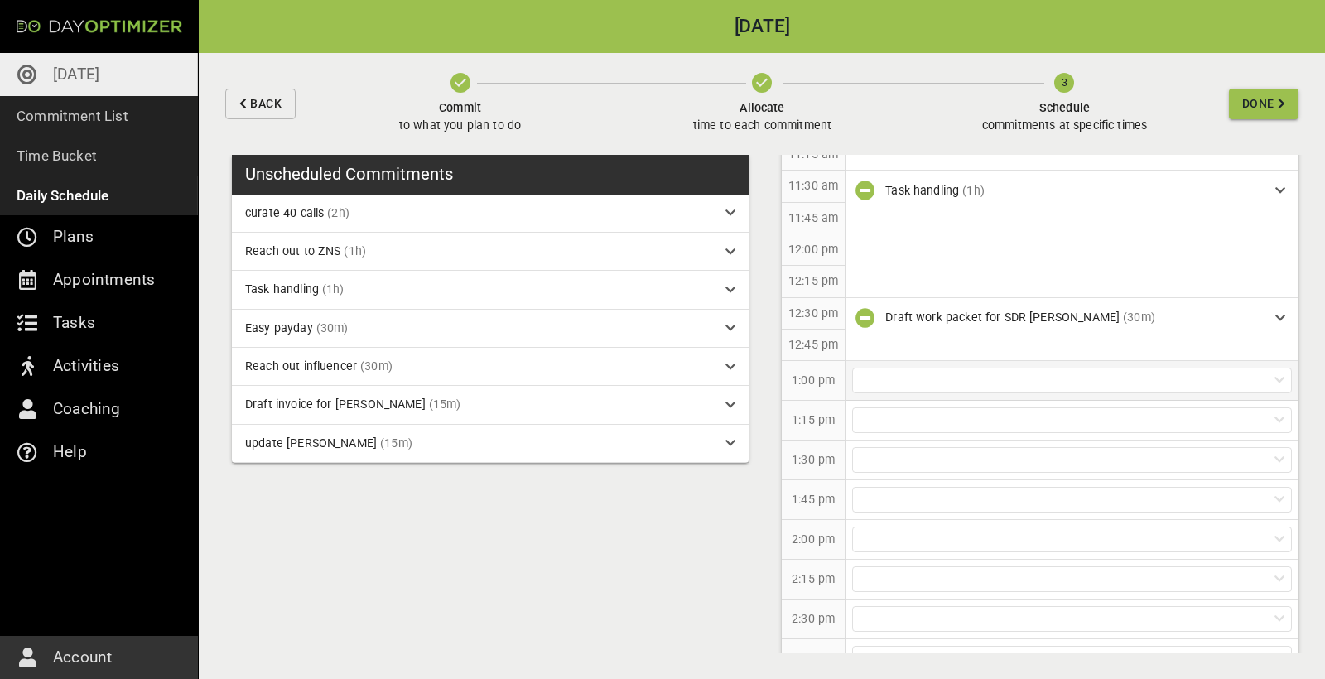
click at [986, 369] on div at bounding box center [1072, 381] width 440 height 26
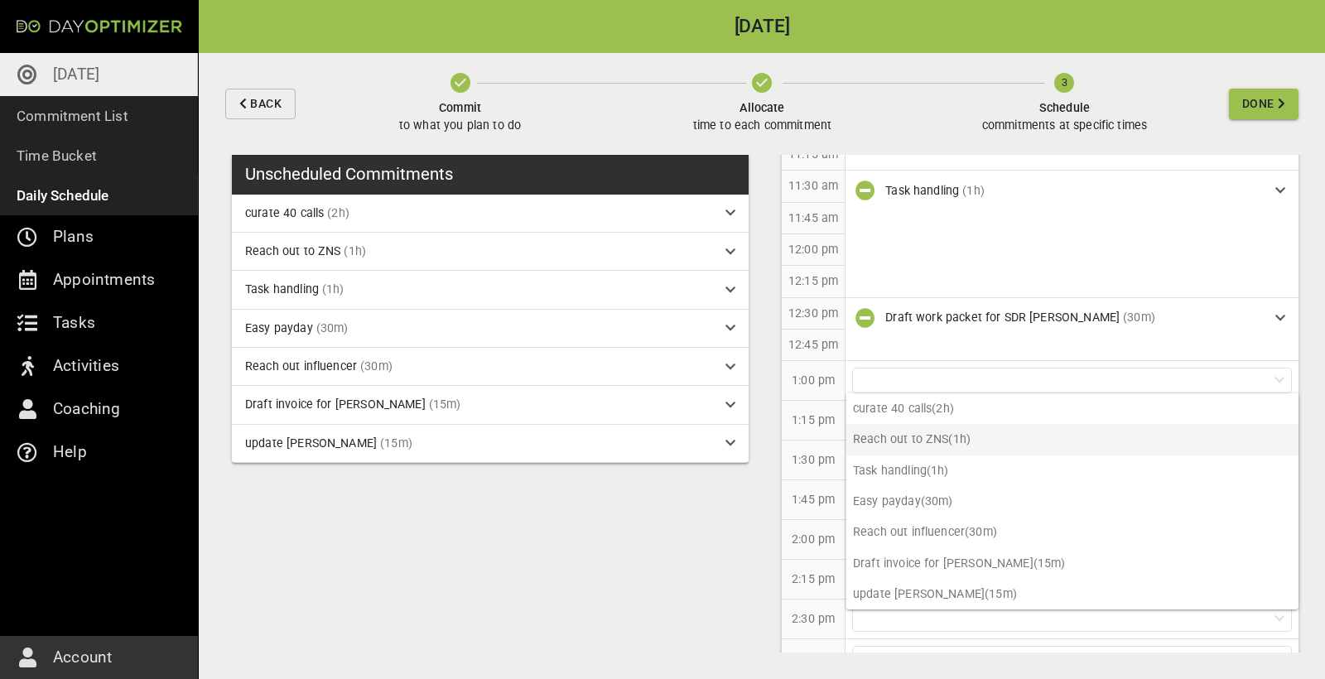
click at [934, 431] on p "Reach out to ZNS (1h)" at bounding box center [1072, 439] width 452 height 31
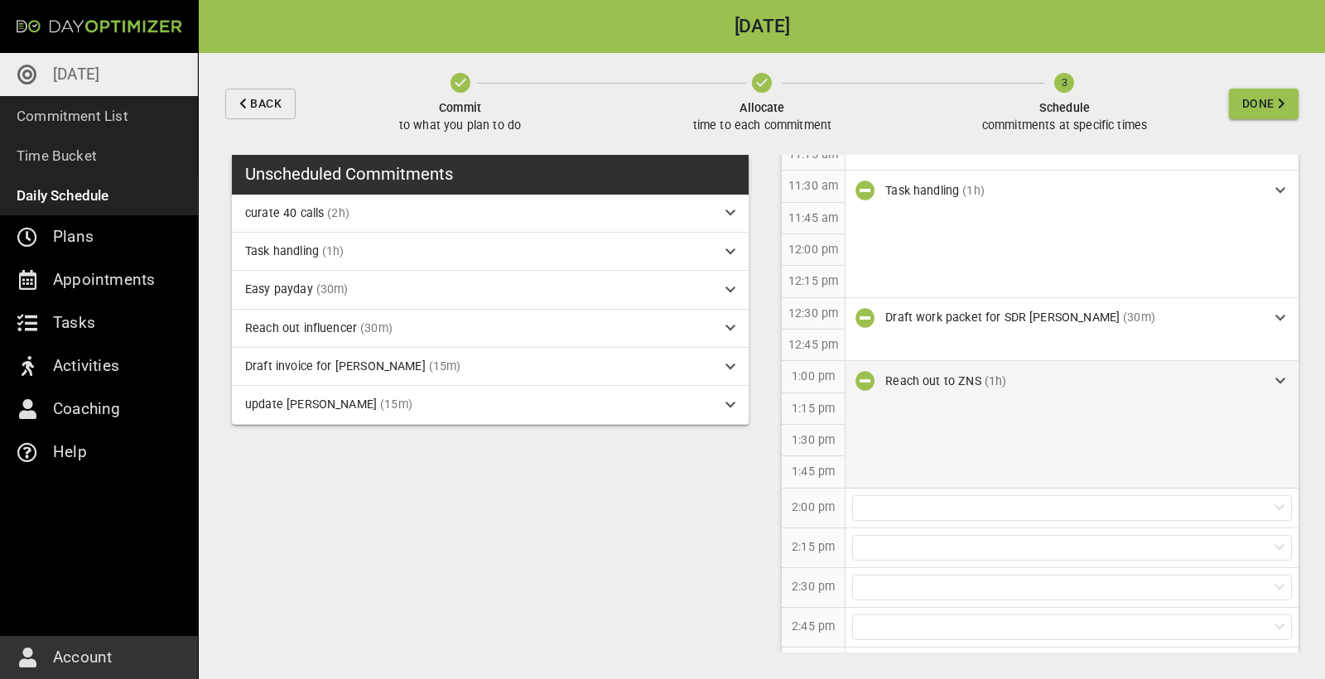
click at [1144, 381] on div "Reach out to ZNS (1h)" at bounding box center [1073, 381] width 377 height 17
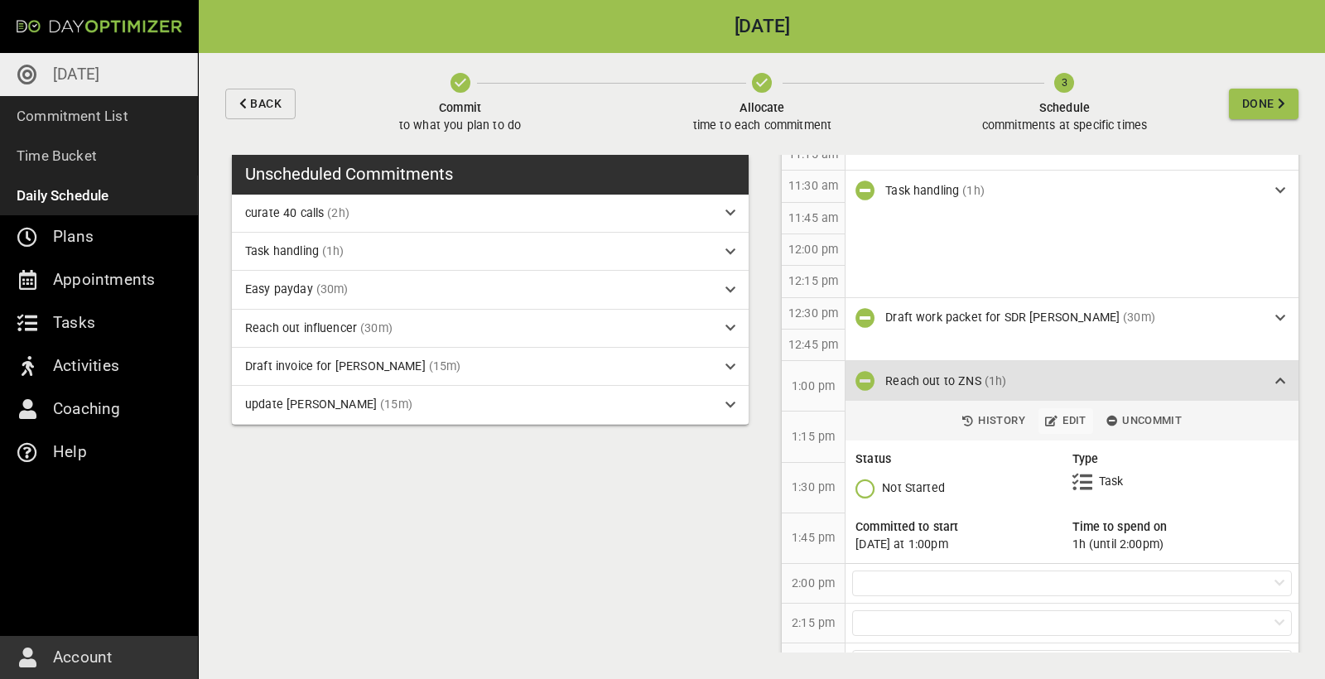
click at [1080, 412] on span "Edit" at bounding box center [1065, 420] width 41 height 19
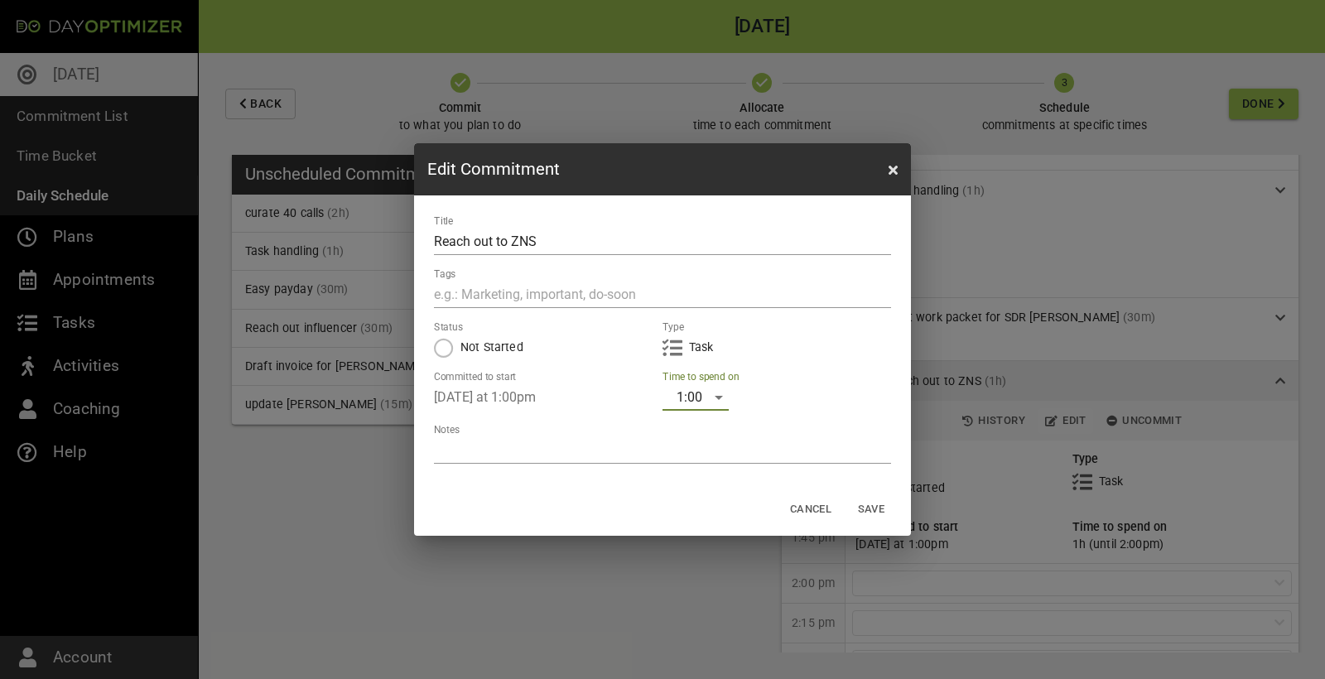
click at [712, 399] on div "1:00" at bounding box center [695, 397] width 66 height 26
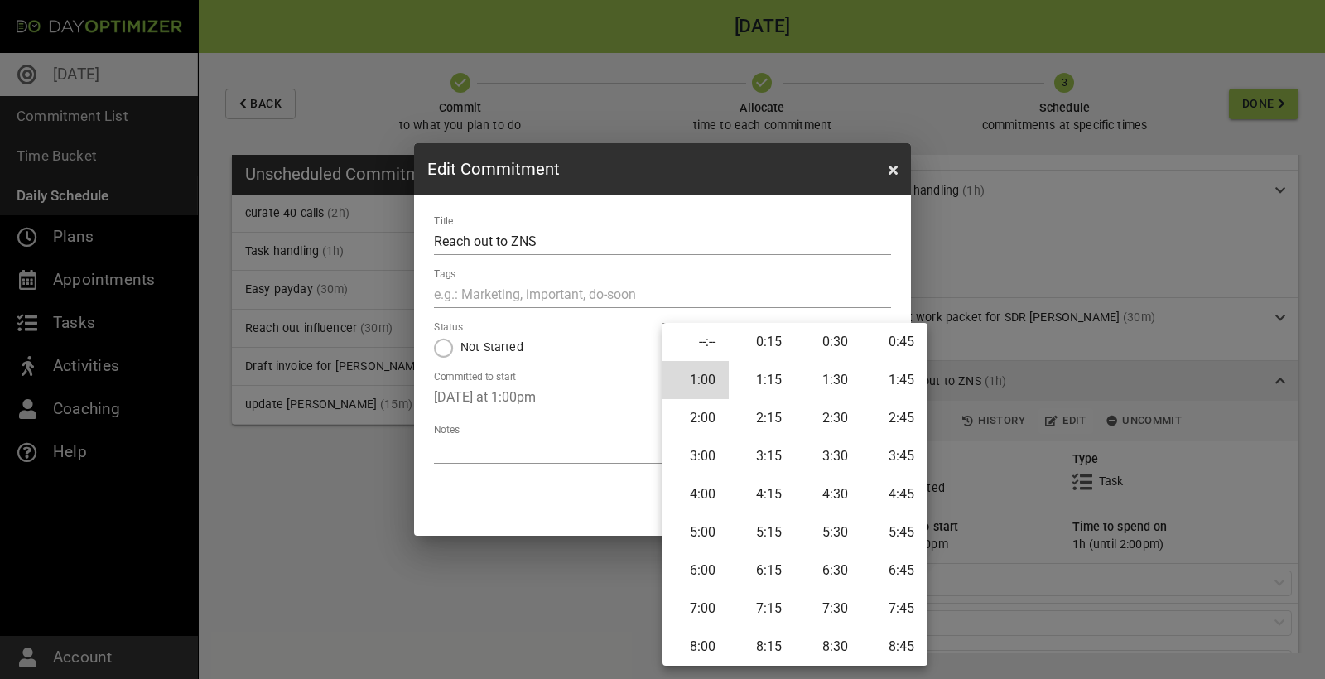
click at [894, 338] on li "0:45" at bounding box center [894, 342] width 66 height 38
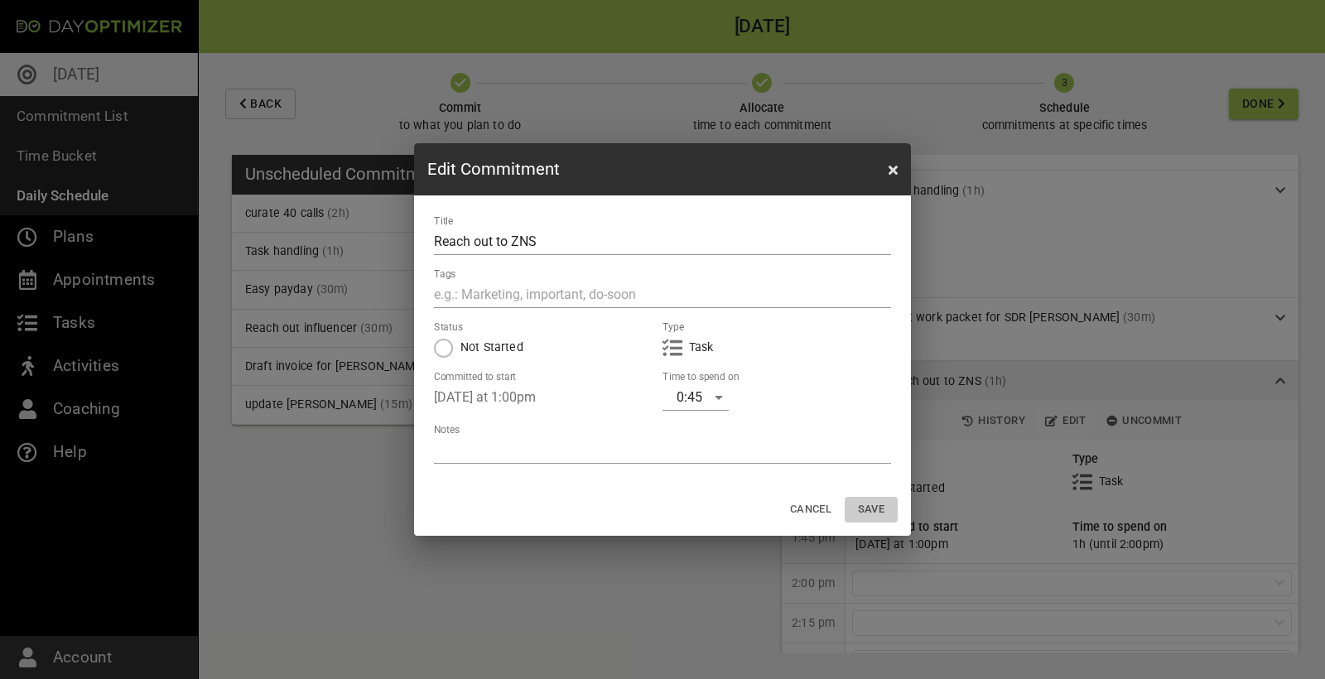
click at [872, 503] on span "Save" at bounding box center [871, 509] width 40 height 19
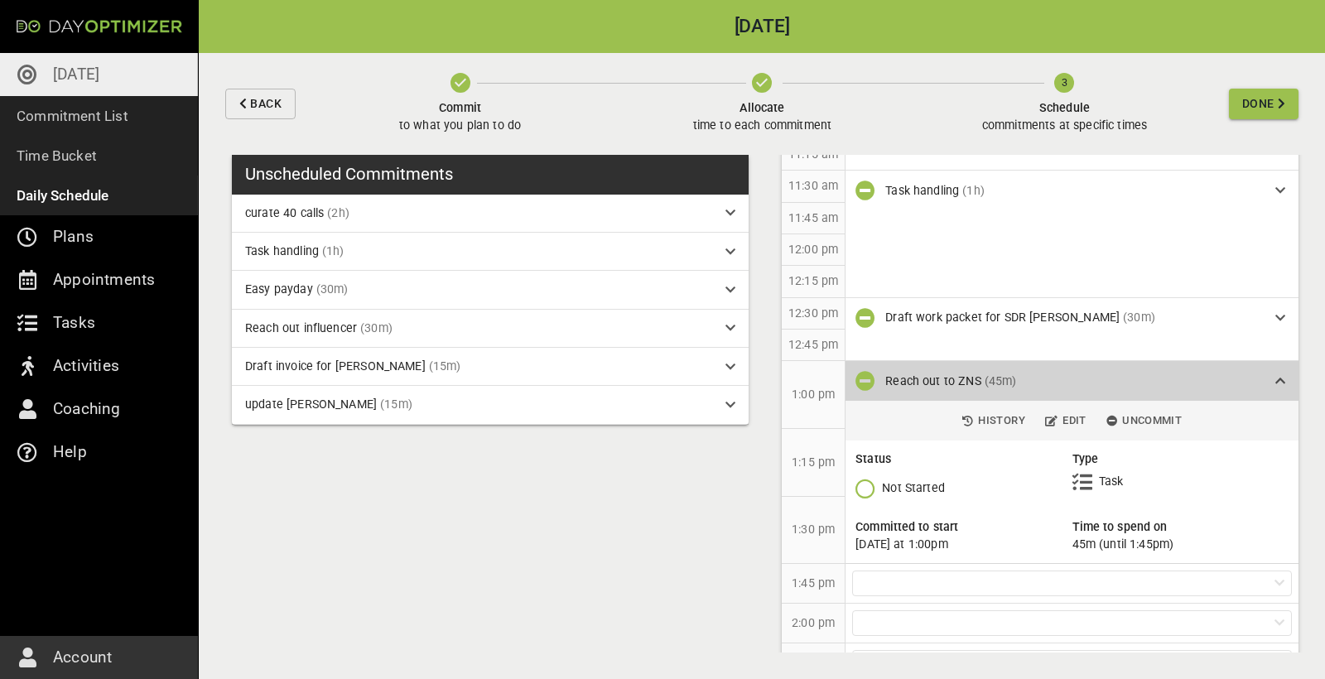
click at [1182, 373] on div "Reach out to ZNS (45m)" at bounding box center [1073, 381] width 377 height 17
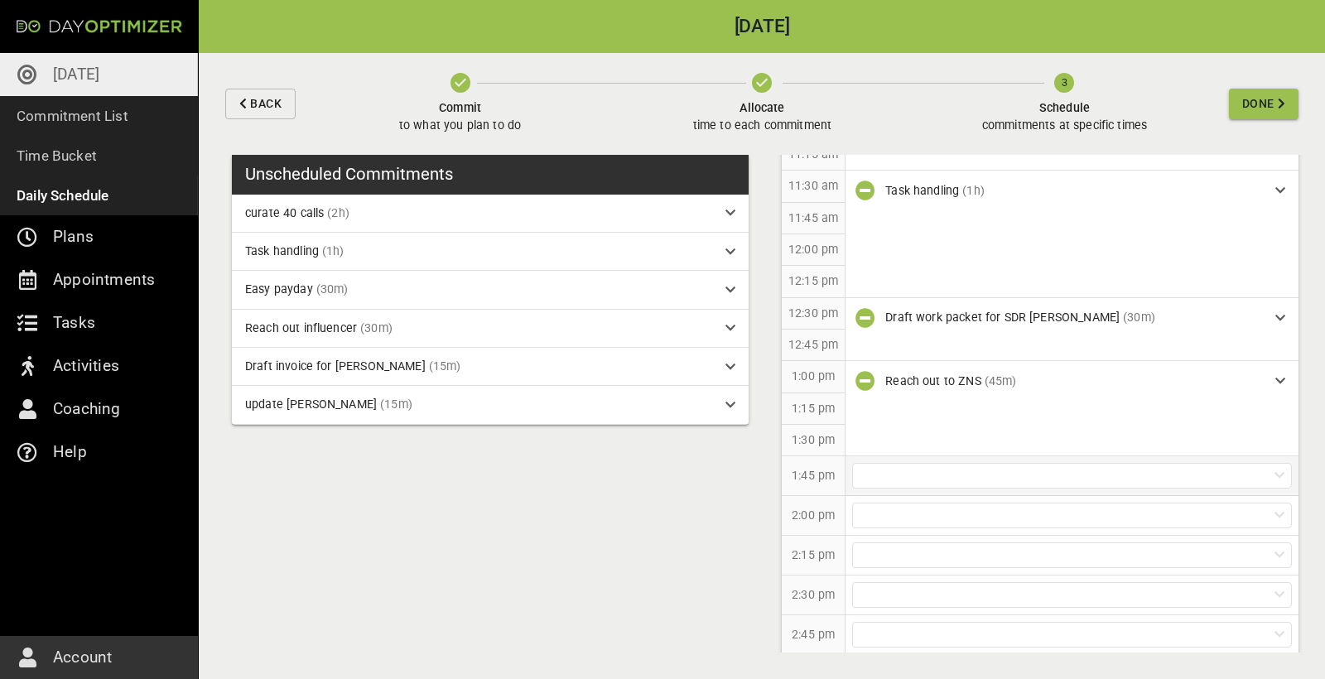
click at [947, 469] on div at bounding box center [1072, 476] width 440 height 26
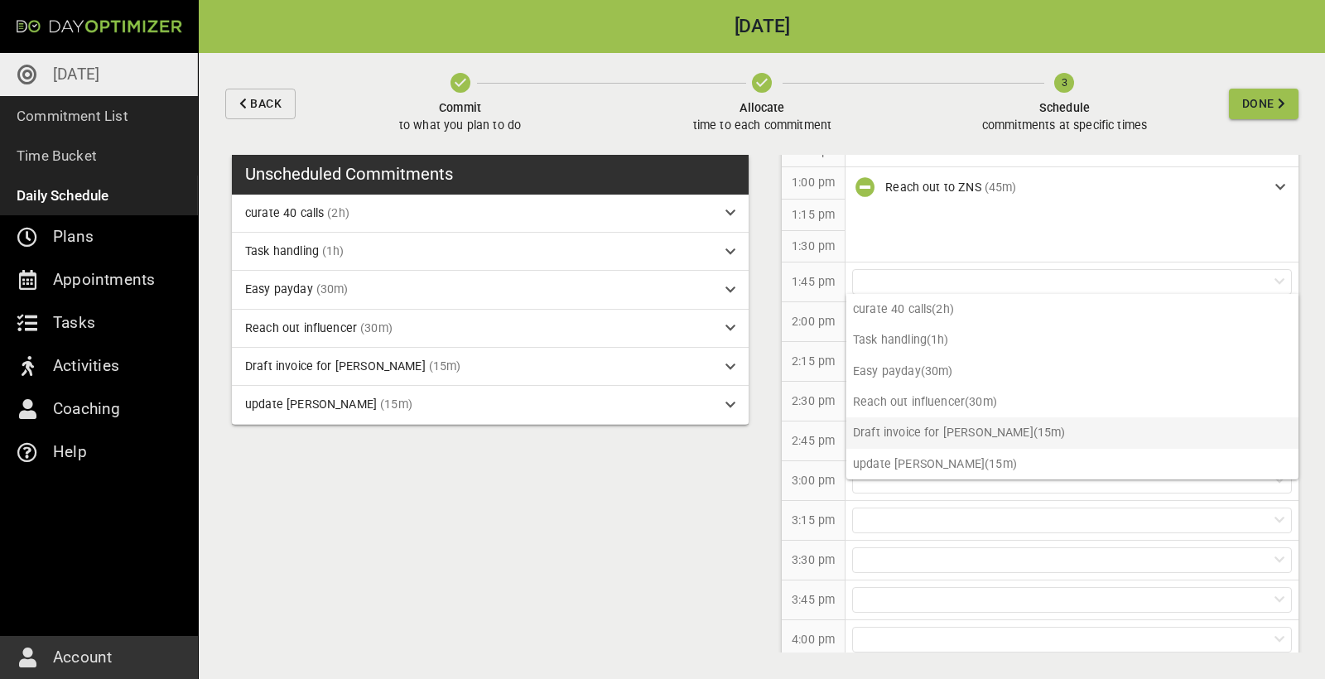
scroll to position [0, 0]
click at [931, 400] on p "Reach out influencer (30m)" at bounding box center [1072, 402] width 452 height 31
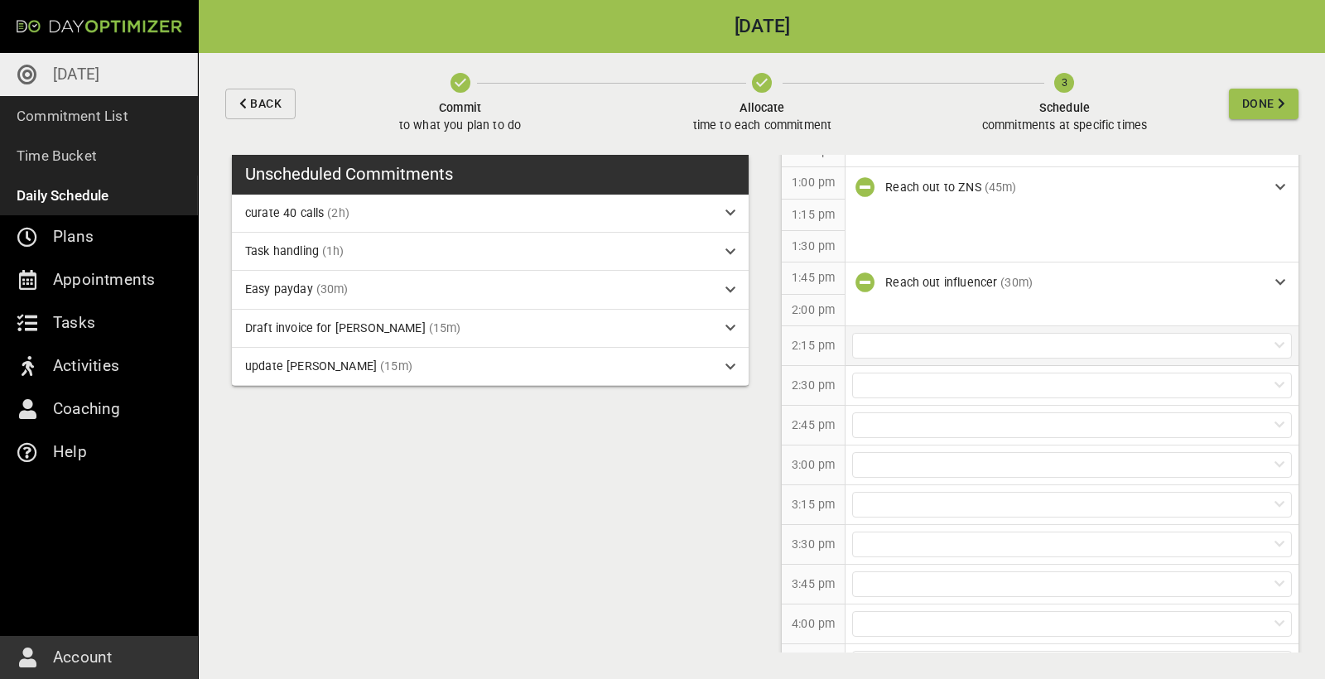
click at [964, 333] on div at bounding box center [1072, 346] width 440 height 26
click at [933, 397] on p "Task handling (1h)" at bounding box center [1072, 402] width 452 height 31
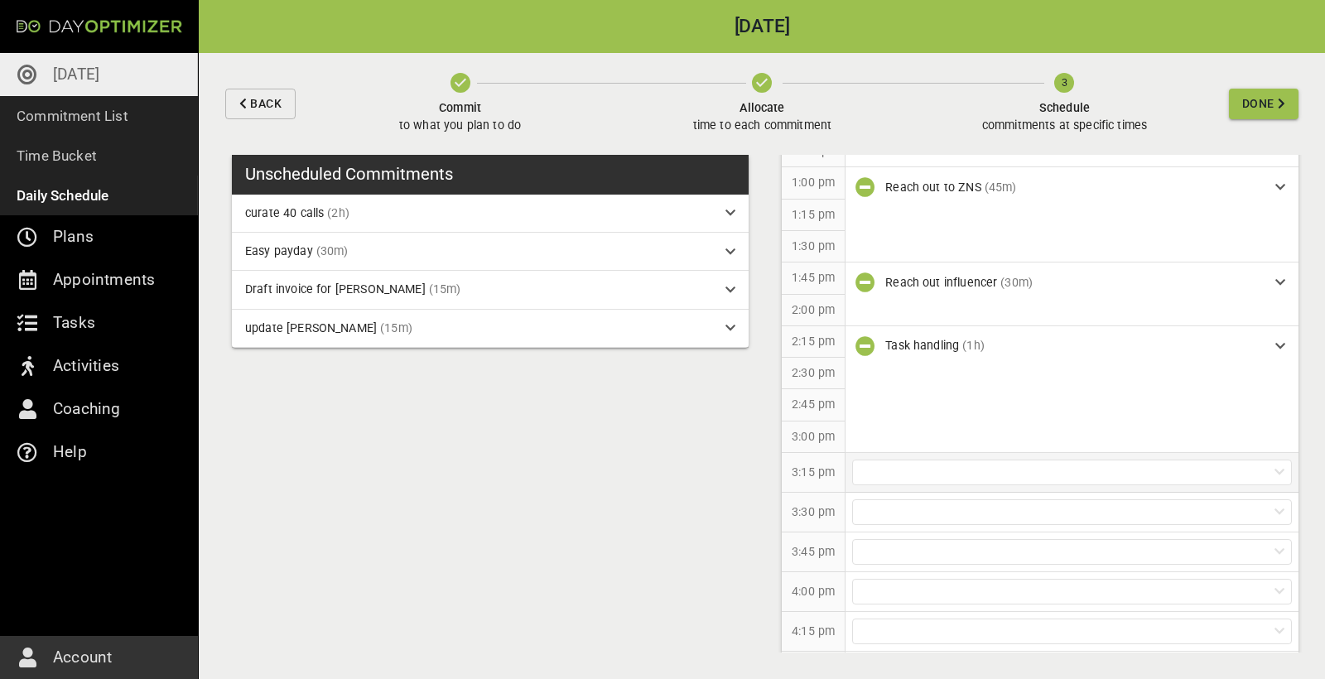
click at [938, 467] on div at bounding box center [1072, 472] width 440 height 26
click at [960, 493] on p "curate 40 calls (2h)" at bounding box center [1072, 498] width 452 height 31
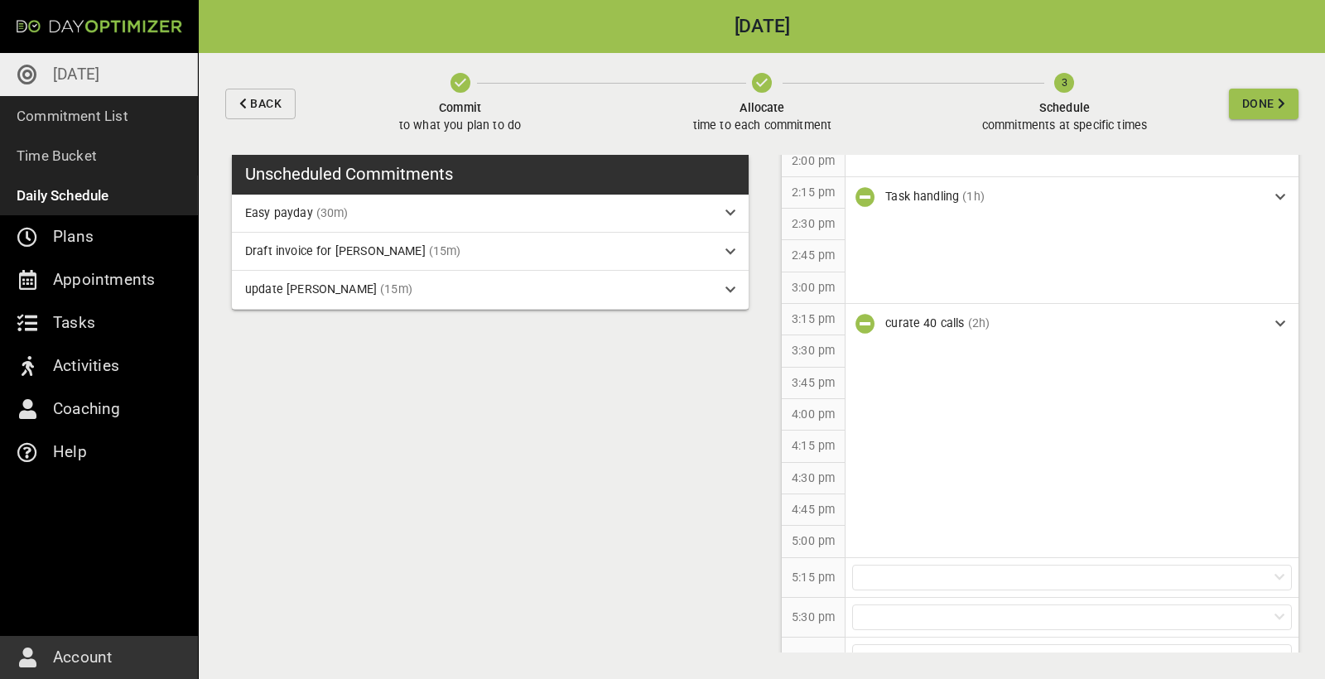
scroll to position [1099, 0]
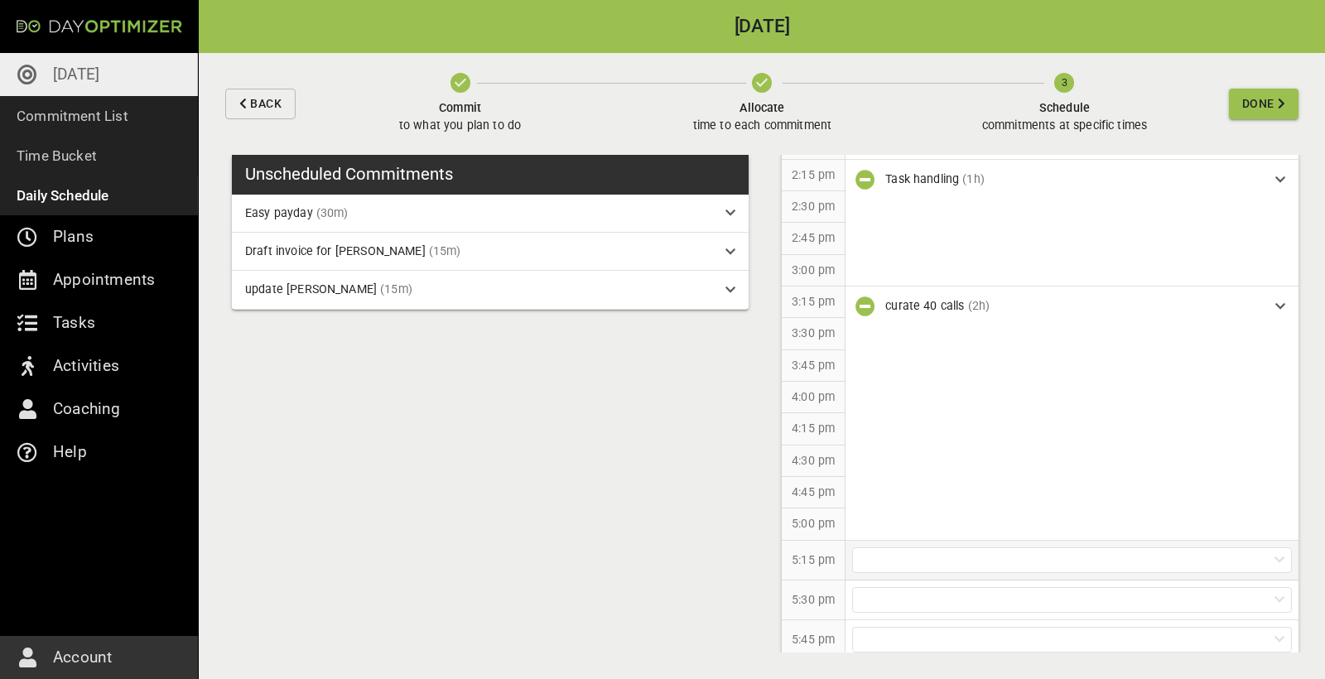
click at [977, 552] on div at bounding box center [1072, 560] width 440 height 26
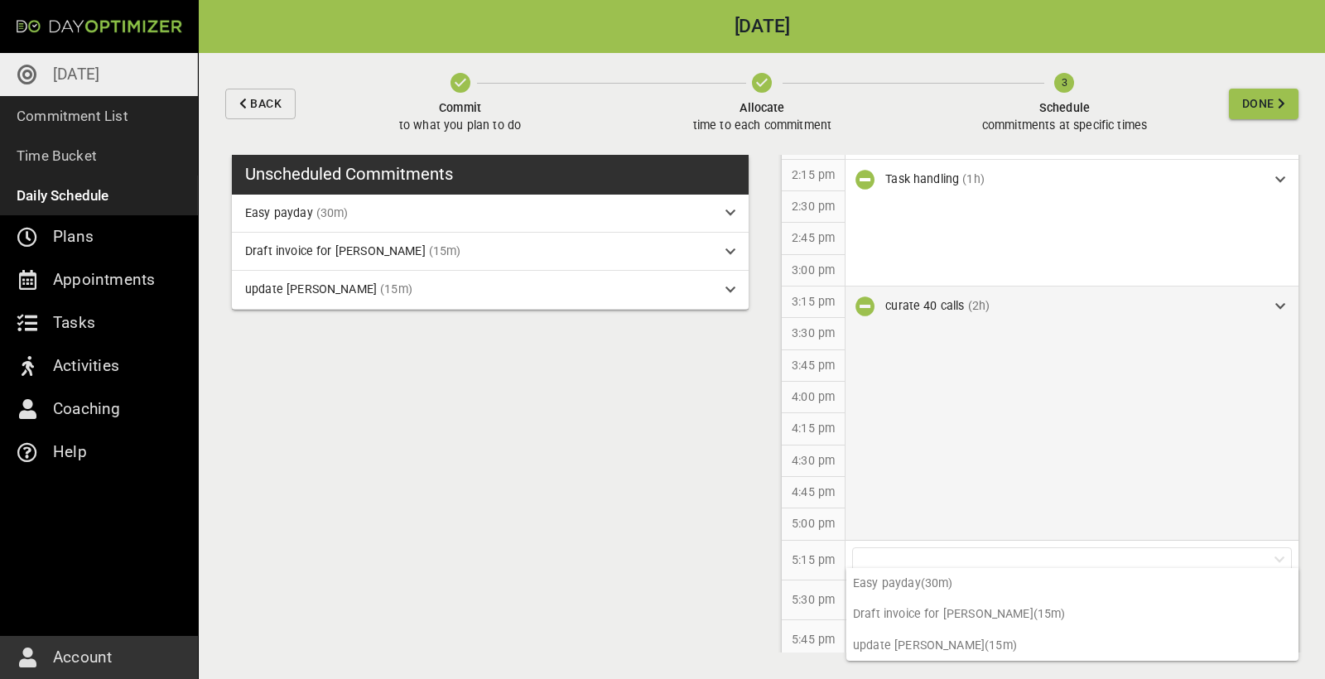
click at [1206, 297] on div "curate 40 calls (2h)" at bounding box center [1073, 305] width 377 height 17
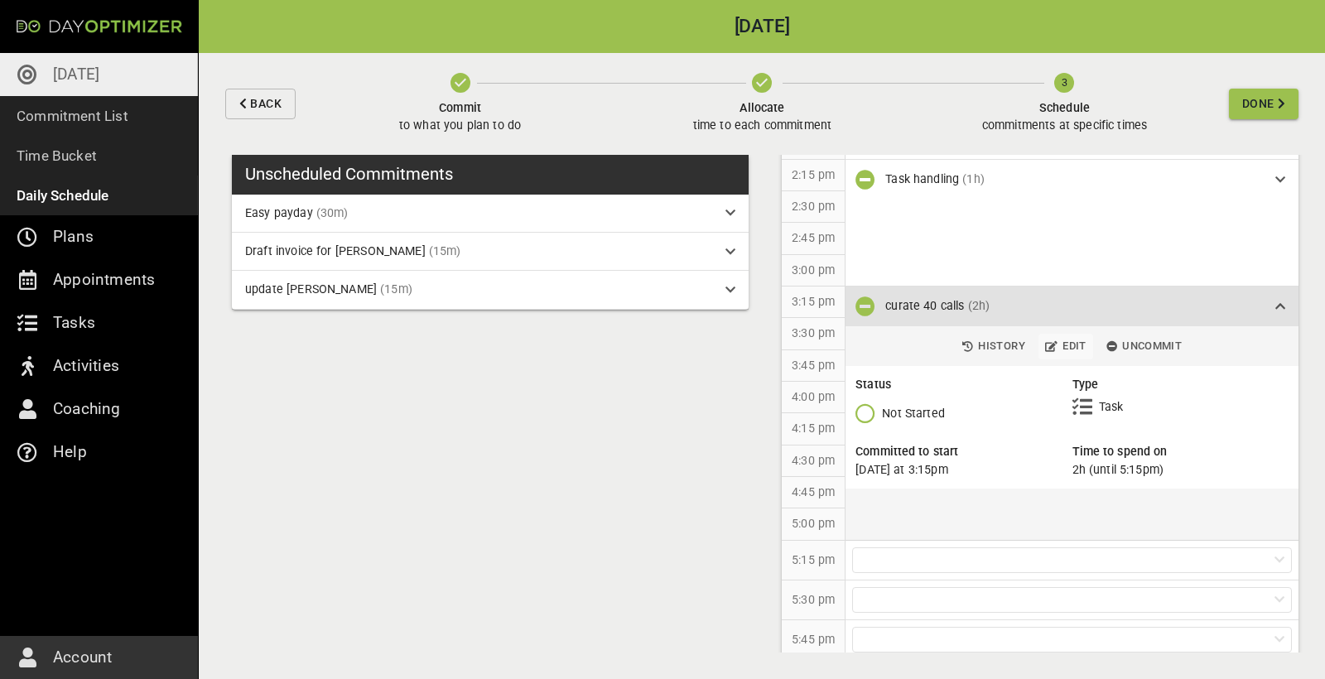
click at [1069, 337] on span "Edit" at bounding box center [1065, 346] width 41 height 19
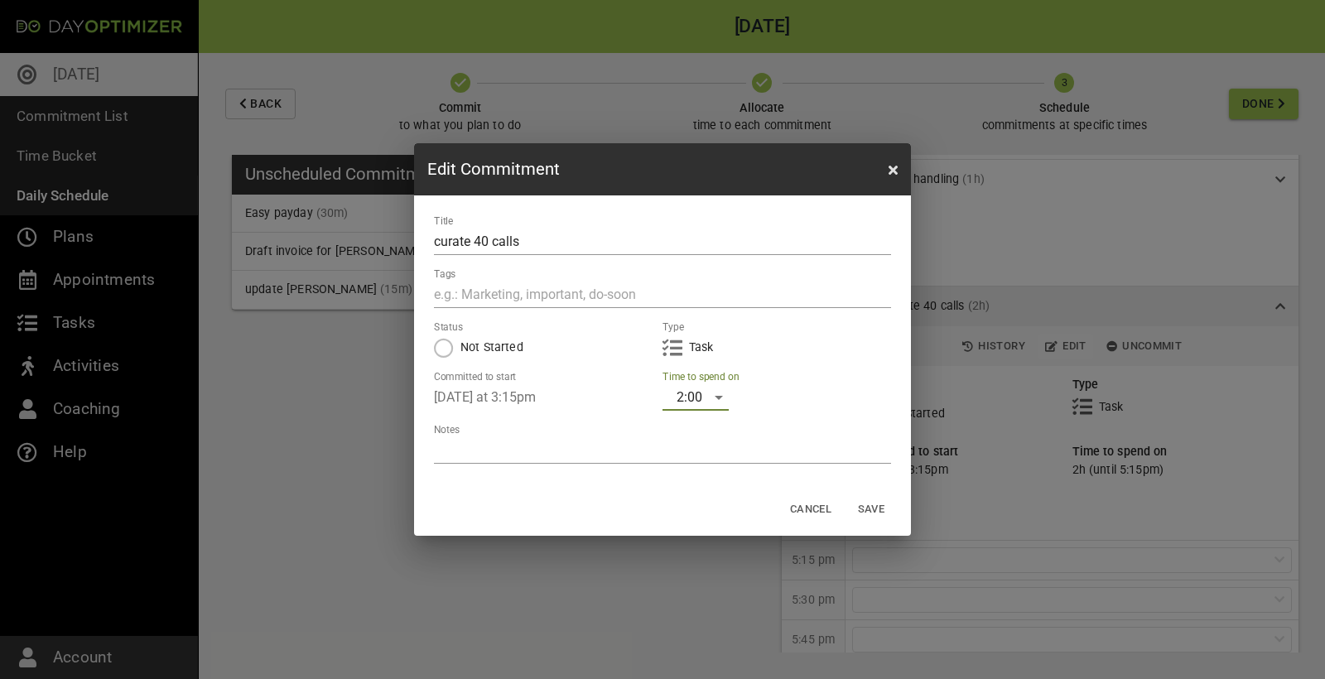
click at [700, 397] on div "2:00" at bounding box center [695, 397] width 66 height 26
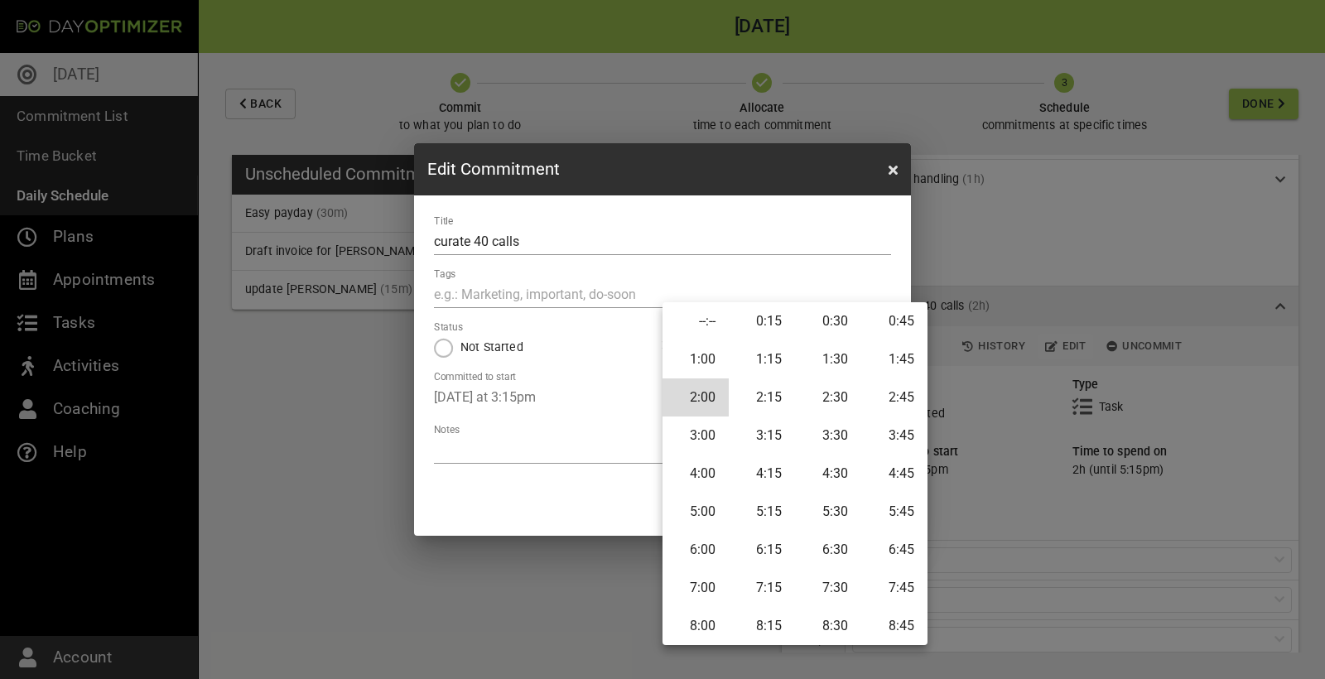
click at [860, 232] on div at bounding box center [662, 339] width 1325 height 679
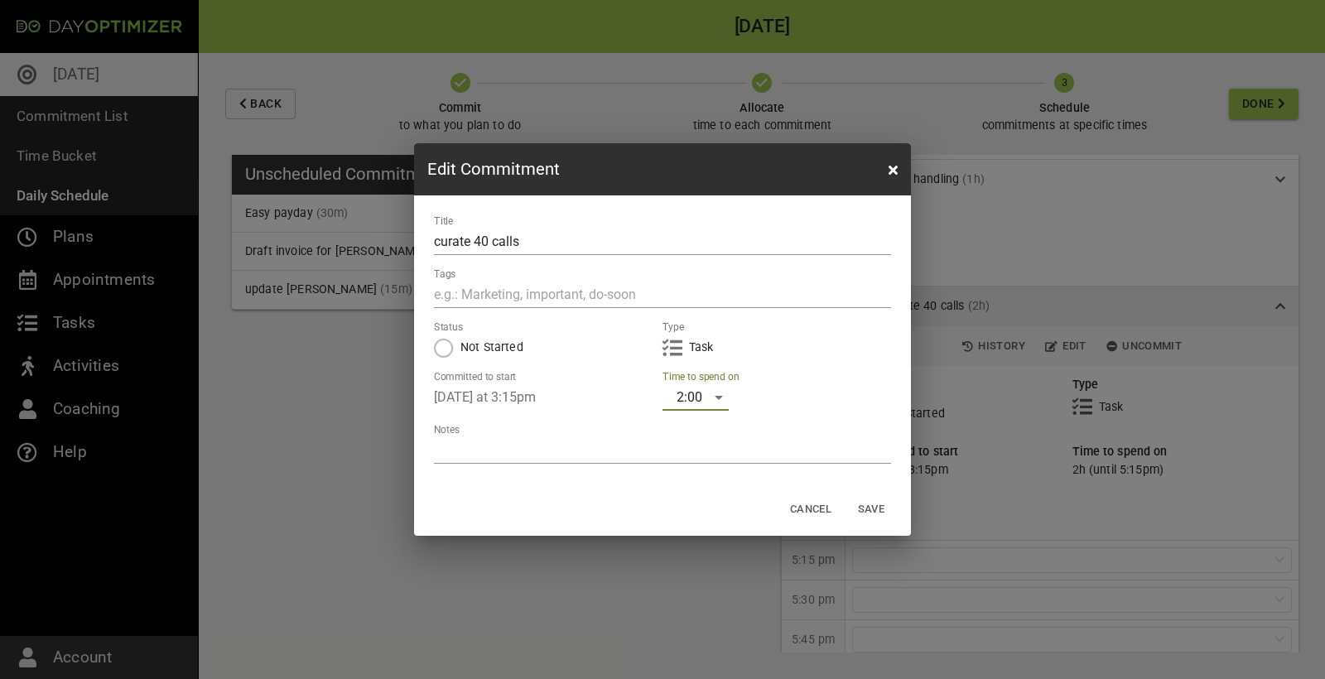
click at [893, 170] on icon "button" at bounding box center [892, 169] width 9 height 13
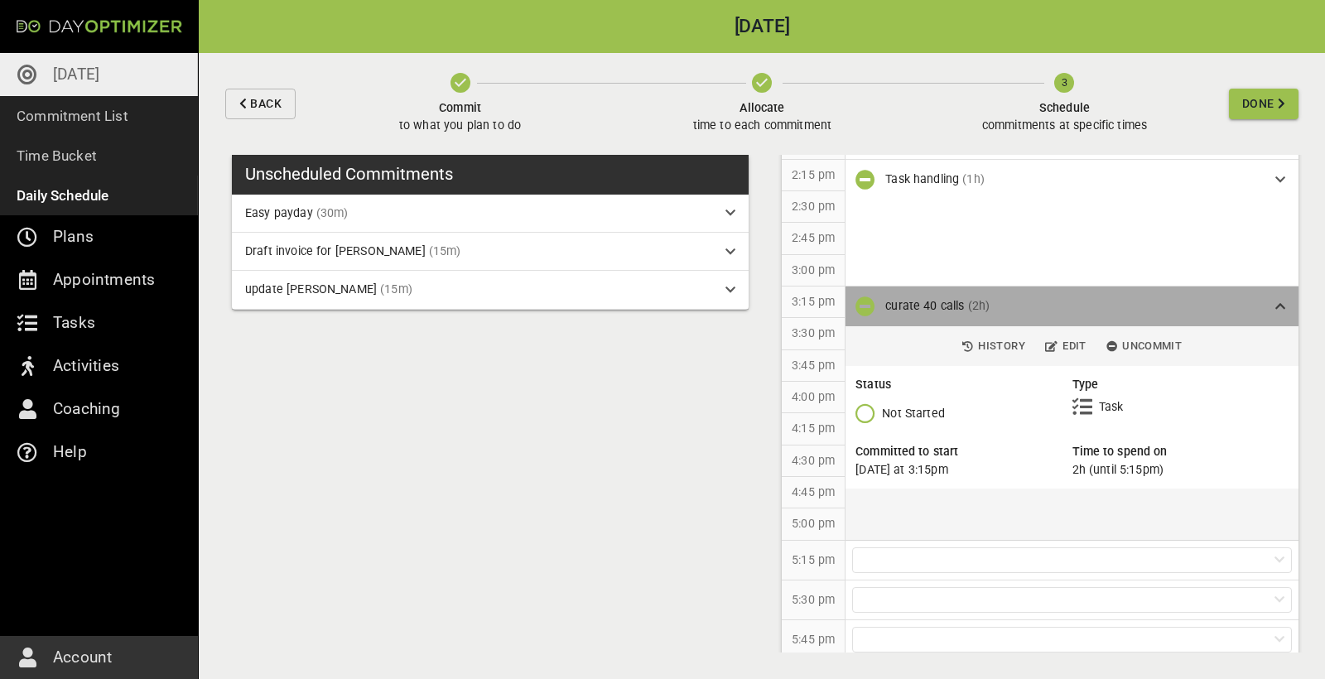
click at [1199, 300] on div "curate 40 calls (2h)" at bounding box center [1073, 305] width 377 height 17
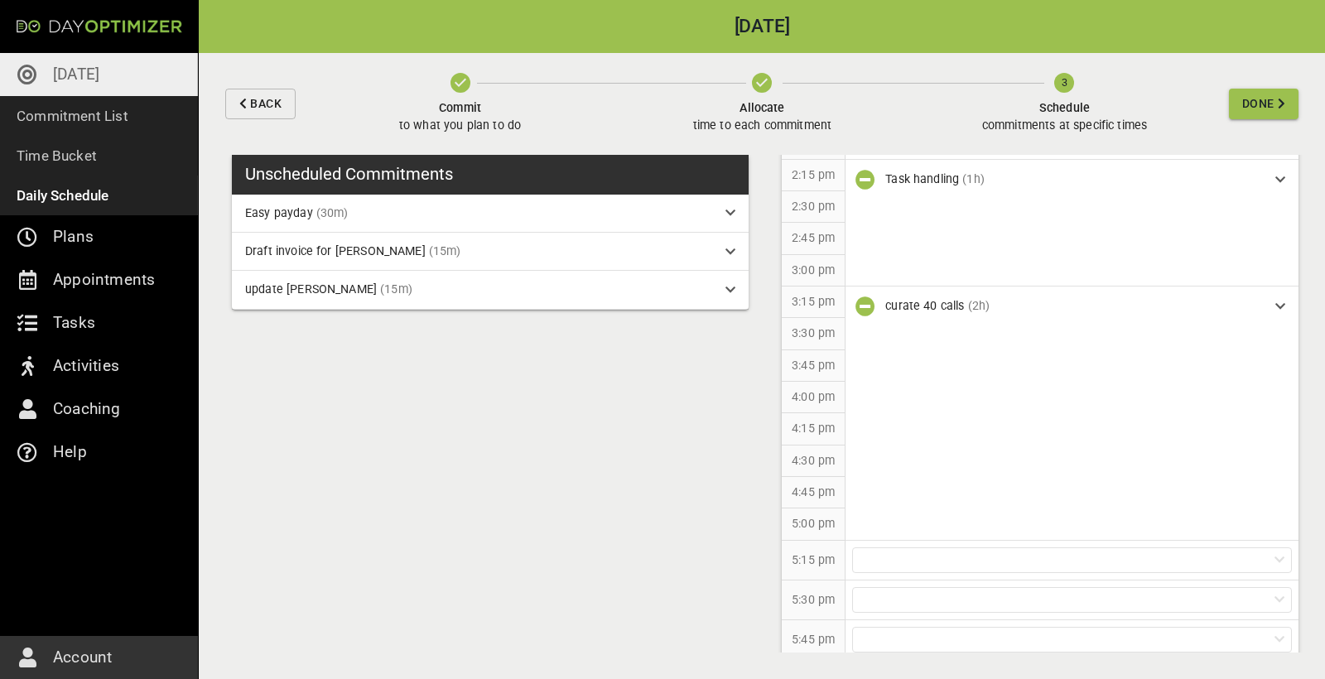
click at [763, 85] on icon "button" at bounding box center [762, 83] width 20 height 20
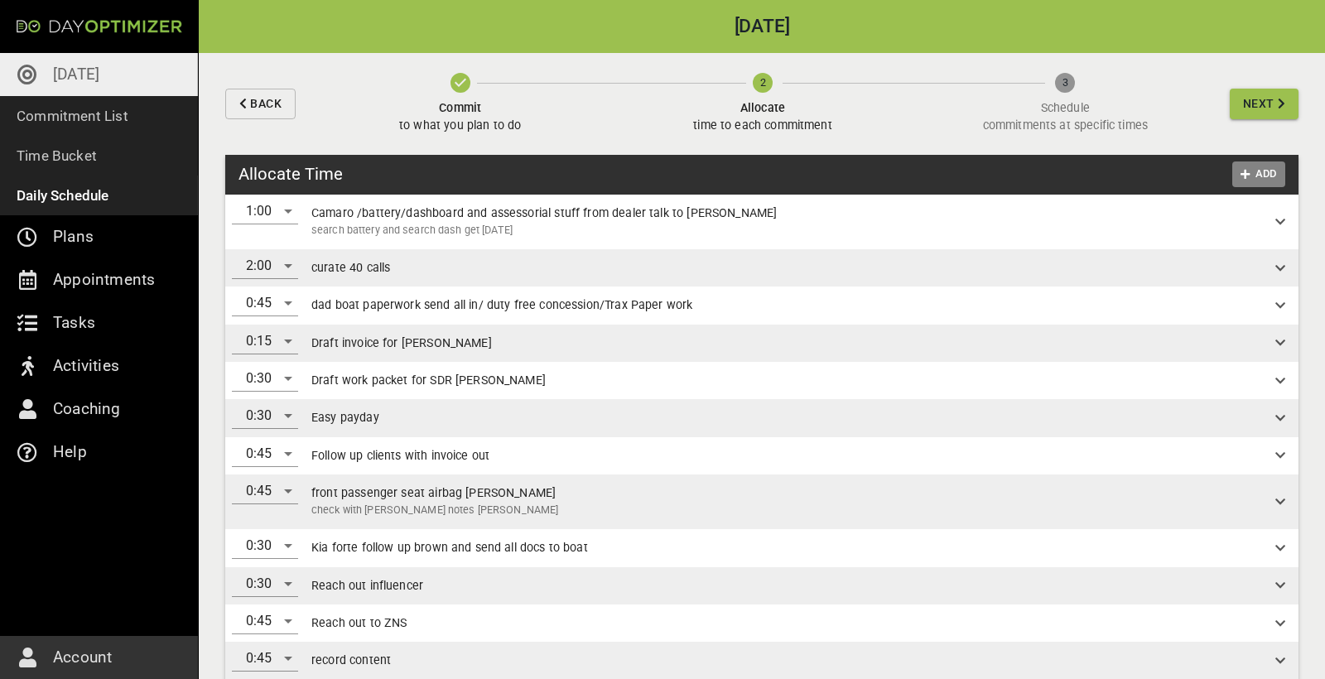
click at [1253, 168] on span "Add" at bounding box center [1259, 174] width 40 height 19
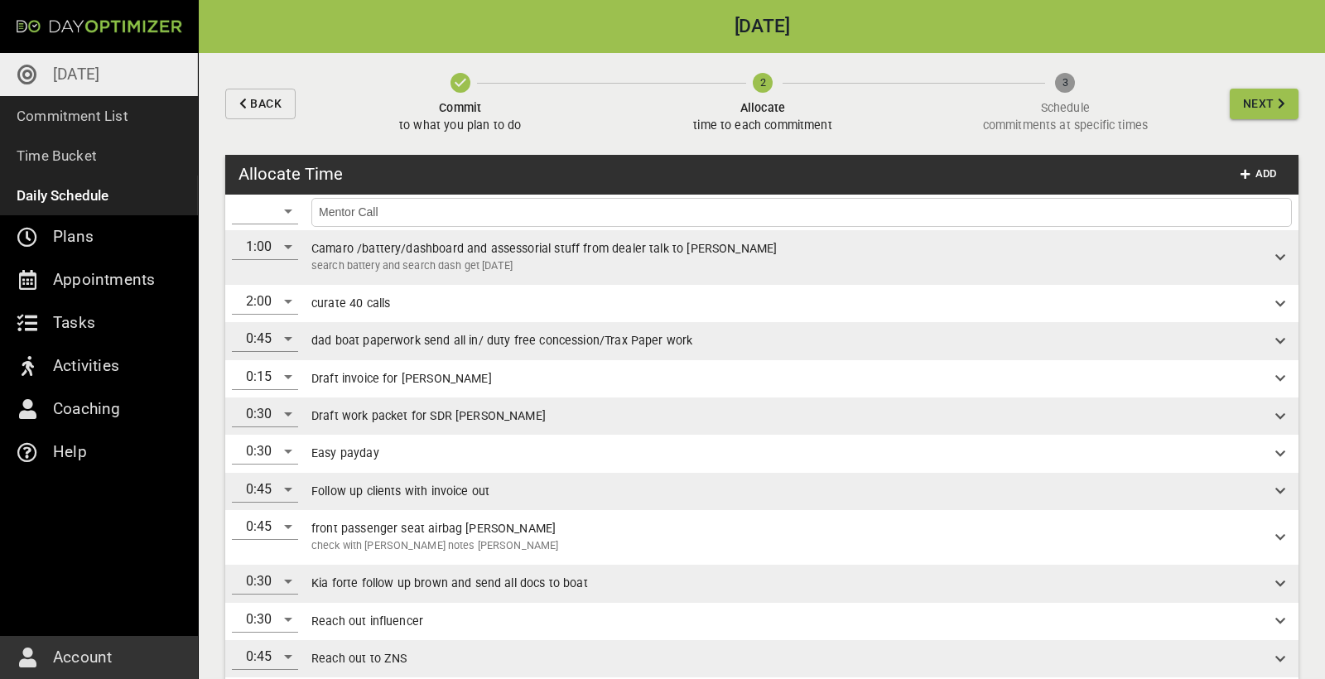
type input "Mentor Call"
click at [265, 205] on div "​" at bounding box center [265, 211] width 66 height 26
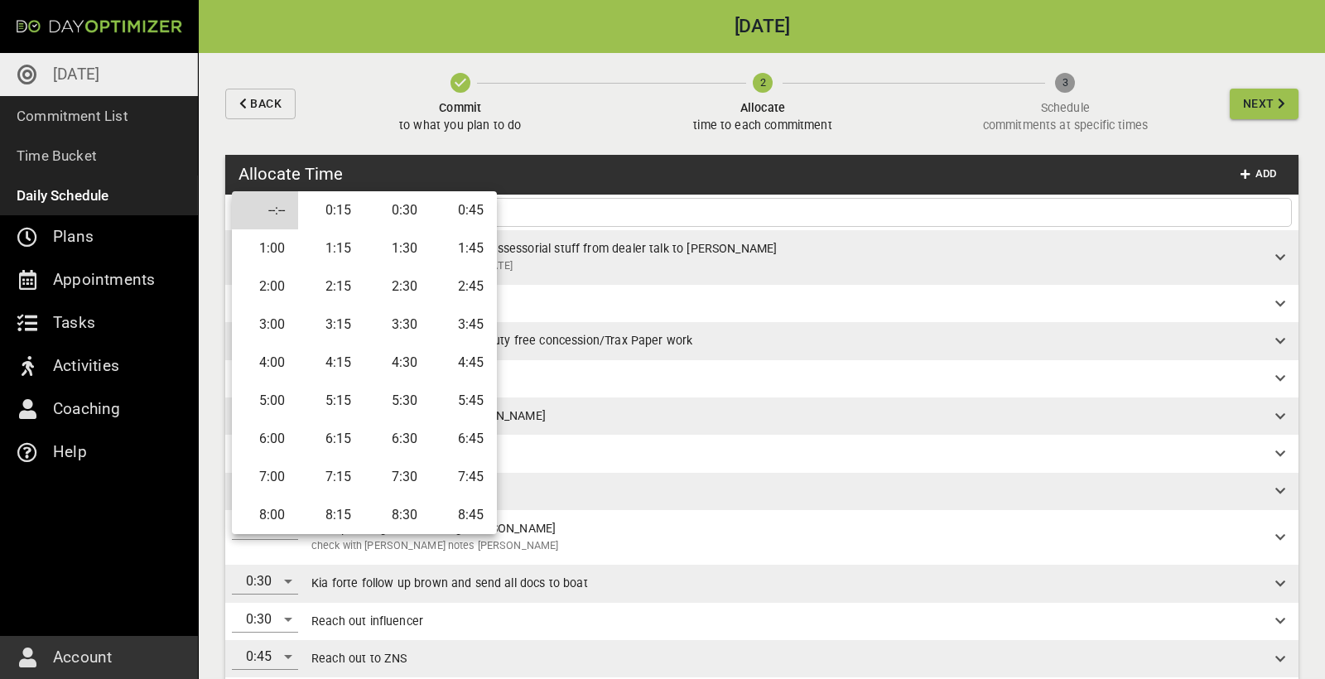
click at [282, 248] on li "1:00" at bounding box center [265, 248] width 66 height 38
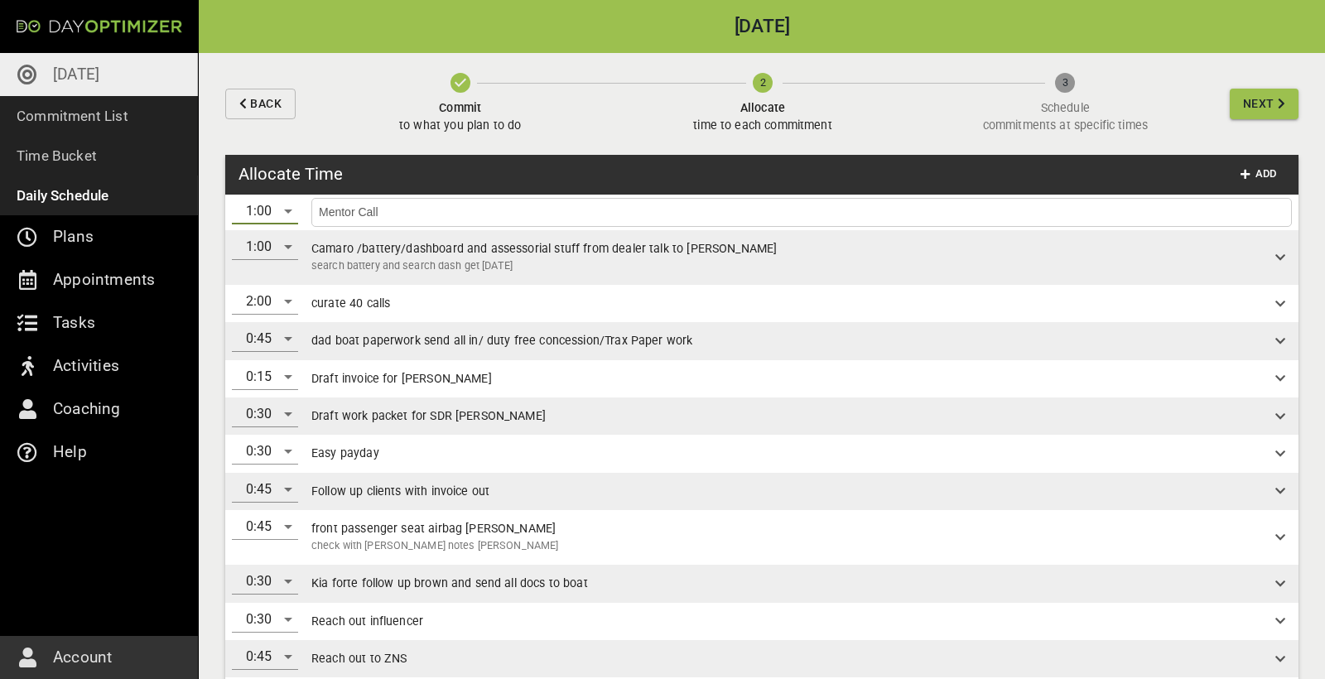
click at [844, 210] on input "Mentor Call" at bounding box center [801, 212] width 972 height 21
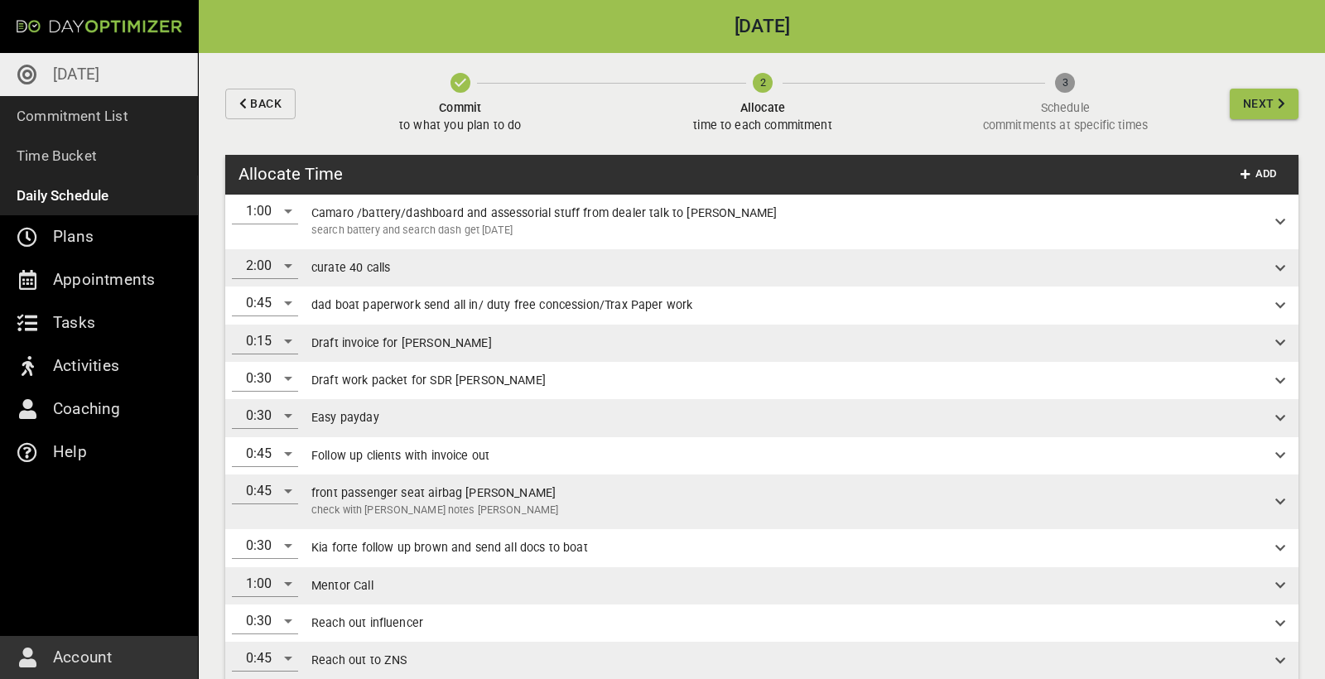
click at [1275, 105] on span "Next" at bounding box center [1264, 104] width 42 height 21
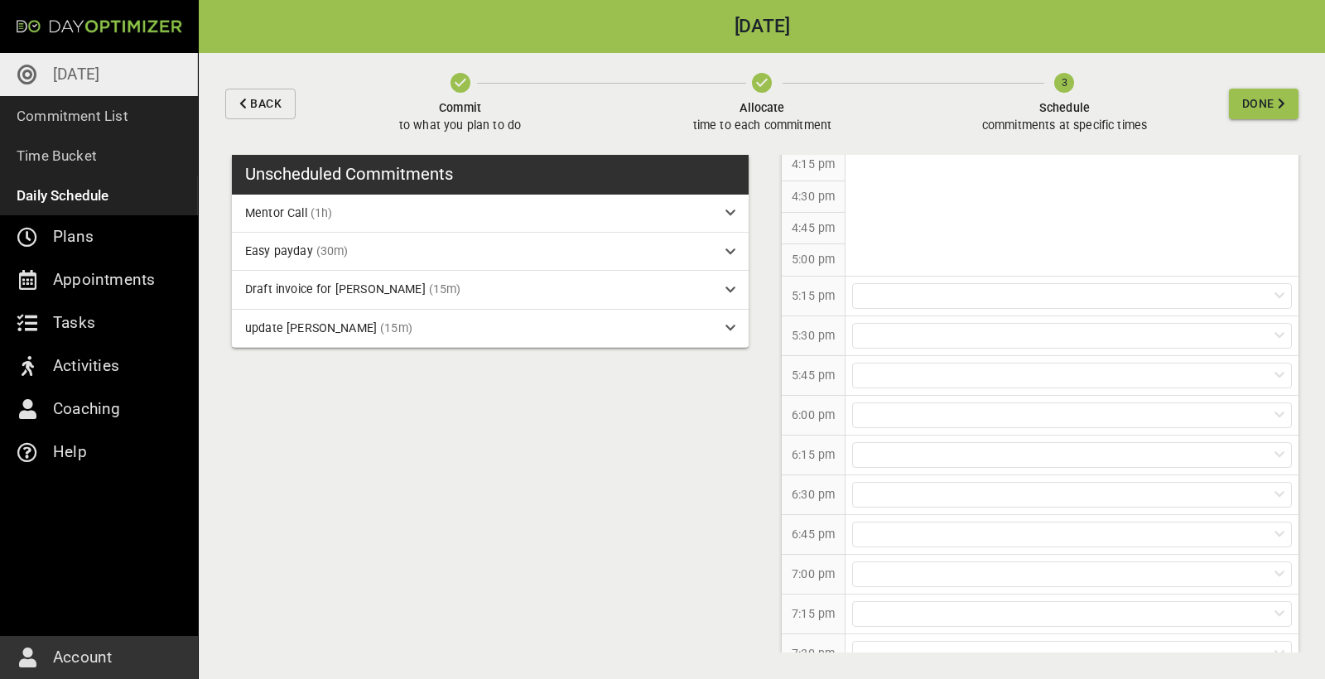
scroll to position [1301, 0]
click at [950, 344] on div at bounding box center [1072, 357] width 440 height 26
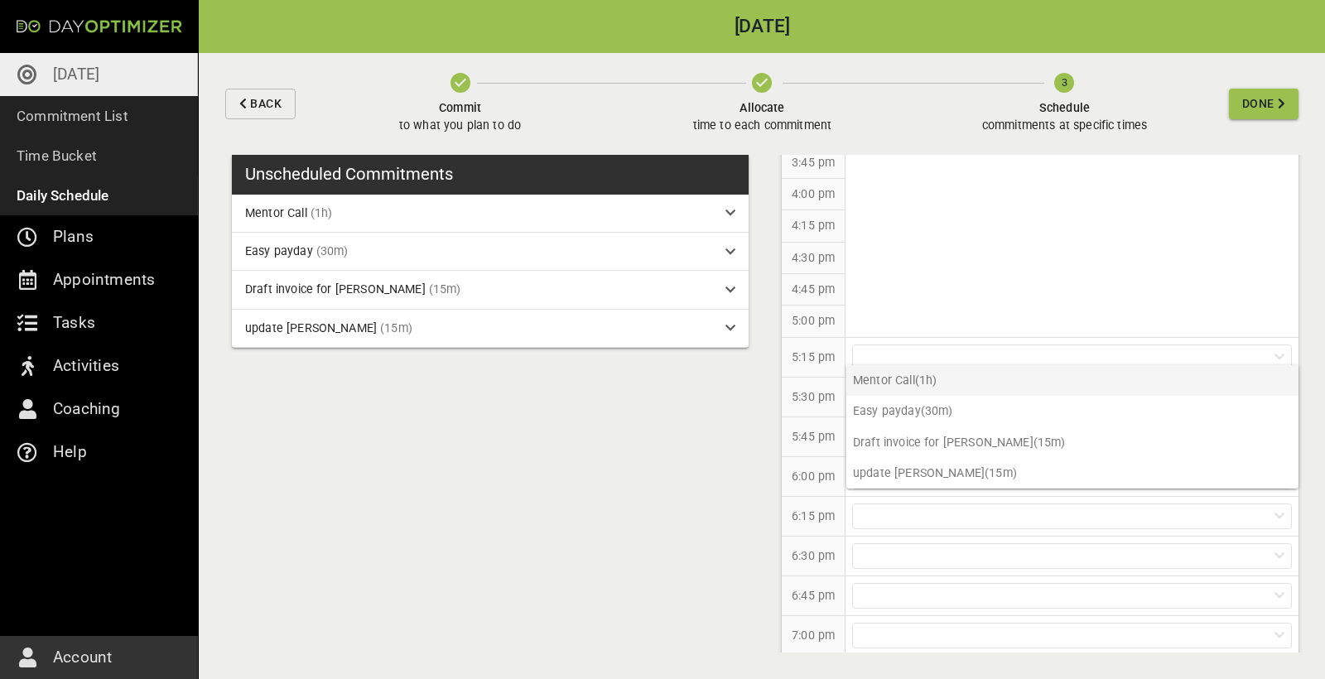
click at [917, 385] on p "Mentor Call (1h)" at bounding box center [1072, 380] width 452 height 31
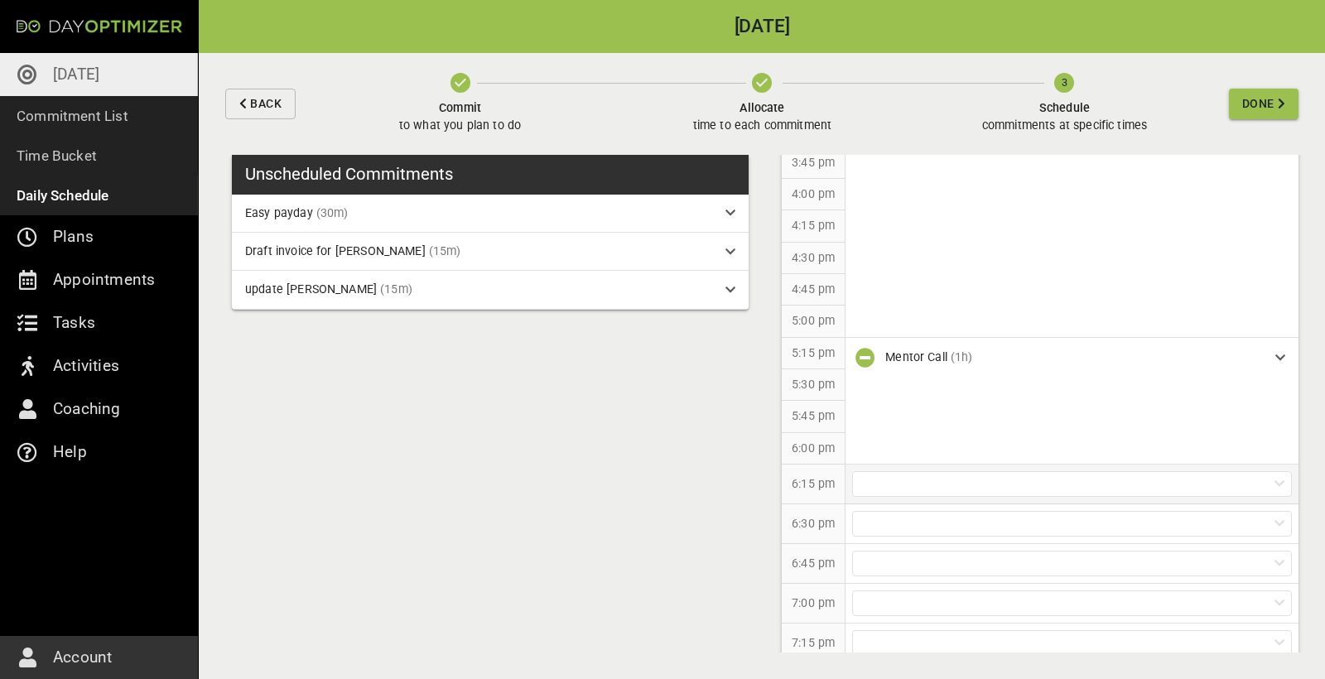
click at [926, 472] on div at bounding box center [1072, 484] width 440 height 26
click at [926, 503] on p "Easy payday (30m)" at bounding box center [1072, 506] width 452 height 31
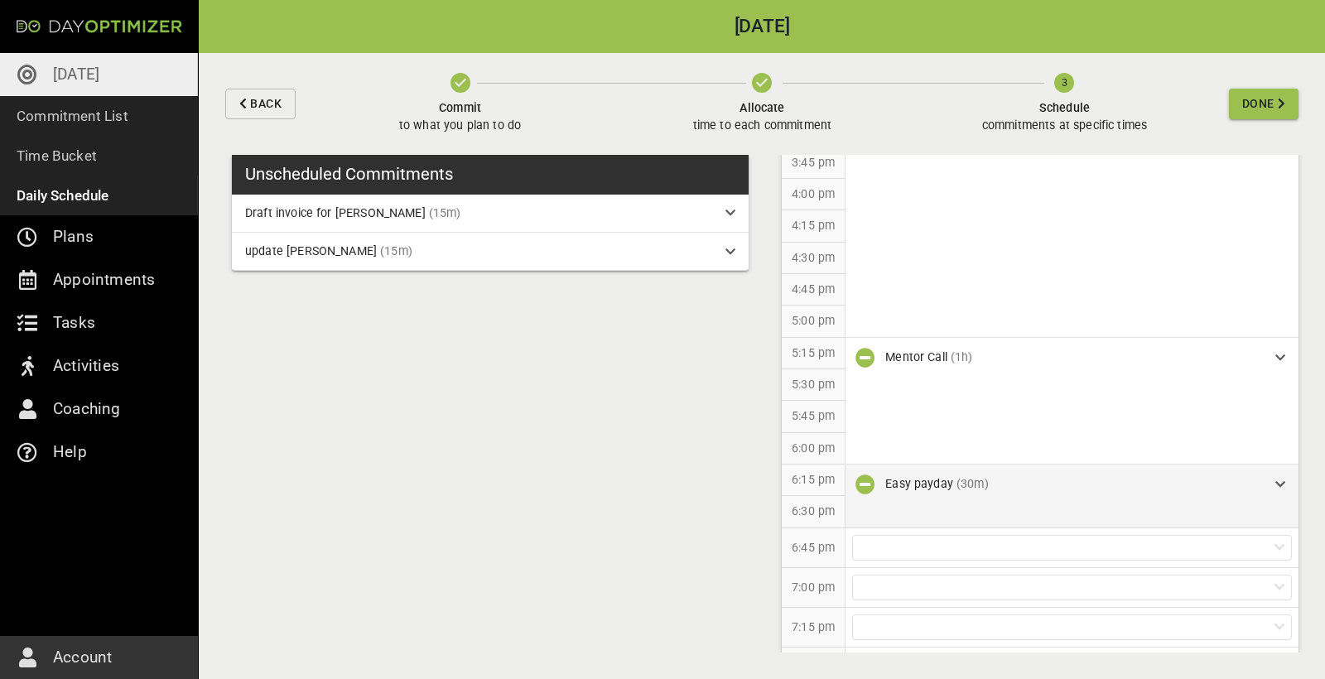
click at [1103, 477] on div "Easy payday (30m)" at bounding box center [1073, 483] width 377 height 17
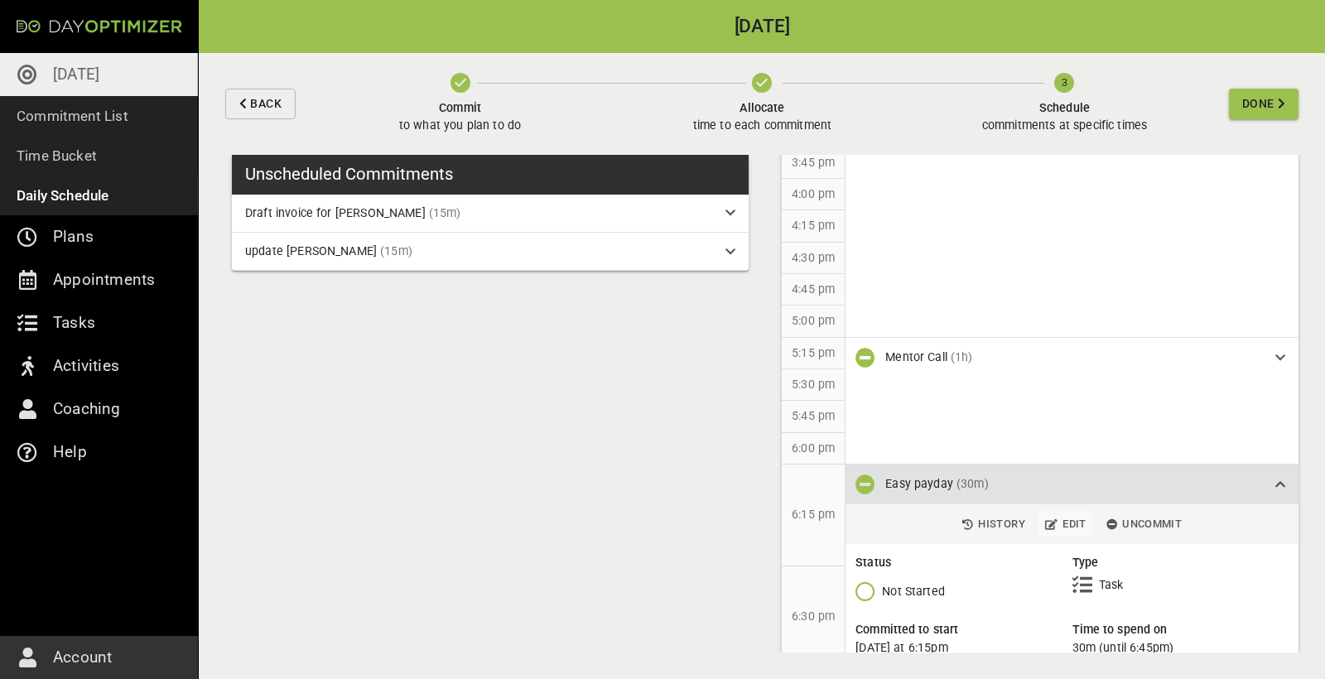
click at [1069, 515] on span "Edit" at bounding box center [1065, 524] width 41 height 19
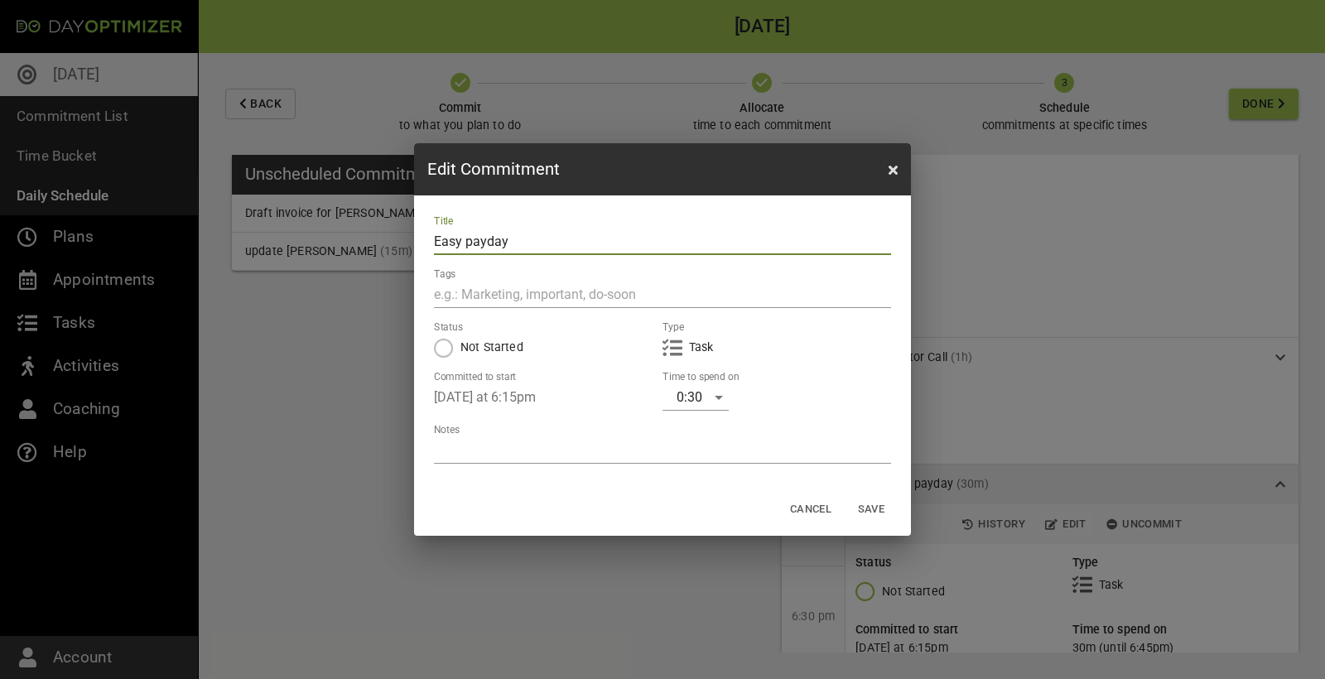
drag, startPoint x: 528, startPoint y: 243, endPoint x: 358, endPoint y: 241, distance: 170.6
click at [358, 241] on div "Edit Commitment Title Easy payday Tags Status Not Started Type Task Committed t…" at bounding box center [662, 339] width 1325 height 679
type input "Calls 40"
click at [711, 400] on div "0:30" at bounding box center [695, 397] width 66 height 26
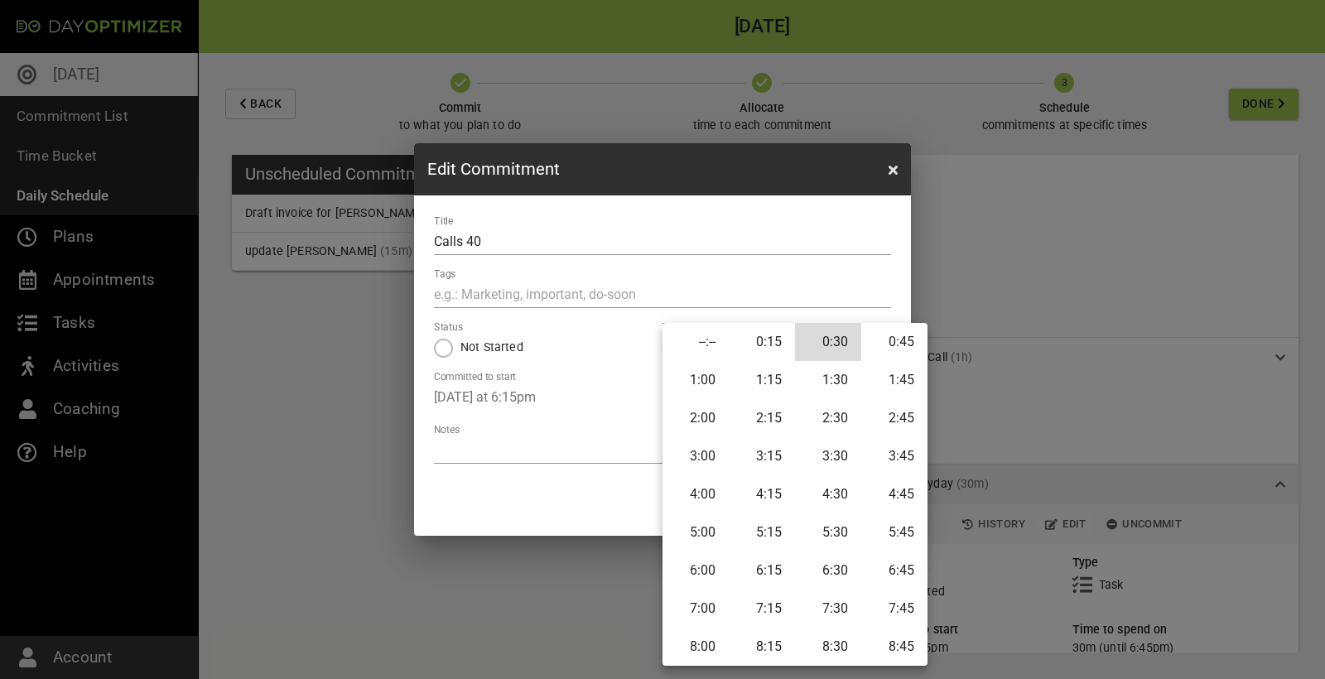
click at [721, 409] on li "2:00" at bounding box center [695, 418] width 66 height 38
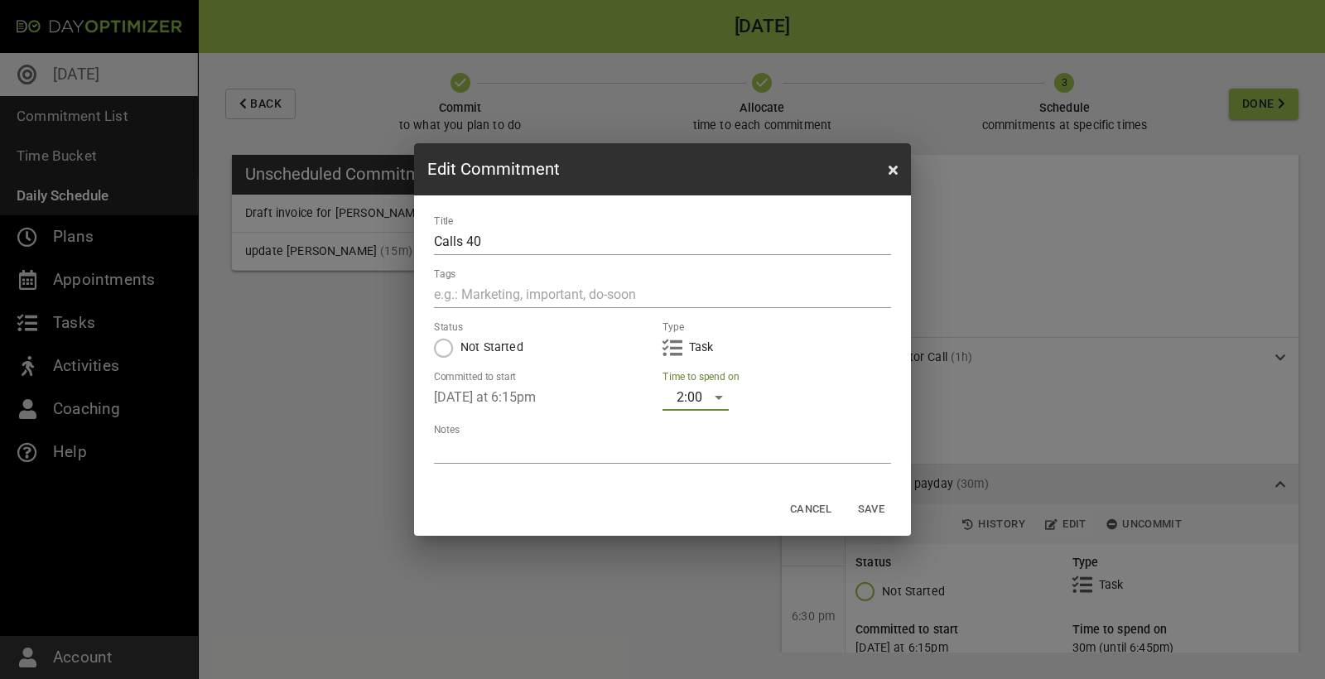
click at [877, 508] on span "Save" at bounding box center [871, 509] width 40 height 19
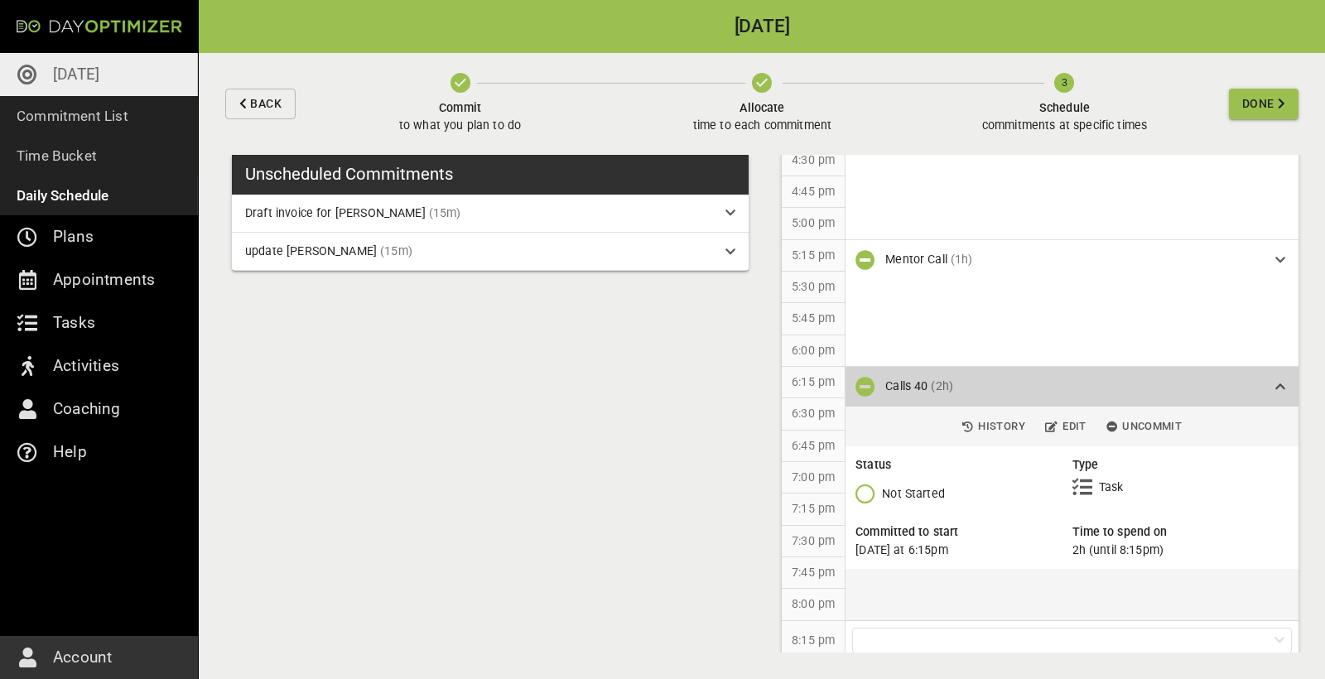
scroll to position [1398, 0]
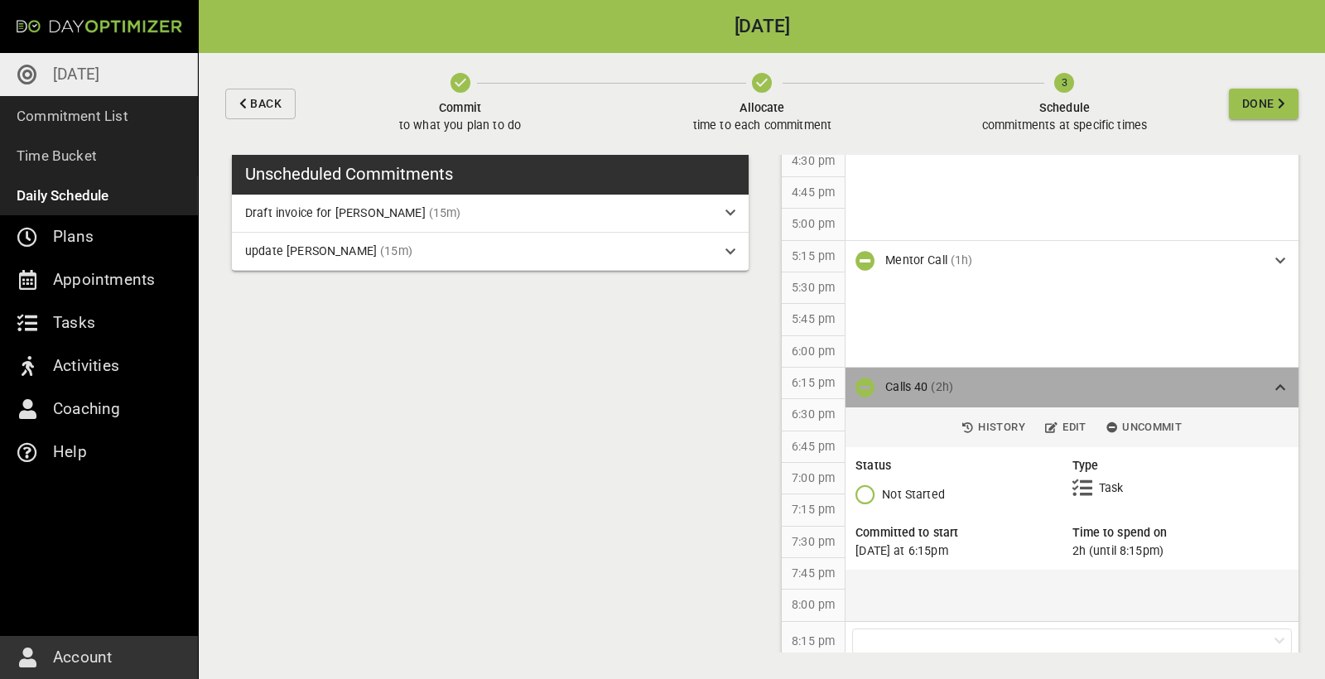
click at [1275, 382] on icon at bounding box center [1280, 388] width 10 height 12
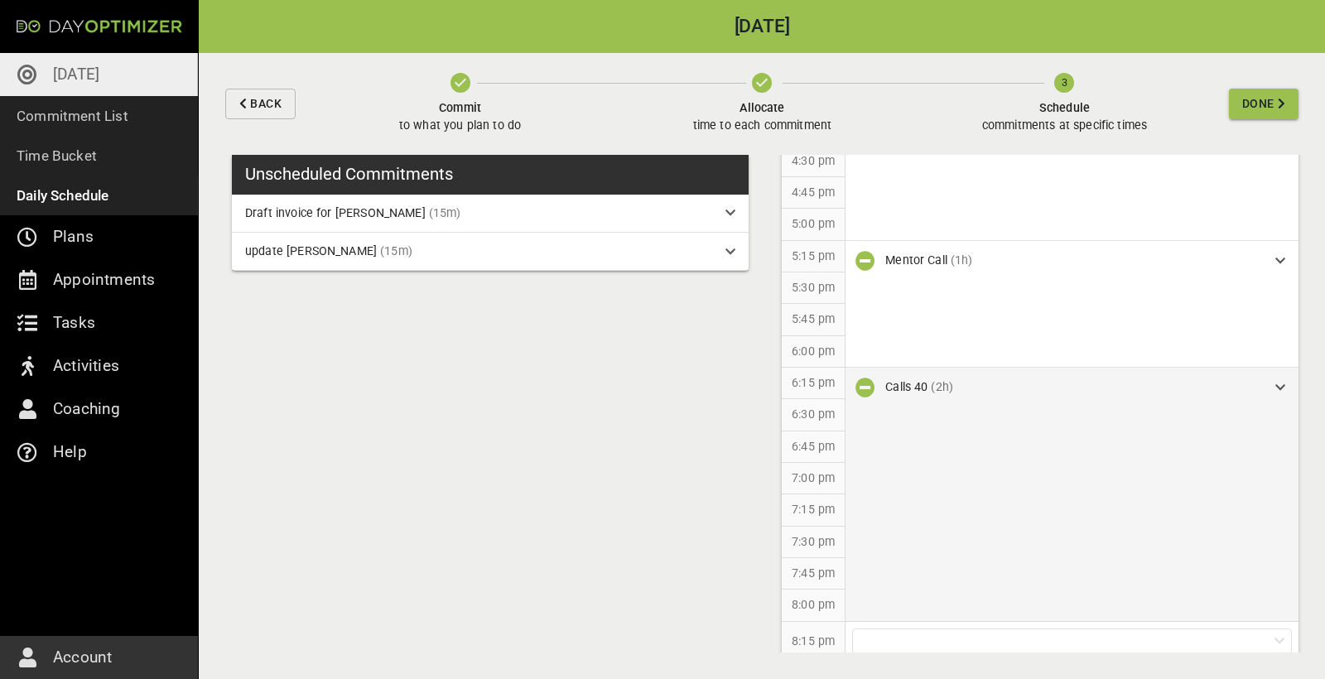
click at [1125, 383] on div "Calls 40 (2h)" at bounding box center [1071, 388] width 453 height 40
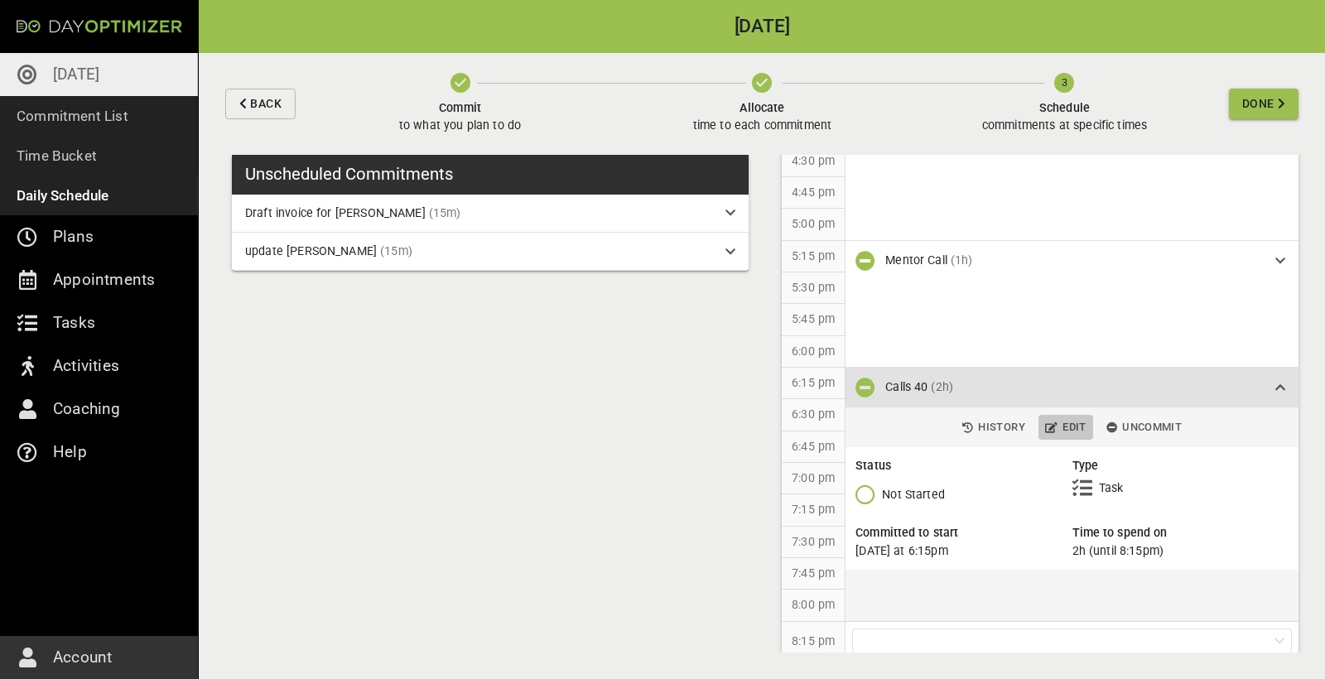
click at [1079, 418] on span "Edit" at bounding box center [1065, 427] width 41 height 19
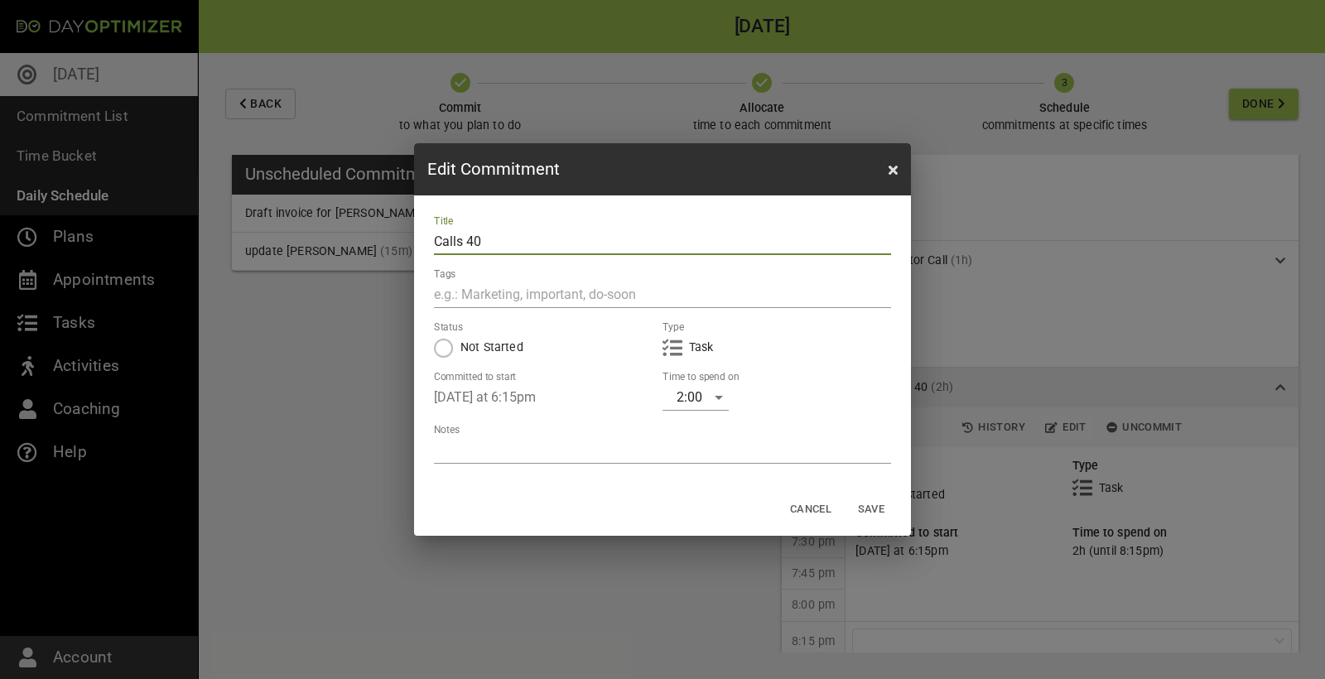
drag, startPoint x: 493, startPoint y: 244, endPoint x: 383, endPoint y: 238, distance: 109.4
click at [383, 238] on div "Edit Commitment Title Calls 40 Tags Status Not Started Type Task Committed to s…" at bounding box center [662, 339] width 1325 height 679
click at [713, 403] on div "2:00" at bounding box center [695, 397] width 66 height 26
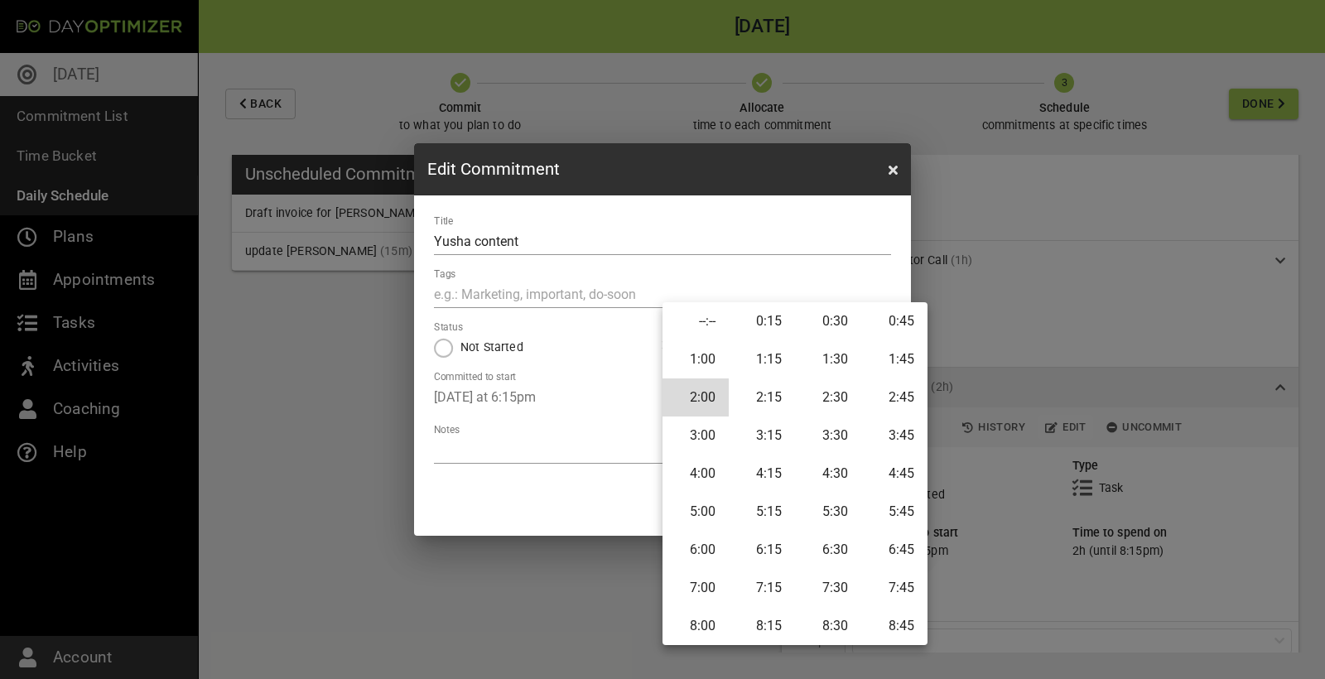
drag, startPoint x: 540, startPoint y: 240, endPoint x: 429, endPoint y: 240, distance: 110.9
click at [429, 240] on div at bounding box center [662, 339] width 1325 height 679
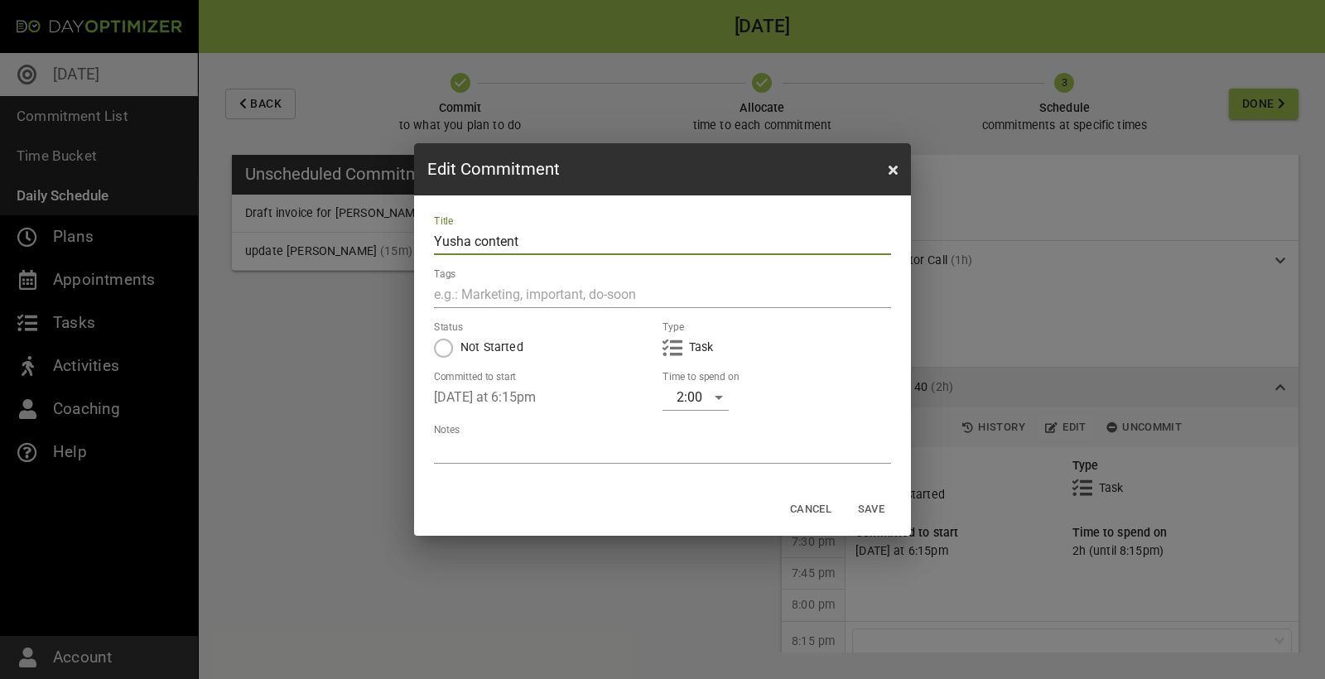
click at [546, 242] on input "Yusha content" at bounding box center [662, 242] width 457 height 26
type input "Calls 40"
click at [709, 401] on div "2:00" at bounding box center [695, 397] width 66 height 26
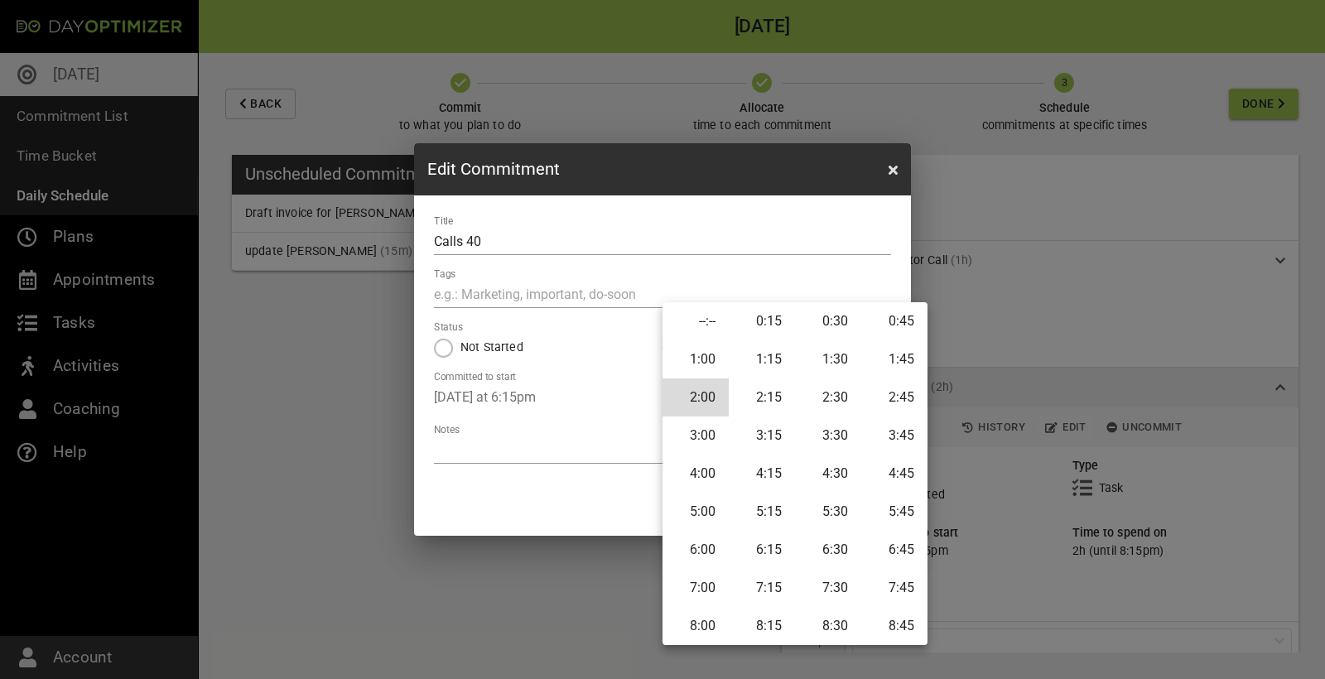
click at [700, 355] on li "1:00" at bounding box center [695, 359] width 66 height 38
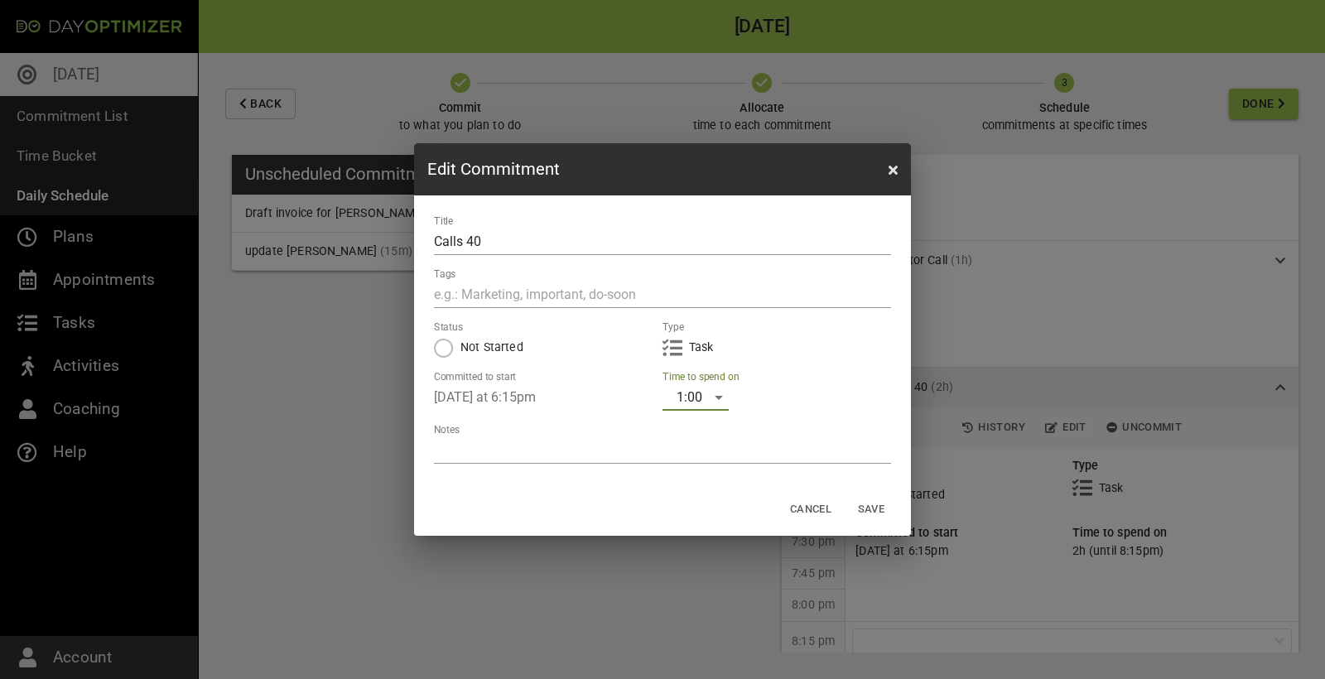
click at [875, 507] on span "Save" at bounding box center [871, 509] width 40 height 19
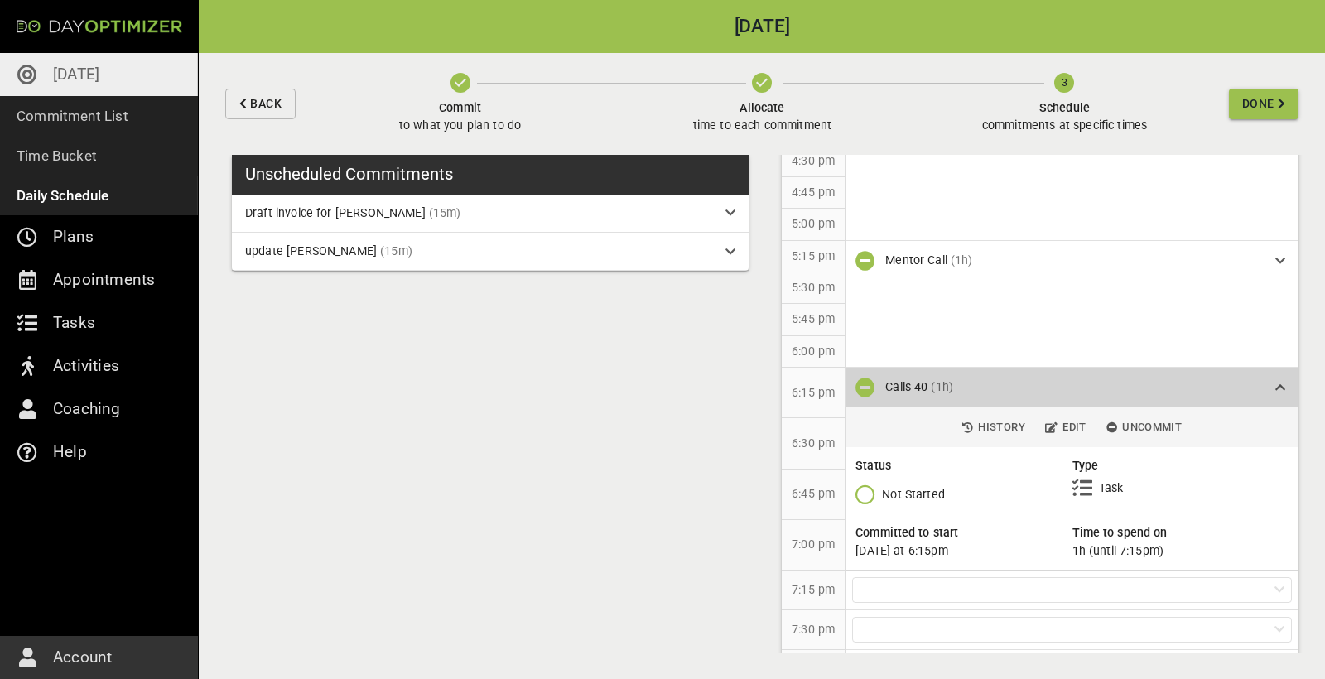
click at [1146, 368] on div "Calls 40 (1h)" at bounding box center [1071, 388] width 453 height 40
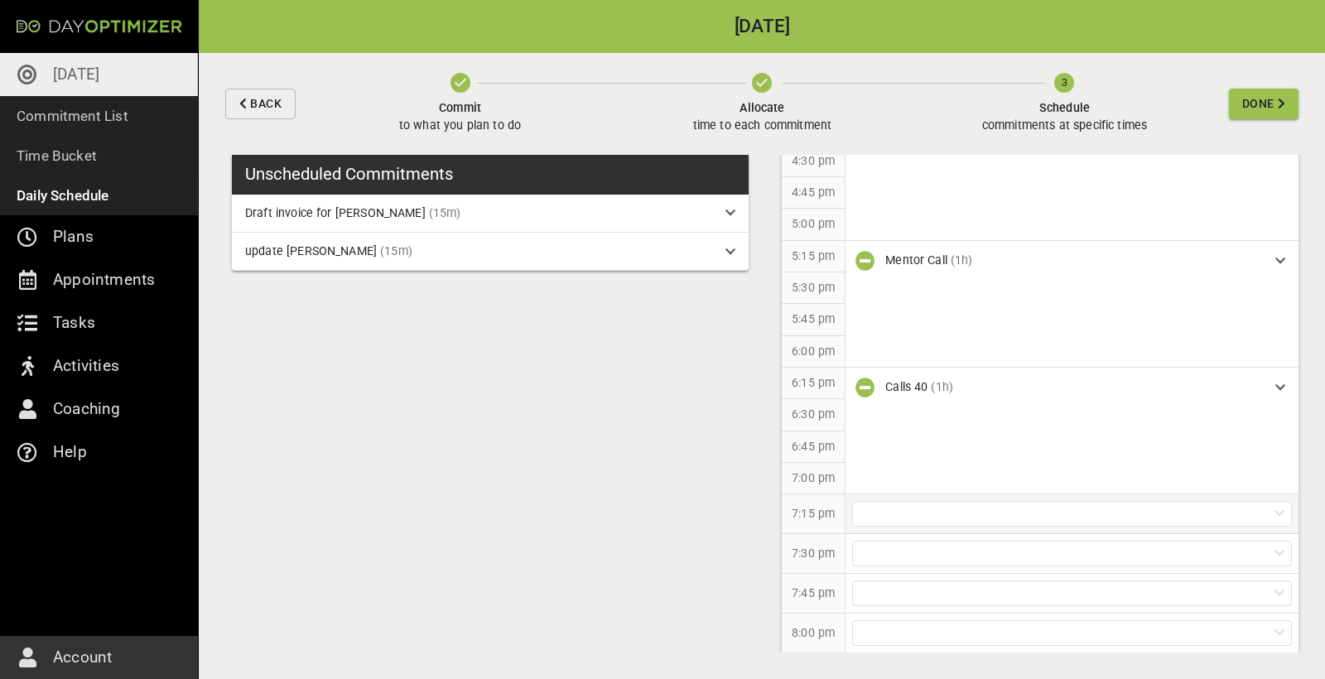
click at [994, 501] on div at bounding box center [1072, 514] width 440 height 26
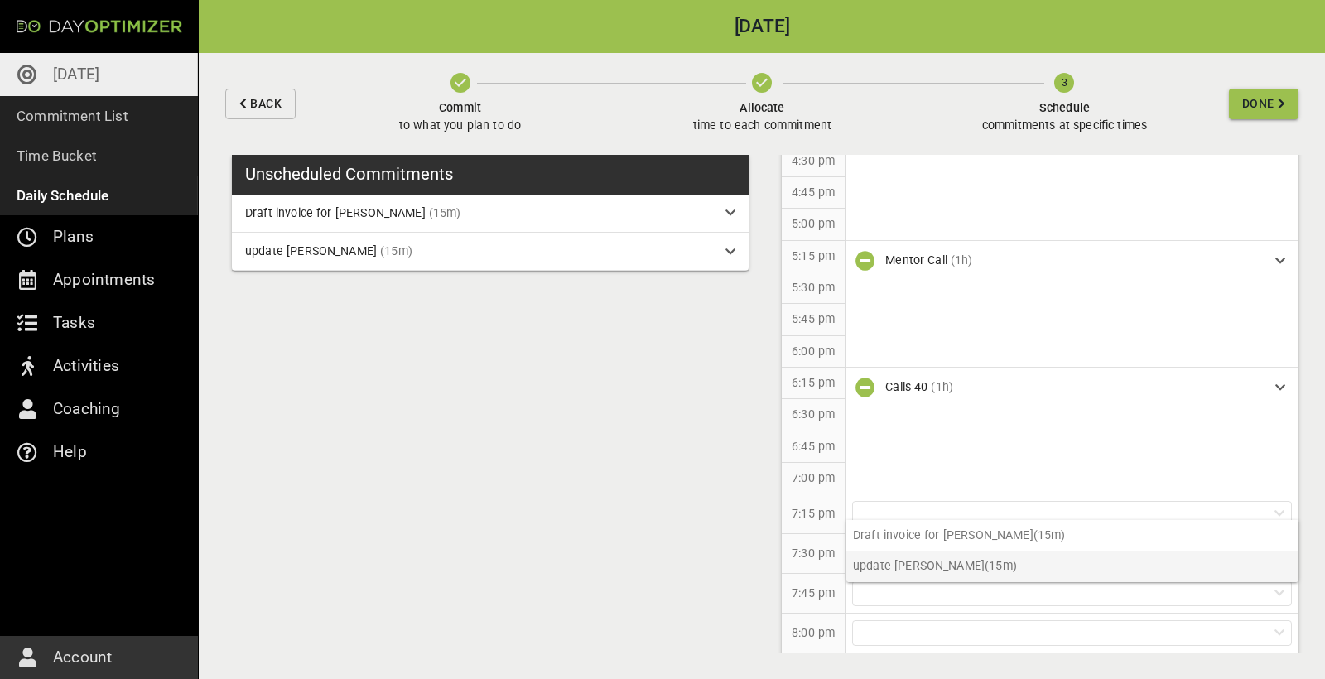
click at [969, 572] on p "update [PERSON_NAME] (15m)" at bounding box center [1072, 566] width 452 height 31
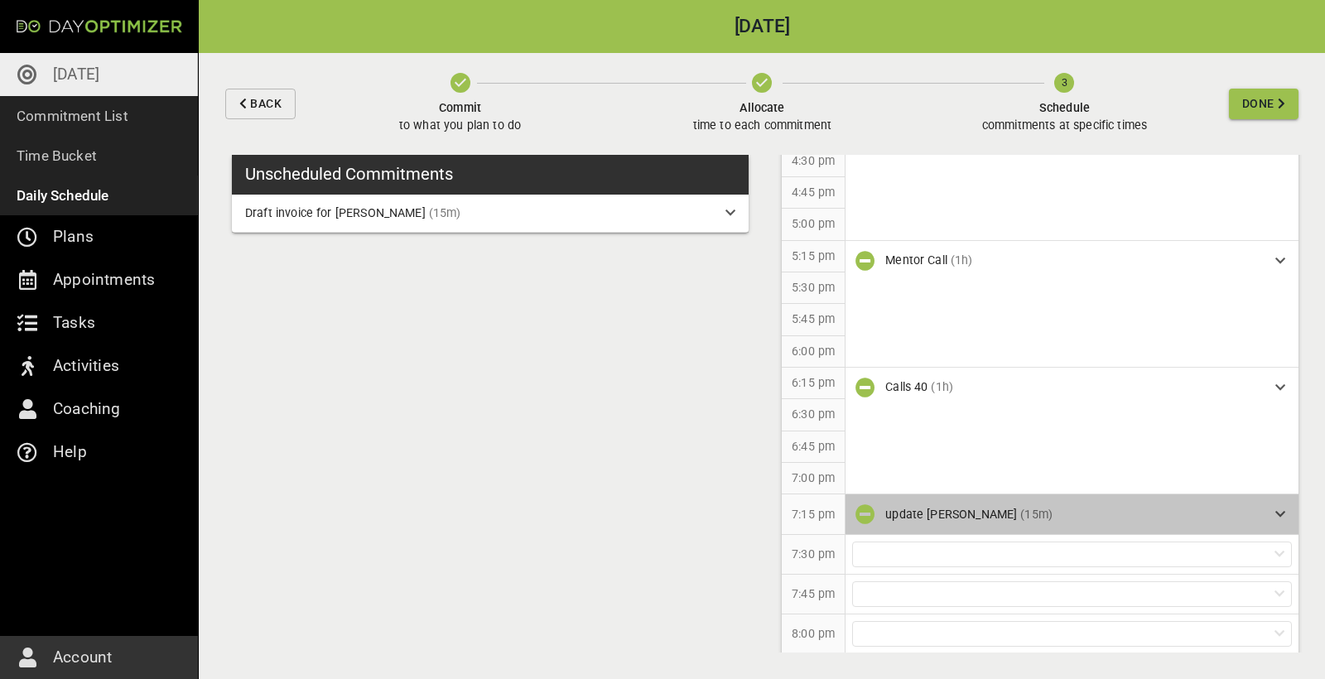
click at [1118, 506] on div "update [PERSON_NAME] (15m)" at bounding box center [1073, 514] width 377 height 17
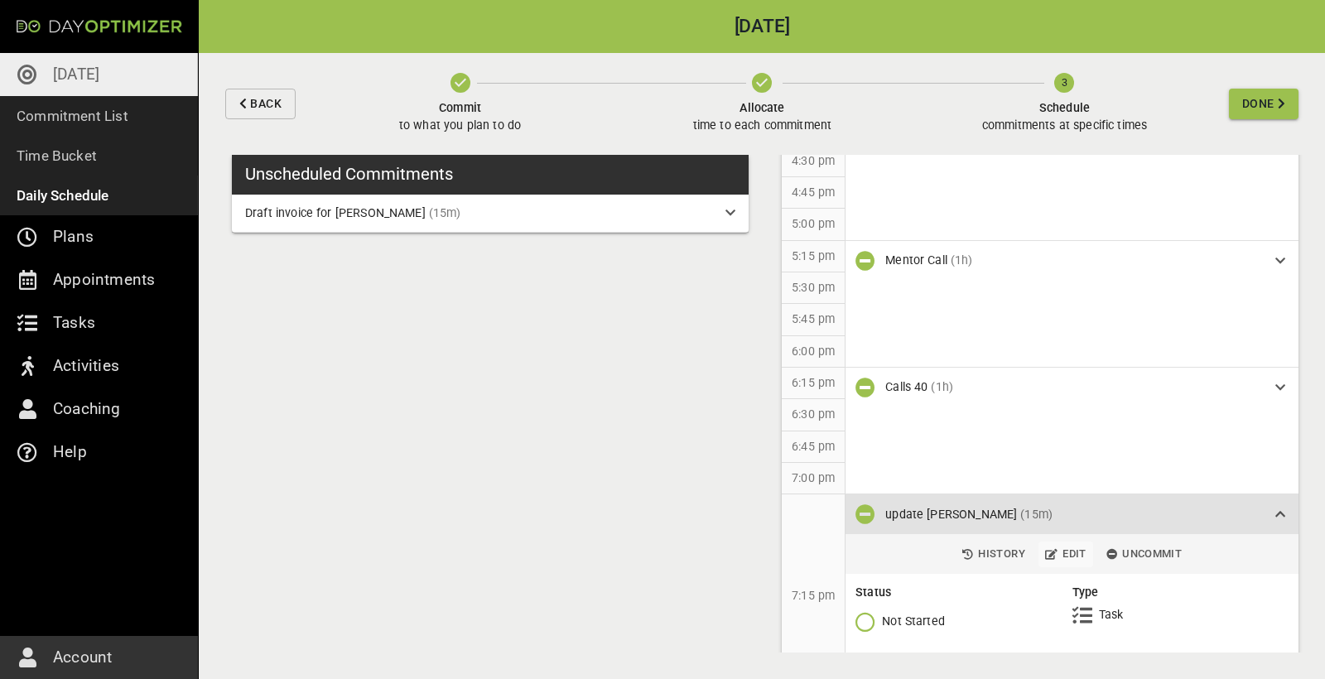
click at [1067, 545] on span "Edit" at bounding box center [1065, 554] width 41 height 19
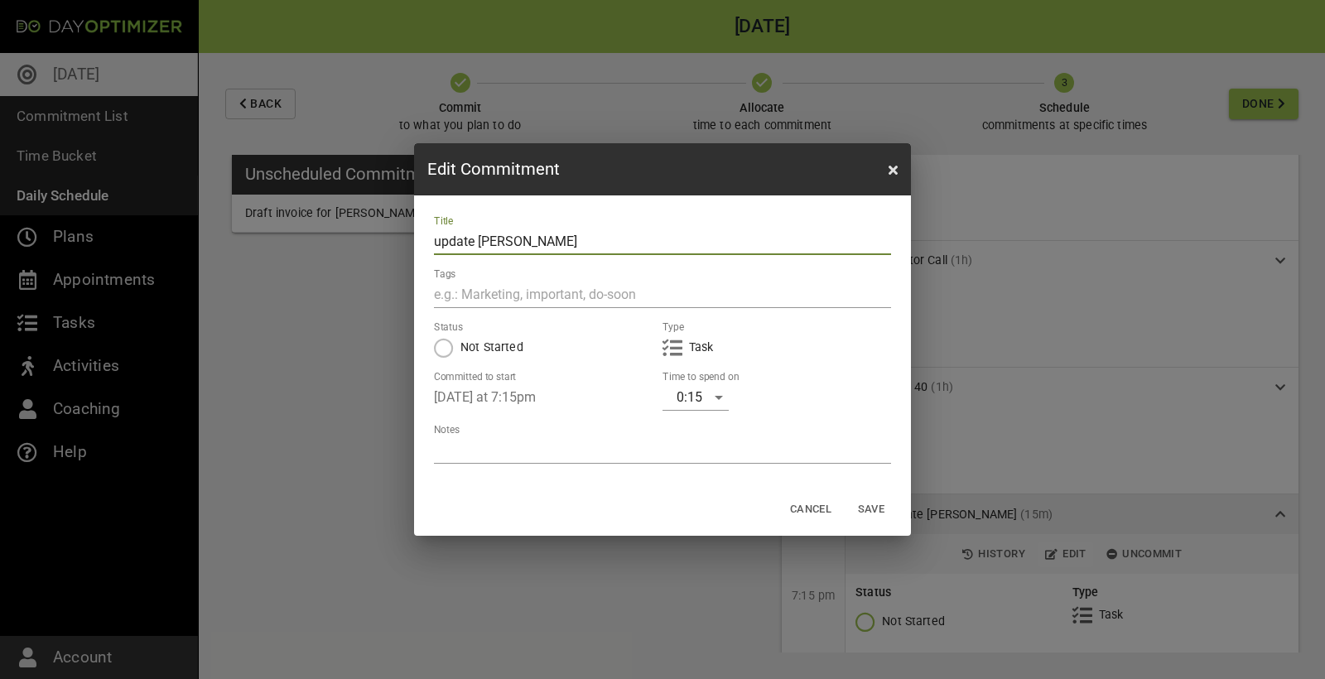
drag, startPoint x: 577, startPoint y: 237, endPoint x: 396, endPoint y: 249, distance: 181.7
click at [396, 249] on div "Edit Commitment Title update [PERSON_NAME] Tags Status Not Started Type Task Co…" at bounding box center [662, 339] width 1325 height 679
drag, startPoint x: 570, startPoint y: 238, endPoint x: 393, endPoint y: 235, distance: 176.4
click at [393, 235] on div "Edit Commitment Title update [PERSON_NAME] Tags Status Not Started Type Task Co…" at bounding box center [662, 339] width 1325 height 679
type input "Yusha Content"
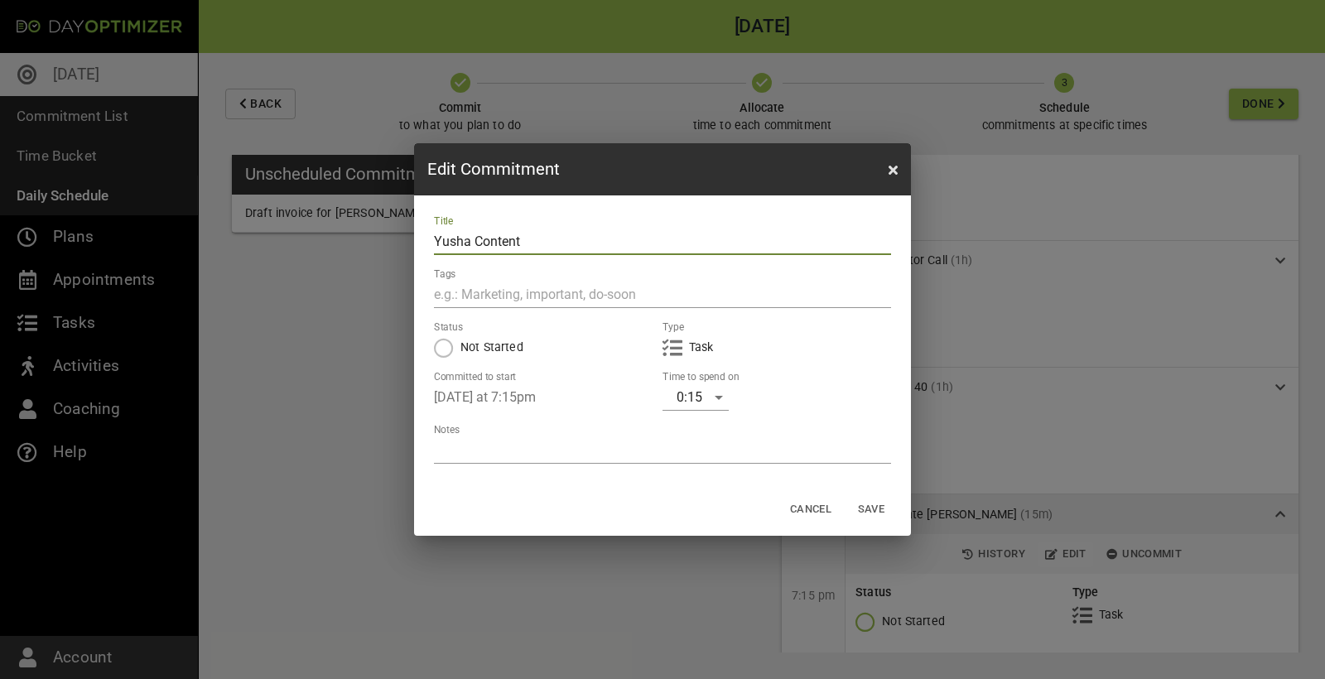
click at [714, 400] on div "0:15" at bounding box center [695, 397] width 66 height 26
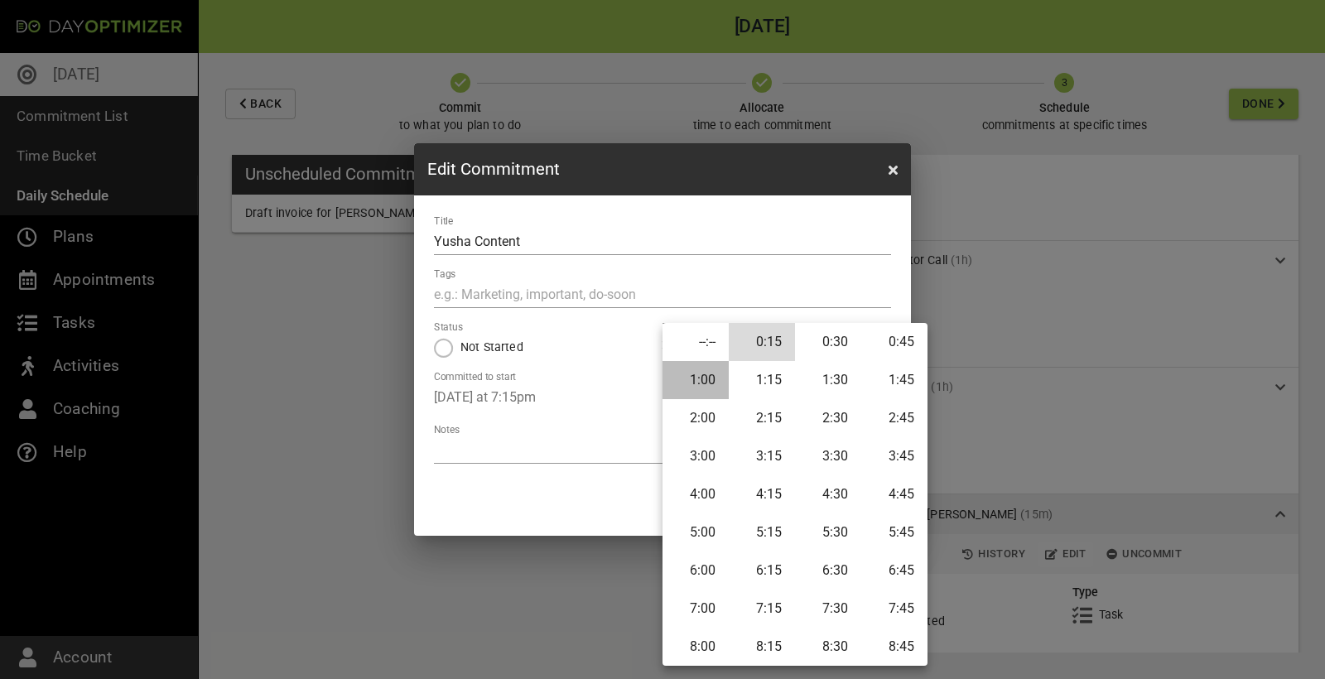
click at [706, 379] on li "1:00" at bounding box center [695, 380] width 66 height 38
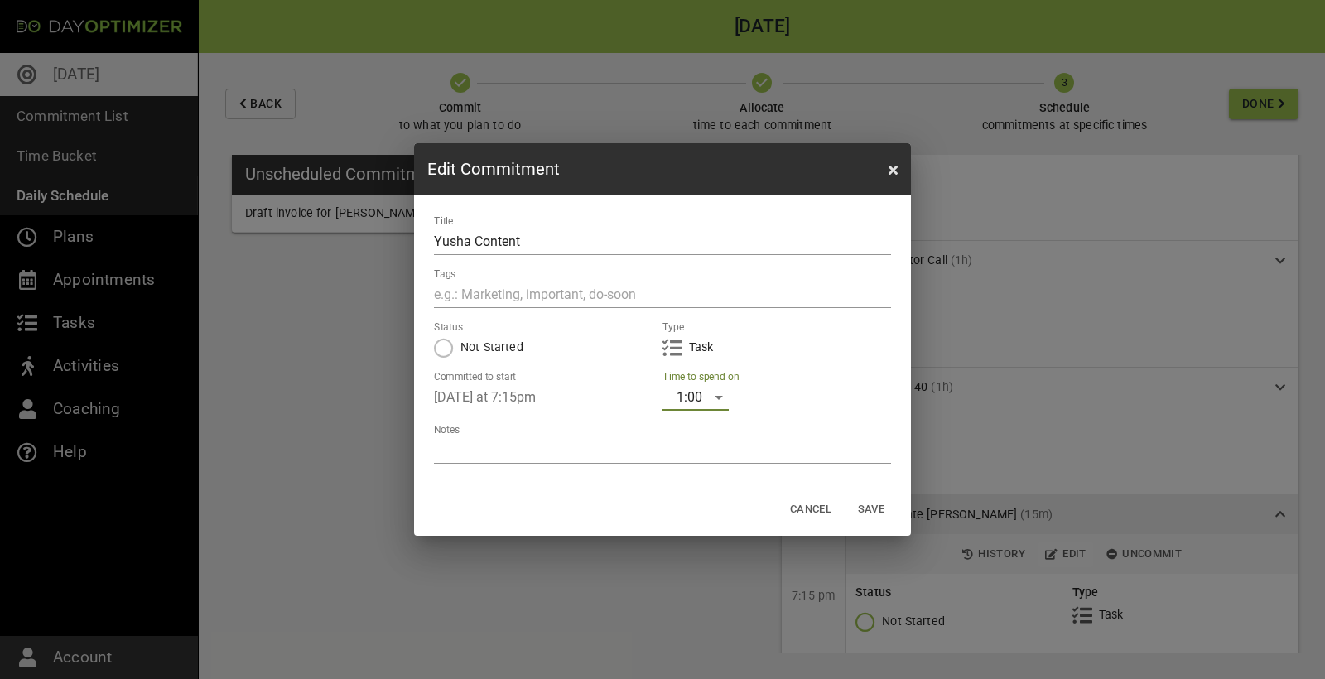
click at [870, 512] on span "Save" at bounding box center [871, 509] width 40 height 19
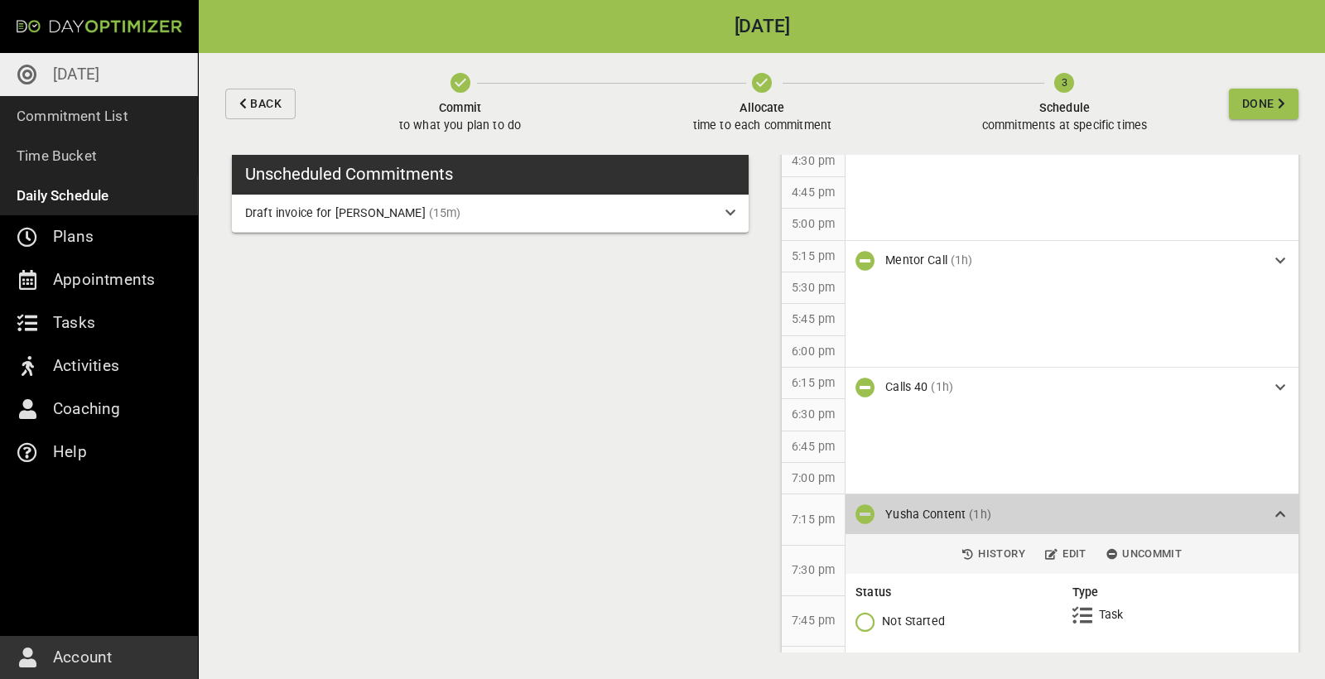
click at [1238, 506] on div "Yusha Content (1h)" at bounding box center [1073, 514] width 377 height 17
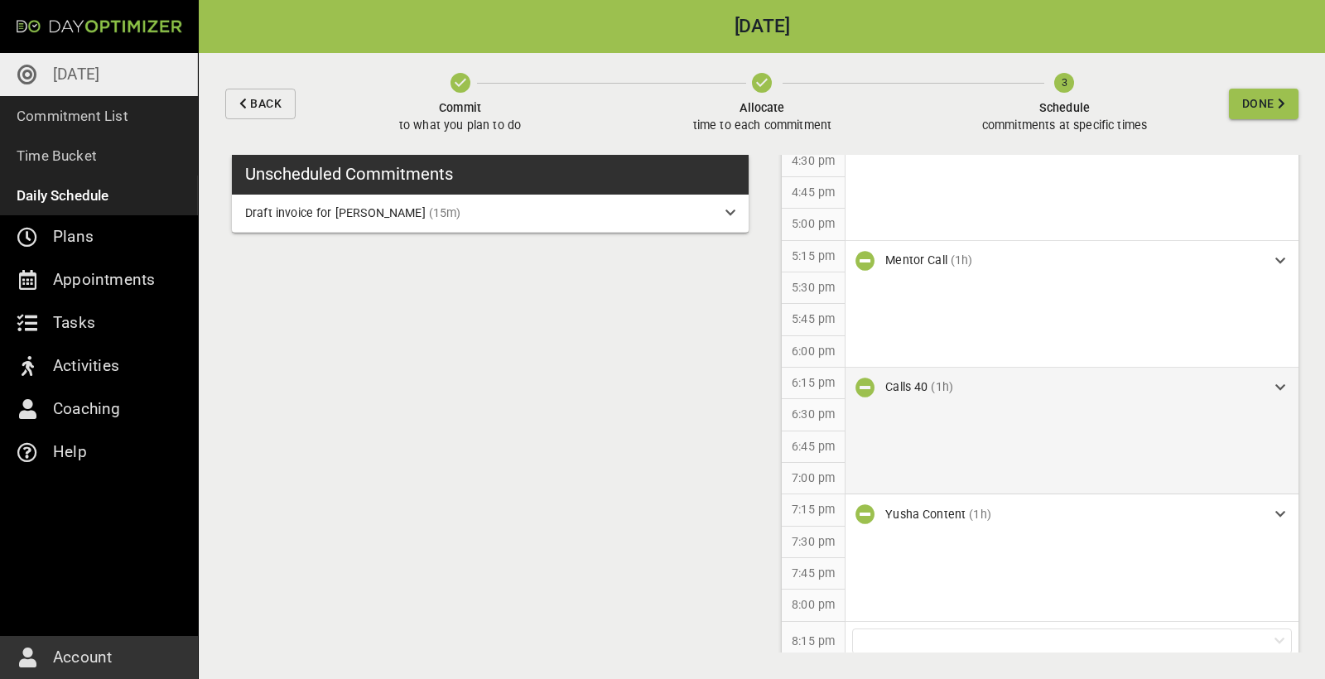
scroll to position [0, 0]
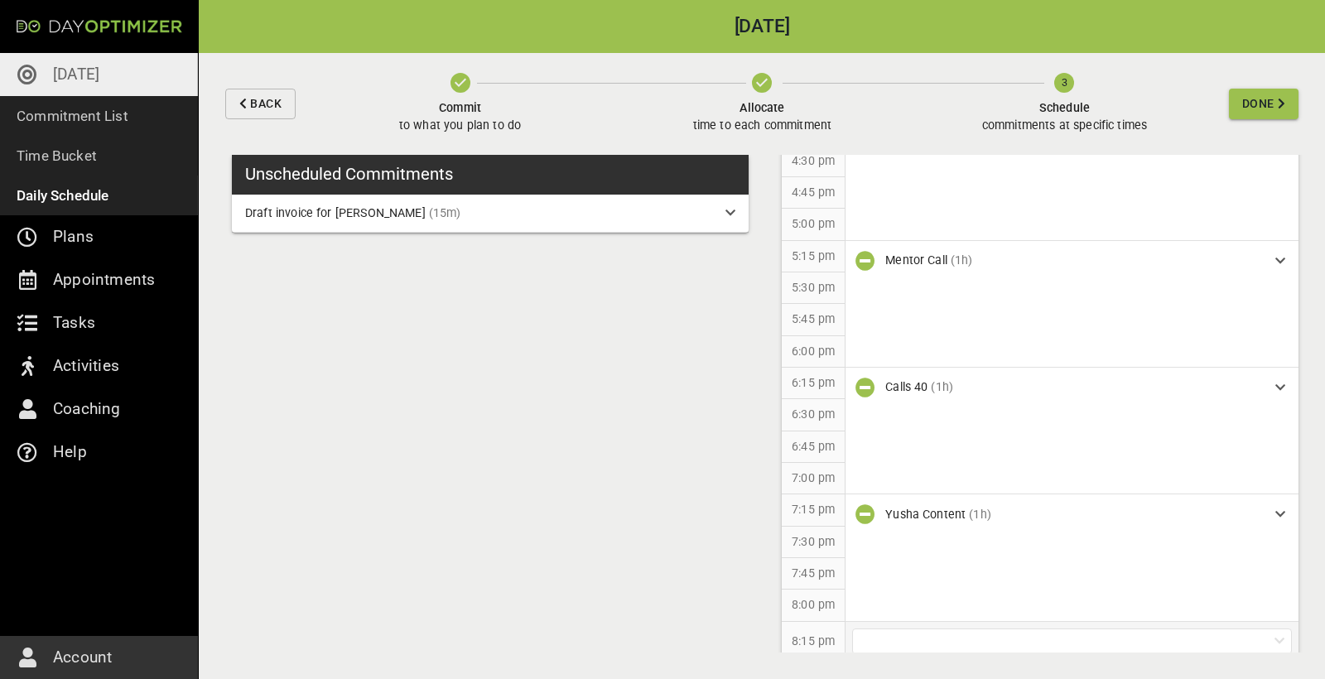
click at [905, 628] on div at bounding box center [1072, 641] width 440 height 26
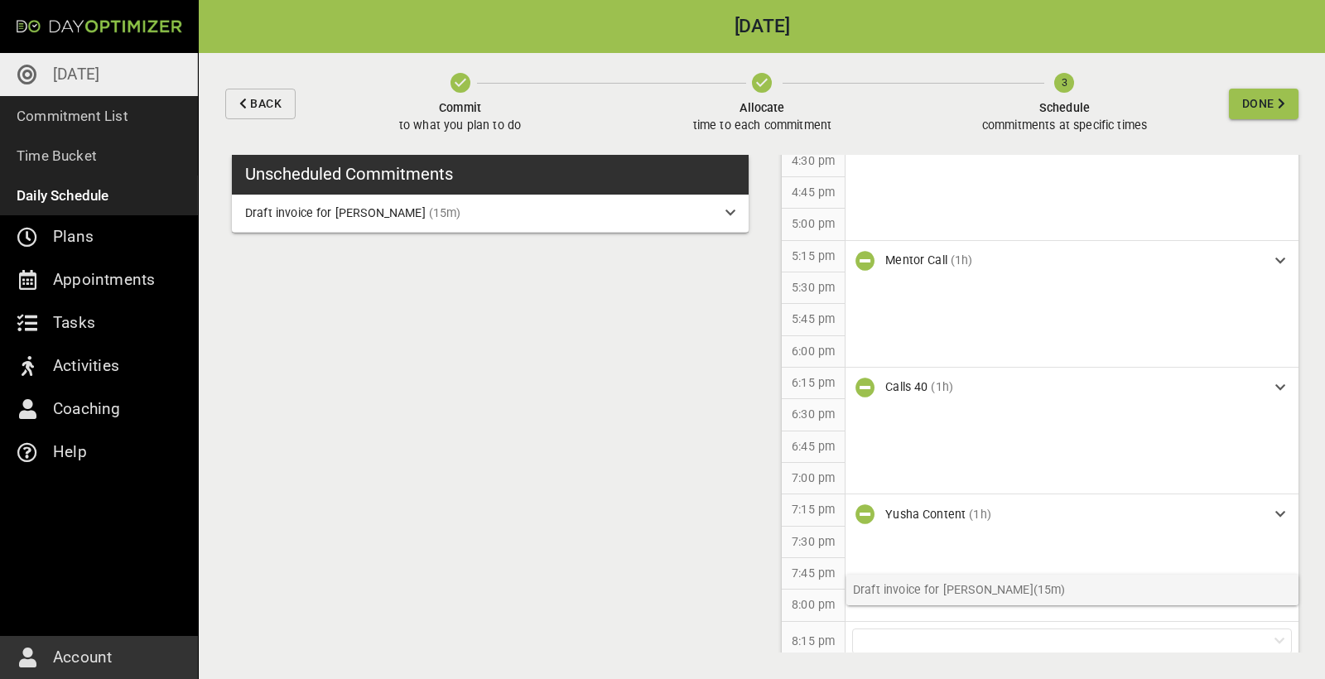
click at [918, 580] on p "Draft invoice for [PERSON_NAME] (15m)" at bounding box center [1072, 590] width 452 height 31
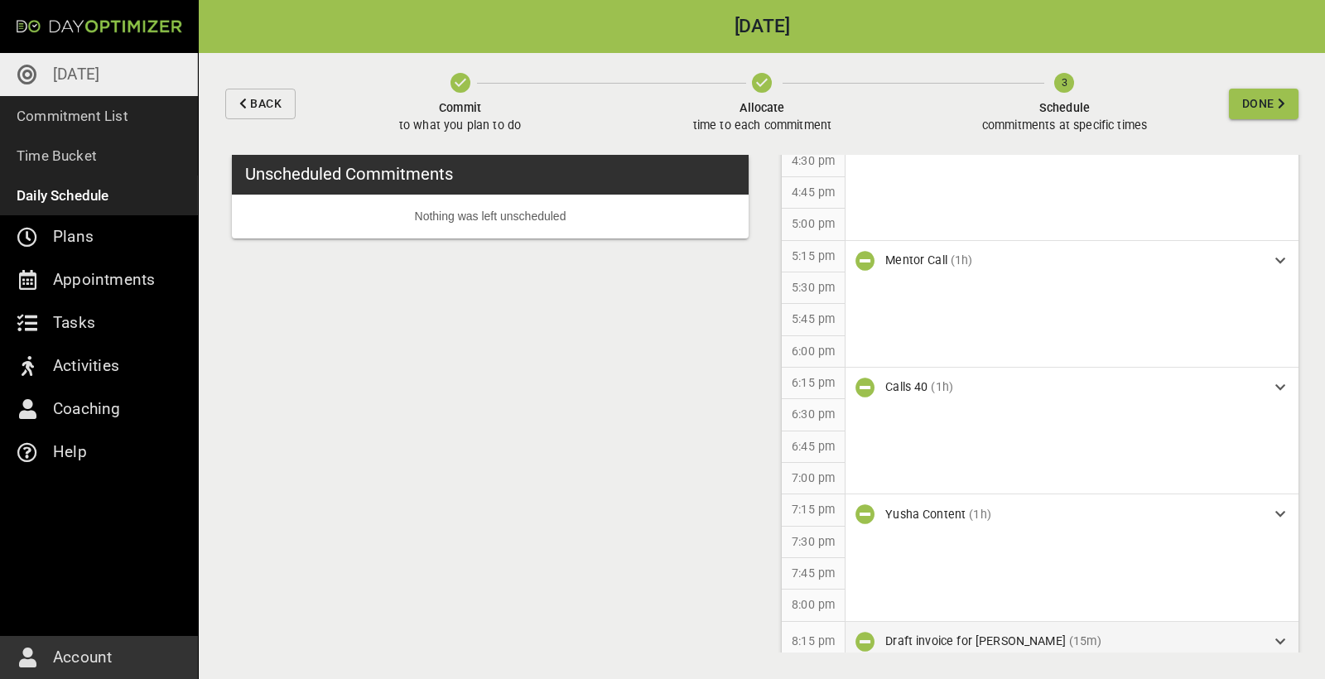
click at [1019, 634] on span "Draft invoice for [PERSON_NAME]" at bounding box center [975, 640] width 180 height 13
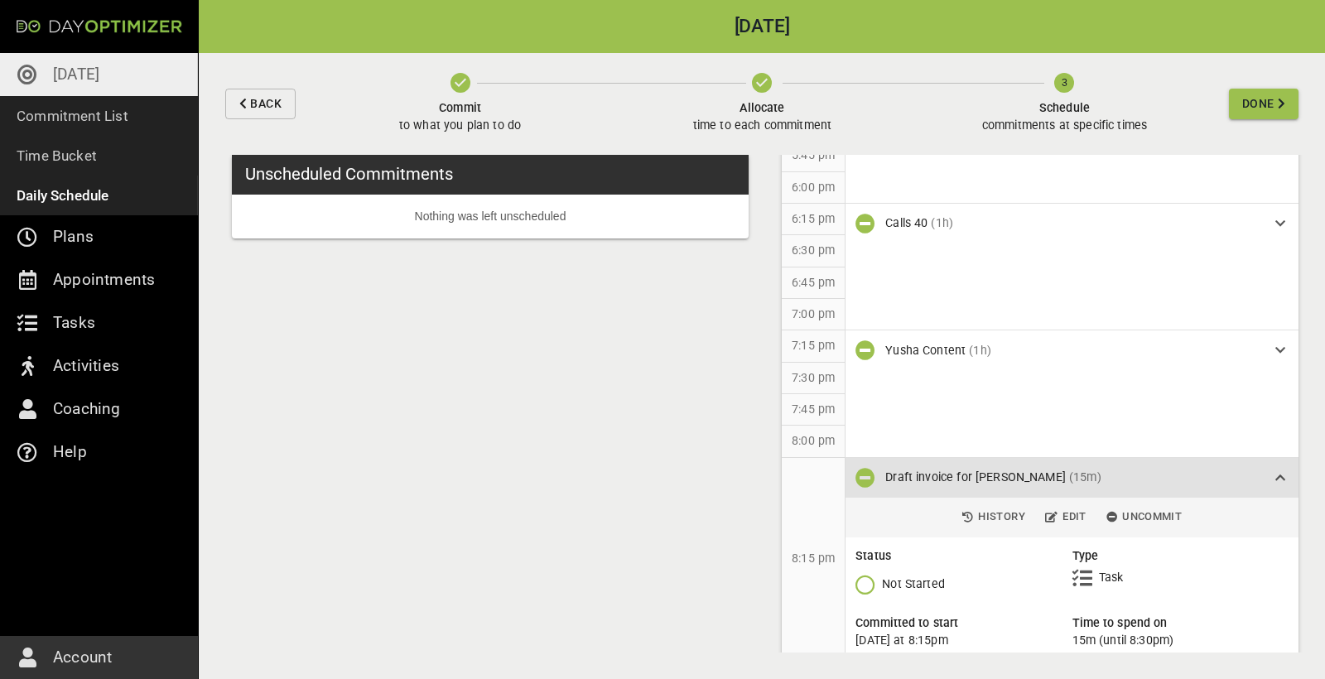
scroll to position [1561, 0]
click at [1071, 509] on span "Edit" at bounding box center [1065, 518] width 41 height 19
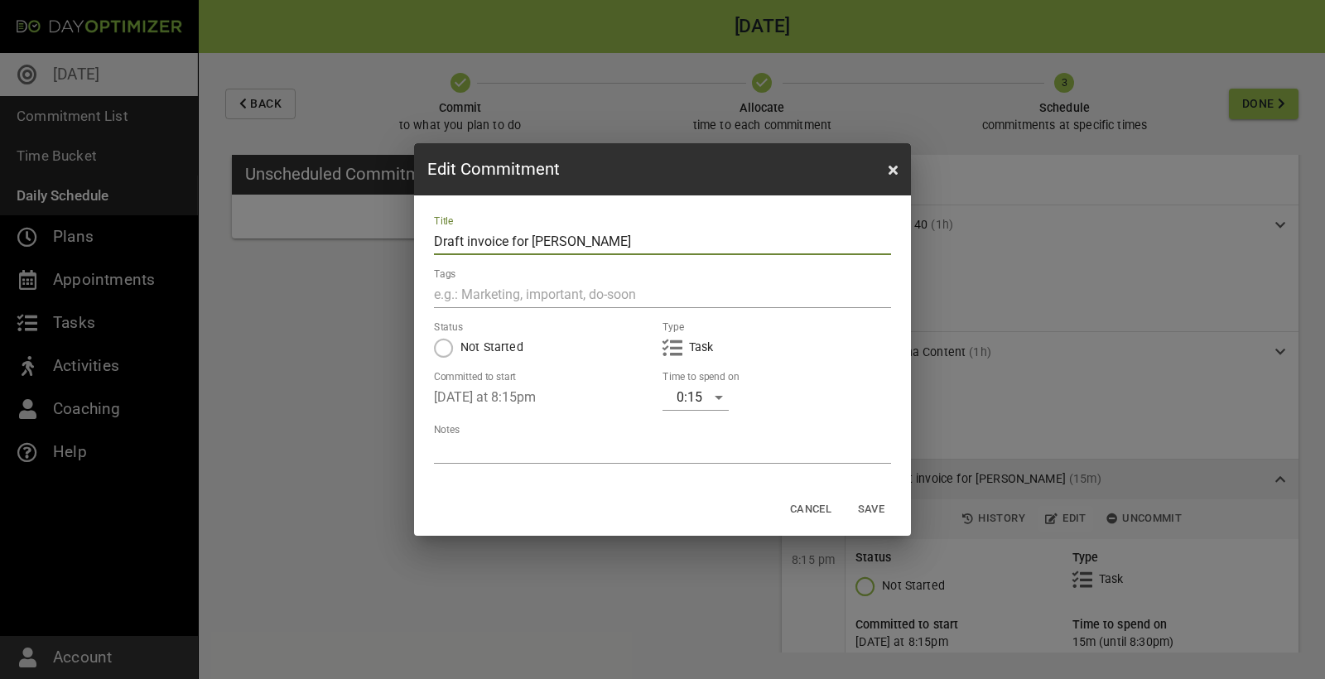
drag, startPoint x: 604, startPoint y: 243, endPoint x: 339, endPoint y: 238, distance: 265.8
click at [339, 238] on div "Edit Commitment Title Draft invoice for [PERSON_NAME] Tags Status Not Started T…" at bounding box center [662, 339] width 1325 height 679
type input "Plan next day"
click at [717, 402] on div "0:15" at bounding box center [695, 397] width 66 height 26
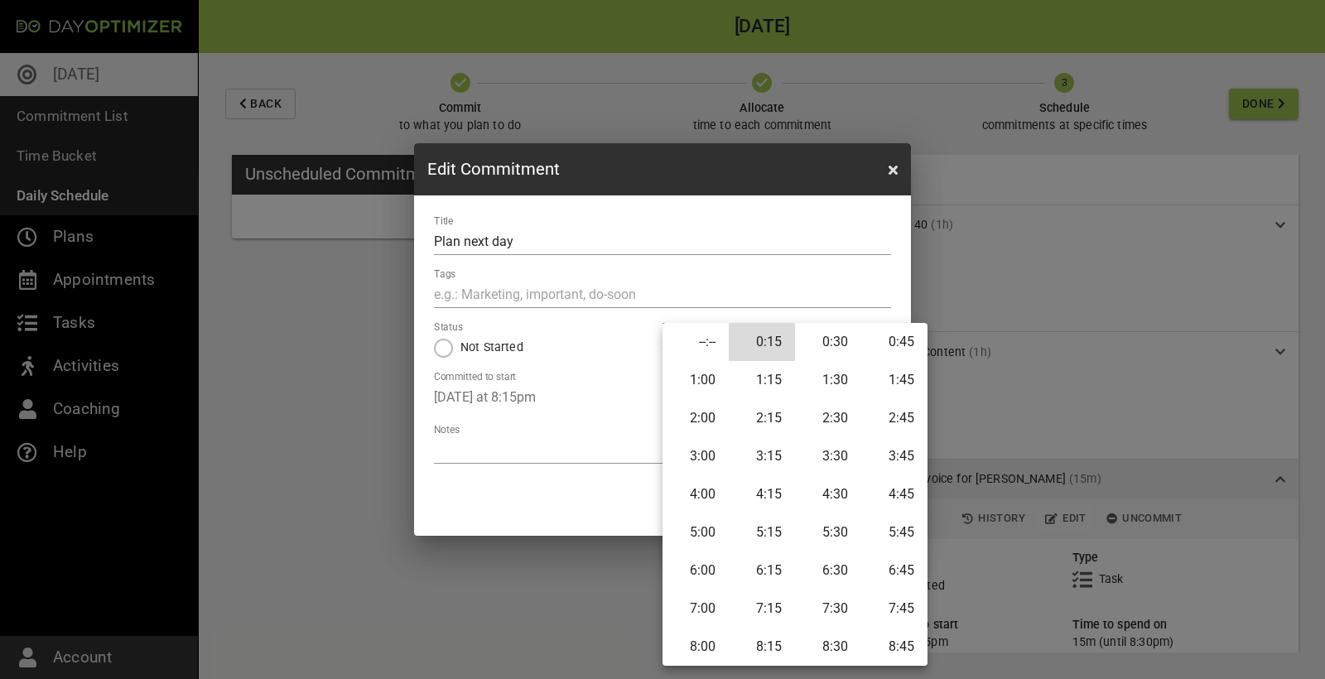
click at [819, 347] on li "0:30" at bounding box center [828, 342] width 66 height 38
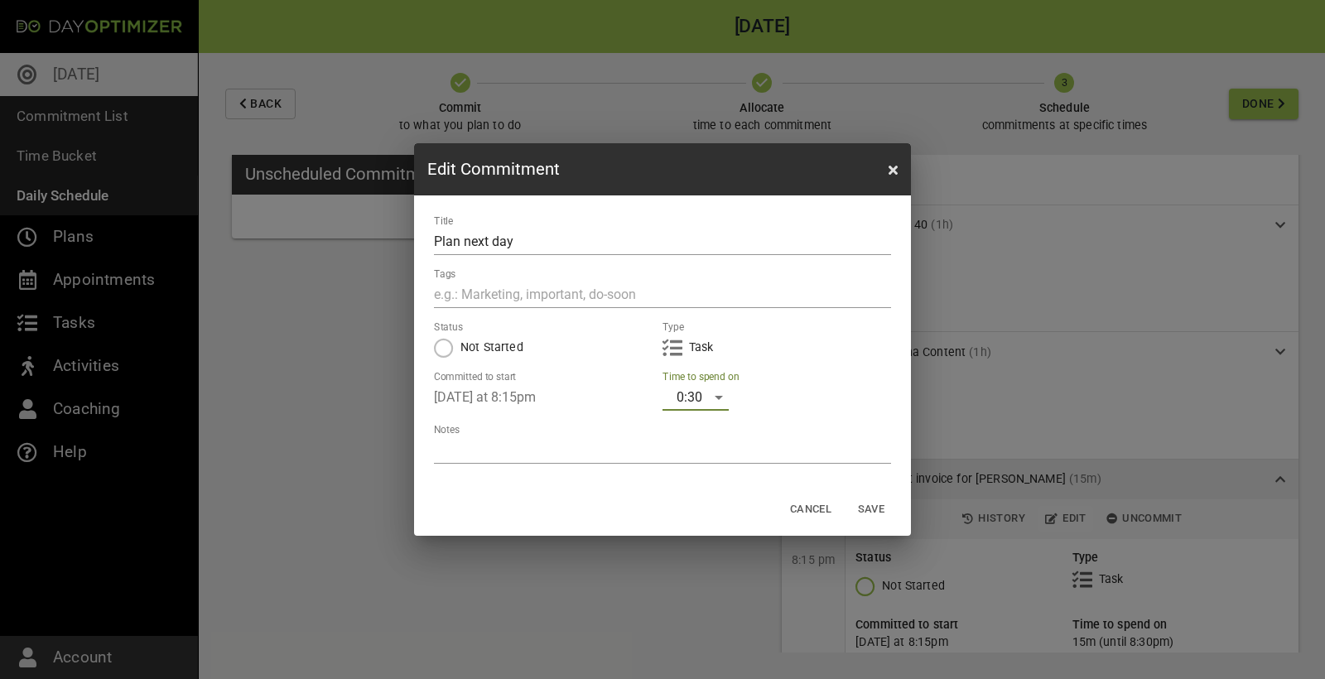
click at [878, 508] on span "Save" at bounding box center [871, 509] width 40 height 19
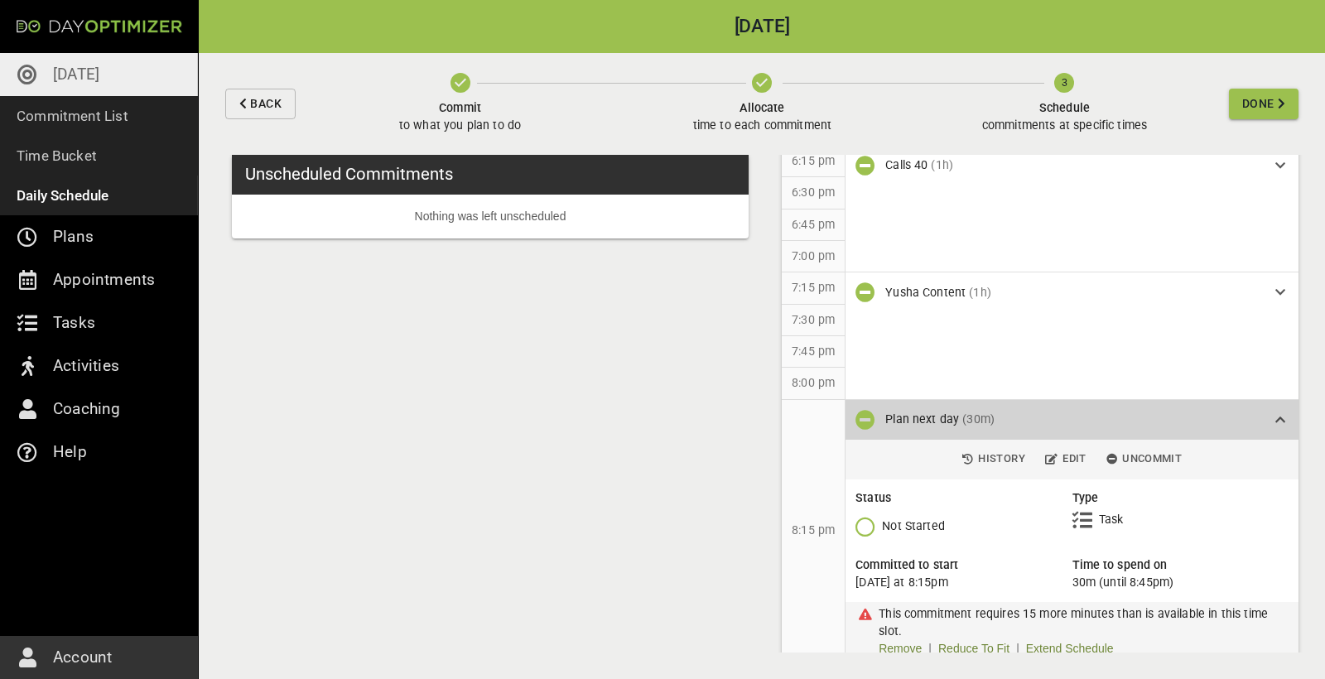
scroll to position [1619, 0]
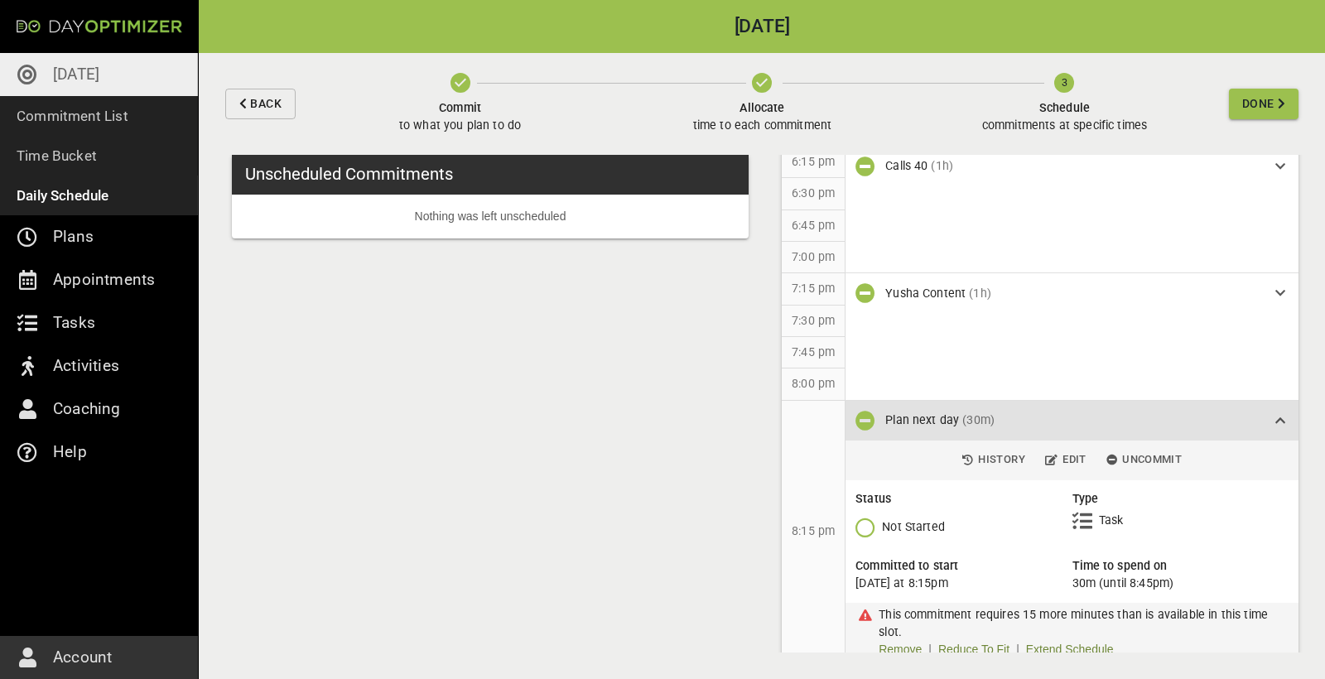
click at [1063, 641] on link "Extend Schedule" at bounding box center [1070, 649] width 88 height 17
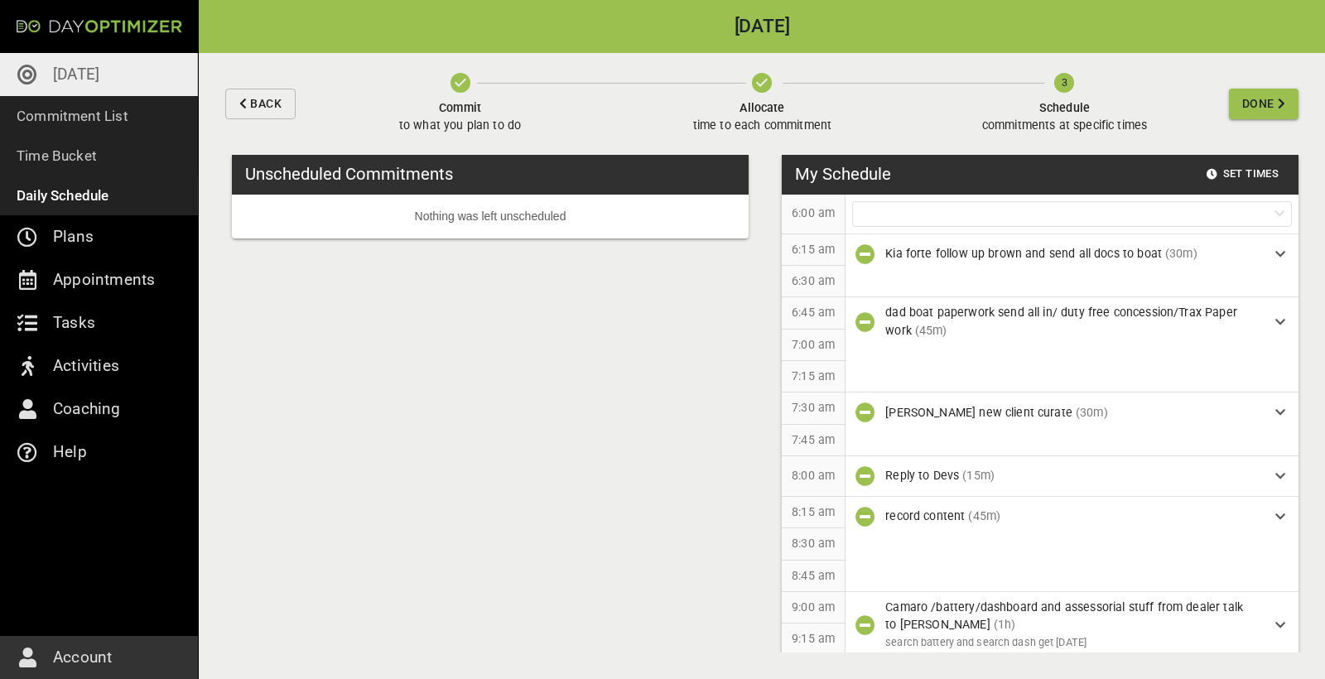
scroll to position [0, 0]
click at [1272, 101] on span "Done" at bounding box center [1258, 104] width 32 height 21
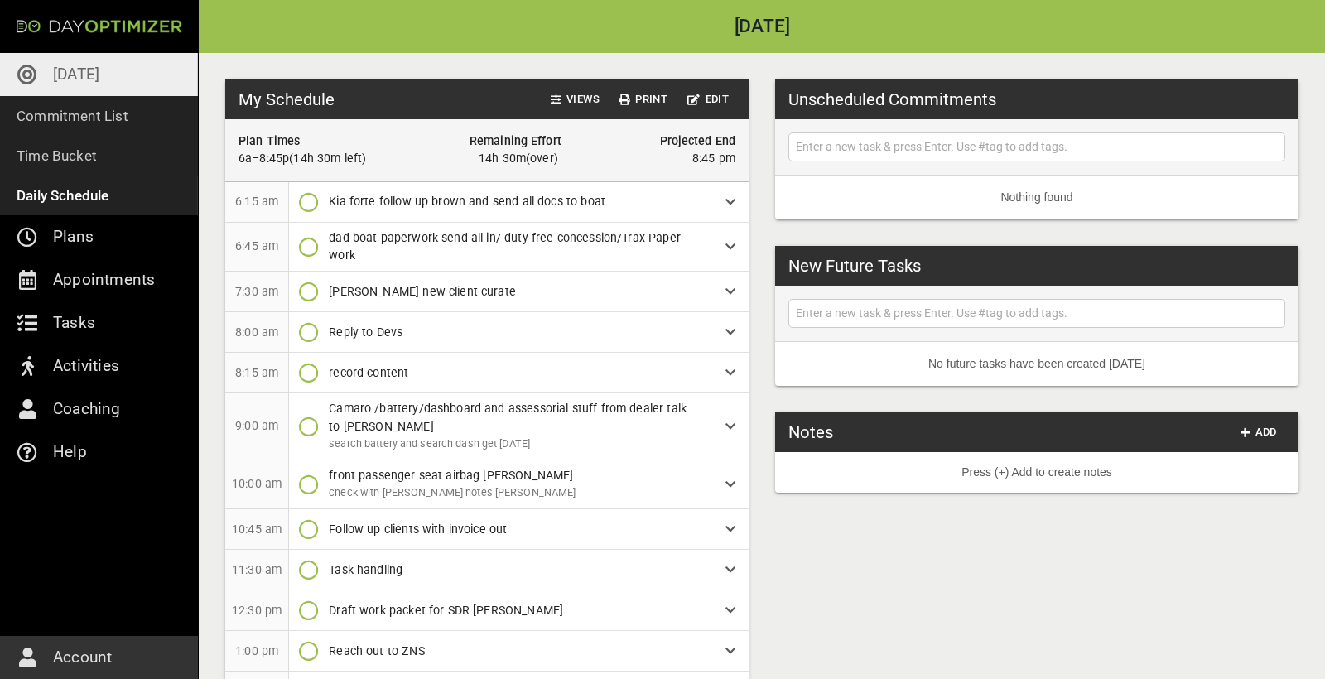
click at [859, 148] on input "text" at bounding box center [1036, 147] width 488 height 21
type input "invoice for [GEOGRAPHIC_DATA]"
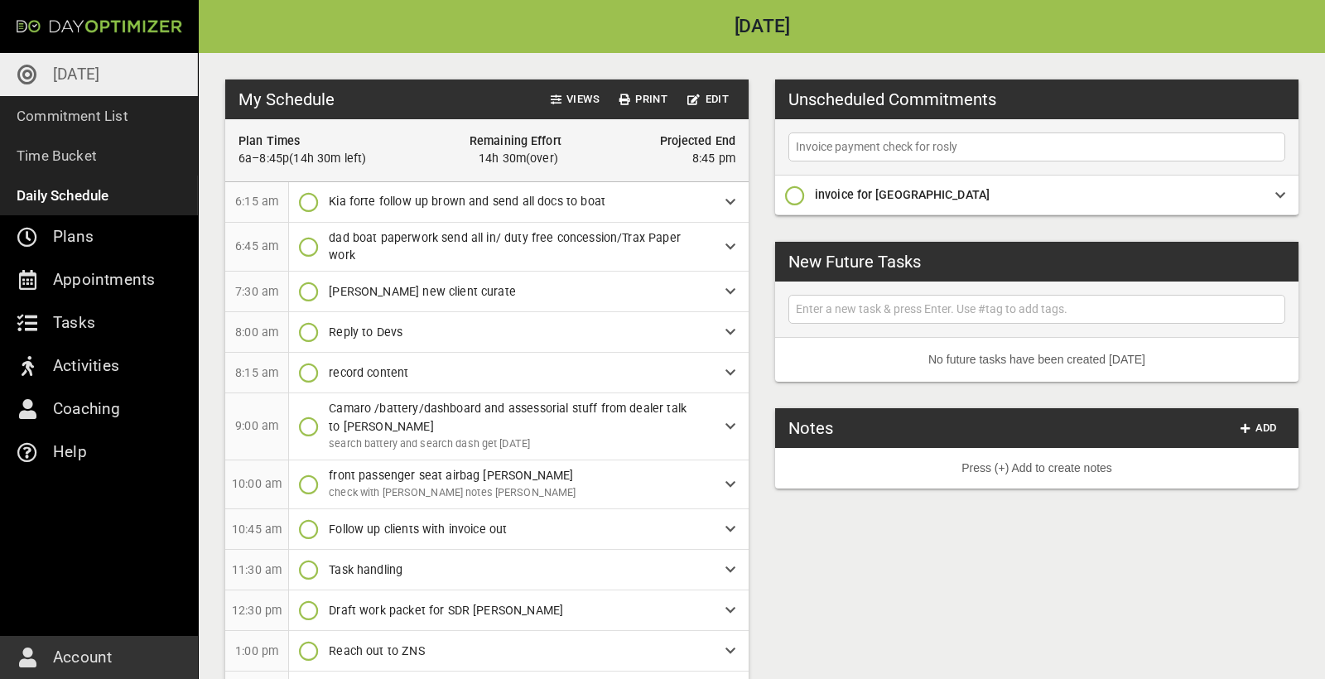
type input "Invoice payment check for [PERSON_NAME]"
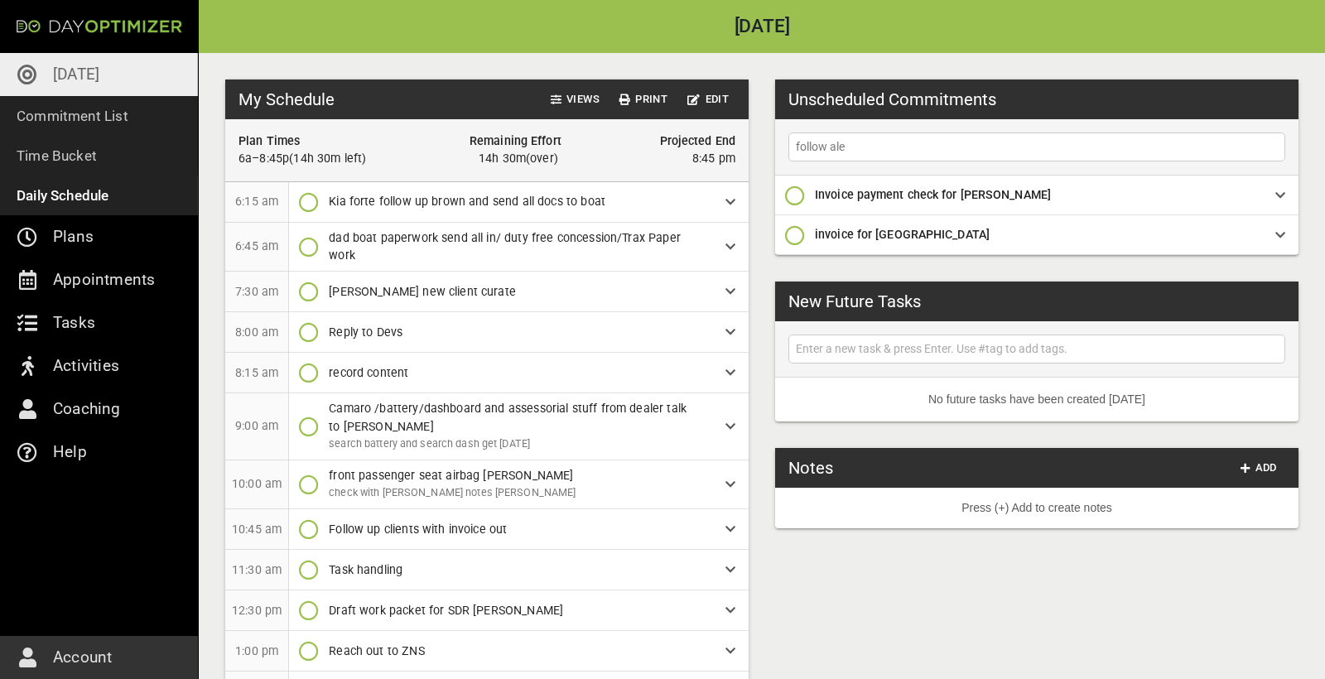
type input "follow [PERSON_NAME]"
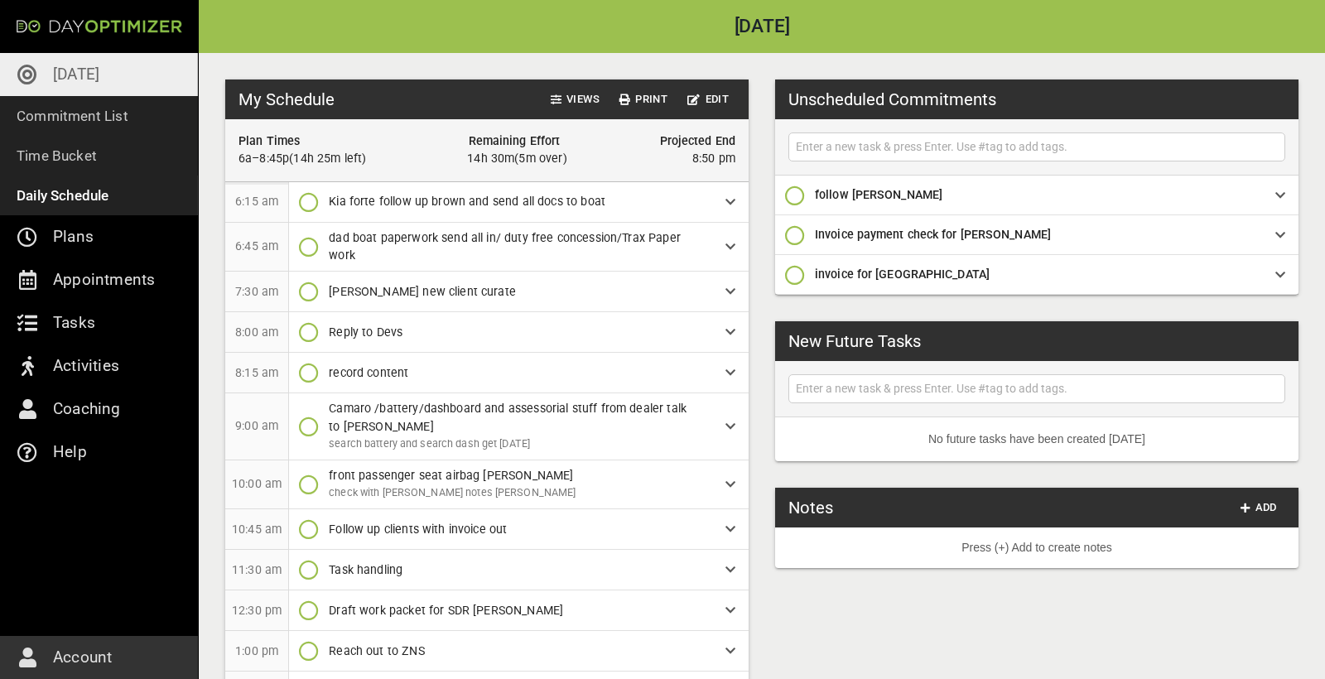
click at [893, 150] on input "text" at bounding box center [1036, 147] width 488 height 21
type input "Update [PERSON_NAME] dealer should have received funds"
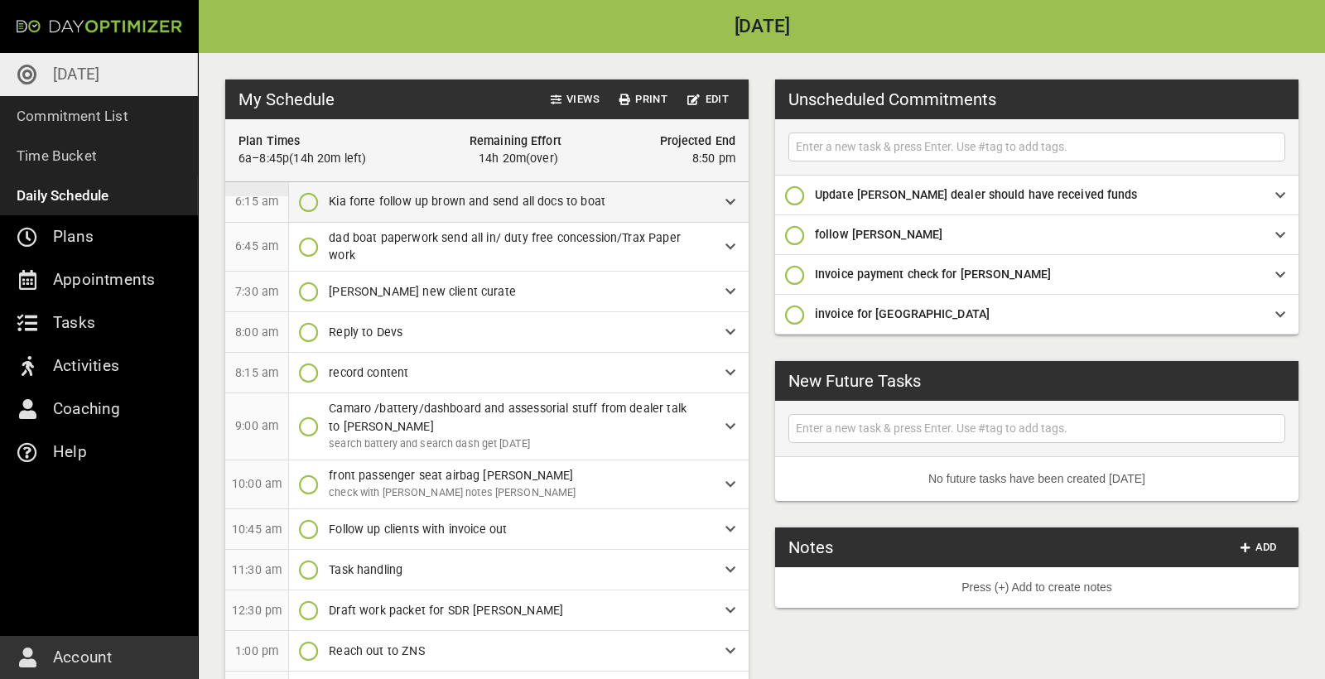
click at [725, 197] on icon at bounding box center [730, 202] width 10 height 12
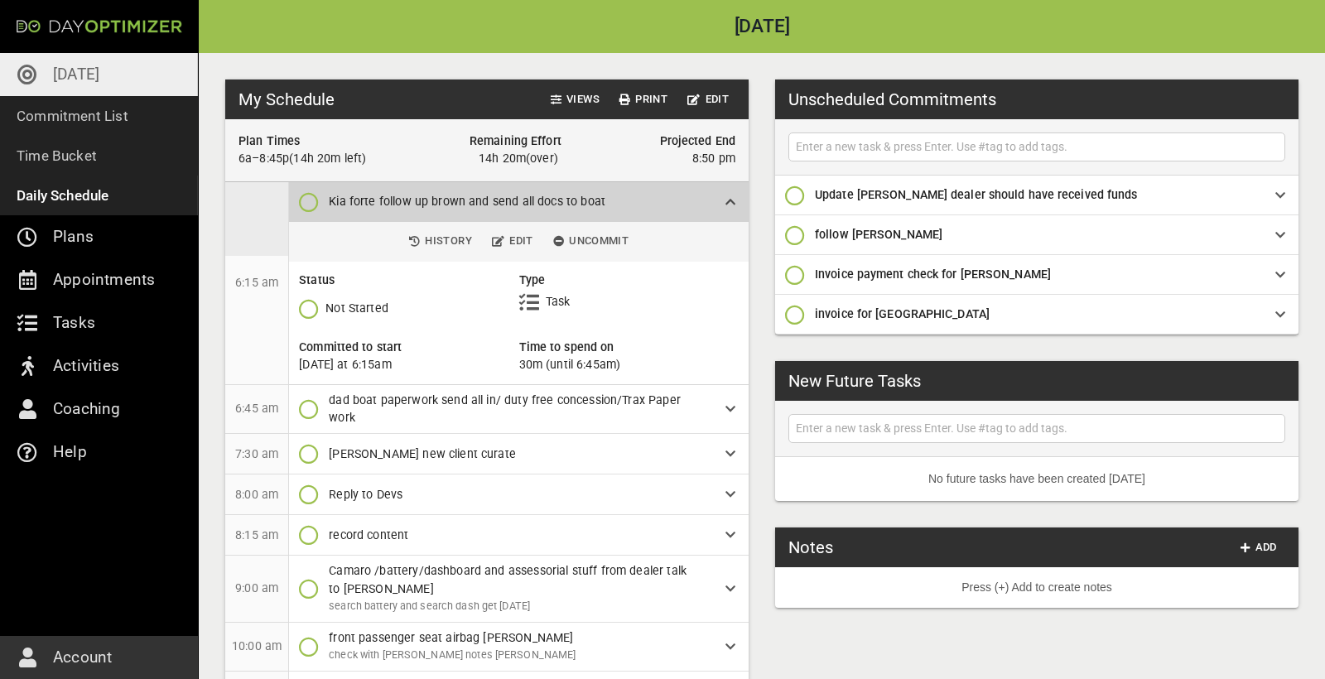
click at [726, 197] on icon at bounding box center [730, 202] width 10 height 12
